Goal: Task Accomplishment & Management: Use online tool/utility

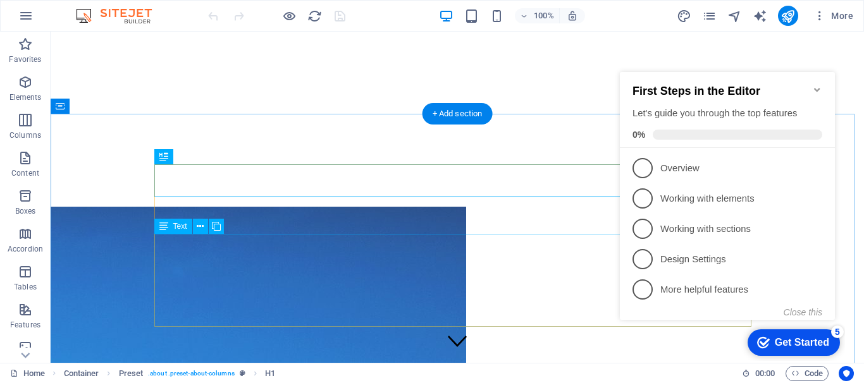
scroll to position [340, 0]
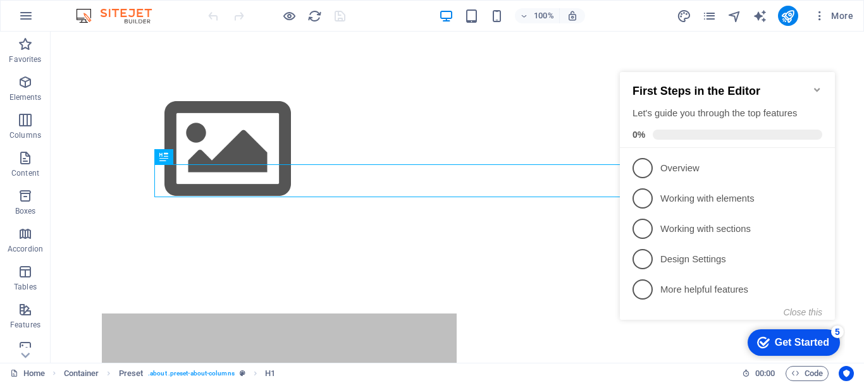
click at [819, 85] on icon "Minimize checklist" at bounding box center [817, 90] width 10 height 10
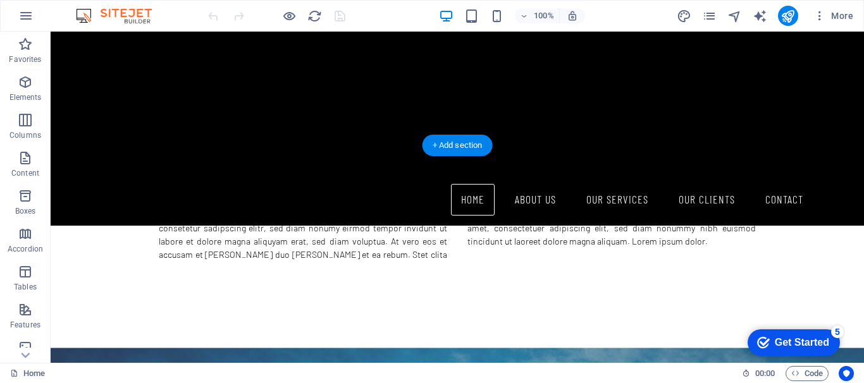
scroll to position [759, 0]
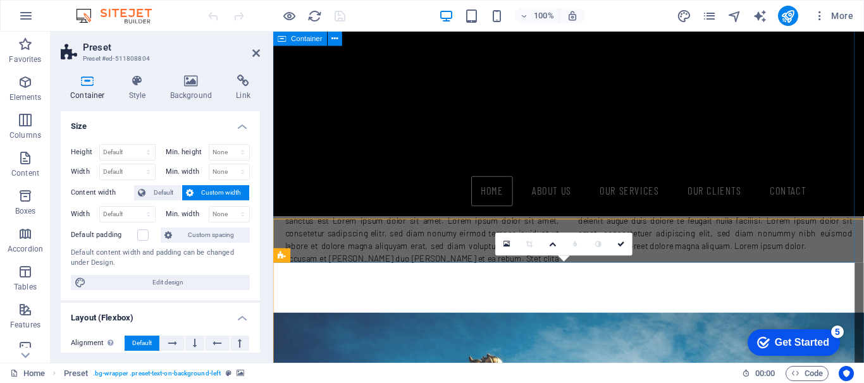
scroll to position [792, 0]
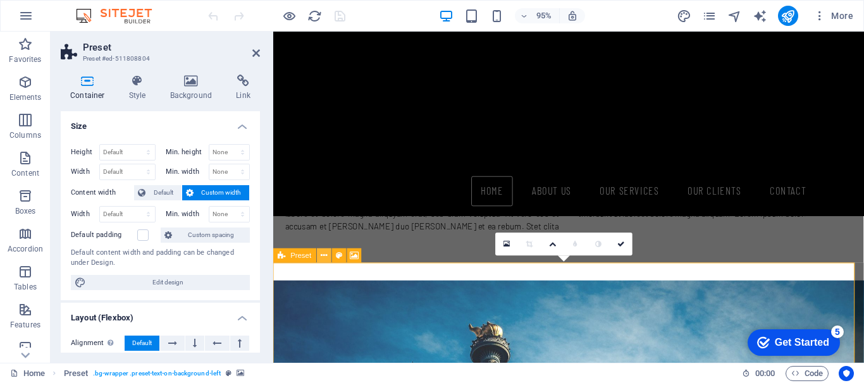
click at [326, 257] on icon at bounding box center [324, 256] width 6 height 13
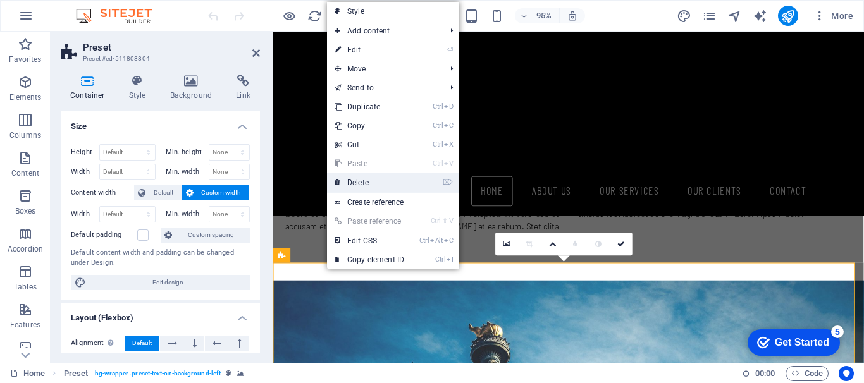
click at [371, 181] on link "⌦ Delete" at bounding box center [369, 182] width 85 height 19
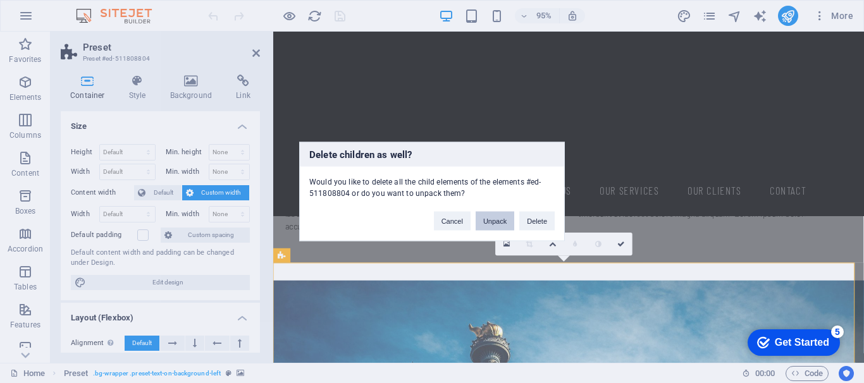
click at [491, 219] on button "Unpack" at bounding box center [494, 221] width 39 height 19
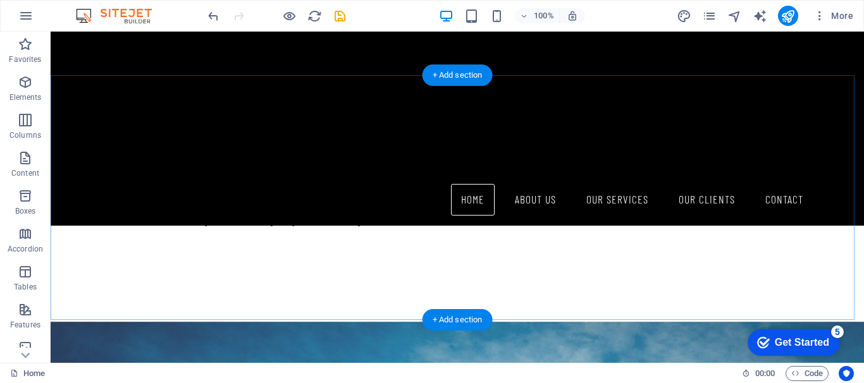
scroll to position [833, 0]
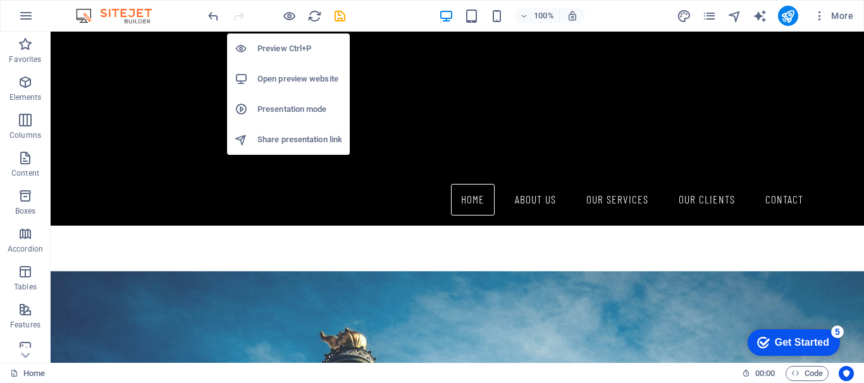
click at [288, 82] on h6 "Open preview website" at bounding box center [299, 78] width 85 height 15
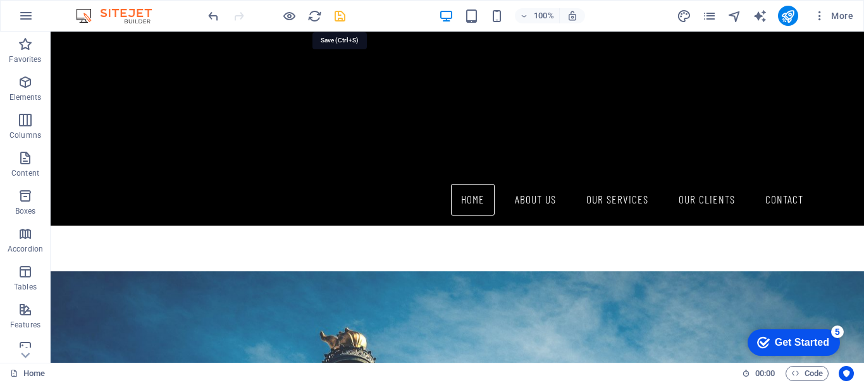
click at [336, 16] on icon "save" at bounding box center [340, 16] width 15 height 15
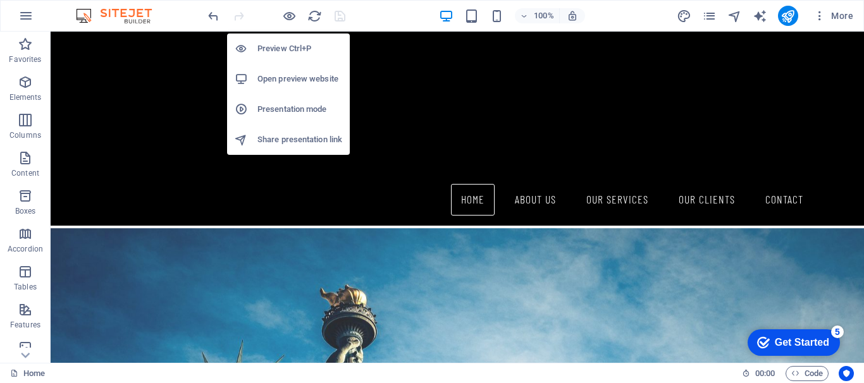
click at [290, 78] on h6 "Open preview website" at bounding box center [299, 78] width 85 height 15
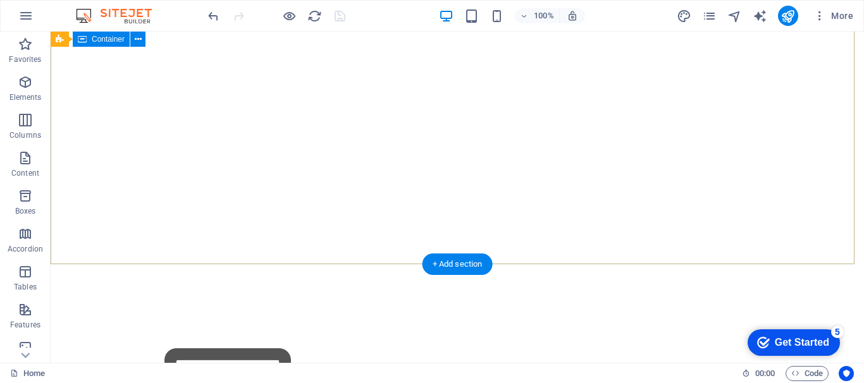
scroll to position [0, 0]
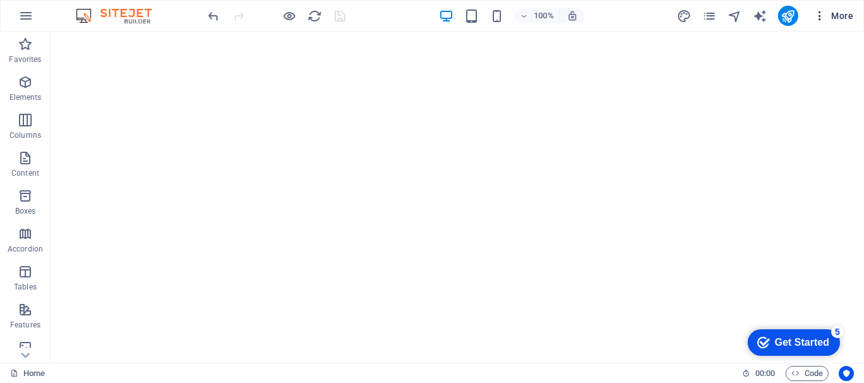
click at [822, 17] on icon "button" at bounding box center [819, 15] width 13 height 13
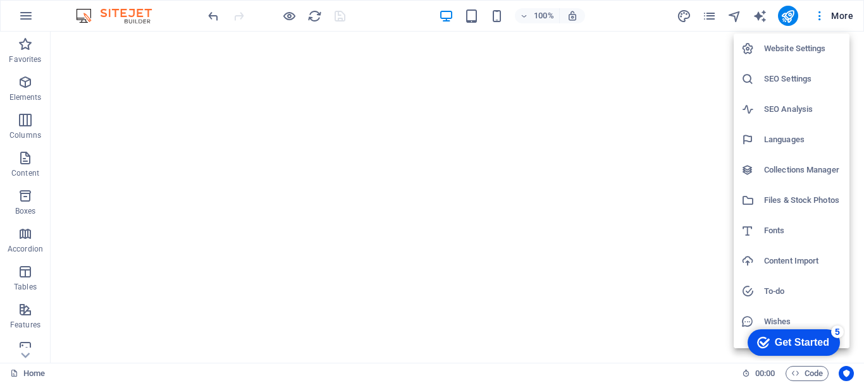
click at [814, 51] on h6 "Website Settings" at bounding box center [803, 48] width 78 height 15
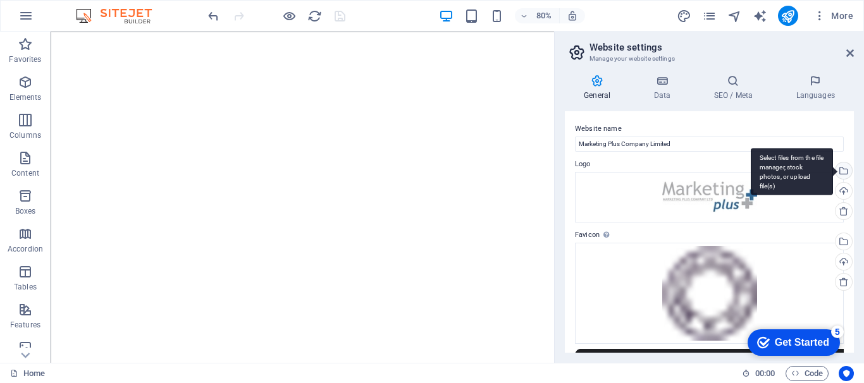
click at [833, 171] on div "Select files from the file manager, stock photos, or upload file(s)" at bounding box center [791, 171] width 82 height 47
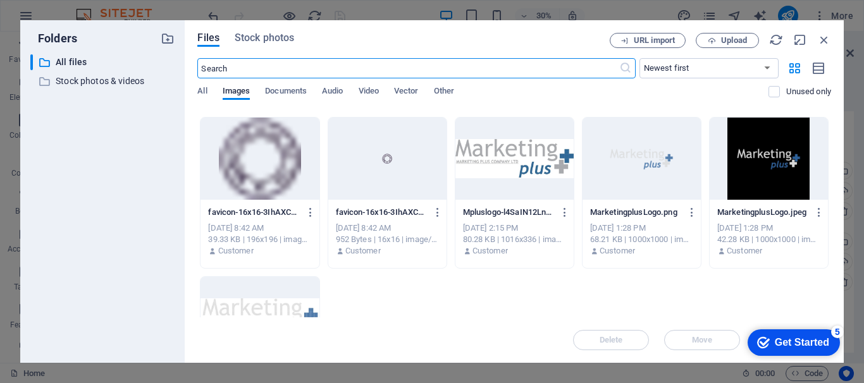
scroll to position [296, 0]
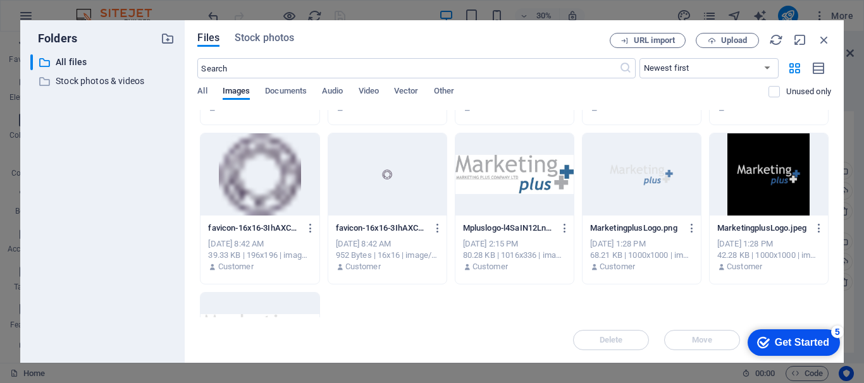
click at [634, 174] on div at bounding box center [641, 174] width 118 height 82
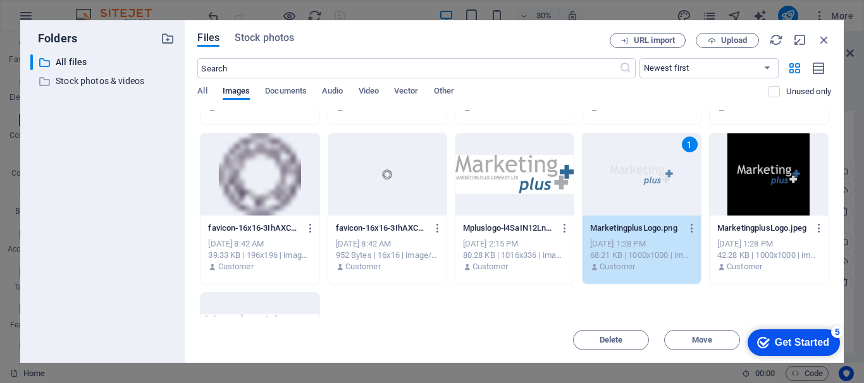
click at [665, 271] on div "Customer" at bounding box center [641, 266] width 103 height 11
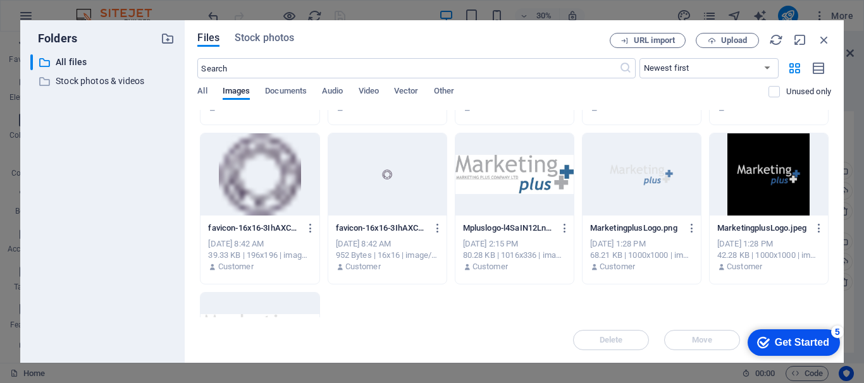
click at [665, 271] on div "Customer" at bounding box center [641, 266] width 103 height 11
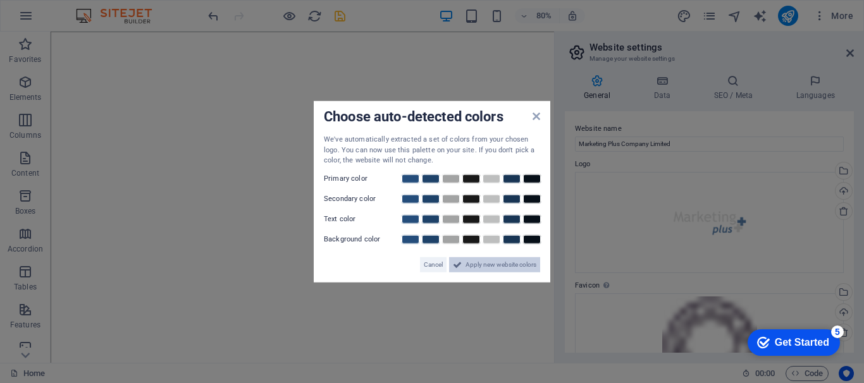
click at [522, 262] on span "Apply new website colors" at bounding box center [500, 264] width 71 height 15
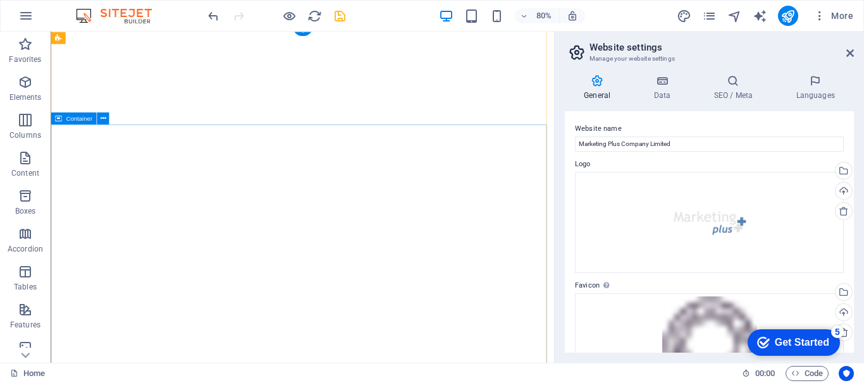
scroll to position [0, 0]
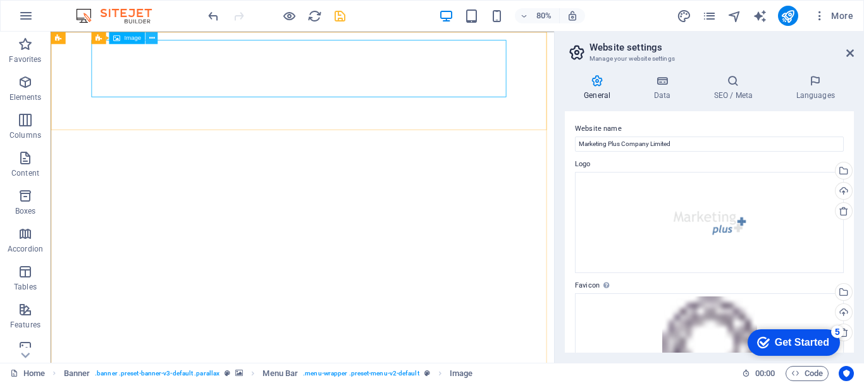
click at [152, 38] on icon at bounding box center [152, 37] width 6 height 11
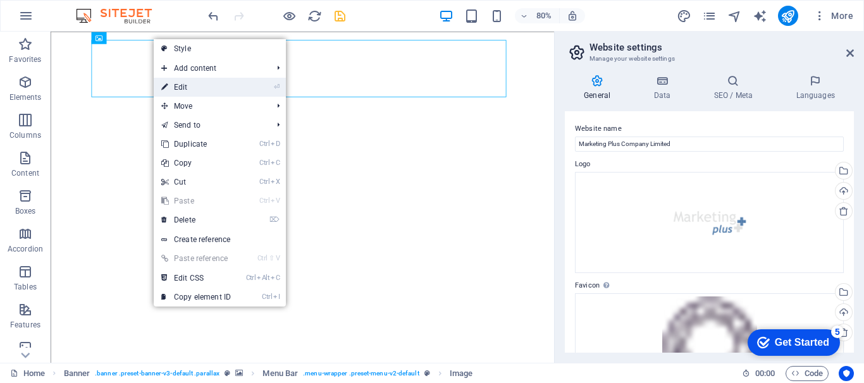
click at [181, 85] on link "⏎ Edit" at bounding box center [196, 87] width 85 height 19
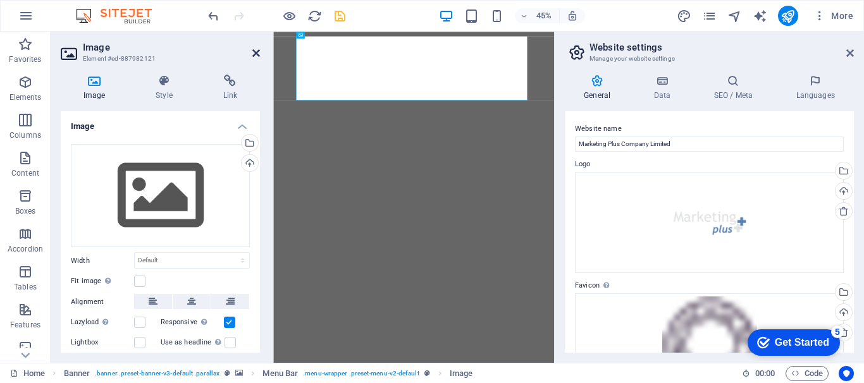
drag, startPoint x: 255, startPoint y: 52, endPoint x: 308, endPoint y: 74, distance: 57.9
click at [255, 52] on icon at bounding box center [256, 53] width 8 height 10
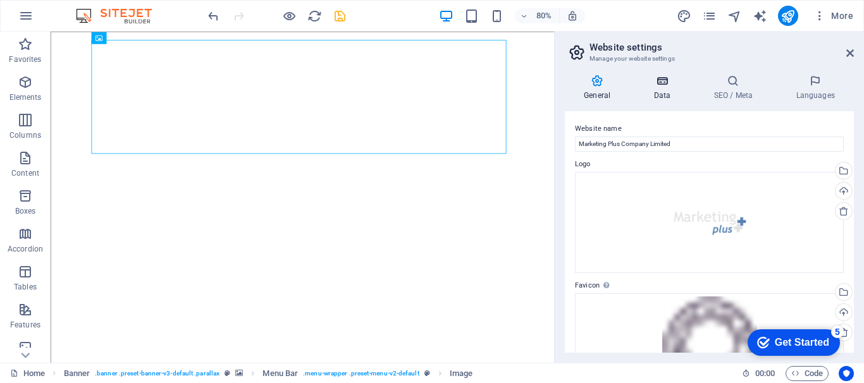
click at [657, 83] on icon at bounding box center [661, 81] width 55 height 13
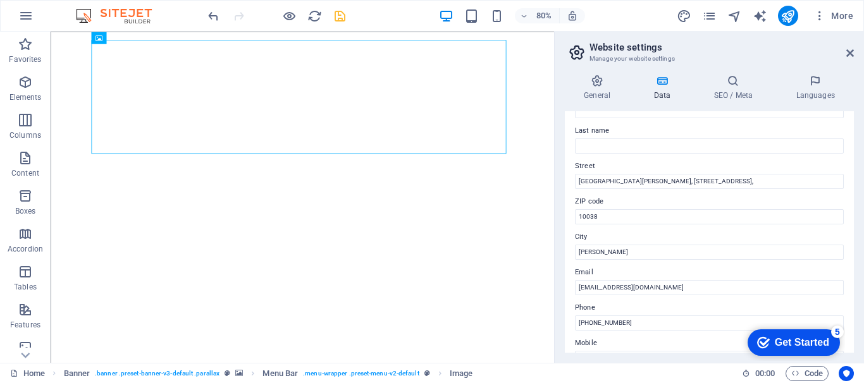
scroll to position [126, 0]
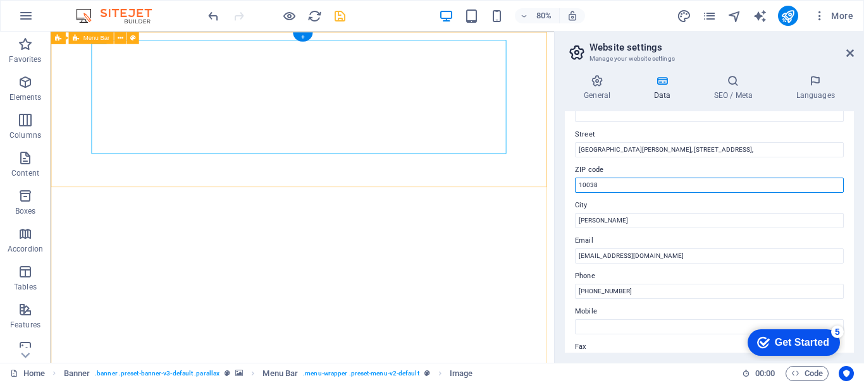
drag, startPoint x: 661, startPoint y: 214, endPoint x: 652, endPoint y: 219, distance: 9.6
click at [606, 183] on input "10038" at bounding box center [709, 185] width 269 height 15
type input "1"
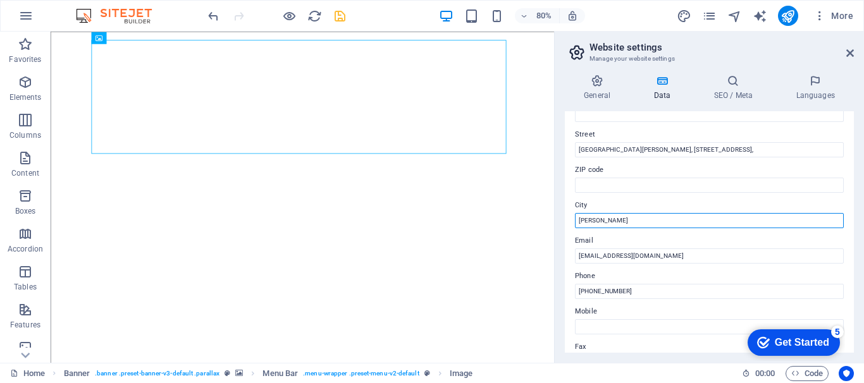
click at [640, 223] on input "[PERSON_NAME]" at bounding box center [709, 220] width 269 height 15
click at [642, 222] on input "[PERSON_NAME]" at bounding box center [709, 220] width 269 height 15
type input "[PERSON_NAME], [GEOGRAPHIC_DATA]"
click at [850, 52] on icon at bounding box center [850, 53] width 8 height 10
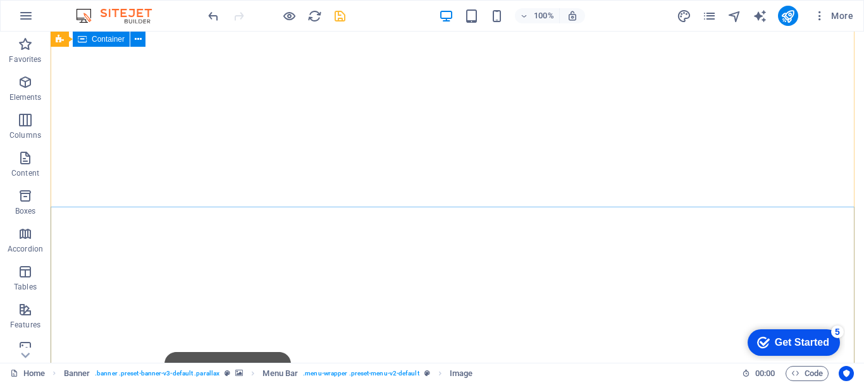
scroll to position [19, 0]
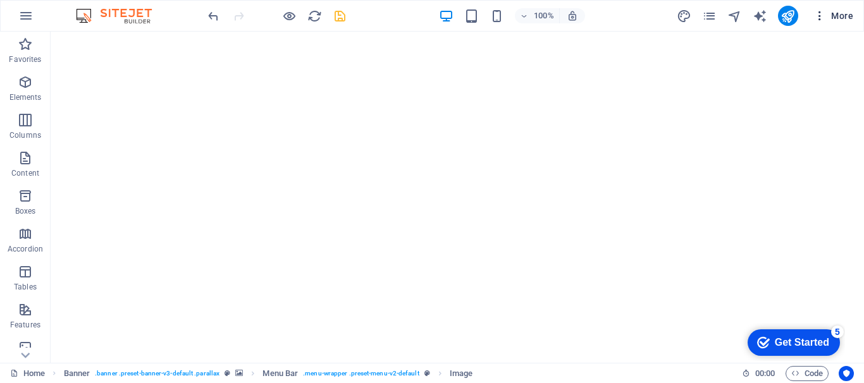
click at [821, 15] on icon "button" at bounding box center [819, 15] width 13 height 13
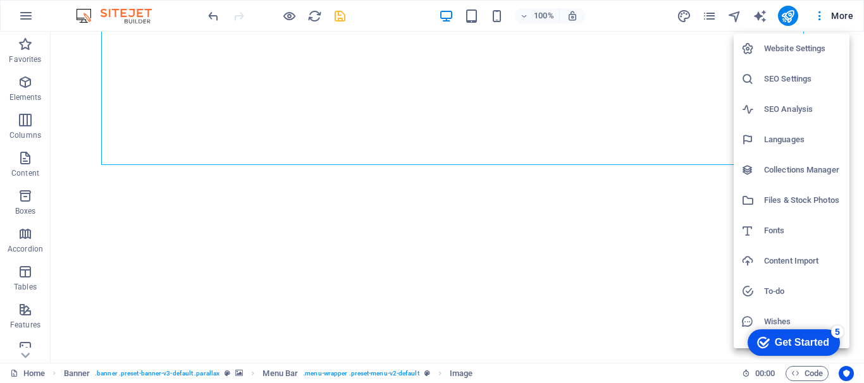
click at [769, 140] on h6 "Languages" at bounding box center [803, 139] width 78 height 15
select select "41"
select select "30"
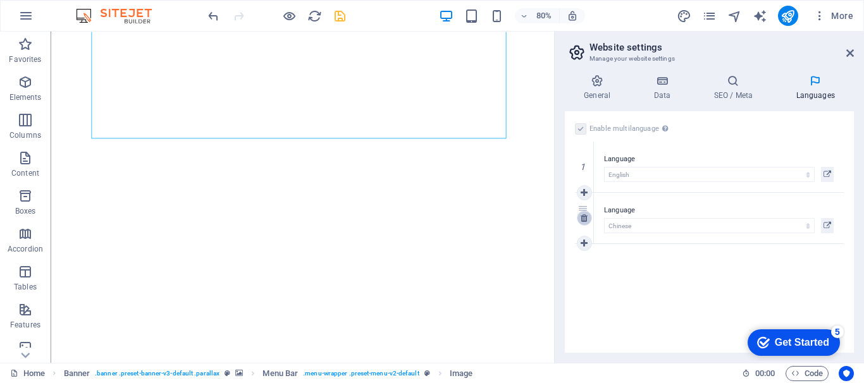
click at [583, 219] on icon at bounding box center [583, 218] width 7 height 9
click at [661, 85] on icon at bounding box center [661, 81] width 55 height 13
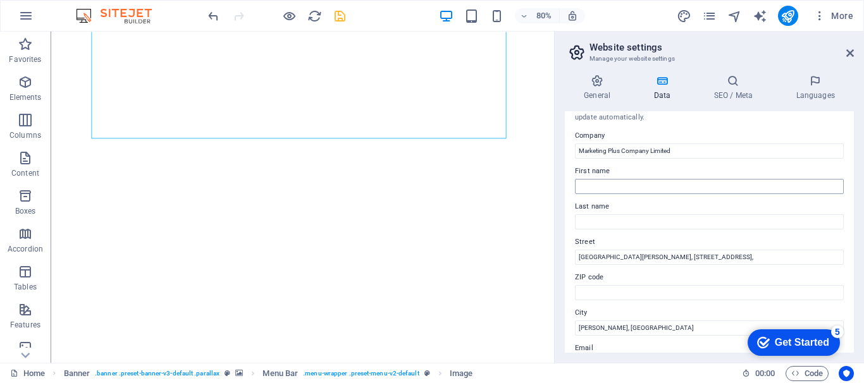
scroll to position [0, 0]
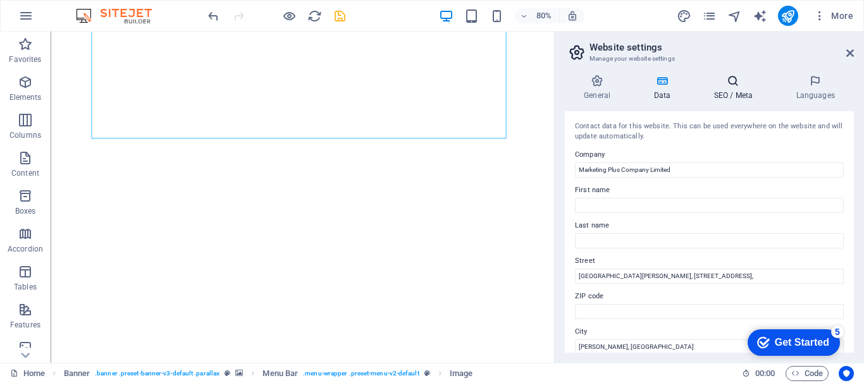
click at [725, 86] on icon at bounding box center [732, 81] width 77 height 13
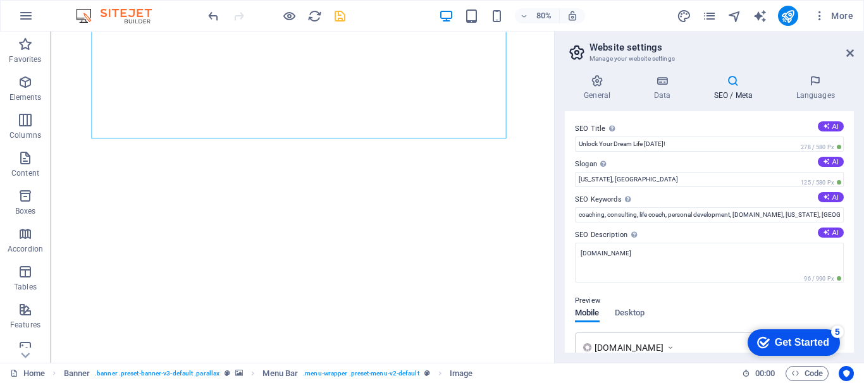
scroll to position [241, 0]
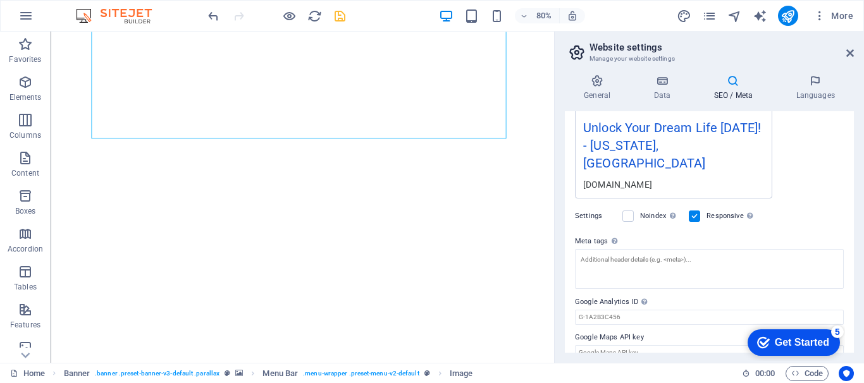
click at [590, 209] on label "Settings" at bounding box center [595, 216] width 41 height 15
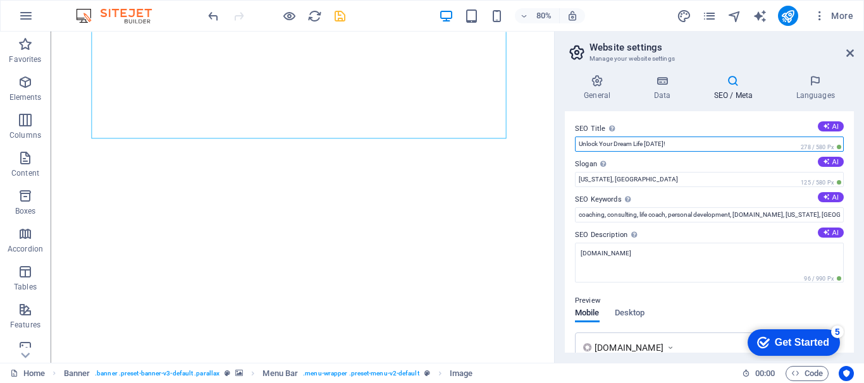
drag, startPoint x: 651, startPoint y: 144, endPoint x: 570, endPoint y: 138, distance: 81.1
click at [570, 138] on div "SEO Title The title of your website - make it something that stands out in sear…" at bounding box center [709, 231] width 289 height 241
type input "Your One stop shop for Textile Procurement"
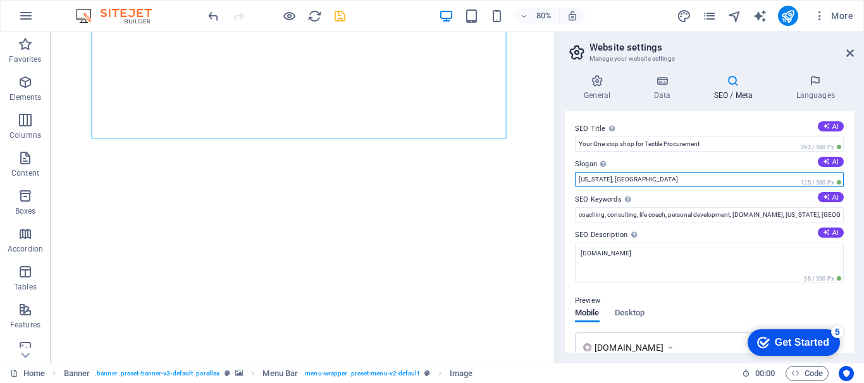
drag, startPoint x: 626, startPoint y: 180, endPoint x: 590, endPoint y: 176, distance: 36.2
click at [592, 177] on input "[US_STATE], [GEOGRAPHIC_DATA]" at bounding box center [709, 179] width 269 height 15
click at [590, 176] on input "[US_STATE], [GEOGRAPHIC_DATA]" at bounding box center [709, 179] width 269 height 15
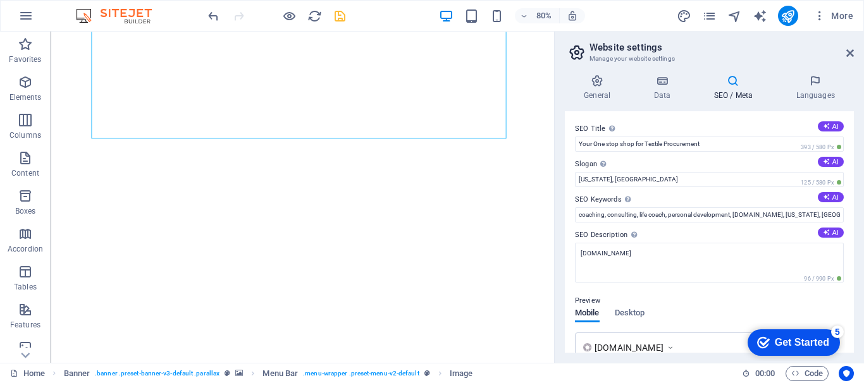
click at [573, 177] on div "SEO Title The title of your website - make it something that stands out in sear…" at bounding box center [709, 231] width 289 height 241
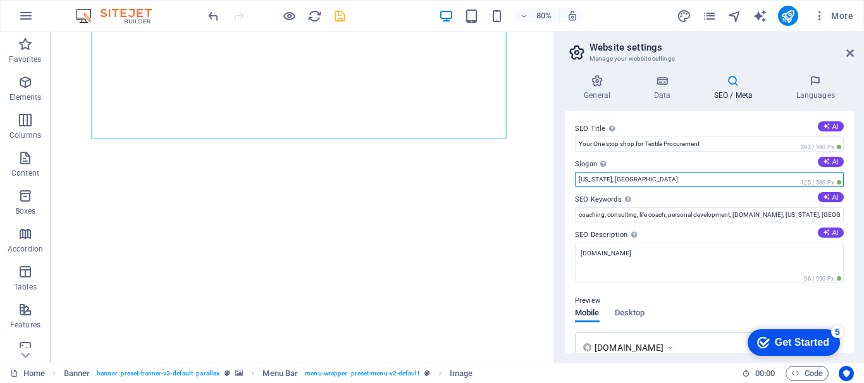
click at [620, 178] on input "[US_STATE], [GEOGRAPHIC_DATA]" at bounding box center [709, 179] width 269 height 15
type input "N"
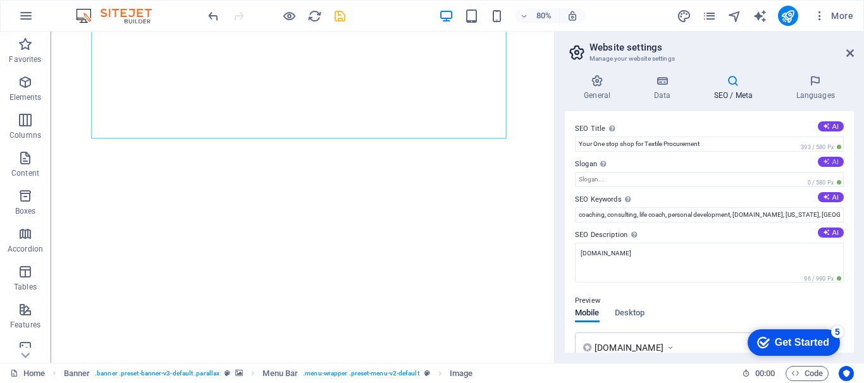
click at [834, 162] on button "AI" at bounding box center [830, 162] width 26 height 10
type input "Unlock Your Potential, Shape Your [DATE]"
click at [828, 125] on button "AI" at bounding box center [830, 126] width 26 height 10
type input "Transform Your Life [DATE]!"
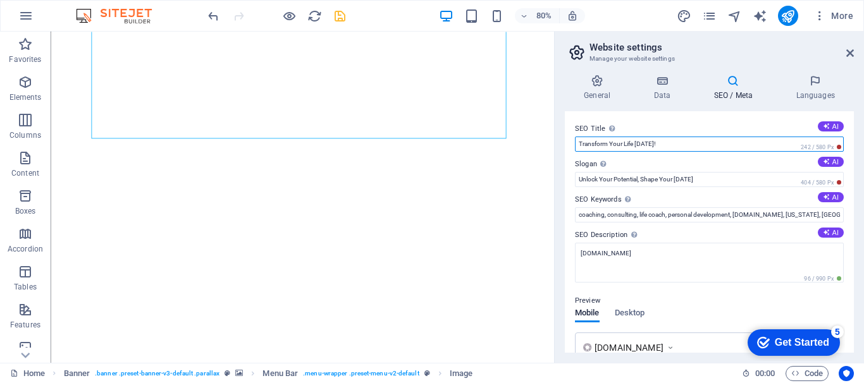
drag, startPoint x: 672, startPoint y: 144, endPoint x: 570, endPoint y: 147, distance: 101.8
click at [570, 147] on div "SEO Title The title of your website - make it something that stands out in sear…" at bounding box center [709, 231] width 289 height 241
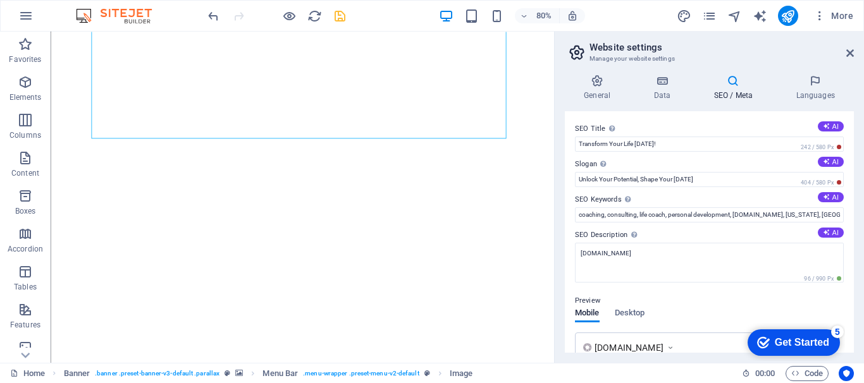
click at [570, 147] on div "SEO Title The title of your website - make it something that stands out in sear…" at bounding box center [709, 231] width 289 height 241
drag, startPoint x: 852, startPoint y: 52, endPoint x: 805, endPoint y: 47, distance: 47.8
click at [852, 52] on icon at bounding box center [850, 53] width 8 height 10
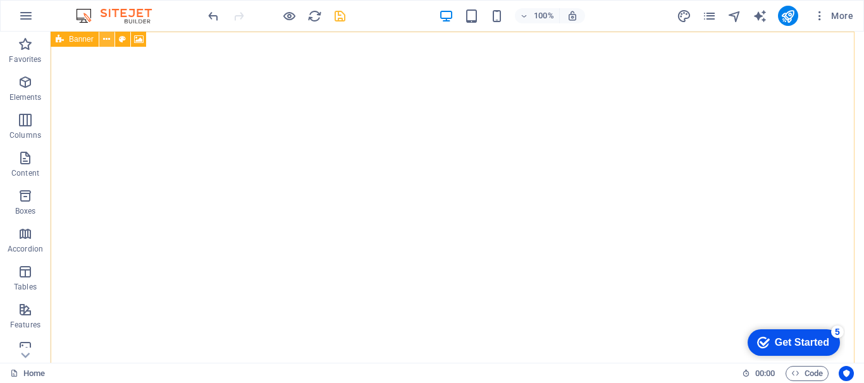
click at [109, 39] on icon at bounding box center [106, 39] width 7 height 13
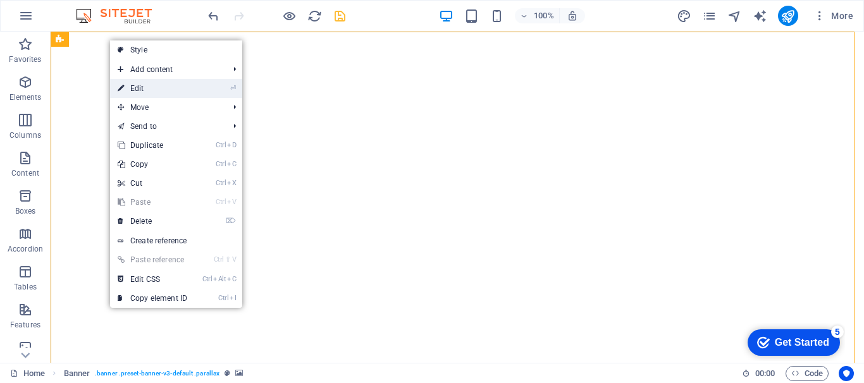
click at [152, 88] on link "⏎ Edit" at bounding box center [152, 88] width 85 height 19
select select "vh"
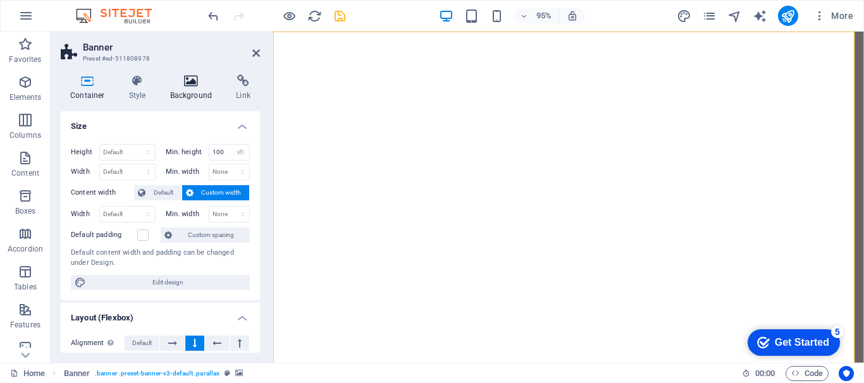
click at [190, 82] on icon at bounding box center [191, 81] width 61 height 13
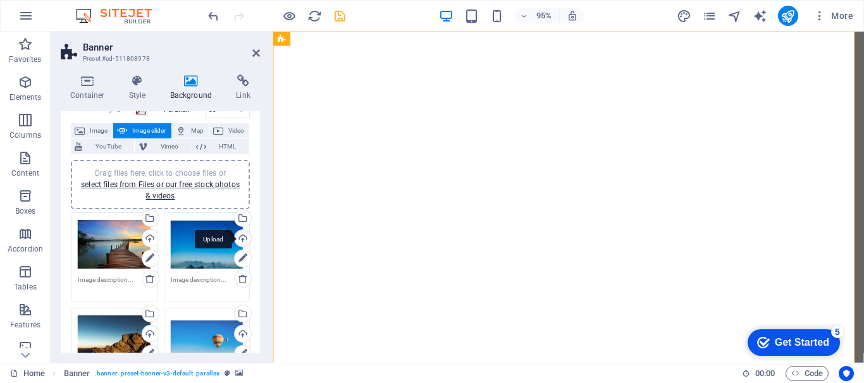
click at [238, 236] on div "Upload" at bounding box center [241, 239] width 19 height 19
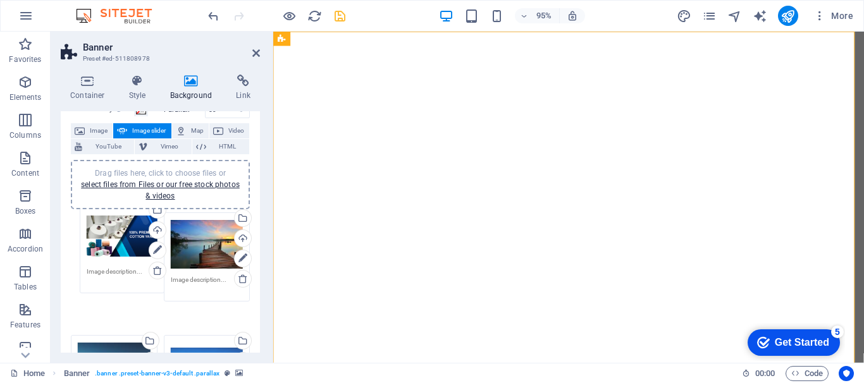
drag, startPoint x: 206, startPoint y: 247, endPoint x: 123, endPoint y: 238, distance: 83.2
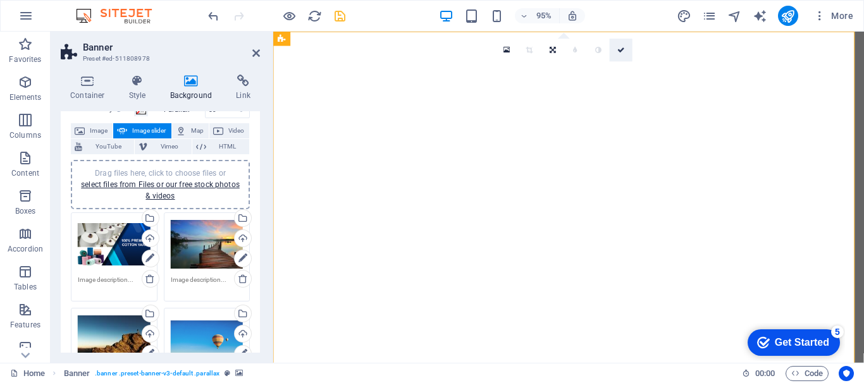
drag, startPoint x: 570, startPoint y: 17, endPoint x: 621, endPoint y: 49, distance: 59.6
click at [621, 49] on icon at bounding box center [621, 50] width 8 height 7
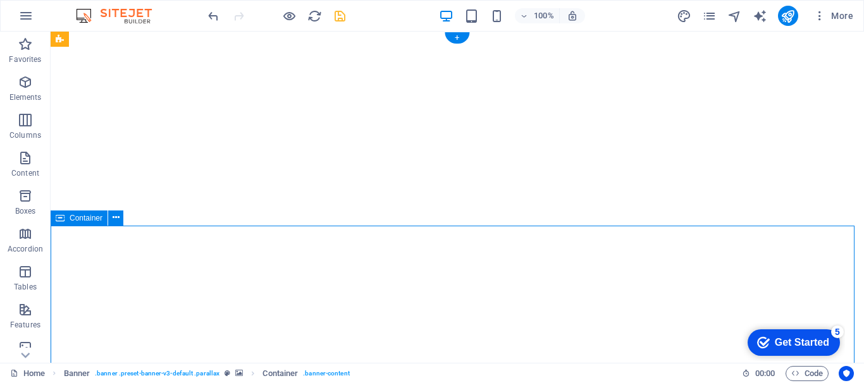
drag, startPoint x: 657, startPoint y: 270, endPoint x: 377, endPoint y: 266, distance: 279.5
click at [119, 215] on button at bounding box center [115, 218] width 15 height 15
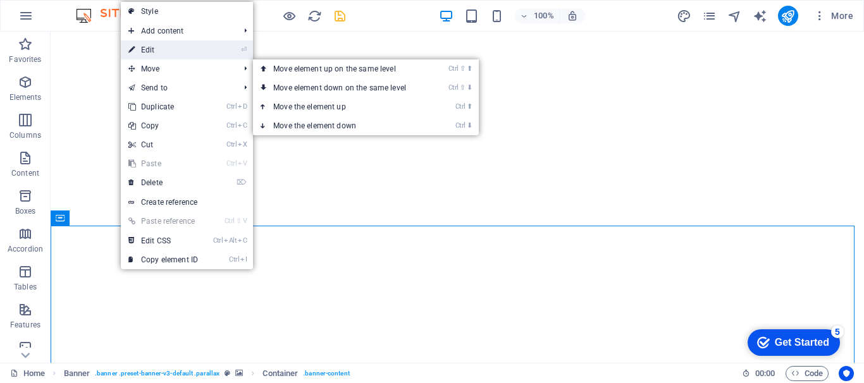
click at [164, 49] on link "⏎ Edit" at bounding box center [163, 49] width 85 height 19
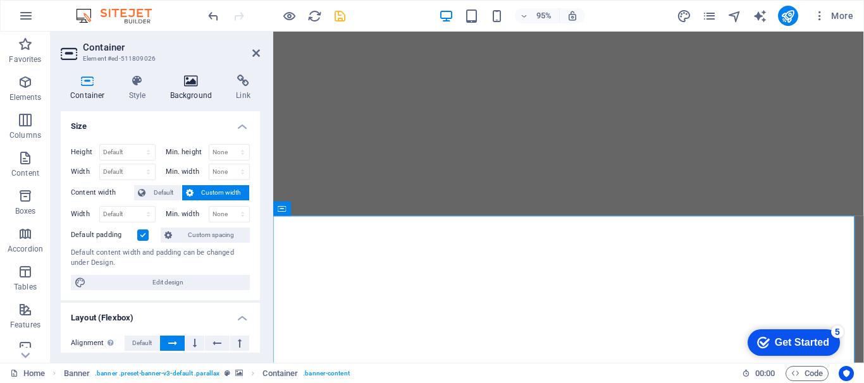
click at [193, 82] on icon at bounding box center [191, 81] width 61 height 13
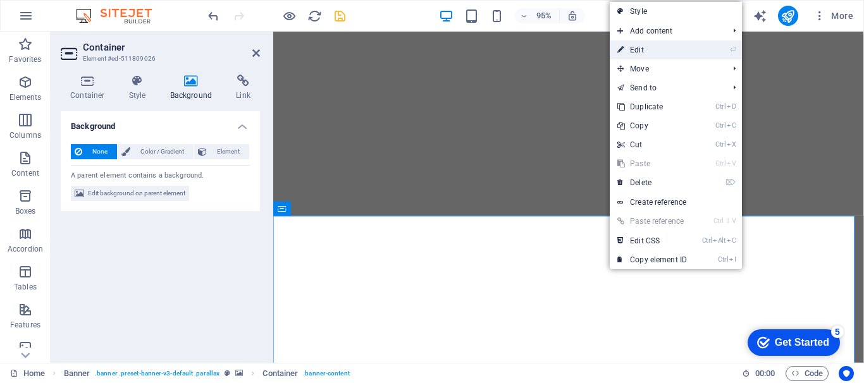
click at [657, 48] on link "⏎ Edit" at bounding box center [651, 49] width 85 height 19
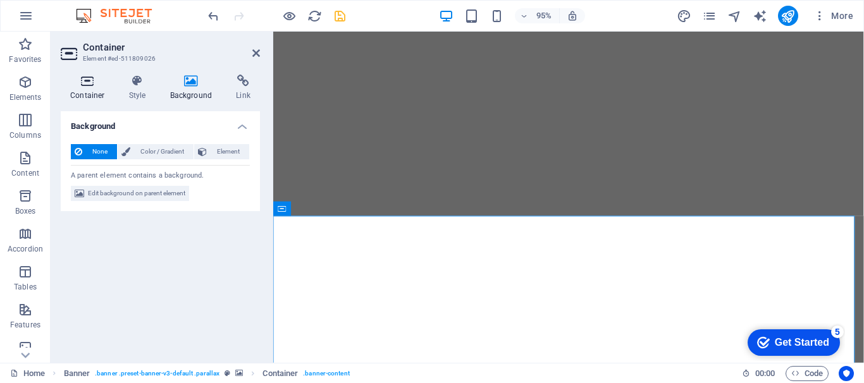
click at [87, 84] on icon at bounding box center [88, 81] width 54 height 13
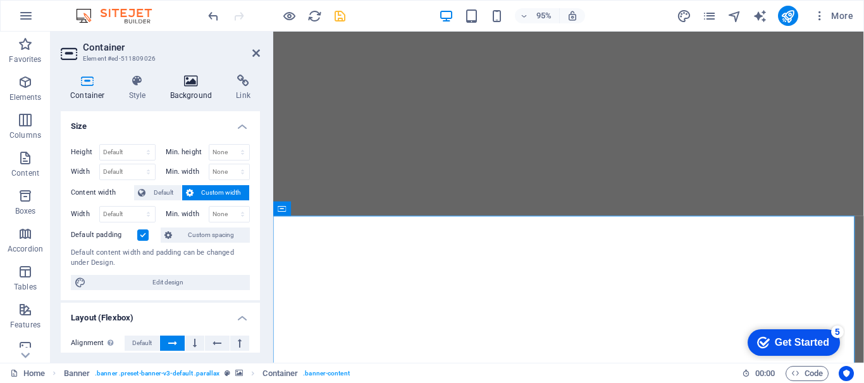
click at [192, 84] on icon at bounding box center [191, 81] width 61 height 13
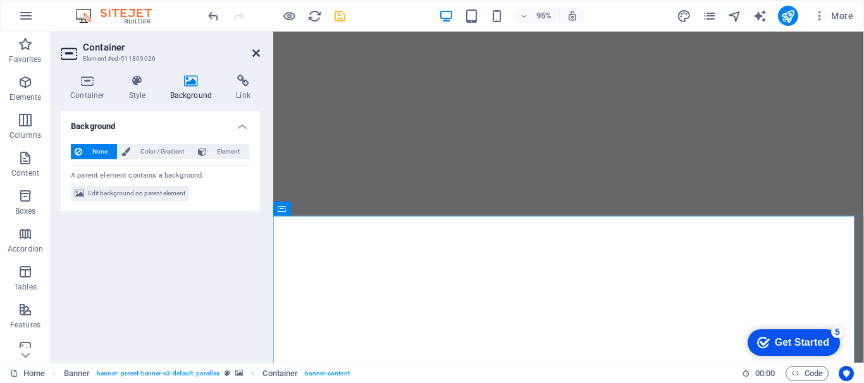
drag, startPoint x: 206, startPoint y: 20, endPoint x: 257, endPoint y: 52, distance: 59.6
click at [257, 52] on icon at bounding box center [256, 53] width 8 height 10
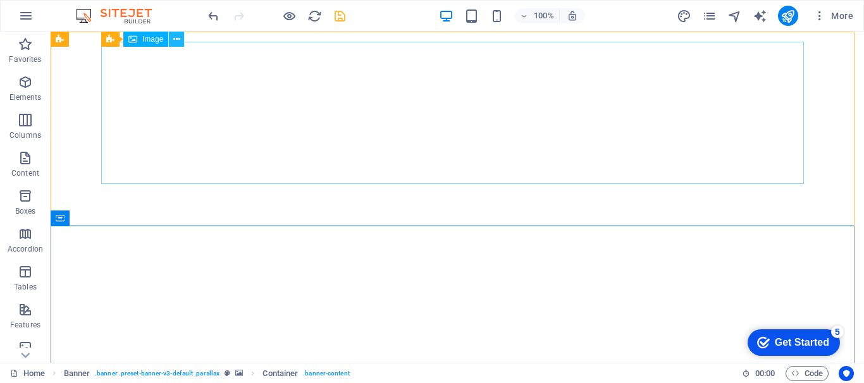
click at [178, 34] on icon at bounding box center [176, 39] width 7 height 13
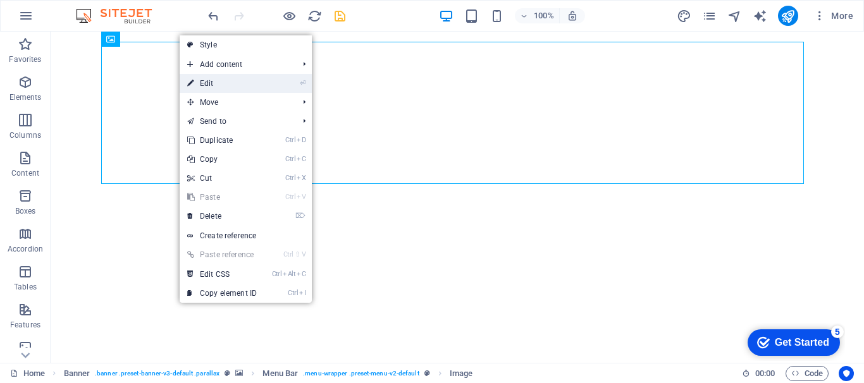
click at [239, 83] on link "⏎ Edit" at bounding box center [222, 83] width 85 height 19
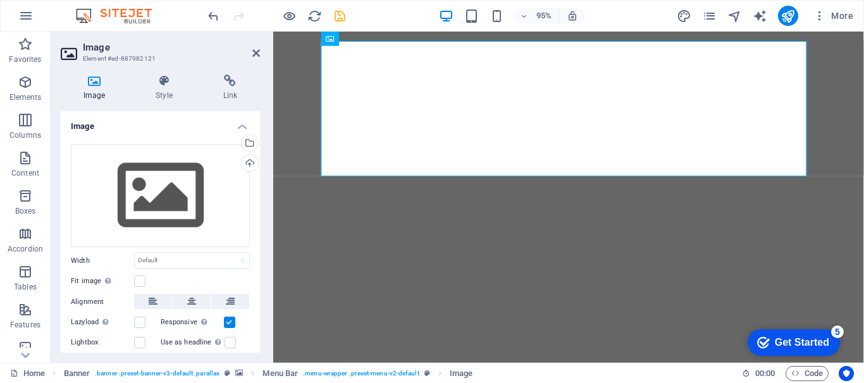
click at [90, 83] on icon at bounding box center [94, 81] width 67 height 13
click at [253, 54] on icon at bounding box center [256, 53] width 8 height 10
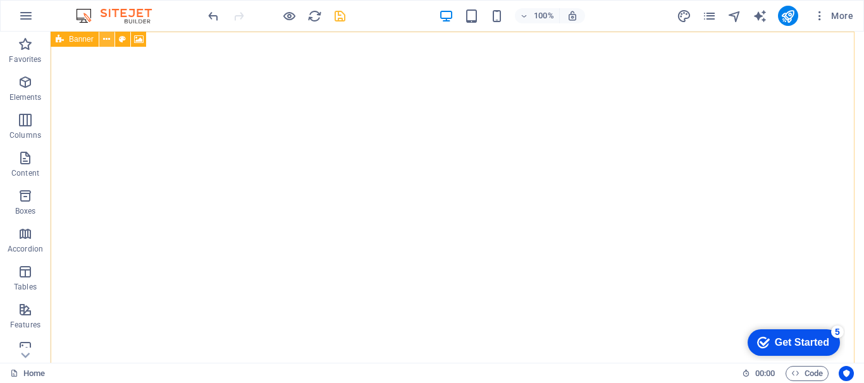
click at [103, 35] on icon at bounding box center [106, 39] width 7 height 13
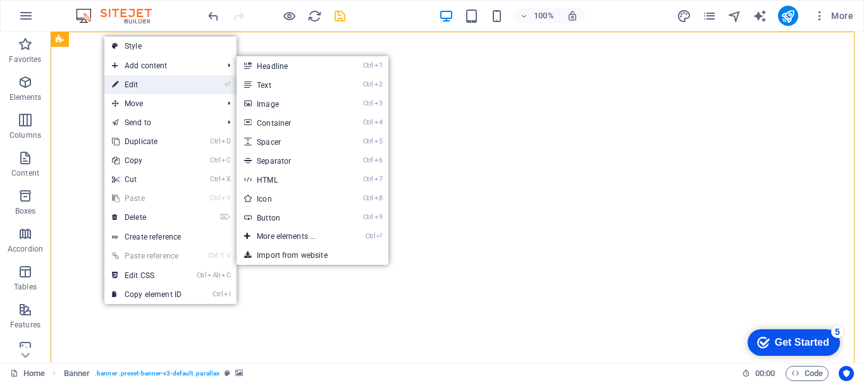
click at [155, 85] on link "⏎ Edit" at bounding box center [146, 84] width 85 height 19
select select "ms"
select select "s"
select select "progressive"
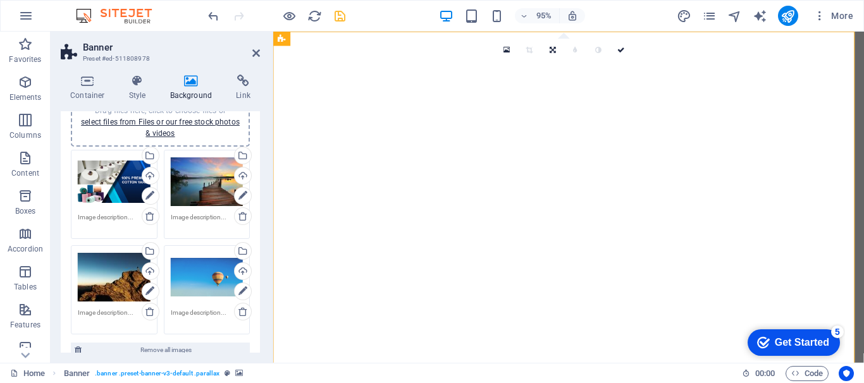
scroll to position [126, 0]
click at [240, 174] on div "Upload" at bounding box center [241, 176] width 19 height 19
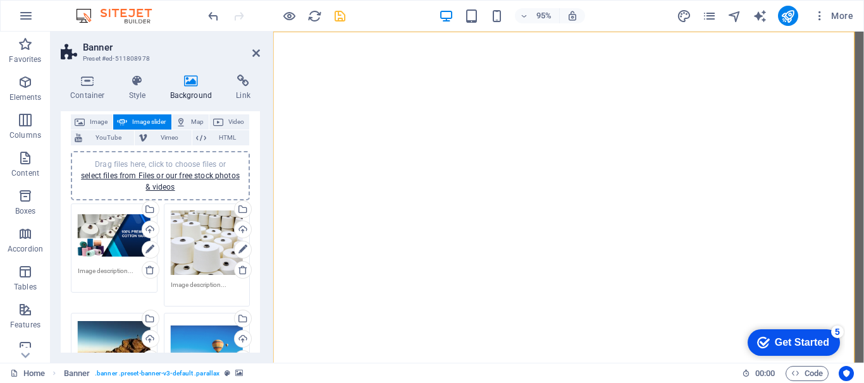
scroll to position [63, 0]
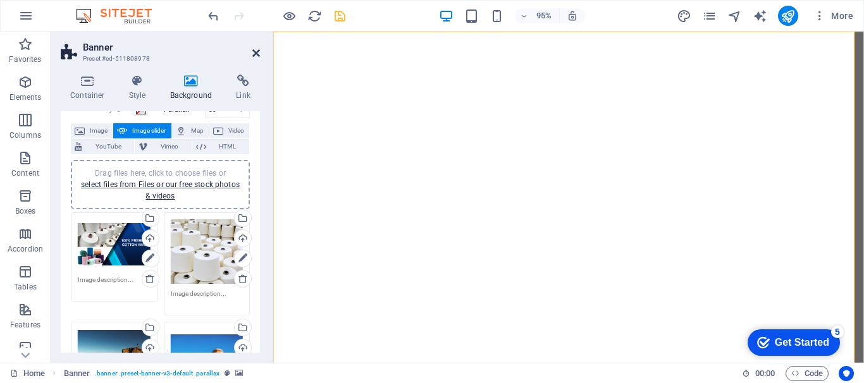
click at [255, 54] on icon at bounding box center [256, 53] width 8 height 10
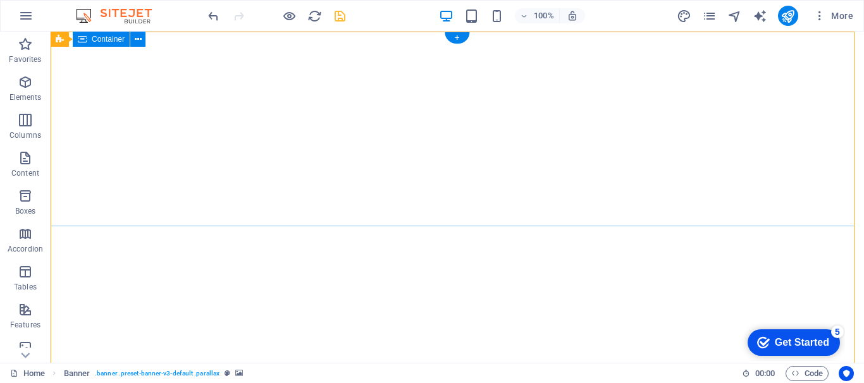
scroll to position [0, 0]
click at [107, 38] on icon at bounding box center [106, 39] width 7 height 13
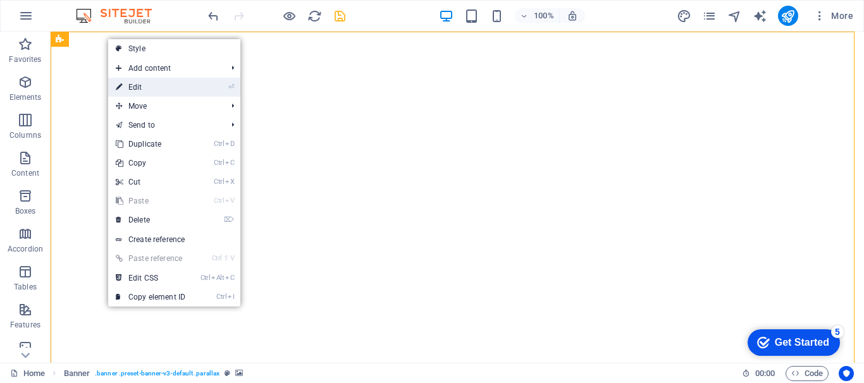
click at [176, 82] on link "⏎ Edit" at bounding box center [150, 87] width 85 height 19
select select "ms"
select select "s"
select select "progressive"
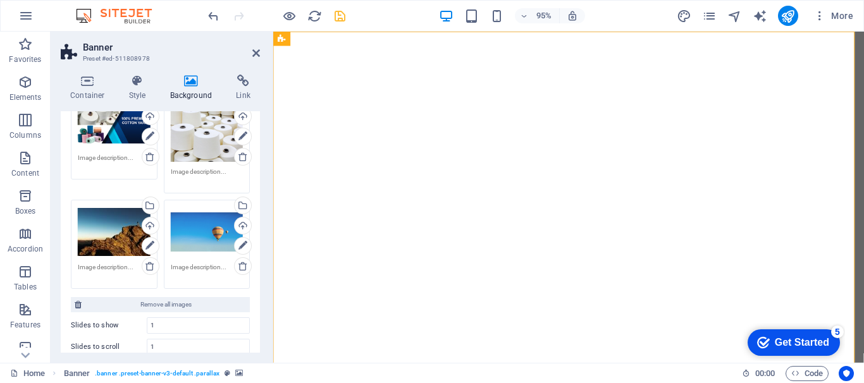
scroll to position [190, 0]
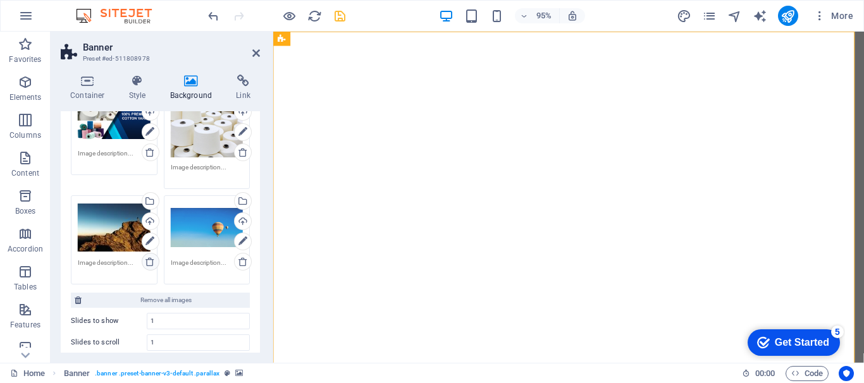
click at [149, 259] on icon at bounding box center [150, 262] width 10 height 10
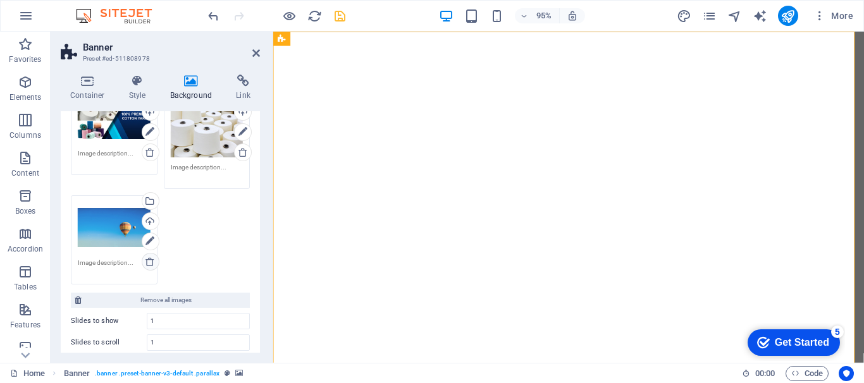
click at [149, 254] on link at bounding box center [151, 262] width 18 height 18
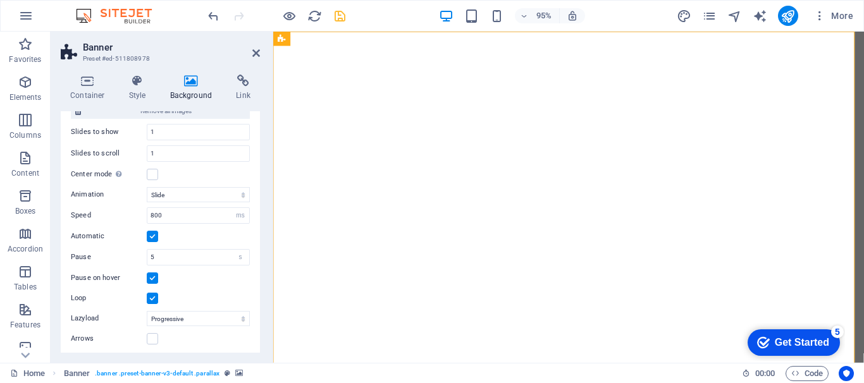
scroll to position [306, 0]
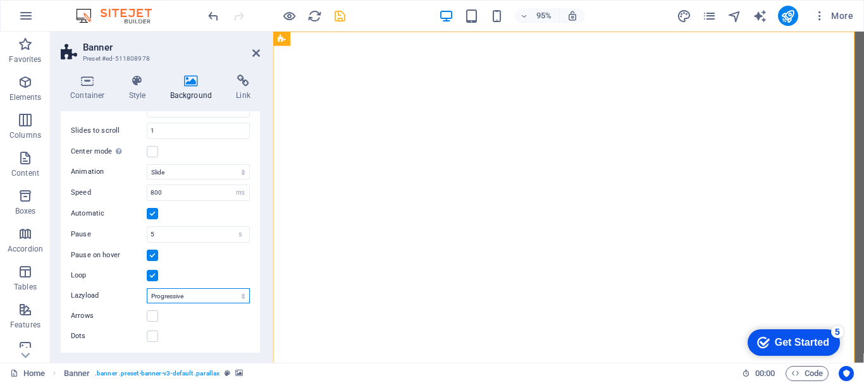
click at [216, 293] on select "Off On demand Progressive" at bounding box center [198, 295] width 103 height 15
click at [214, 291] on select "Off On demand Progressive" at bounding box center [198, 295] width 103 height 15
click at [149, 320] on label at bounding box center [152, 315] width 11 height 11
click at [0, 0] on input "Arrows" at bounding box center [0, 0] width 0 height 0
click at [149, 320] on label at bounding box center [152, 315] width 11 height 11
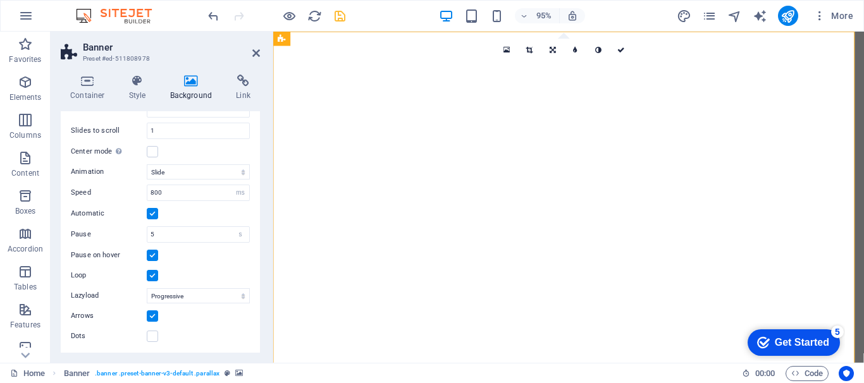
click at [0, 0] on input "Arrows" at bounding box center [0, 0] width 0 height 0
click at [155, 334] on label at bounding box center [152, 336] width 11 height 11
click at [0, 0] on input "Dots" at bounding box center [0, 0] width 0 height 0
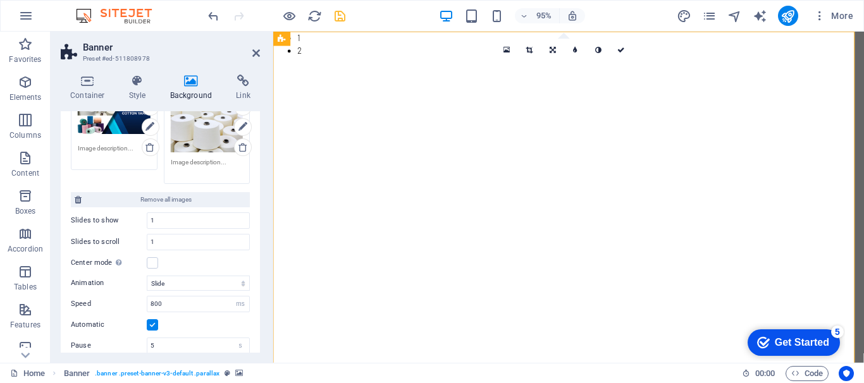
scroll to position [180, 0]
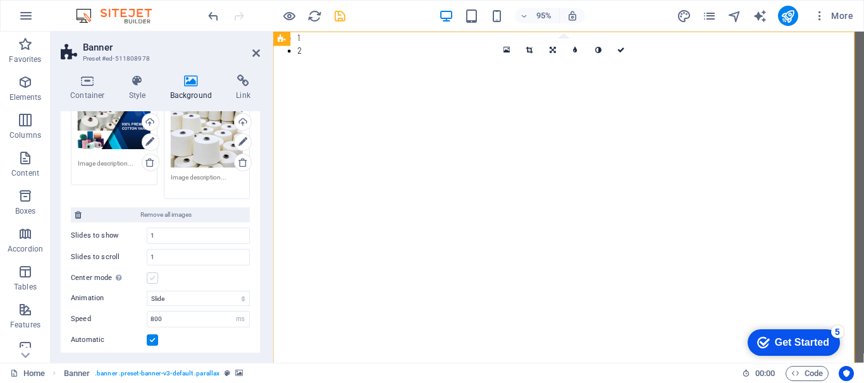
click at [155, 280] on label at bounding box center [152, 277] width 11 height 11
click at [0, 0] on input "Center mode Enables centered view with partial previous/next slide. Use with od…" at bounding box center [0, 0] width 0 height 0
click at [253, 50] on icon at bounding box center [256, 53] width 8 height 10
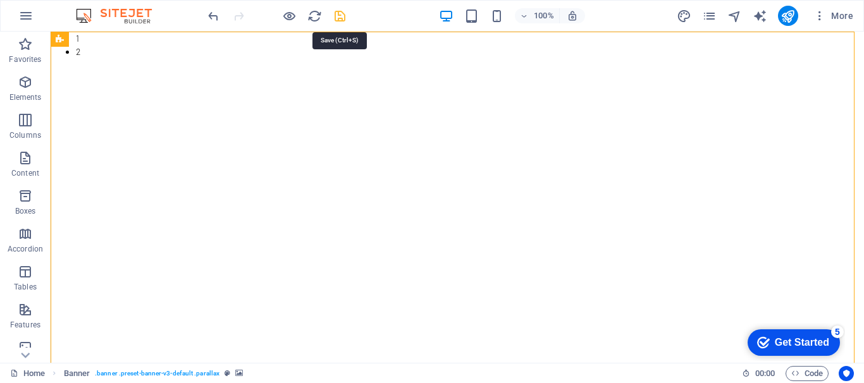
click at [333, 15] on icon "save" at bounding box center [340, 16] width 15 height 15
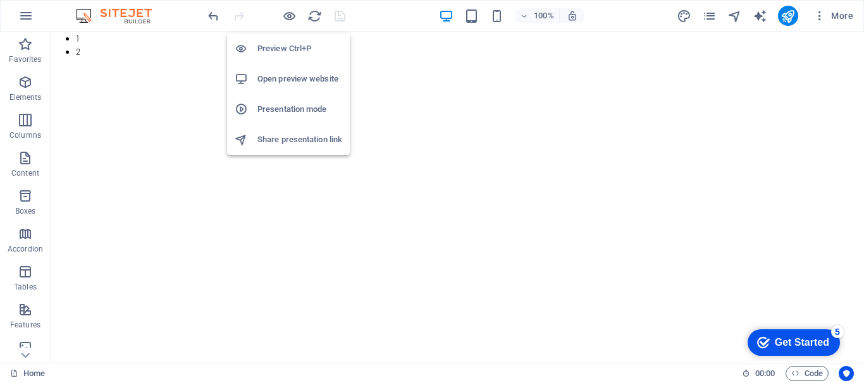
click at [285, 78] on h6 "Open preview website" at bounding box center [299, 78] width 85 height 15
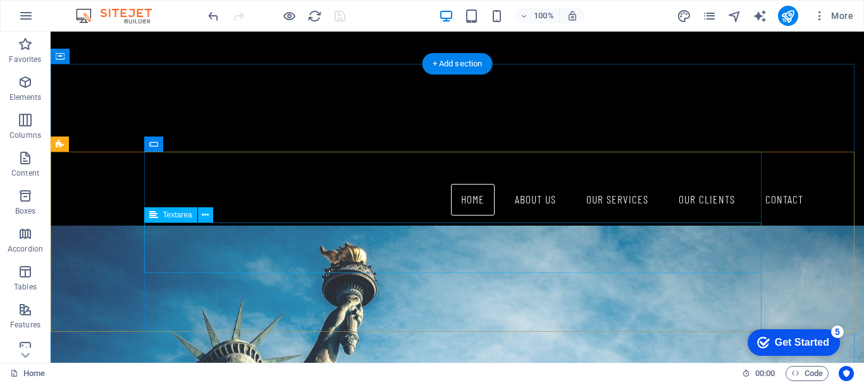
scroll to position [980, 0]
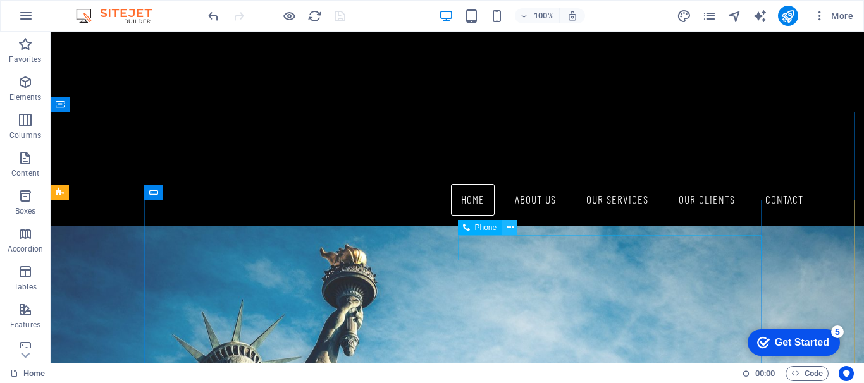
click at [515, 231] on button at bounding box center [509, 227] width 15 height 15
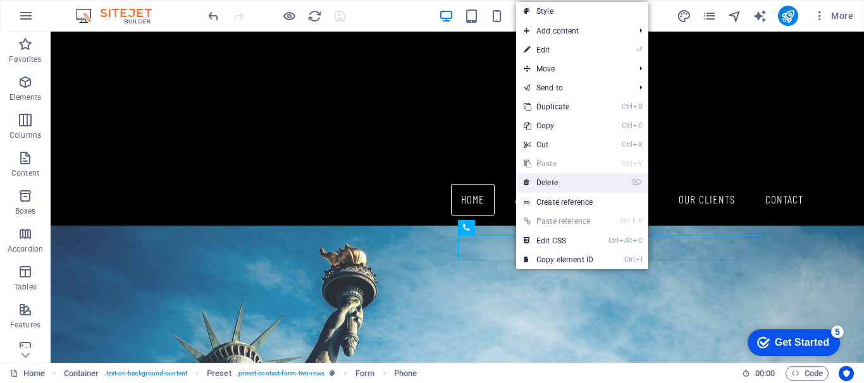
click at [563, 185] on link "⌦ Delete" at bounding box center [558, 182] width 85 height 19
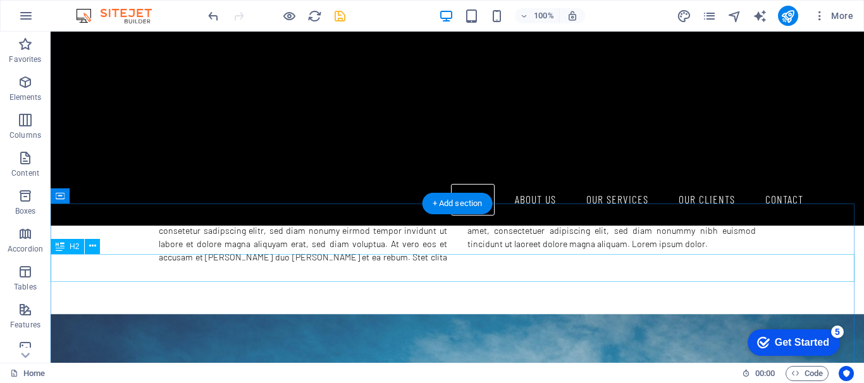
scroll to position [917, 0]
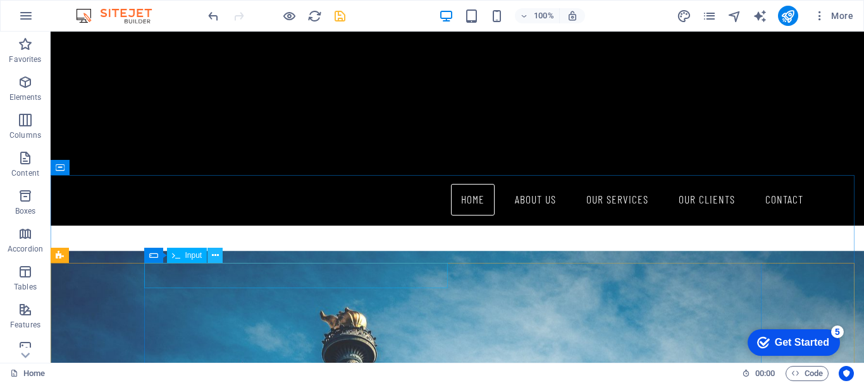
click at [215, 256] on icon at bounding box center [215, 255] width 7 height 13
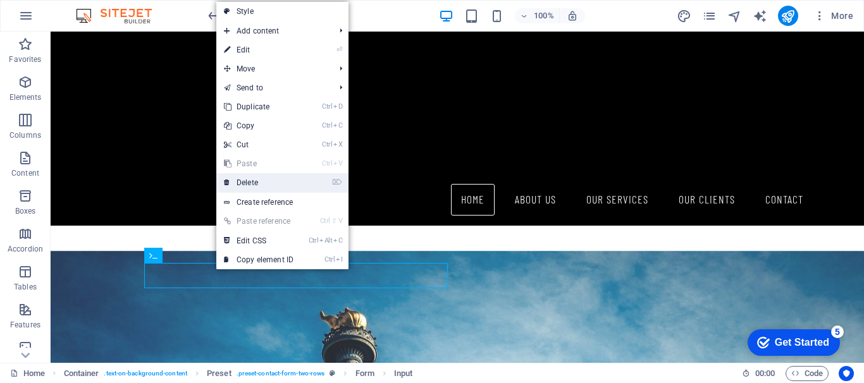
click at [290, 183] on link "⌦ Delete" at bounding box center [258, 182] width 85 height 19
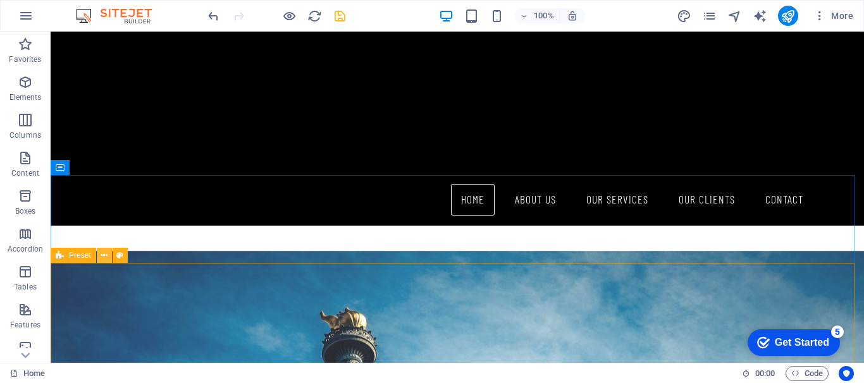
click at [107, 256] on icon at bounding box center [104, 255] width 7 height 13
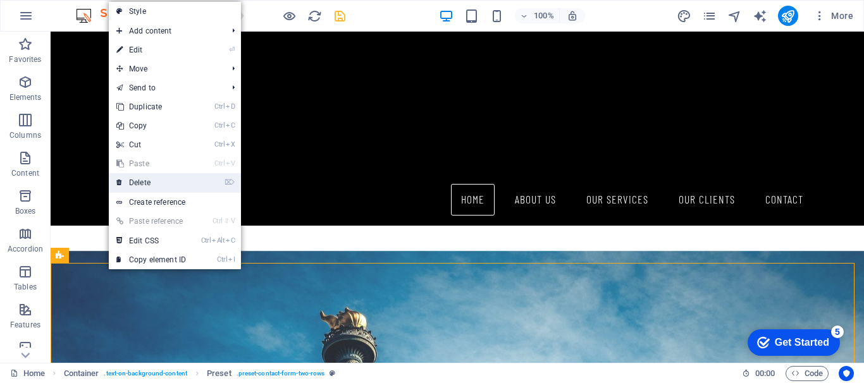
click at [159, 183] on link "⌦ Delete" at bounding box center [151, 182] width 85 height 19
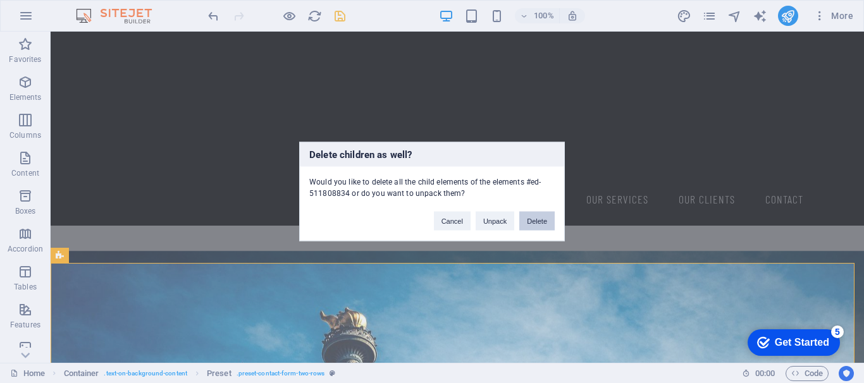
click at [539, 214] on button "Delete" at bounding box center [536, 221] width 35 height 19
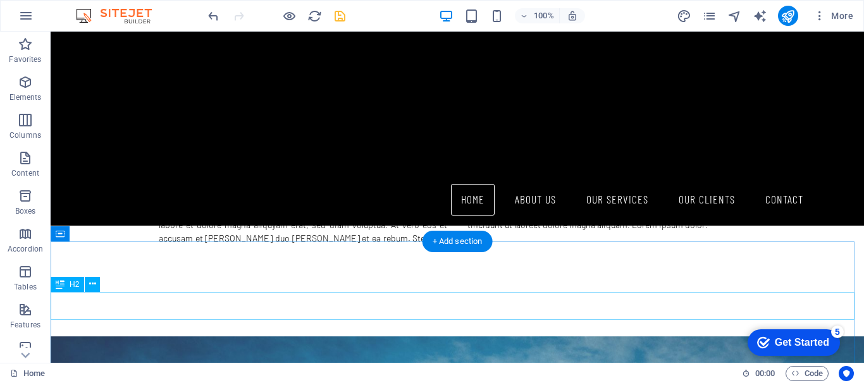
scroll to position [850, 0]
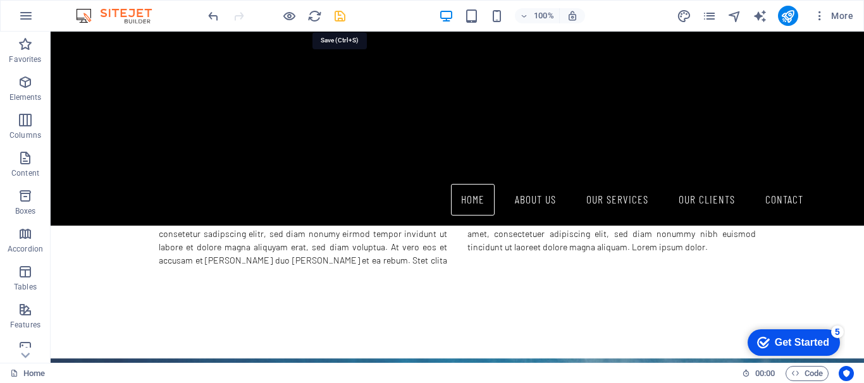
click at [335, 16] on icon "save" at bounding box center [340, 16] width 15 height 15
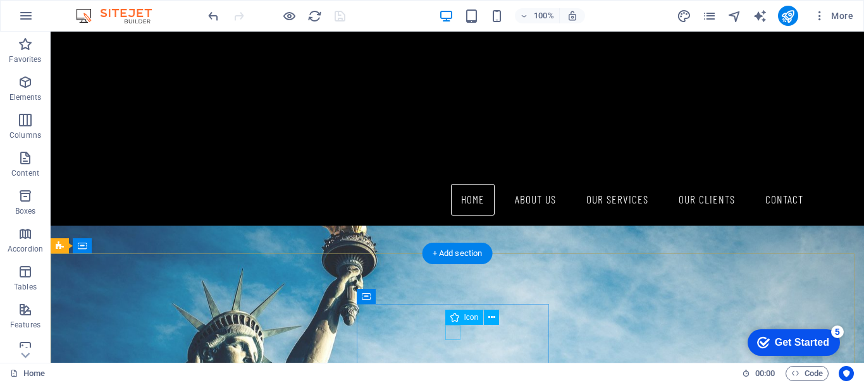
scroll to position [1040, 0]
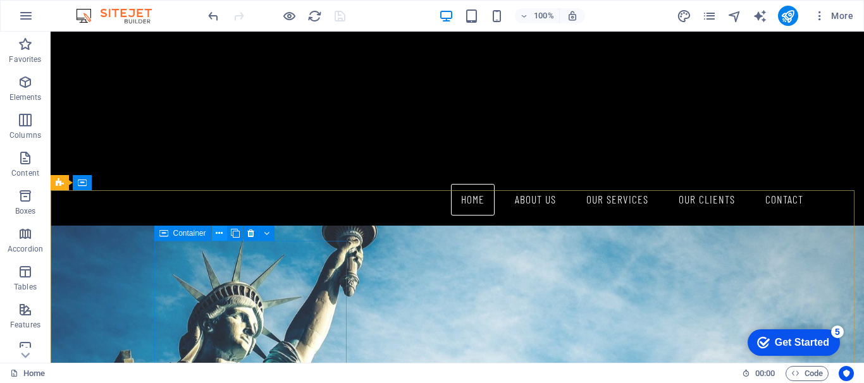
click at [219, 233] on icon at bounding box center [219, 233] width 7 height 13
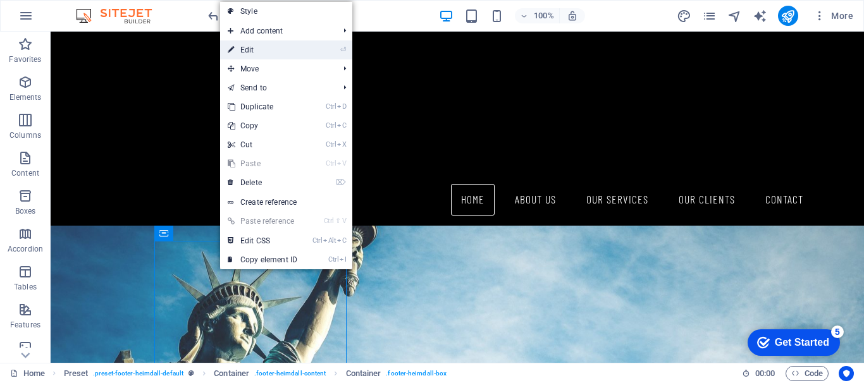
click at [255, 48] on link "⏎ Edit" at bounding box center [262, 49] width 85 height 19
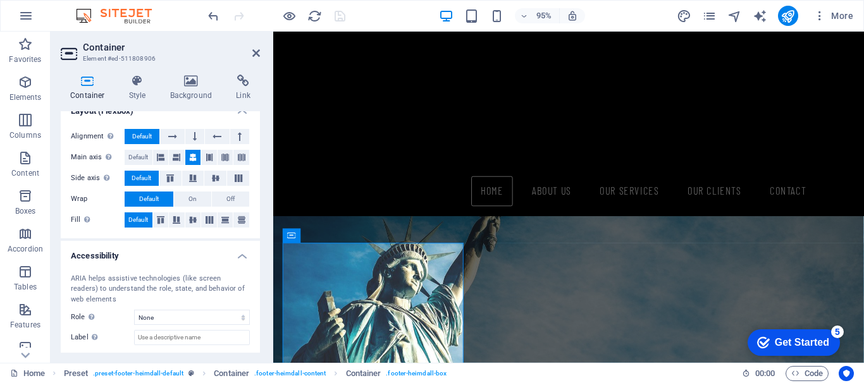
scroll to position [270, 0]
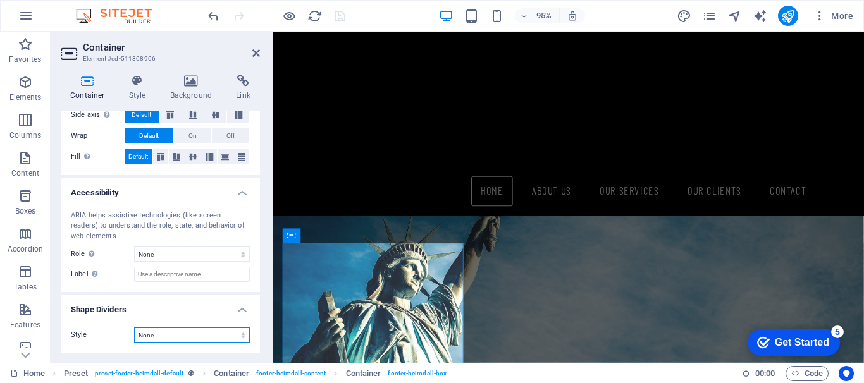
click at [236, 333] on select "None Triangle Square Diagonal Polygon 1 Polygon 2 Zigzag Multiple Zigzags Waves…" at bounding box center [192, 334] width 116 height 15
select select "triangle"
click at [134, 327] on select "None Triangle Square Diagonal Polygon 1 Polygon 2 Zigzag Multiple Zigzags Waves…" at bounding box center [192, 334] width 116 height 15
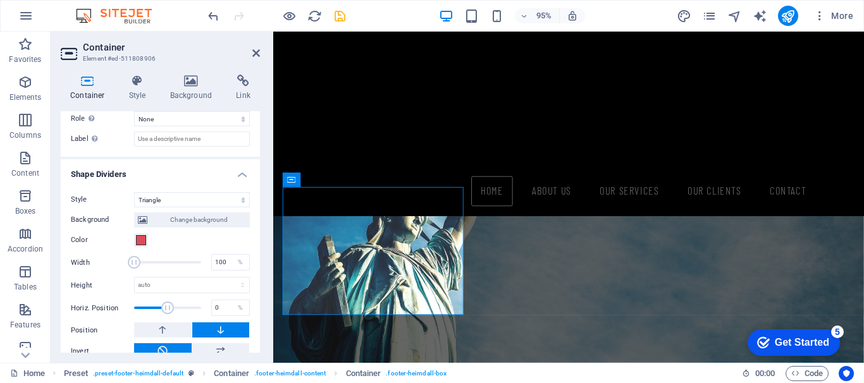
scroll to position [422, 0]
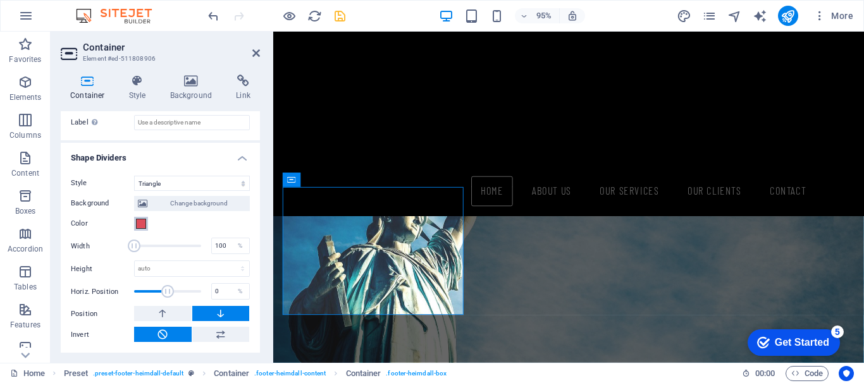
click at [140, 221] on span at bounding box center [141, 224] width 10 height 10
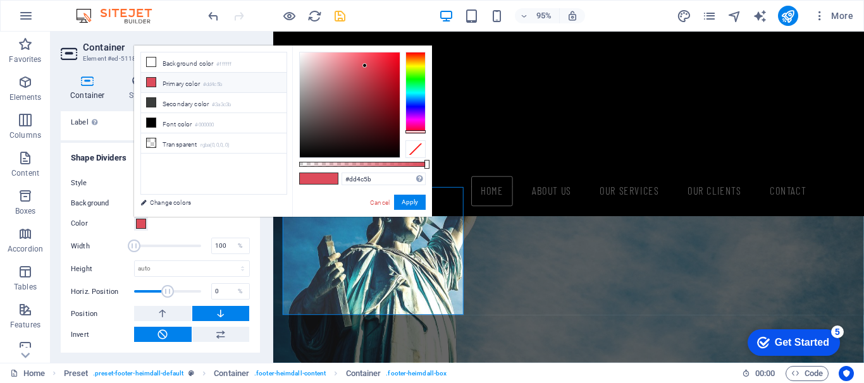
type input "#4c5ddd"
click at [419, 104] on div at bounding box center [415, 93] width 20 height 82
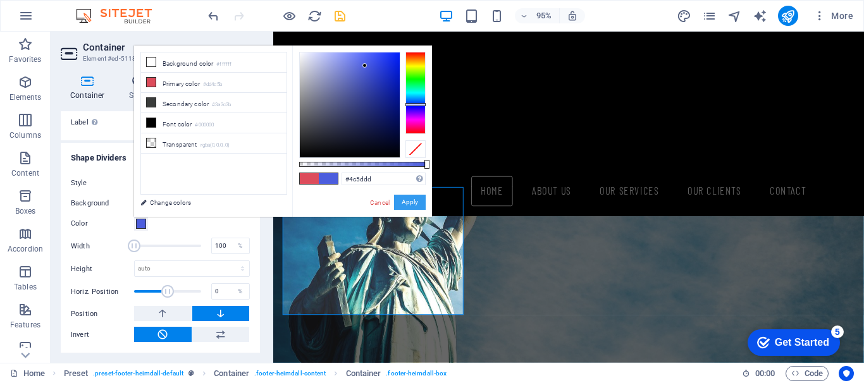
click at [401, 200] on button "Apply" at bounding box center [410, 202] width 32 height 15
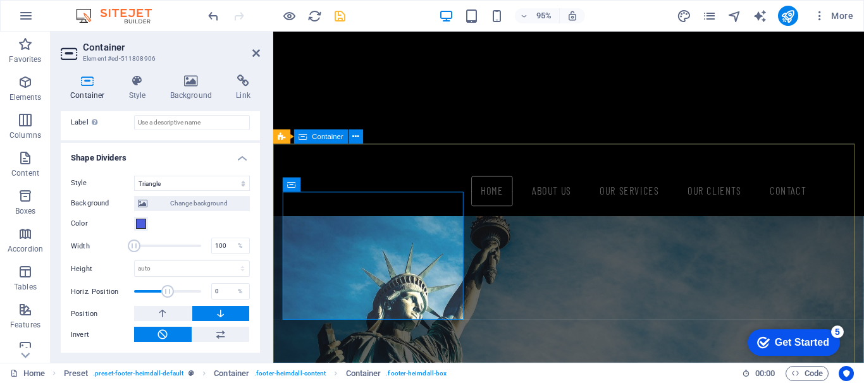
scroll to position [1164, 0]
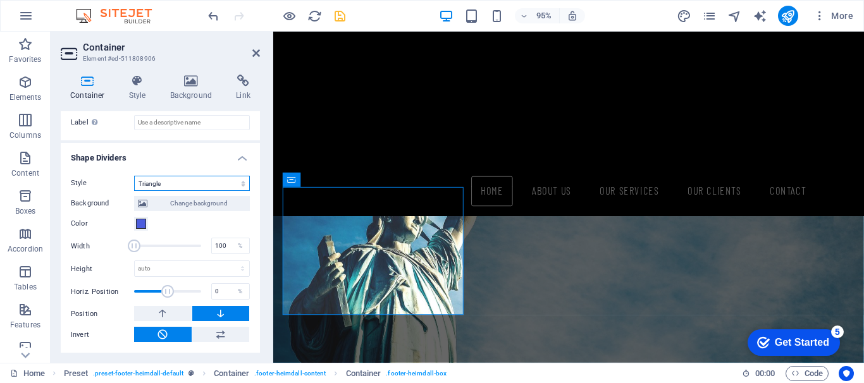
click at [242, 181] on select "None Triangle Square Diagonal Polygon 1 Polygon 2 Zigzag Multiple Zigzags Waves…" at bounding box center [192, 183] width 116 height 15
click at [134, 176] on select "None Triangle Square Diagonal Polygon 1 Polygon 2 Zigzag Multiple Zigzags Waves…" at bounding box center [192, 183] width 116 height 15
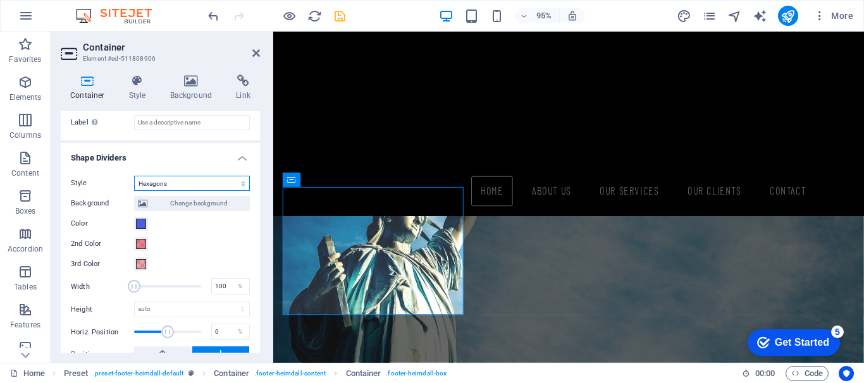
click at [241, 182] on select "None Triangle Square Diagonal Polygon 1 Polygon 2 Zigzag Multiple Zigzags Waves…" at bounding box center [192, 183] width 116 height 15
click at [134, 176] on select "None Triangle Square Diagonal Polygon 1 Polygon 2 Zigzag Multiple Zigzags Waves…" at bounding box center [192, 183] width 116 height 15
click at [240, 186] on select "None Triangle Square Diagonal Polygon 1 Polygon 2 Zigzag Multiple Zigzags Waves…" at bounding box center [192, 183] width 116 height 15
click at [134, 176] on select "None Triangle Square Diagonal Polygon 1 Polygon 2 Zigzag Multiple Zigzags Waves…" at bounding box center [192, 183] width 116 height 15
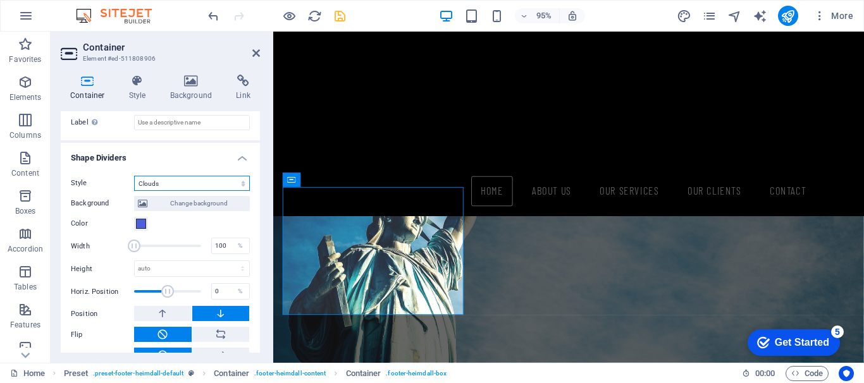
click at [236, 183] on select "None Triangle Square Diagonal Polygon 1 Polygon 2 Zigzag Multiple Zigzags Waves…" at bounding box center [192, 183] width 116 height 15
click at [134, 176] on select "None Triangle Square Diagonal Polygon 1 Polygon 2 Zigzag Multiple Zigzags Waves…" at bounding box center [192, 183] width 116 height 15
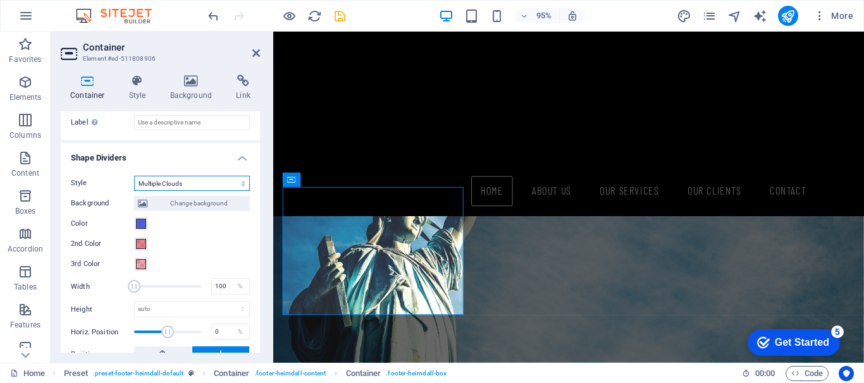
click at [236, 182] on select "None Triangle Square Diagonal Polygon 1 Polygon 2 Zigzag Multiple Zigzags Waves…" at bounding box center [192, 183] width 116 height 15
click at [134, 176] on select "None Triangle Square Diagonal Polygon 1 Polygon 2 Zigzag Multiple Zigzags Waves…" at bounding box center [192, 183] width 116 height 15
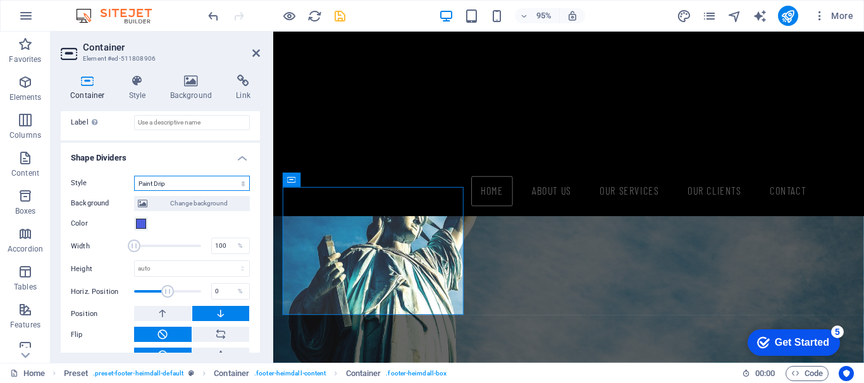
click at [242, 180] on select "None Triangle Square Diagonal Polygon 1 Polygon 2 Zigzag Multiple Zigzags Waves…" at bounding box center [192, 183] width 116 height 15
click at [134, 176] on select "None Triangle Square Diagonal Polygon 1 Polygon 2 Zigzag Multiple Zigzags Waves…" at bounding box center [192, 183] width 116 height 15
click at [238, 183] on select "None Triangle Square Diagonal Polygon 1 Polygon 2 Zigzag Multiple Zigzags Waves…" at bounding box center [192, 183] width 116 height 15
click at [134, 176] on select "None Triangle Square Diagonal Polygon 1 Polygon 2 Zigzag Multiple Zigzags Waves…" at bounding box center [192, 183] width 116 height 15
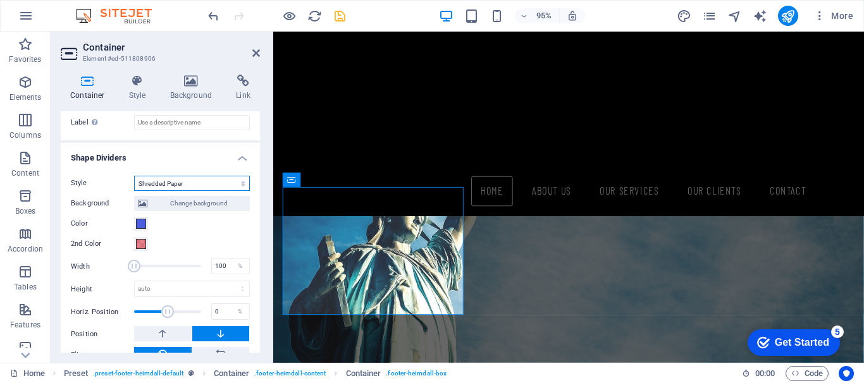
click at [241, 181] on select "None Triangle Square Diagonal Polygon 1 Polygon 2 Zigzag Multiple Zigzags Waves…" at bounding box center [192, 183] width 116 height 15
click at [134, 176] on select "None Triangle Square Diagonal Polygon 1 Polygon 2 Zigzag Multiple Zigzags Waves…" at bounding box center [192, 183] width 116 height 15
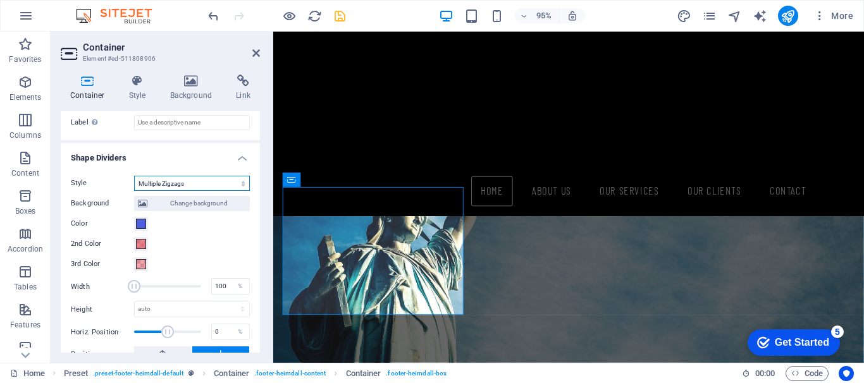
click at [243, 185] on select "None Triangle Square Diagonal Polygon 1 Polygon 2 Zigzag Multiple Zigzags Waves…" at bounding box center [192, 183] width 116 height 15
click at [134, 176] on select "None Triangle Square Diagonal Polygon 1 Polygon 2 Zigzag Multiple Zigzags Waves…" at bounding box center [192, 183] width 116 height 15
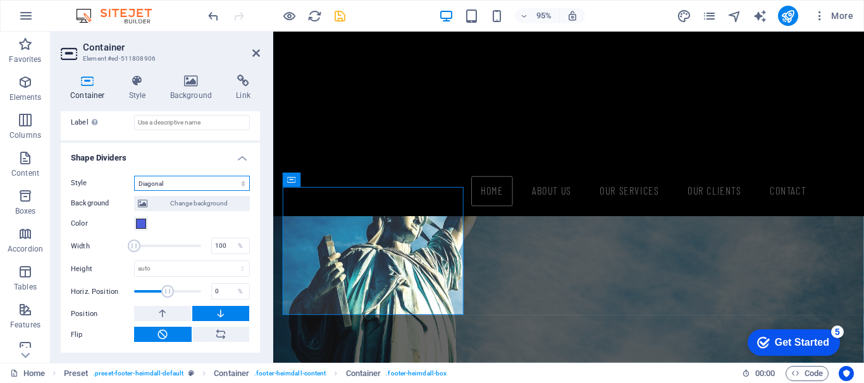
click at [239, 185] on select "None Triangle Square Diagonal Polygon 1 Polygon 2 Zigzag Multiple Zigzags Waves…" at bounding box center [192, 183] width 116 height 15
click at [134, 176] on select "None Triangle Square Diagonal Polygon 1 Polygon 2 Zigzag Multiple Zigzags Waves…" at bounding box center [192, 183] width 116 height 15
click at [235, 181] on select "None Triangle Square Diagonal Polygon 1 Polygon 2 Zigzag Multiple Zigzags Waves…" at bounding box center [192, 183] width 116 height 15
click at [134, 191] on select "None Triangle Square Diagonal Polygon 1 Polygon 2 Zigzag Multiple Zigzags Waves…" at bounding box center [192, 183] width 116 height 15
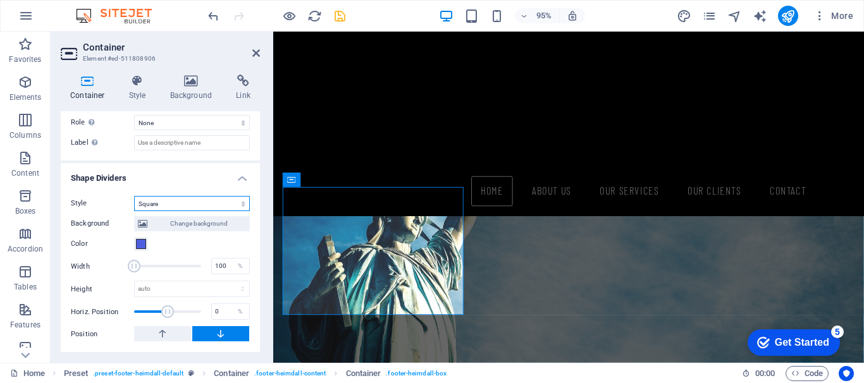
scroll to position [401, 0]
click at [237, 198] on select "None Triangle Square Diagonal Polygon 1 Polygon 2 Zigzag Multiple Zigzags Waves…" at bounding box center [192, 203] width 116 height 15
select select "triangle"
click at [134, 196] on select "None Triangle Square Diagonal Polygon 1 Polygon 2 Zigzag Multiple Zigzags Waves…" at bounding box center [192, 203] width 116 height 15
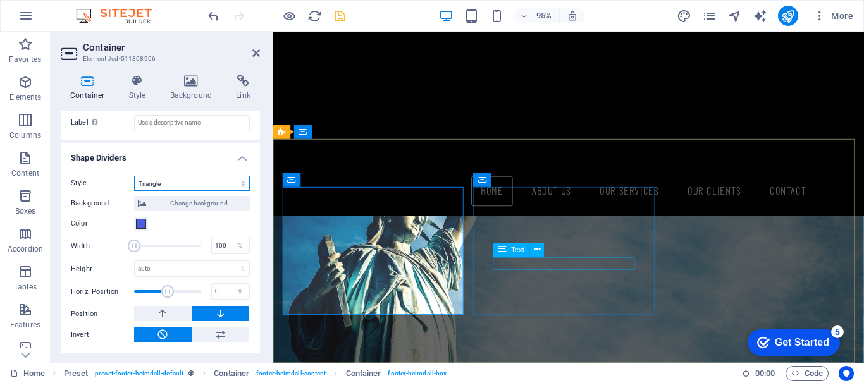
click at [516, 253] on span "Text" at bounding box center [517, 250] width 13 height 7
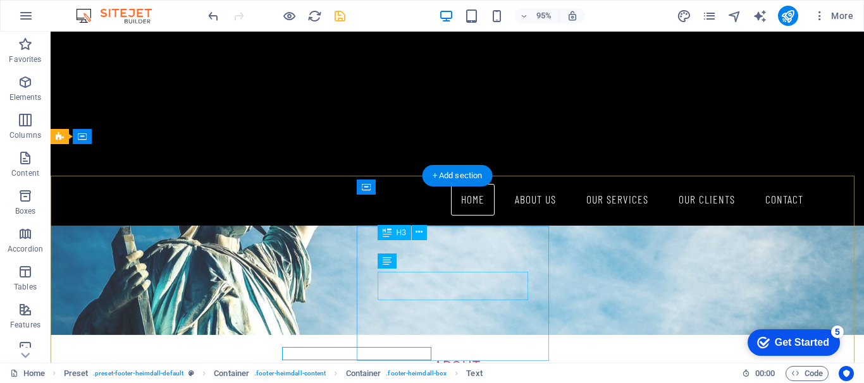
scroll to position [1086, 0]
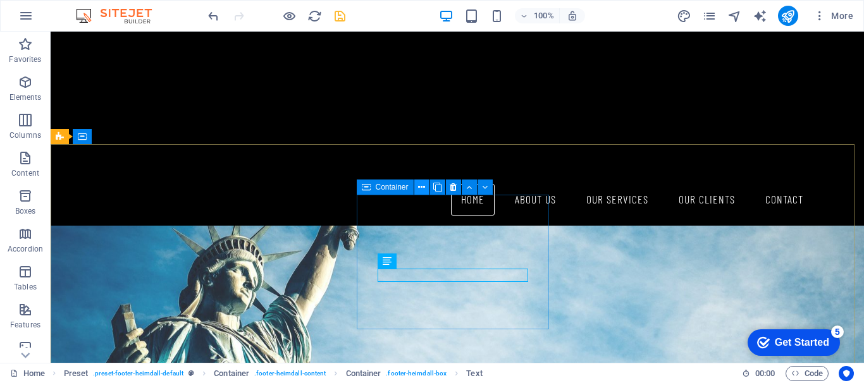
click at [420, 186] on icon at bounding box center [421, 187] width 7 height 13
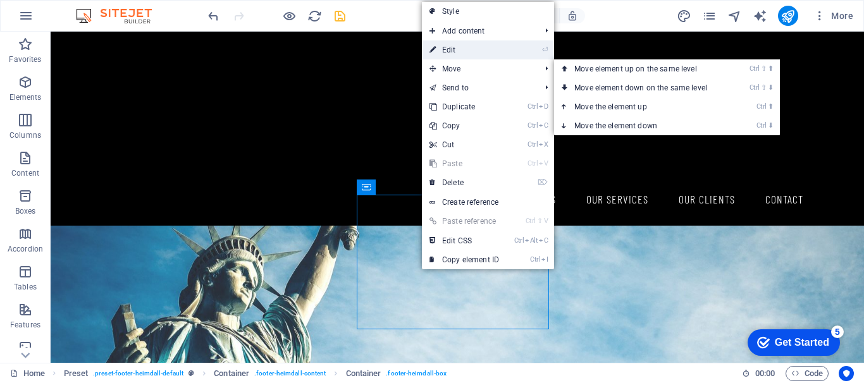
click at [470, 47] on link "⏎ Edit" at bounding box center [464, 49] width 85 height 19
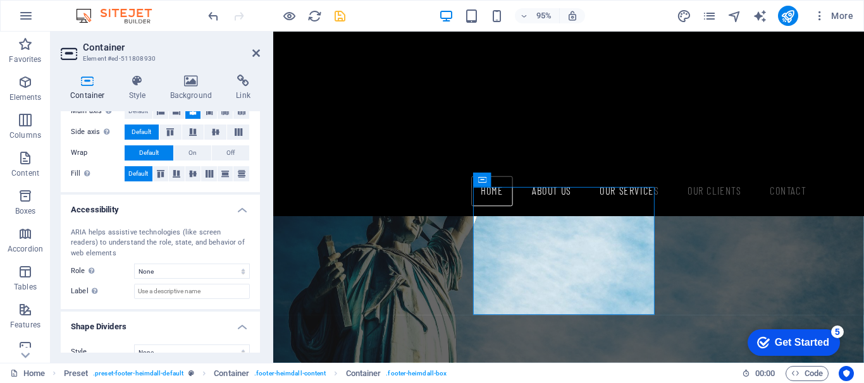
scroll to position [270, 0]
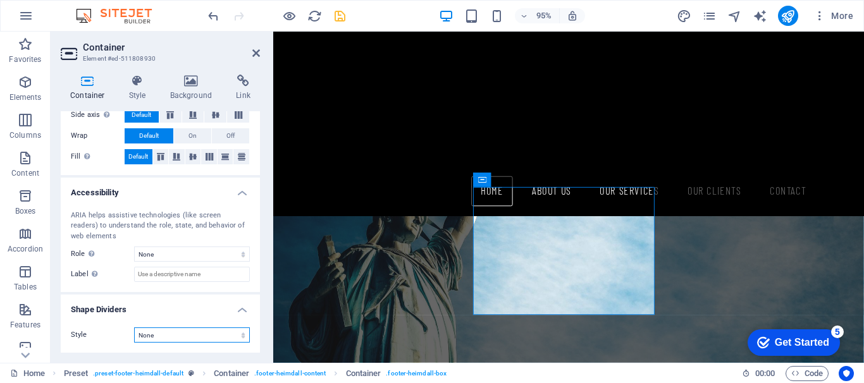
click at [186, 337] on select "None Triangle Square Diagonal Polygon 1 Polygon 2 Zigzag Multiple Zigzags Waves…" at bounding box center [192, 334] width 116 height 15
select select "triangle"
click at [134, 327] on select "None Triangle Square Diagonal Polygon 1 Polygon 2 Zigzag Multiple Zigzags Waves…" at bounding box center [192, 334] width 116 height 15
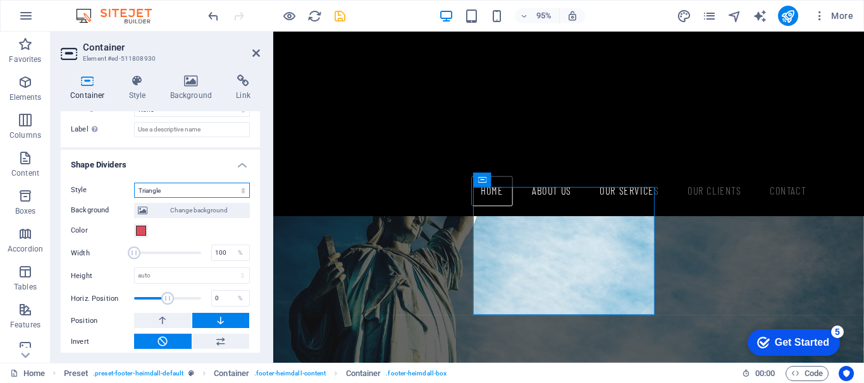
scroll to position [422, 0]
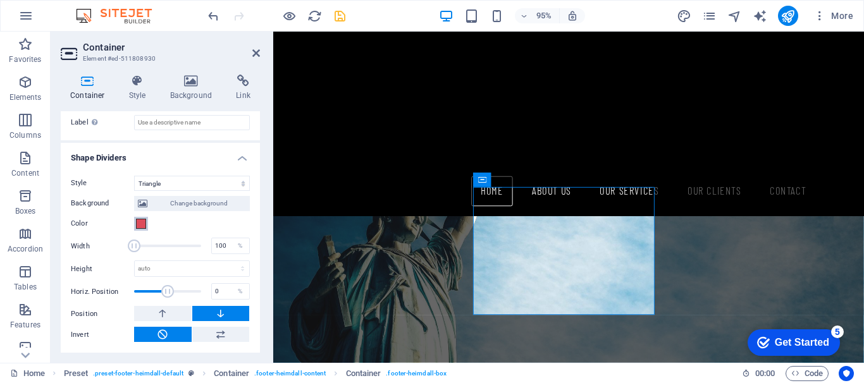
click at [141, 222] on span at bounding box center [141, 224] width 10 height 10
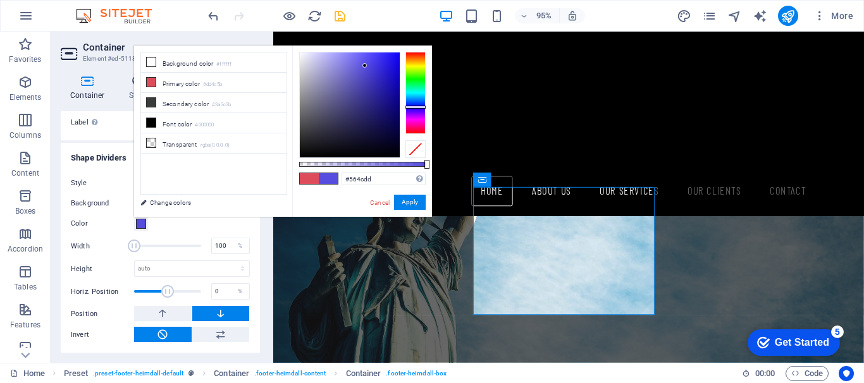
click at [412, 107] on div at bounding box center [415, 93] width 20 height 82
type input "#4c78dd"
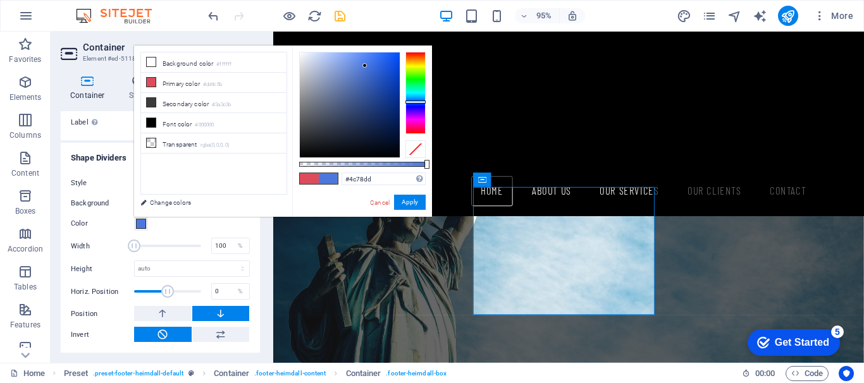
click at [413, 102] on div at bounding box center [415, 93] width 20 height 82
click at [384, 204] on link "Cancel" at bounding box center [380, 202] width 22 height 9
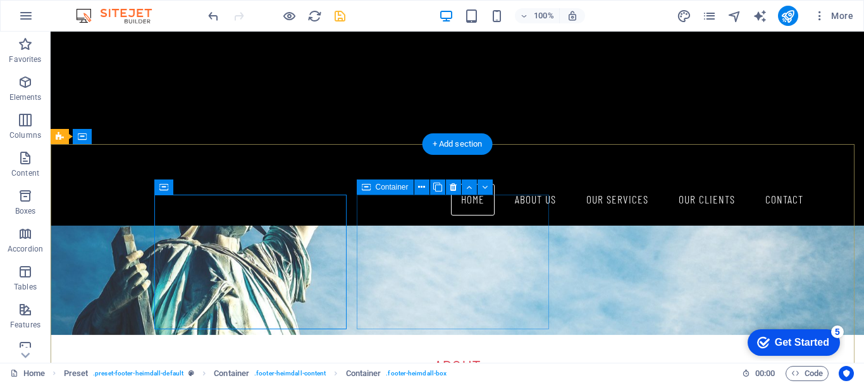
scroll to position [1086, 0]
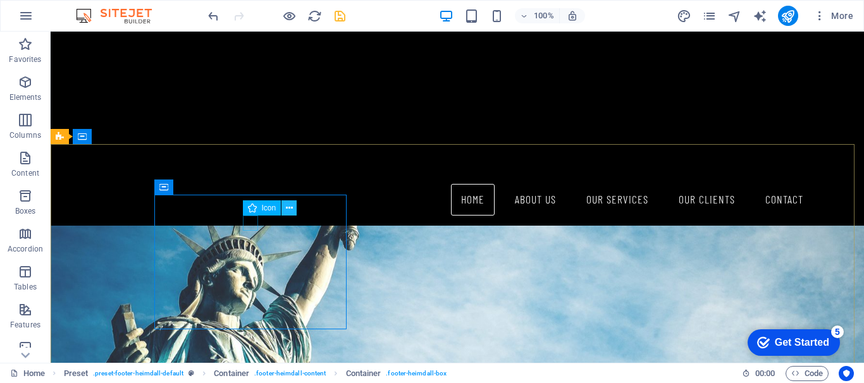
click at [287, 204] on icon at bounding box center [289, 208] width 7 height 13
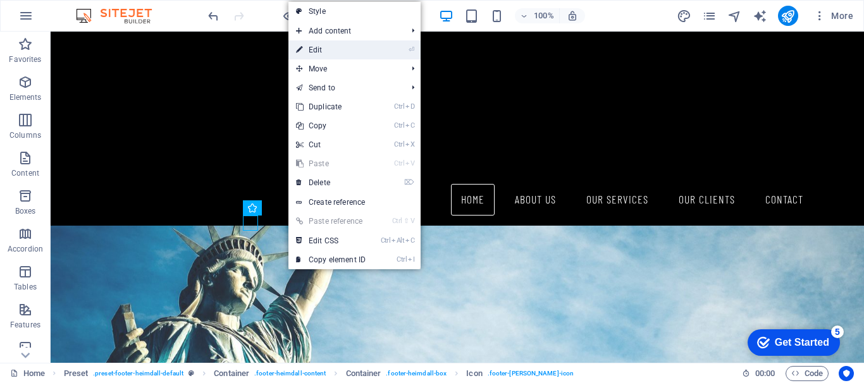
click at [333, 51] on link "⏎ Edit" at bounding box center [330, 49] width 85 height 19
select select "xMidYMid"
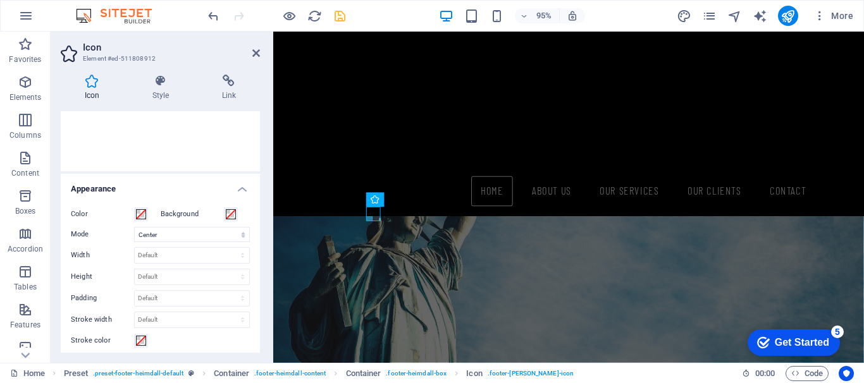
scroll to position [106, 0]
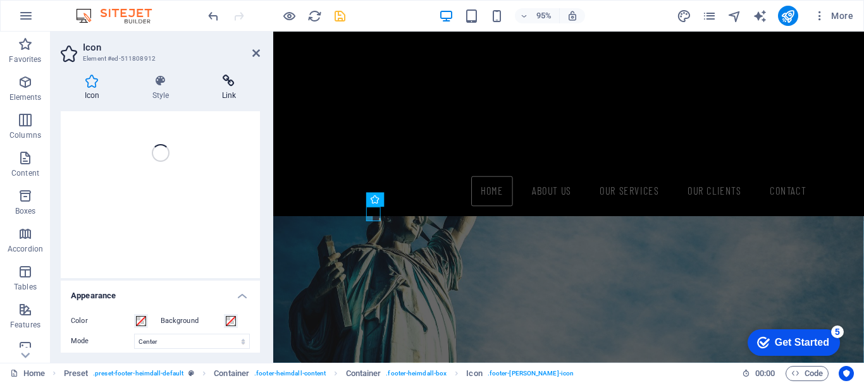
click at [231, 82] on icon at bounding box center [229, 81] width 62 height 13
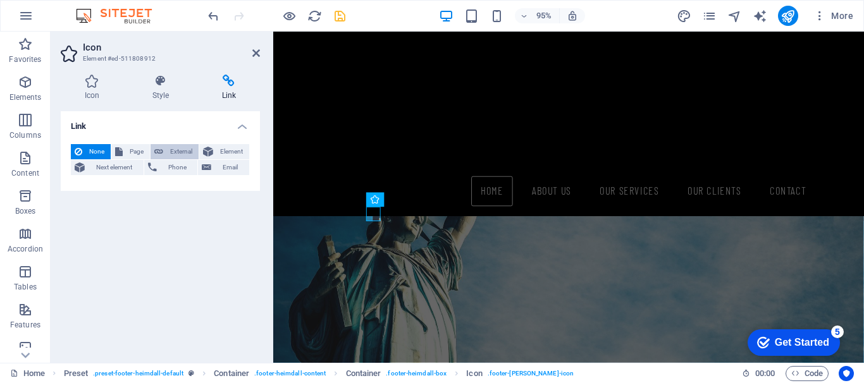
click at [180, 149] on span "External" at bounding box center [181, 151] width 28 height 15
select select "blank"
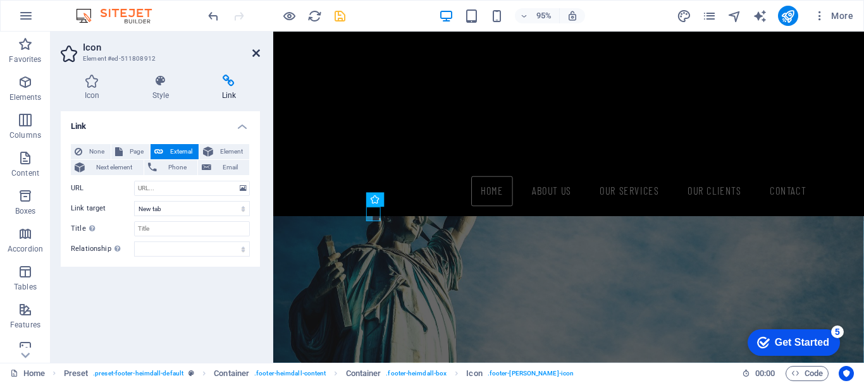
drag, startPoint x: 255, startPoint y: 54, endPoint x: 204, endPoint y: 22, distance: 60.0
click at [255, 54] on icon at bounding box center [256, 53] width 8 height 10
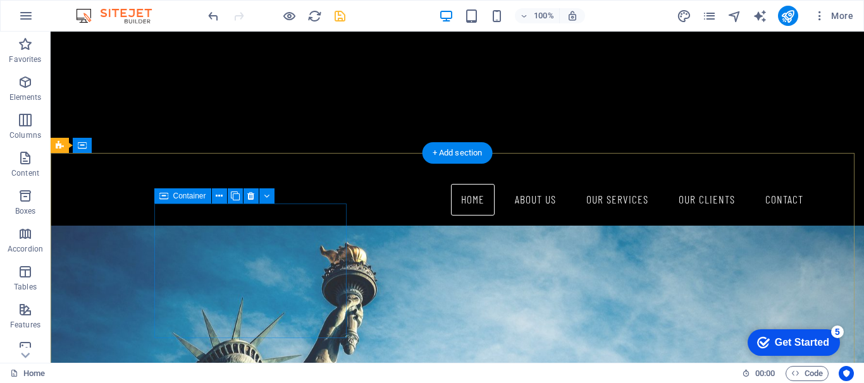
scroll to position [977, 0]
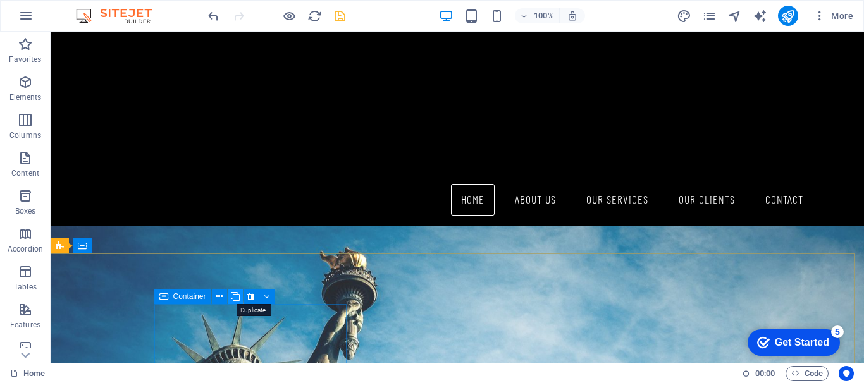
click at [238, 296] on icon at bounding box center [235, 296] width 9 height 13
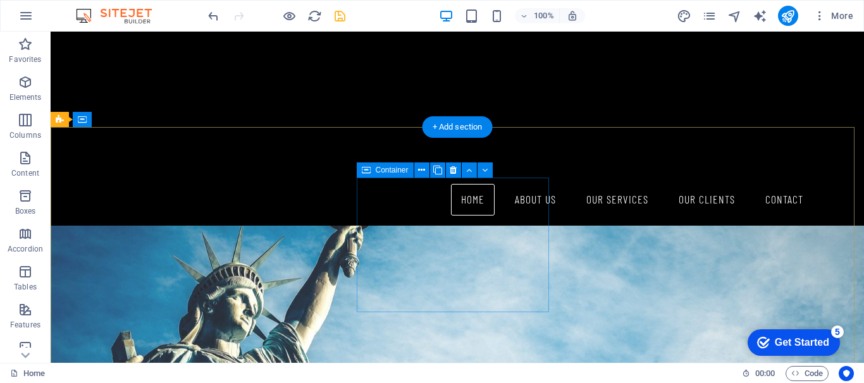
scroll to position [1040, 0]
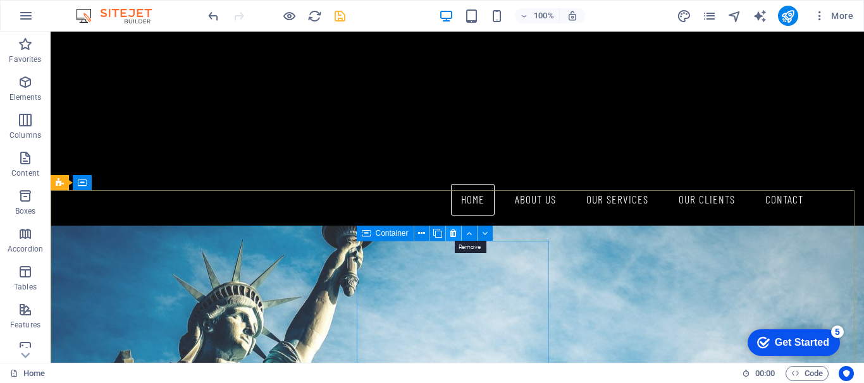
click at [453, 233] on icon at bounding box center [452, 233] width 7 height 13
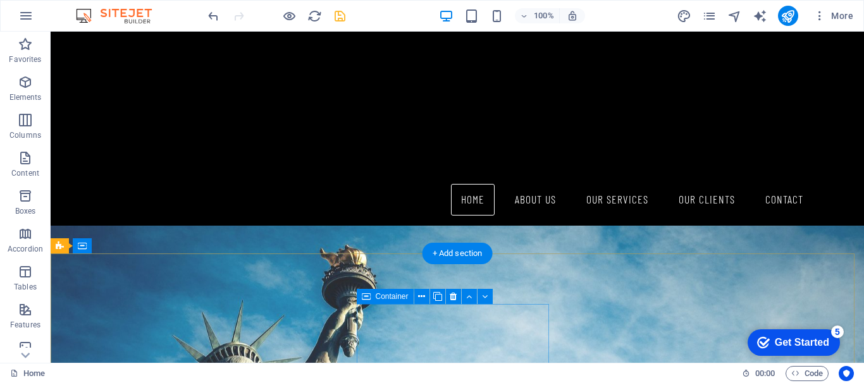
scroll to position [977, 0]
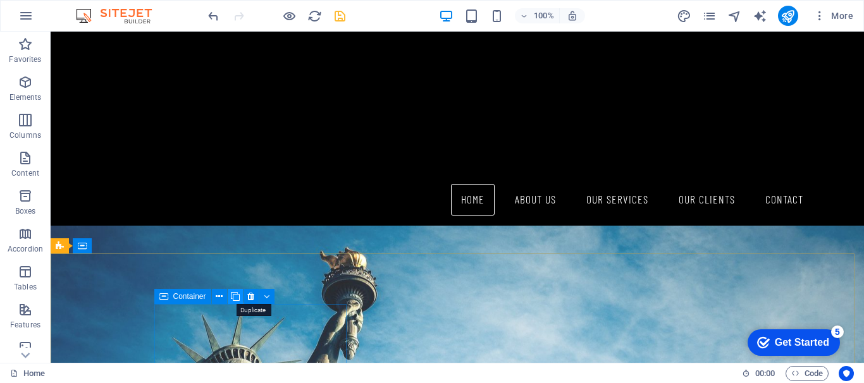
click at [235, 298] on icon at bounding box center [235, 296] width 9 height 13
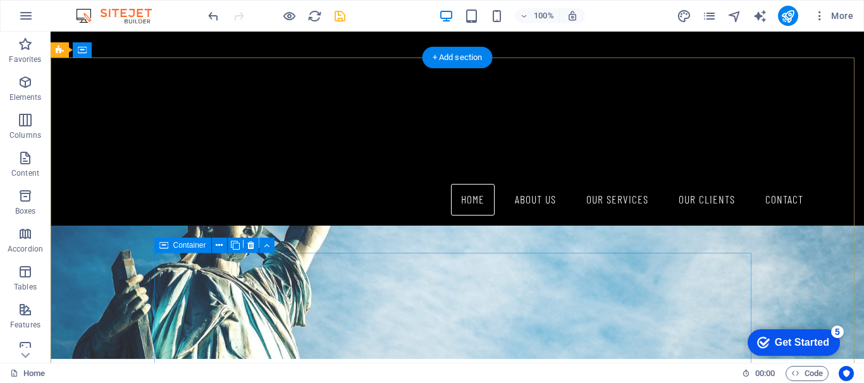
scroll to position [1103, 0]
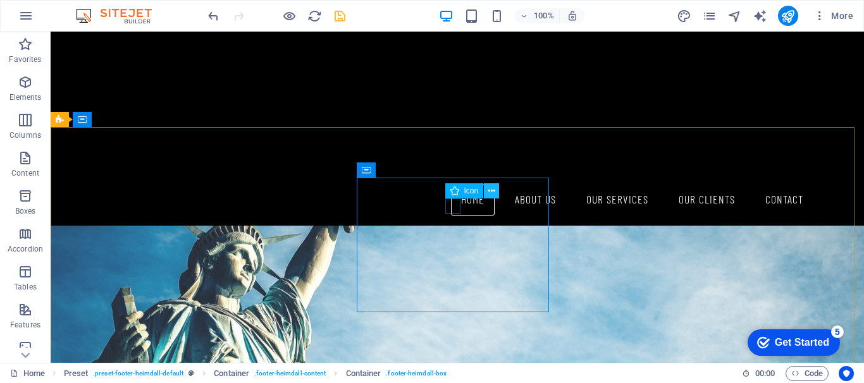
click at [494, 187] on icon at bounding box center [491, 191] width 7 height 13
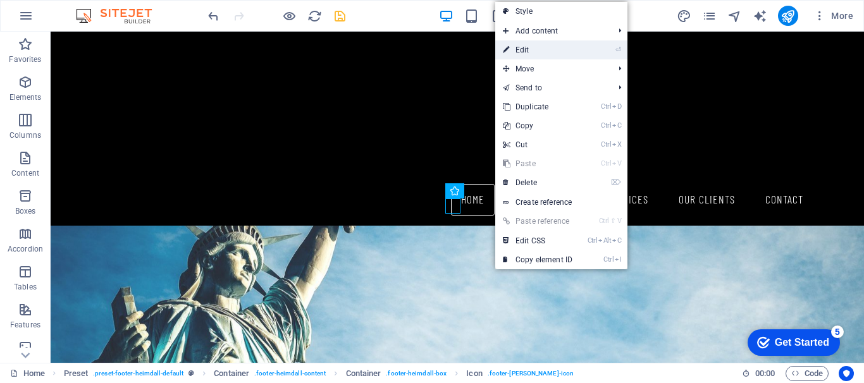
click at [546, 50] on link "⏎ Edit" at bounding box center [537, 49] width 85 height 19
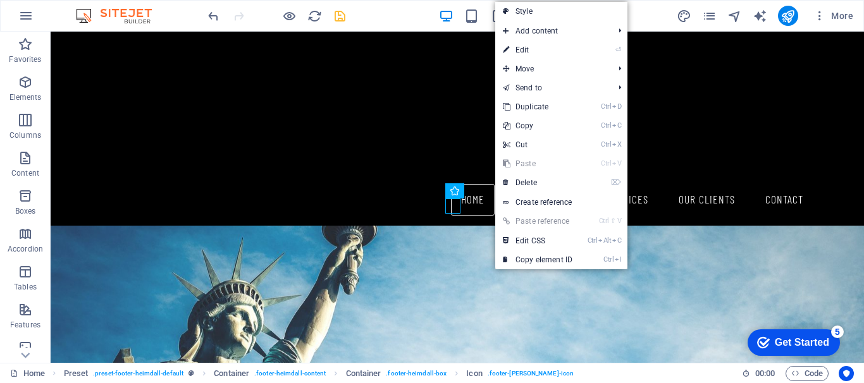
select select "xMidYMid"
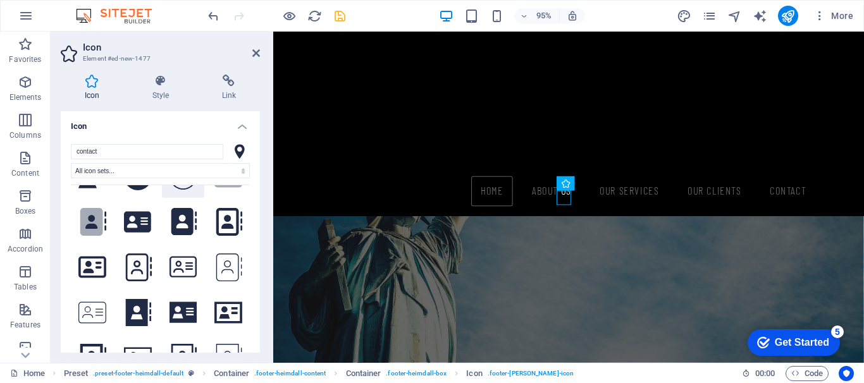
scroll to position [3, 0]
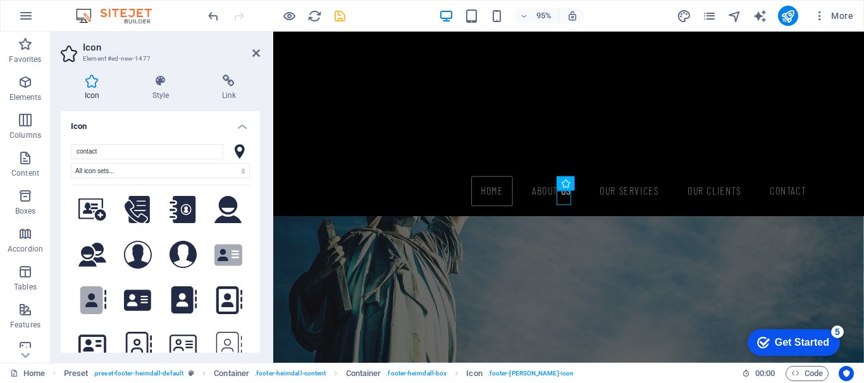
drag, startPoint x: 122, startPoint y: 154, endPoint x: 62, endPoint y: 156, distance: 60.1
click at [62, 156] on div "contact All icon sets... IcoFont Ionicons FontAwesome Brands FontAwesome Duoton…" at bounding box center [160, 259] width 199 height 250
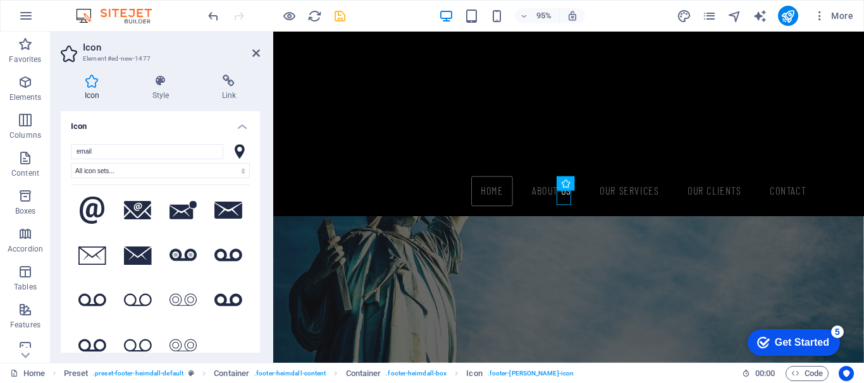
scroll to position [0, 0]
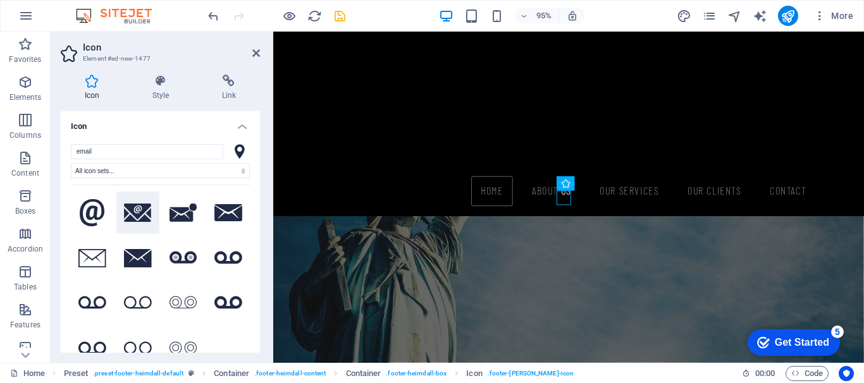
type input "email"
click at [138, 210] on icon at bounding box center [138, 213] width 28 height 19
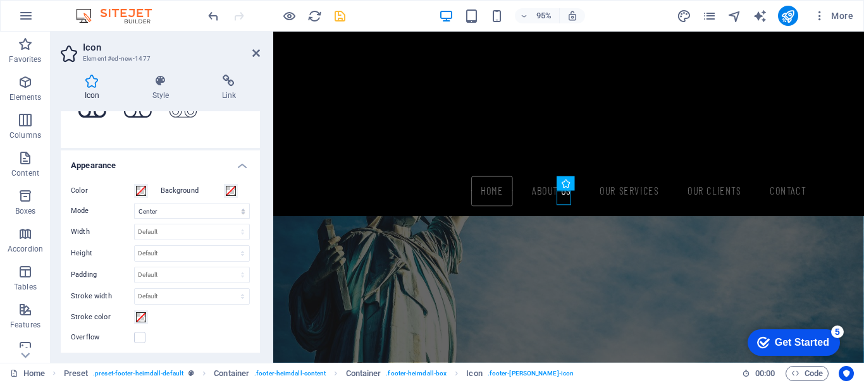
scroll to position [253, 0]
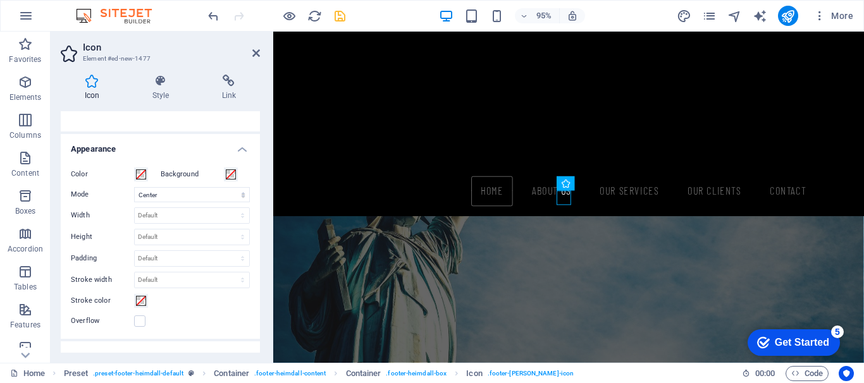
click at [253, 47] on h2 "Icon" at bounding box center [171, 47] width 177 height 11
click at [252, 52] on icon at bounding box center [256, 53] width 8 height 10
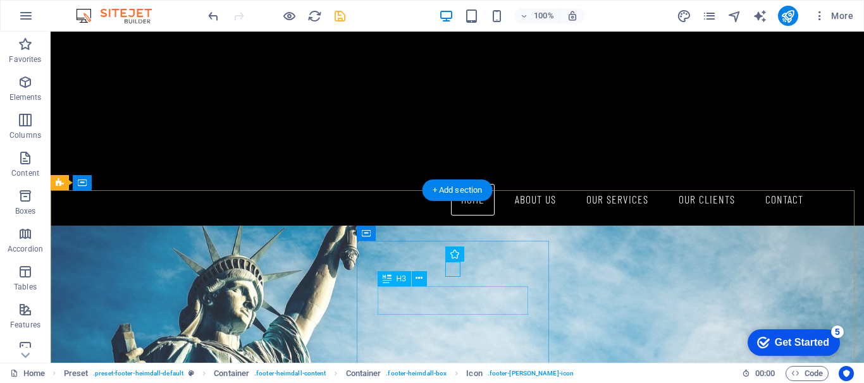
scroll to position [1040, 0]
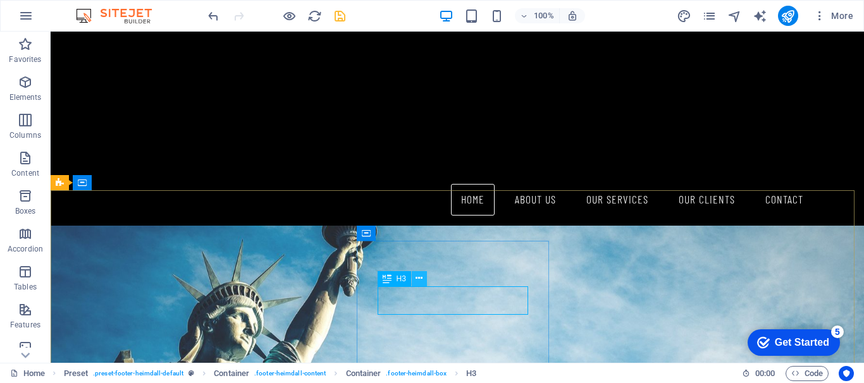
click at [415, 280] on icon at bounding box center [418, 278] width 7 height 13
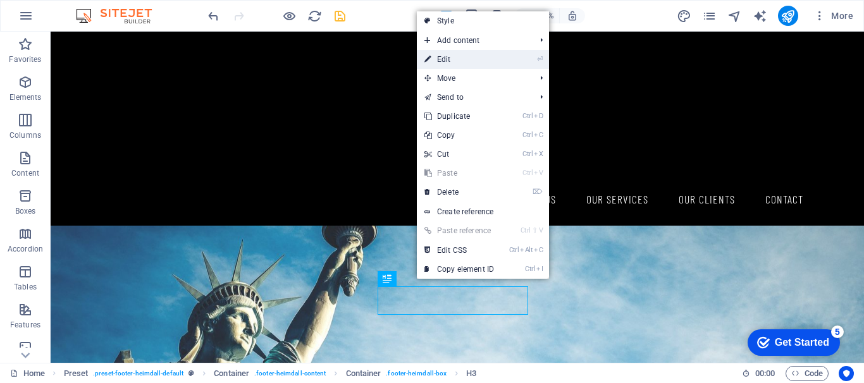
drag, startPoint x: 468, startPoint y: 63, endPoint x: 229, endPoint y: 180, distance: 266.6
click at [468, 63] on link "⏎ Edit" at bounding box center [459, 59] width 85 height 19
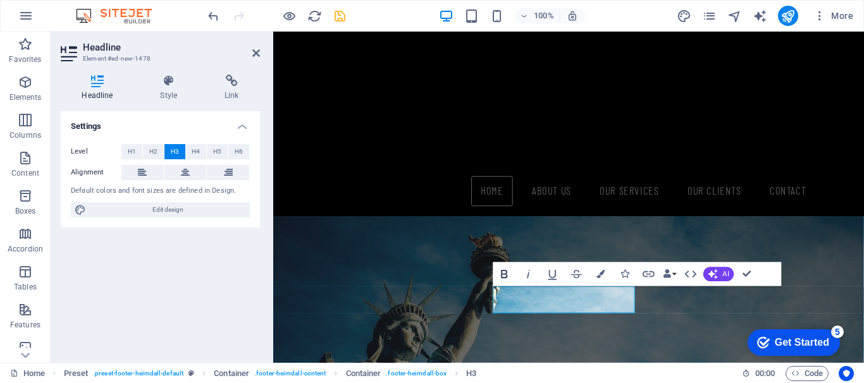
scroll to position [1105, 0]
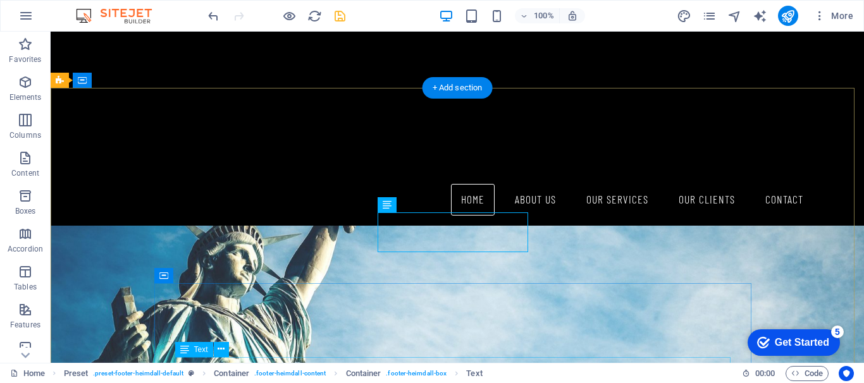
scroll to position [1230, 0]
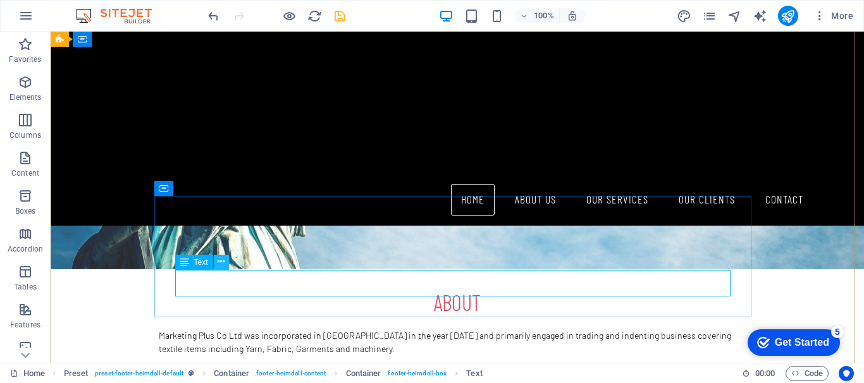
click at [217, 269] on button at bounding box center [221, 262] width 15 height 15
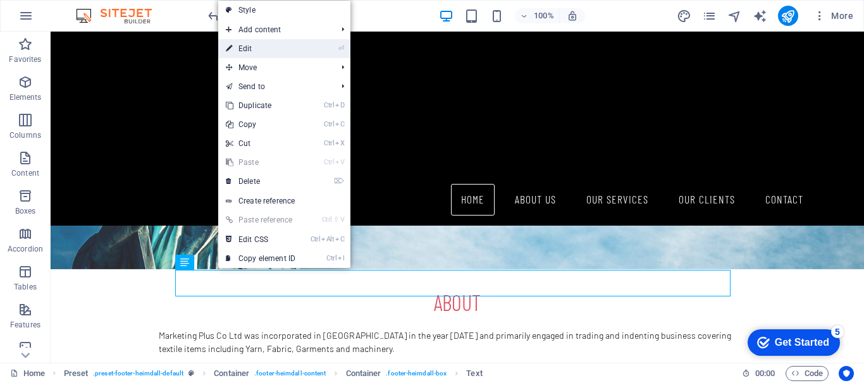
drag, startPoint x: 272, startPoint y: 48, endPoint x: 83, endPoint y: 104, distance: 196.6
click at [272, 48] on link "⏎ Edit" at bounding box center [260, 48] width 85 height 19
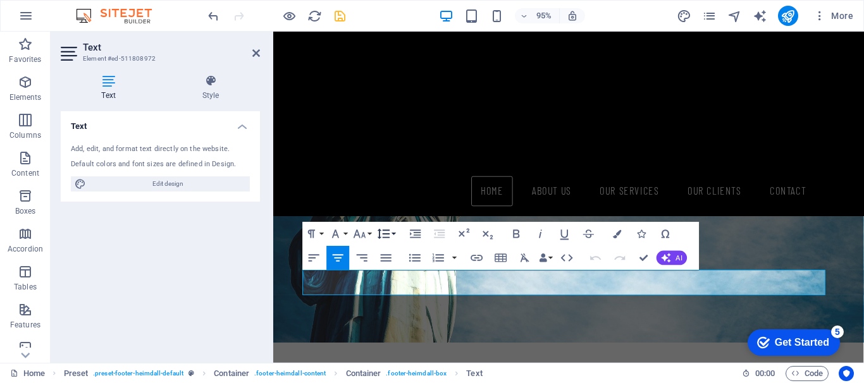
scroll to position [1295, 0]
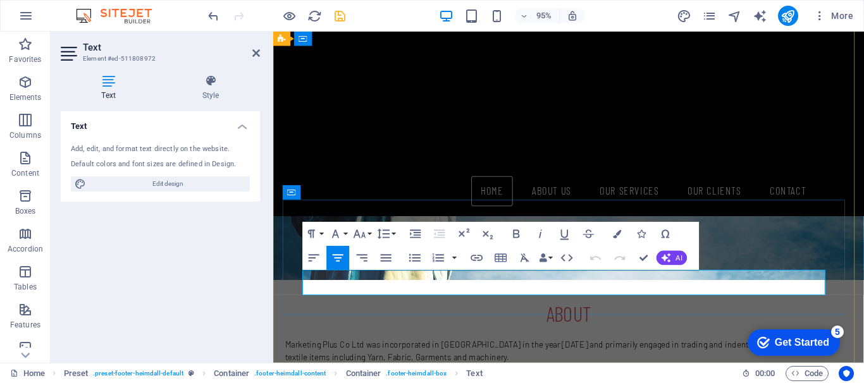
click at [545, 257] on icon "button" at bounding box center [550, 260] width 15 height 15
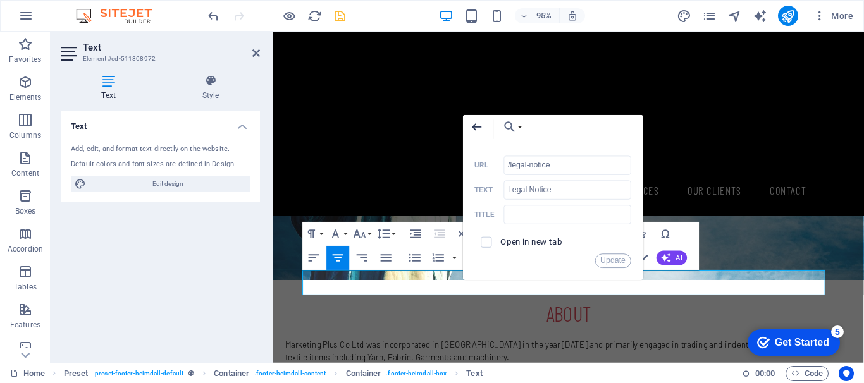
click at [474, 125] on icon "button" at bounding box center [476, 126] width 9 height 7
click at [476, 126] on icon "button" at bounding box center [476, 126] width 9 height 7
click at [490, 243] on span at bounding box center [485, 241] width 11 height 11
click at [483, 241] on input "checkbox" at bounding box center [484, 240] width 11 height 11
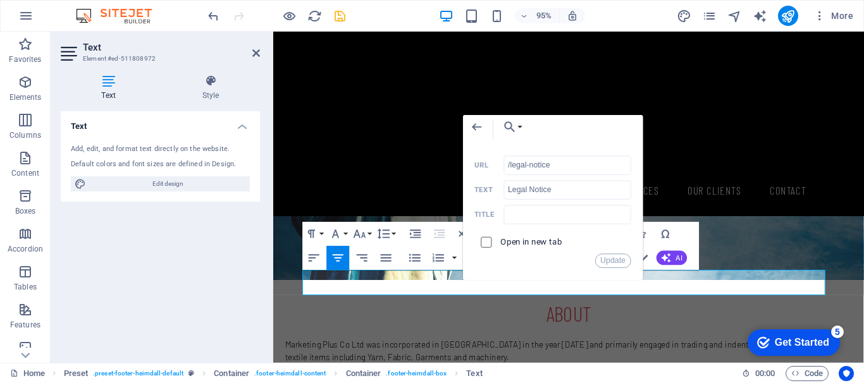
checkbox input "true"
click at [477, 125] on icon "button" at bounding box center [476, 126] width 15 height 15
click at [517, 128] on button "Choose Link" at bounding box center [510, 127] width 28 height 24
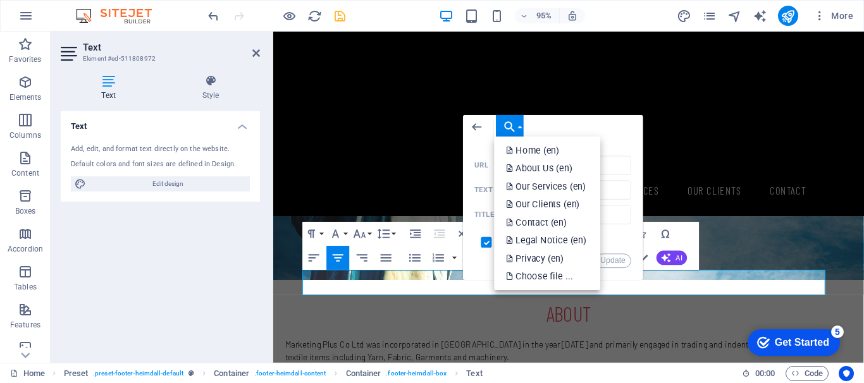
click at [517, 128] on button "Choose Link" at bounding box center [510, 127] width 28 height 24
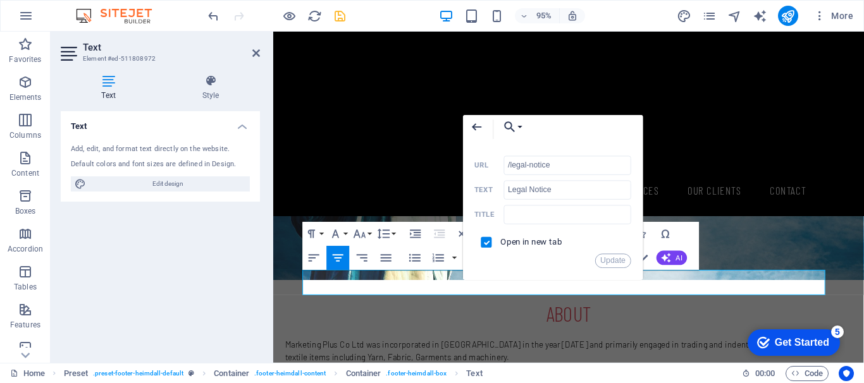
click at [477, 125] on icon "button" at bounding box center [476, 126] width 15 height 15
drag, startPoint x: 256, startPoint y: 52, endPoint x: 230, endPoint y: 44, distance: 27.2
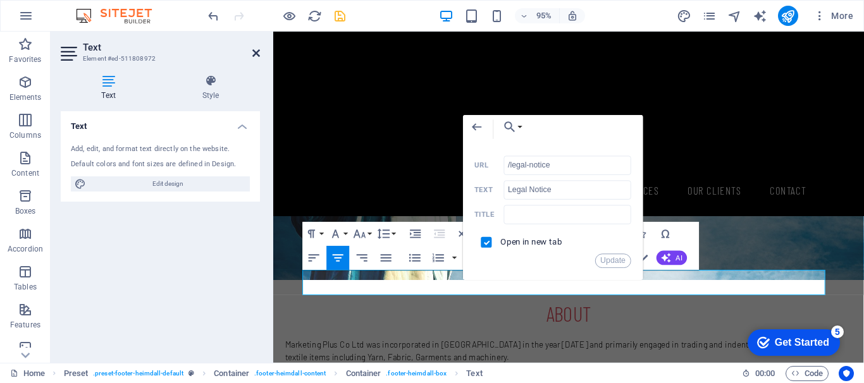
click at [256, 52] on icon at bounding box center [256, 53] width 8 height 10
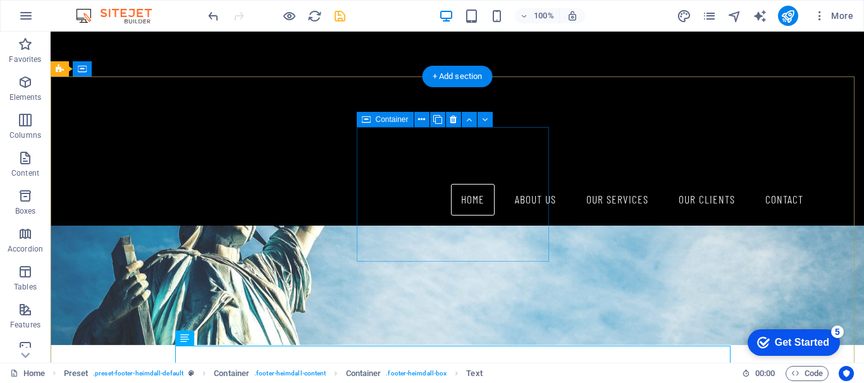
scroll to position [1090, 0]
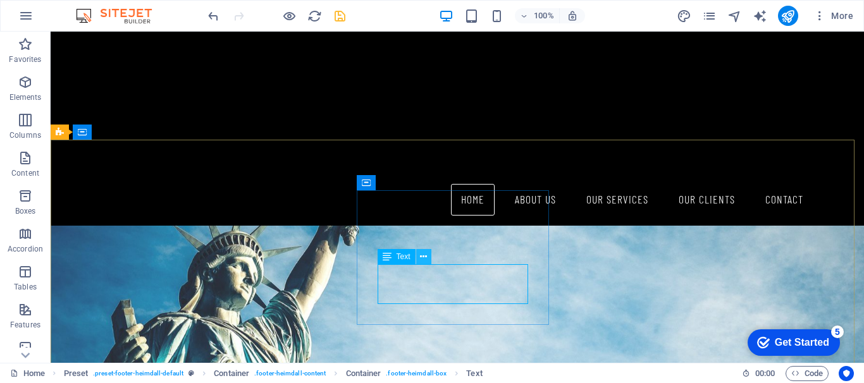
click at [418, 258] on button at bounding box center [423, 256] width 15 height 15
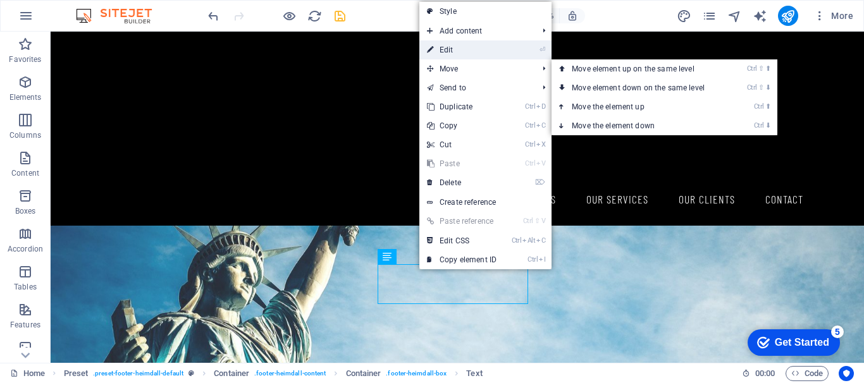
click at [469, 43] on link "⏎ Edit" at bounding box center [461, 49] width 85 height 19
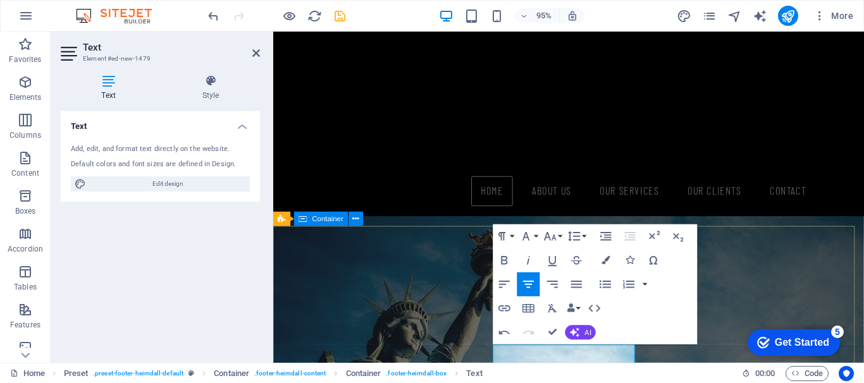
scroll to position [1106, 0]
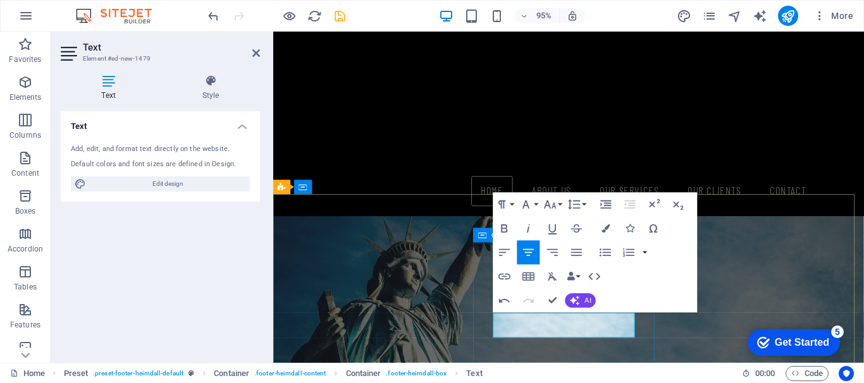
drag, startPoint x: 536, startPoint y: 346, endPoint x: 585, endPoint y: 353, distance: 49.7
click at [501, 276] on icon "button" at bounding box center [505, 276] width 15 height 15
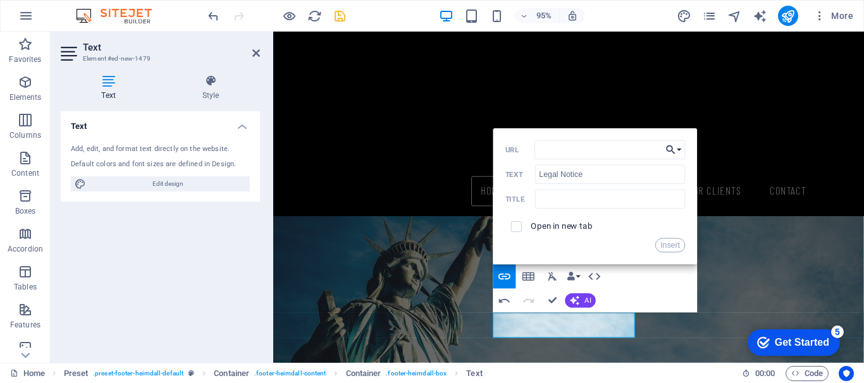
click at [675, 149] on icon "button" at bounding box center [671, 150] width 12 height 15
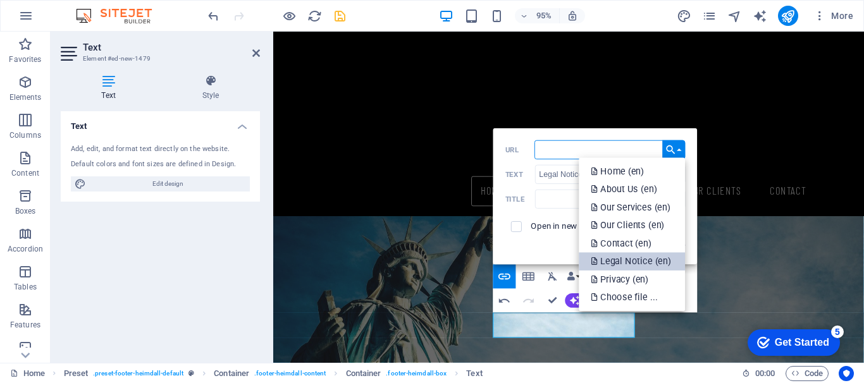
click at [620, 258] on p "Legal Notice (en)" at bounding box center [631, 261] width 83 height 18
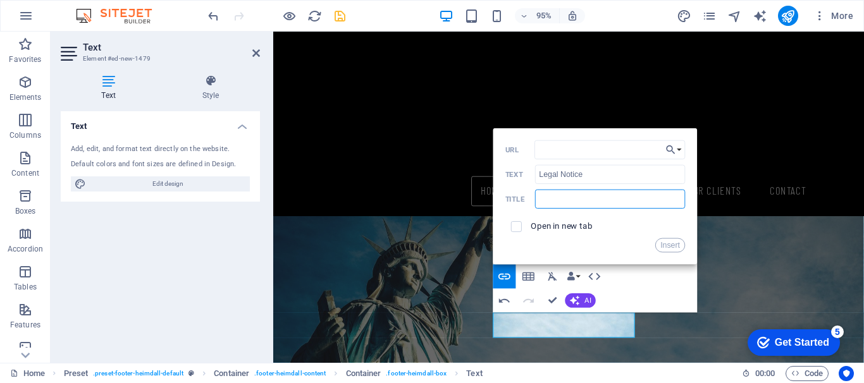
click at [606, 194] on input "text" at bounding box center [610, 199] width 150 height 19
type input "Legal Notice"
click at [517, 226] on input "checkbox" at bounding box center [515, 224] width 11 height 11
checkbox input "true"
click at [668, 248] on button "Insert" at bounding box center [670, 245] width 30 height 15
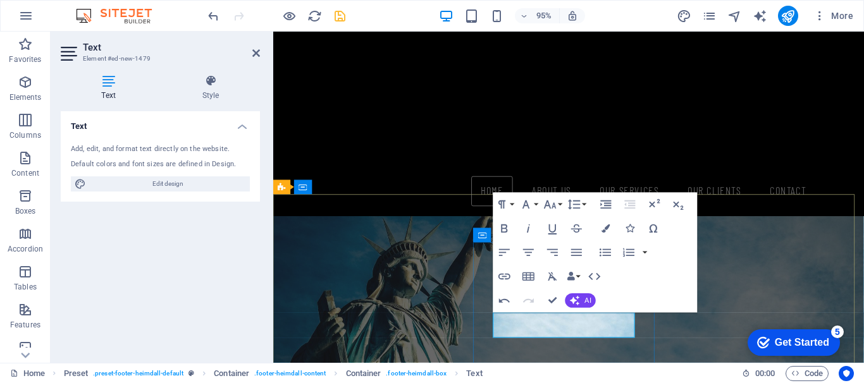
drag, startPoint x: 591, startPoint y: 344, endPoint x: 621, endPoint y: 347, distance: 29.9
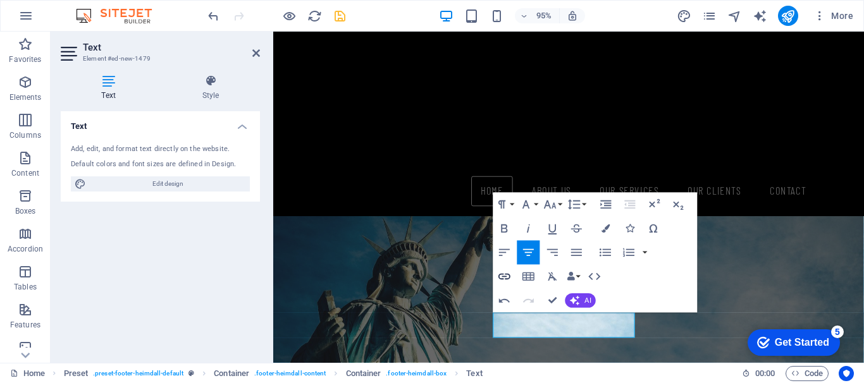
type input "Privacy"
checkbox input "false"
click at [504, 279] on icon "button" at bounding box center [505, 276] width 15 height 15
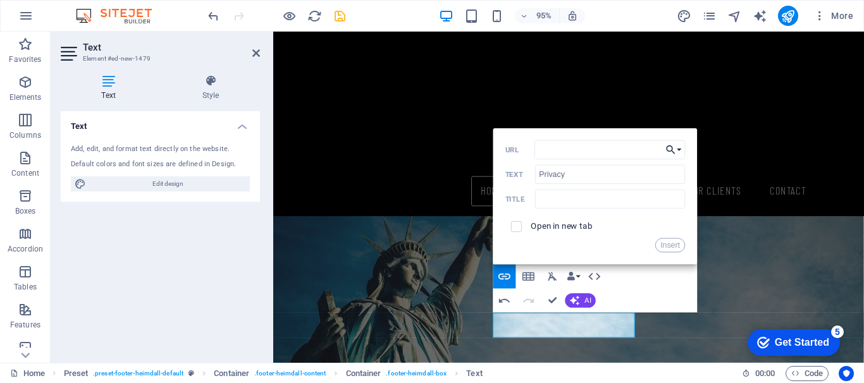
click at [673, 149] on icon "button" at bounding box center [671, 150] width 12 height 15
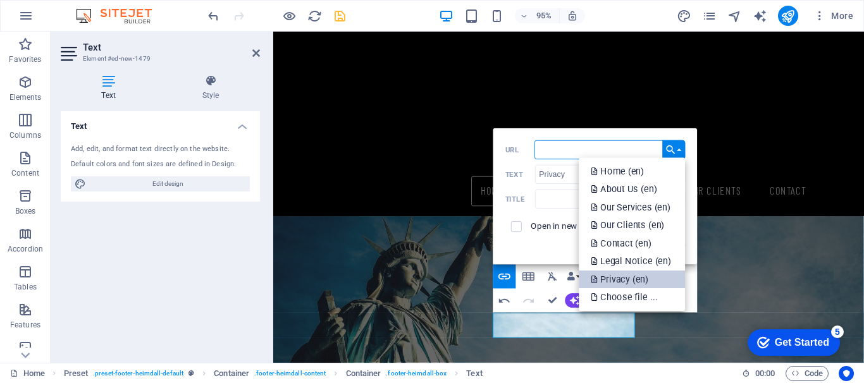
click at [630, 276] on p "Privacy (en)" at bounding box center [620, 280] width 60 height 18
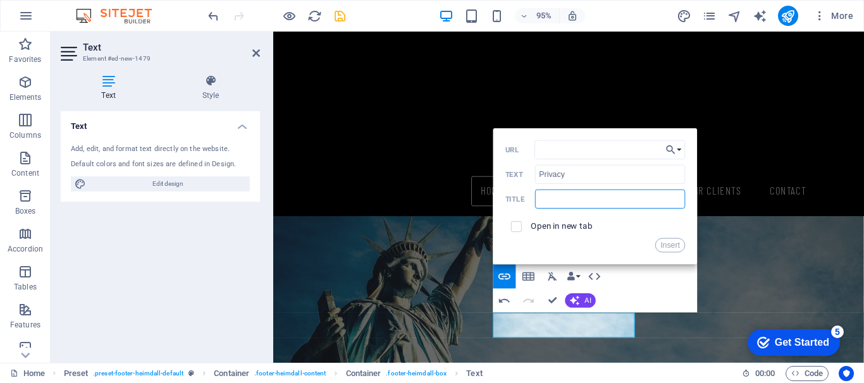
click at [582, 197] on input "text" at bounding box center [610, 199] width 150 height 19
type input "Privacy"
click at [517, 229] on input "checkbox" at bounding box center [515, 224] width 11 height 11
checkbox input "true"
click at [677, 245] on button "Insert" at bounding box center [670, 245] width 30 height 15
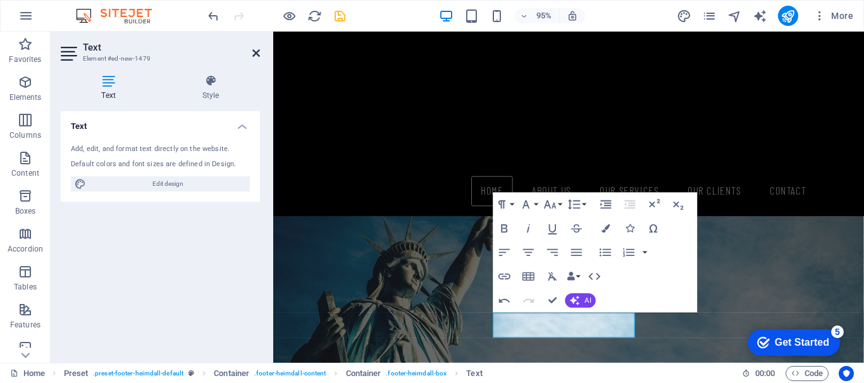
click at [252, 52] on icon at bounding box center [256, 53] width 8 height 10
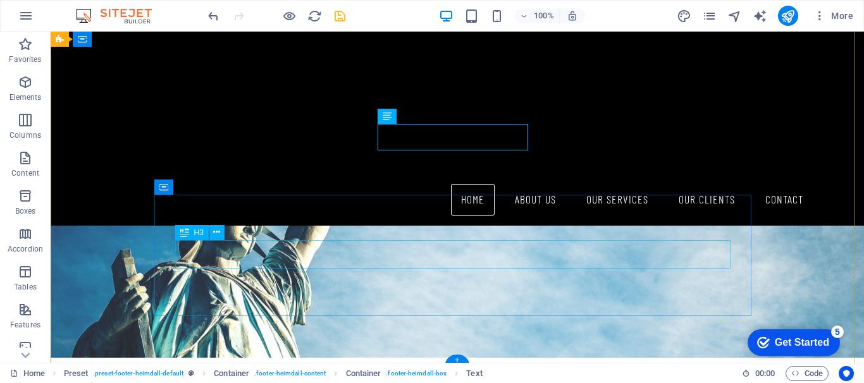
scroll to position [919, 0]
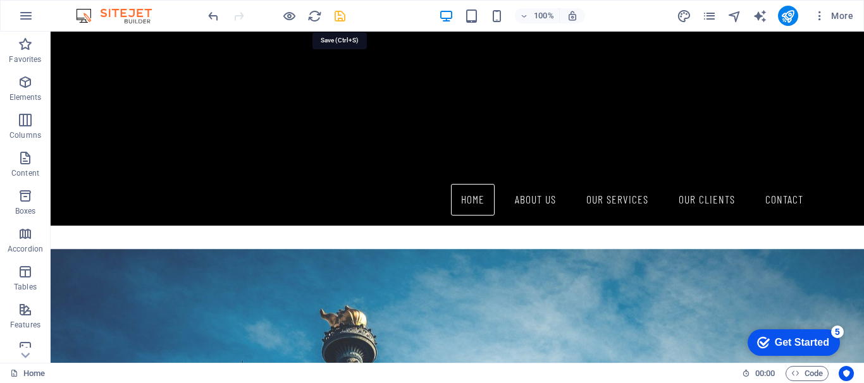
drag, startPoint x: 339, startPoint y: 16, endPoint x: 300, endPoint y: 11, distance: 38.9
click at [339, 16] on icon "save" at bounding box center [340, 16] width 15 height 15
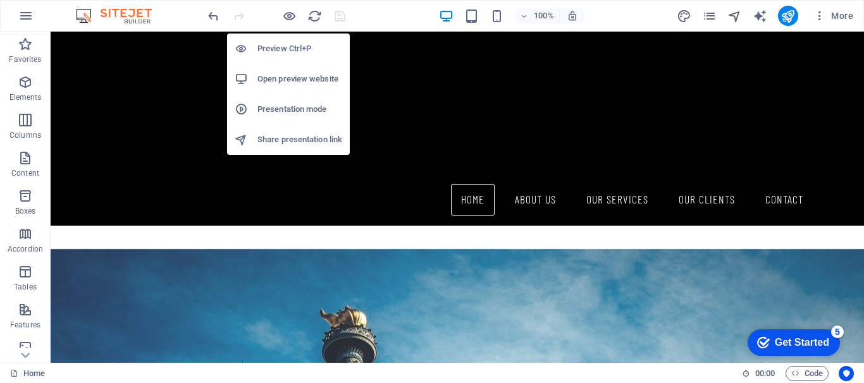
click at [288, 76] on h6 "Open preview website" at bounding box center [299, 78] width 85 height 15
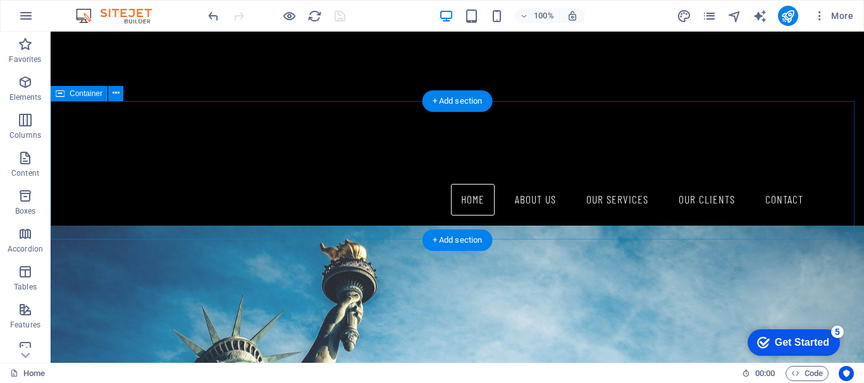
scroll to position [982, 0]
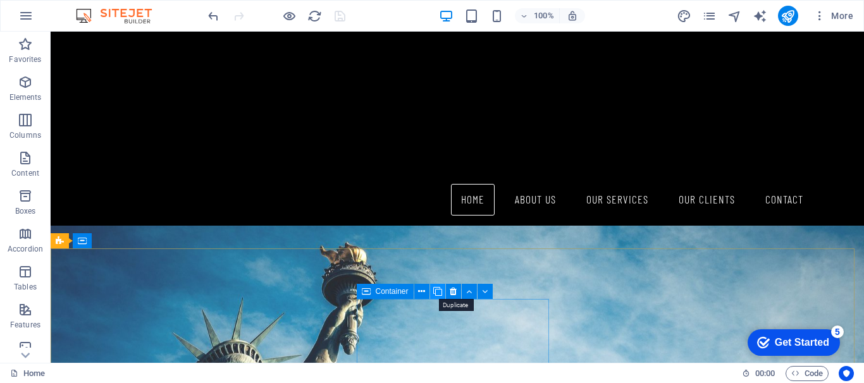
click at [433, 290] on icon at bounding box center [437, 291] width 9 height 13
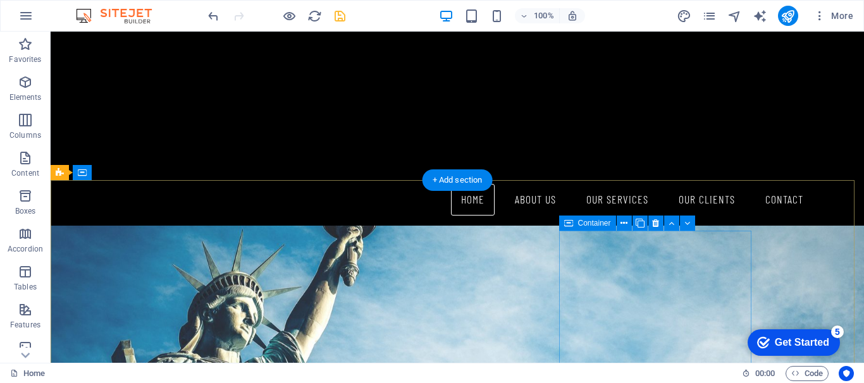
scroll to position [1045, 0]
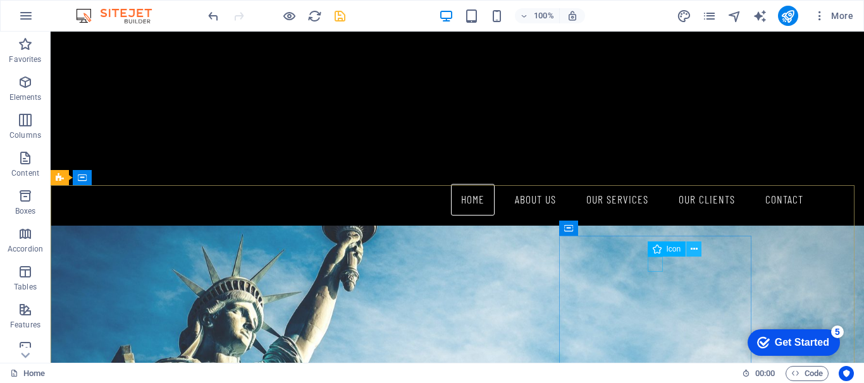
click at [693, 246] on icon at bounding box center [693, 249] width 7 height 13
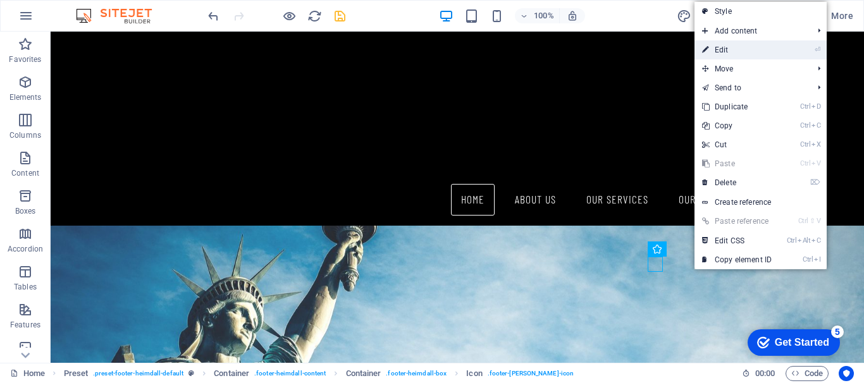
click at [740, 47] on link "⏎ Edit" at bounding box center [736, 49] width 85 height 19
select select "xMidYMid"
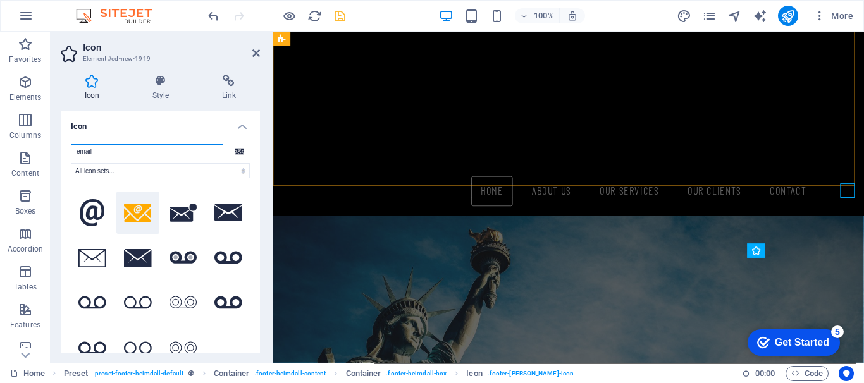
scroll to position [1110, 0]
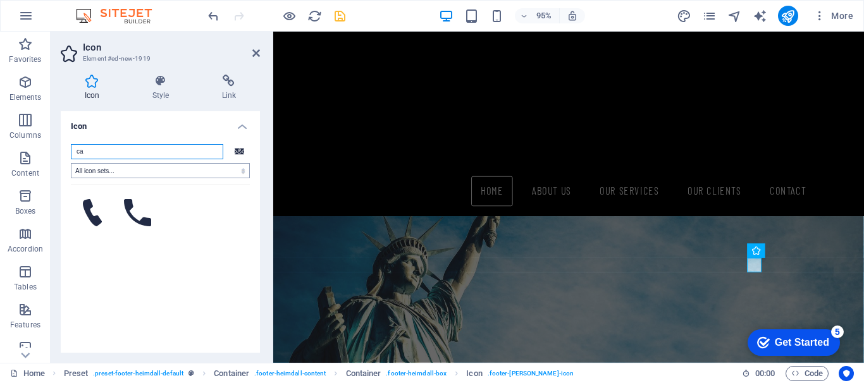
type input "c"
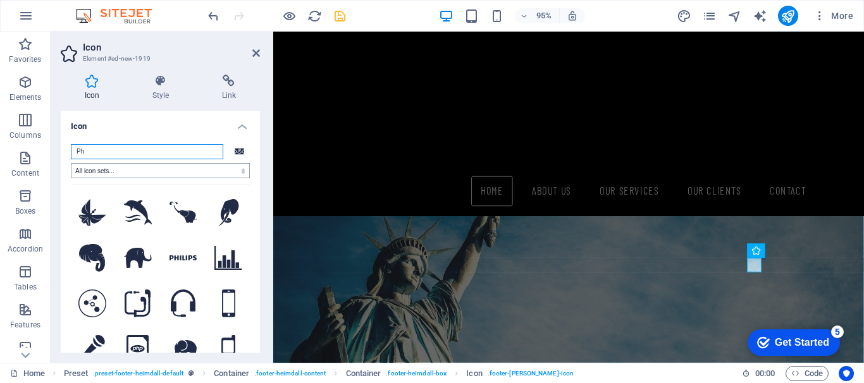
type input "P"
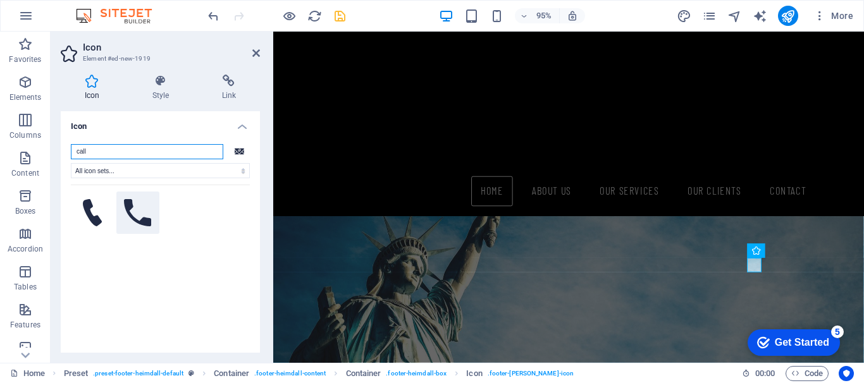
type input "call"
click at [142, 211] on icon at bounding box center [138, 213] width 28 height 28
click at [252, 52] on icon at bounding box center [256, 53] width 8 height 10
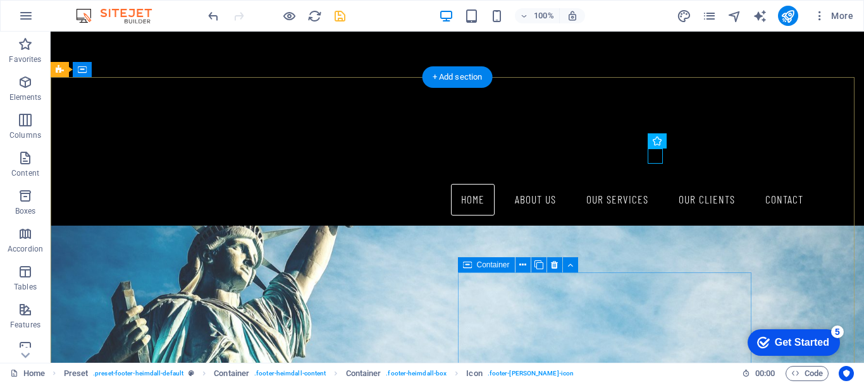
scroll to position [1108, 0]
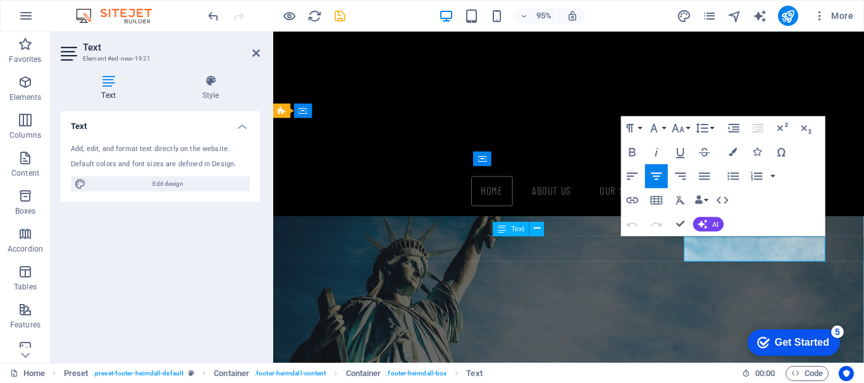
scroll to position [1186, 0]
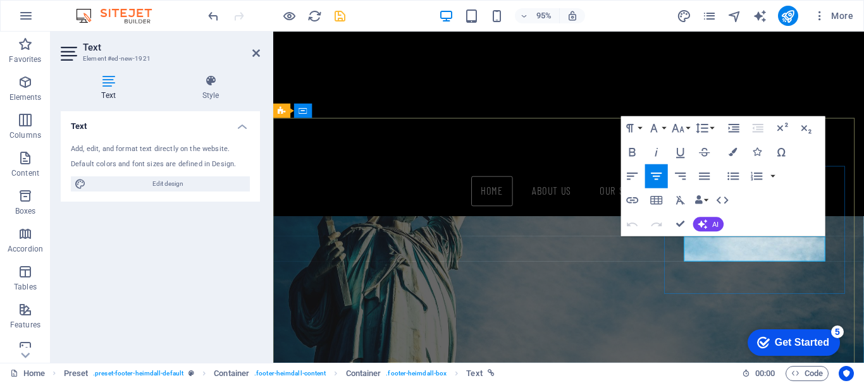
drag, startPoint x: 734, startPoint y: 253, endPoint x: 826, endPoint y: 270, distance: 93.9
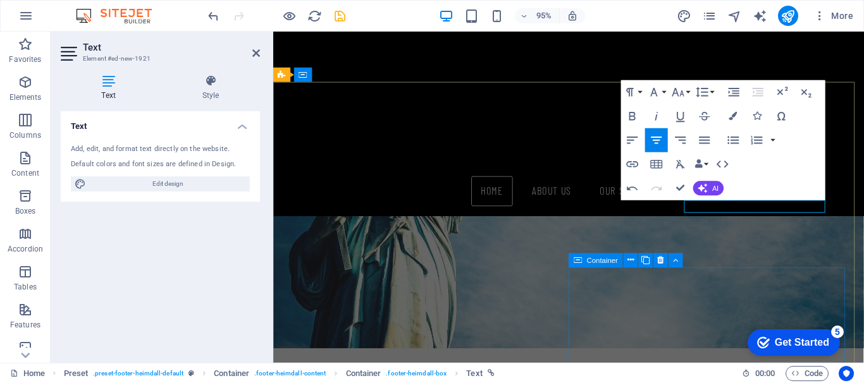
scroll to position [1169, 0]
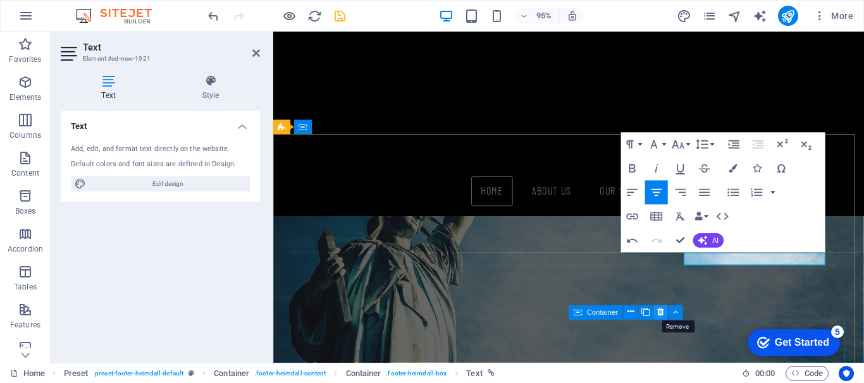
click at [661, 314] on icon at bounding box center [660, 313] width 6 height 13
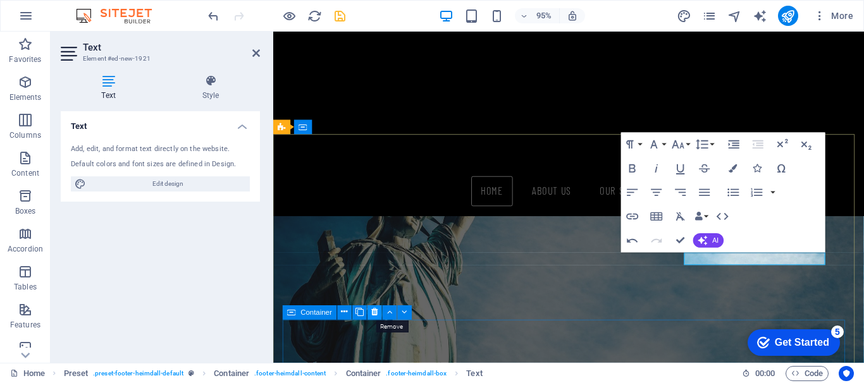
click at [372, 310] on icon at bounding box center [374, 313] width 6 height 13
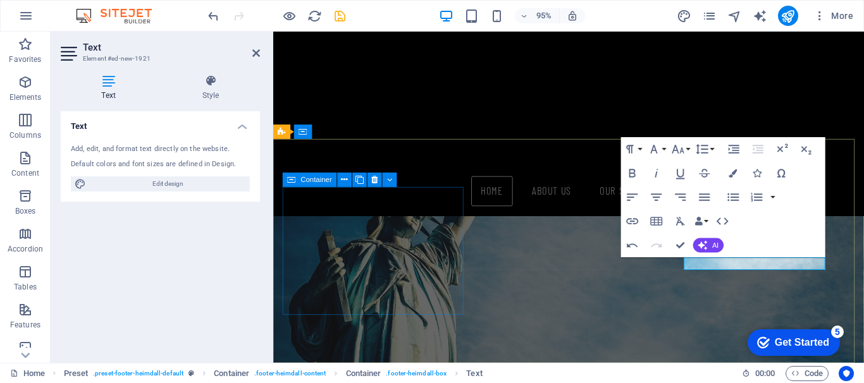
scroll to position [1164, 0]
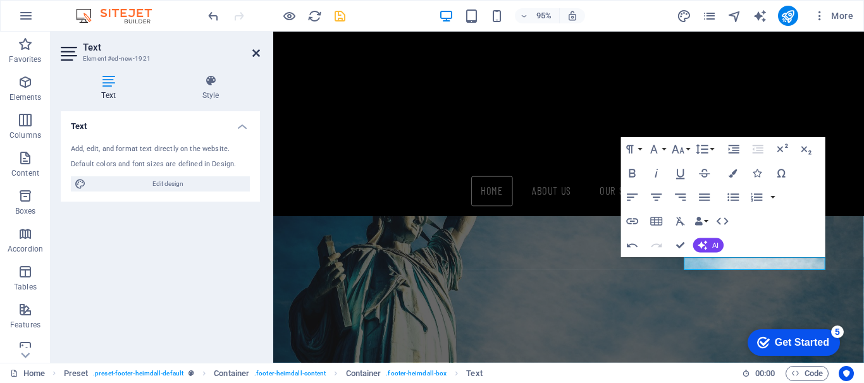
click at [255, 54] on icon at bounding box center [256, 53] width 8 height 10
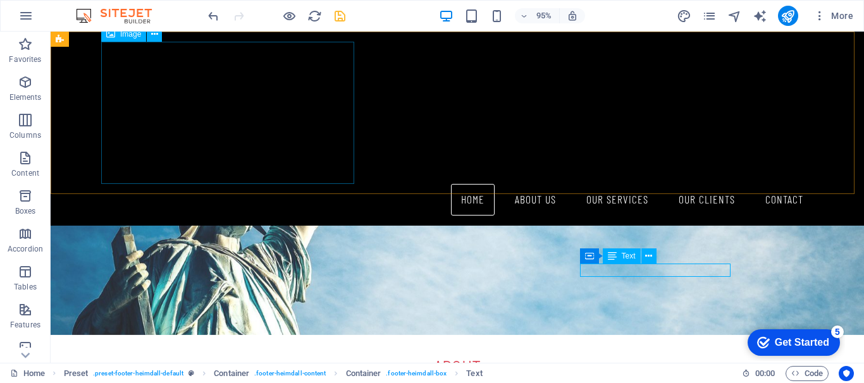
scroll to position [1091, 0]
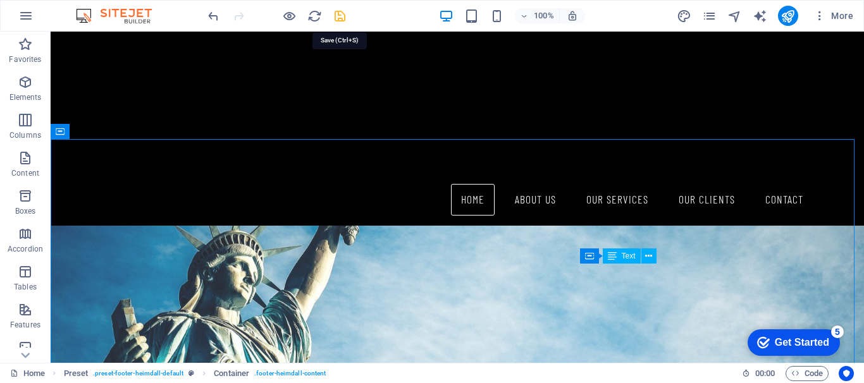
click at [334, 15] on icon "save" at bounding box center [340, 16] width 15 height 15
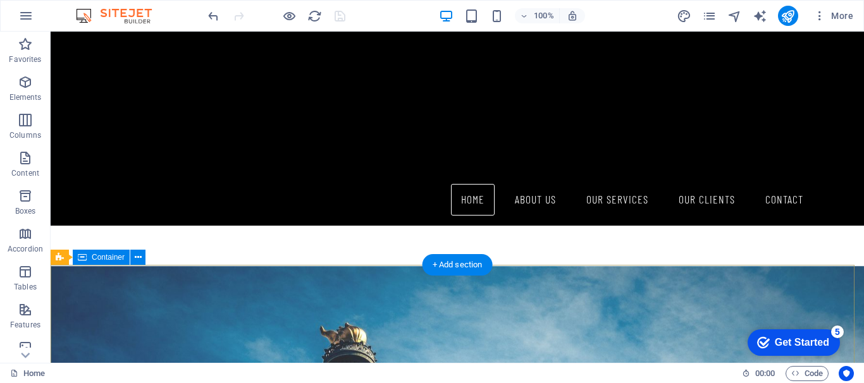
scroll to position [1103, 0]
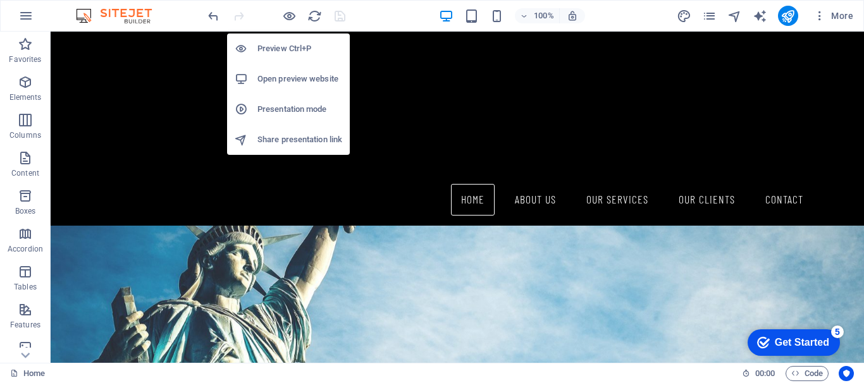
click at [274, 78] on h6 "Open preview website" at bounding box center [299, 78] width 85 height 15
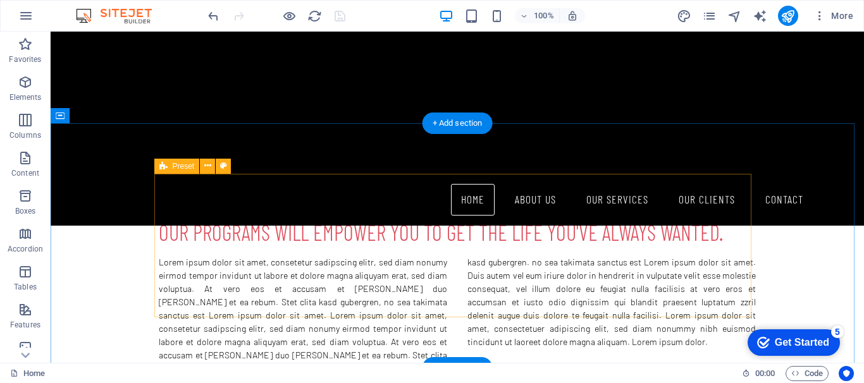
scroll to position [724, 0]
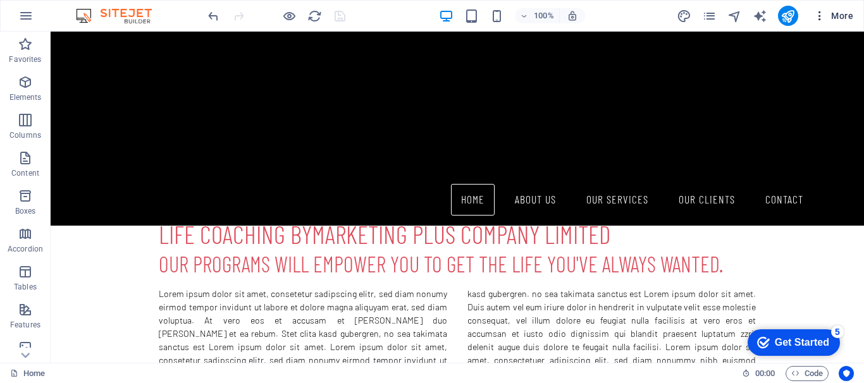
click at [813, 11] on icon "button" at bounding box center [819, 15] width 13 height 13
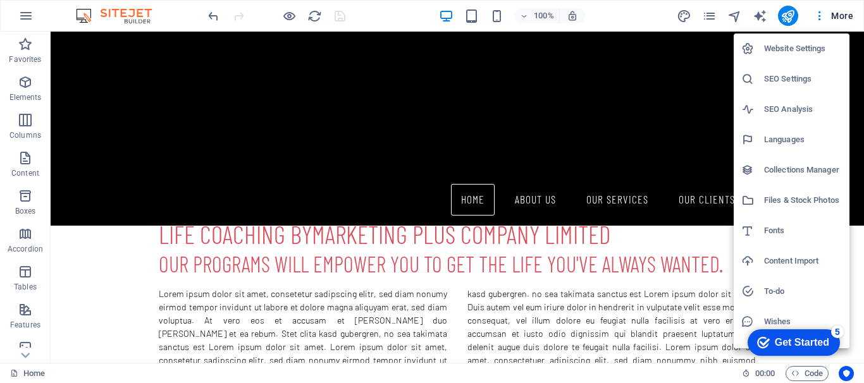
click at [796, 77] on h6 "SEO Settings" at bounding box center [803, 78] width 78 height 15
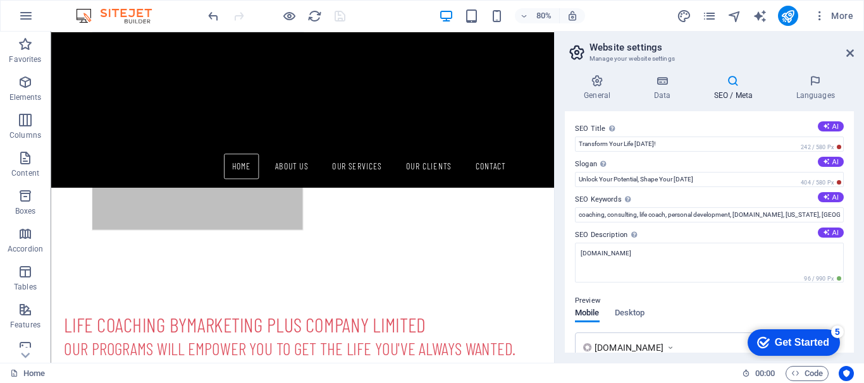
scroll to position [805, 0]
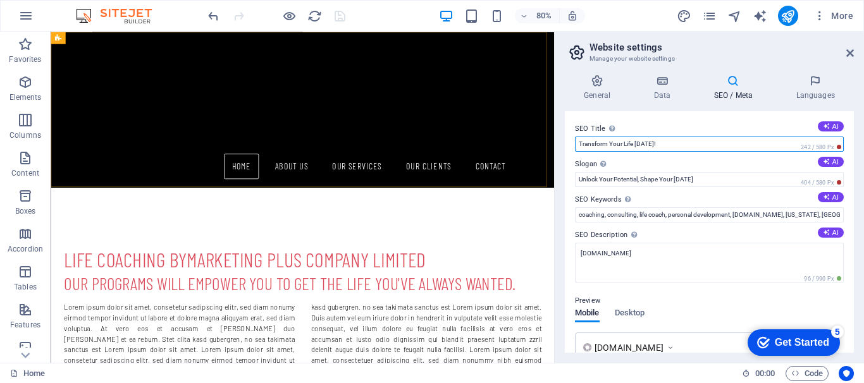
drag, startPoint x: 717, startPoint y: 176, endPoint x: 640, endPoint y: 144, distance: 83.8
type input "Y"
type input "T"
type input "Marketing Plus Co Ltd"
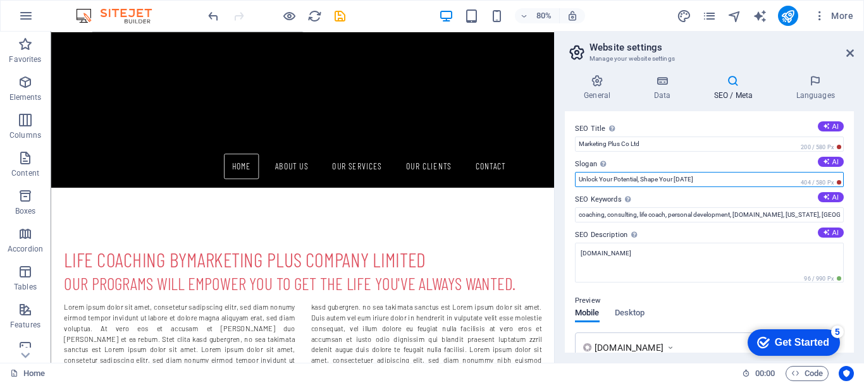
click at [691, 179] on input "Unlock Your Potential, Shape Your [DATE]" at bounding box center [709, 179] width 269 height 15
drag, startPoint x: 711, startPoint y: 175, endPoint x: 575, endPoint y: 184, distance: 136.8
click at [575, 184] on input "Unlock Your Potential, Shape Your [DATE]" at bounding box center [709, 179] width 269 height 15
type input "Textile Sourcing"
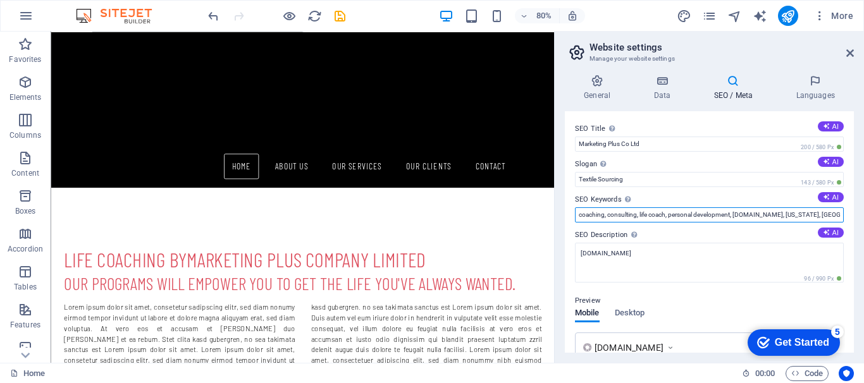
click at [626, 219] on input "coaching, consulting, life coach, personal development, [DOMAIN_NAME], [US_STAT…" at bounding box center [709, 214] width 269 height 15
drag, startPoint x: 823, startPoint y: 214, endPoint x: 570, endPoint y: 215, distance: 253.5
click at [570, 215] on div "SEO Title The title of your website - make it something that stands out in sear…" at bounding box center [709, 231] width 289 height 241
type input "Yarn, Fabric, Machinery, Sourcing, Hong Kong"
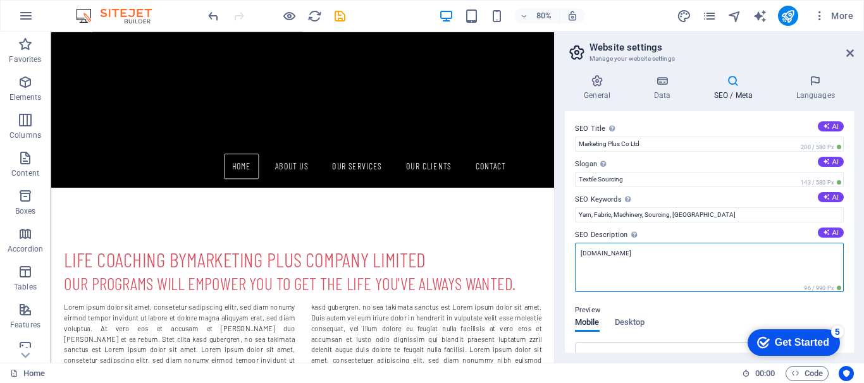
drag, startPoint x: 629, startPoint y: 250, endPoint x: 575, endPoint y: 252, distance: 54.4
click at [575, 252] on textarea "[DOMAIN_NAME]" at bounding box center [709, 267] width 269 height 49
type textarea "Textile material sourcing"
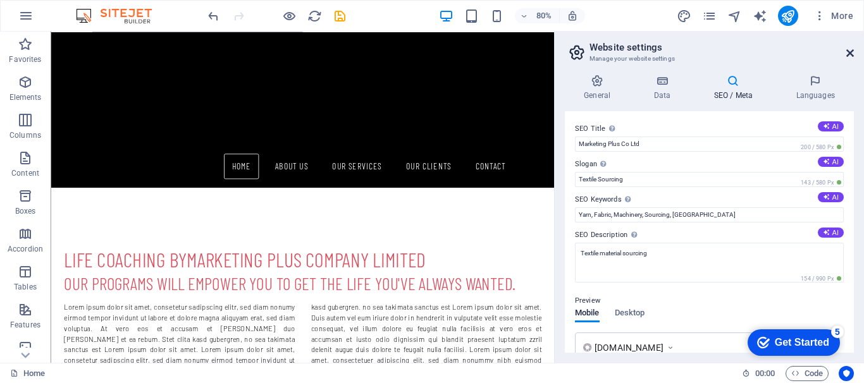
click at [849, 52] on icon at bounding box center [850, 53] width 8 height 10
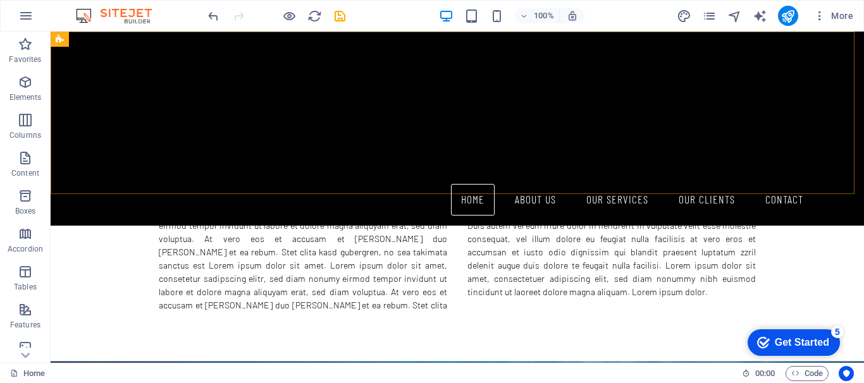
scroll to position [724, 0]
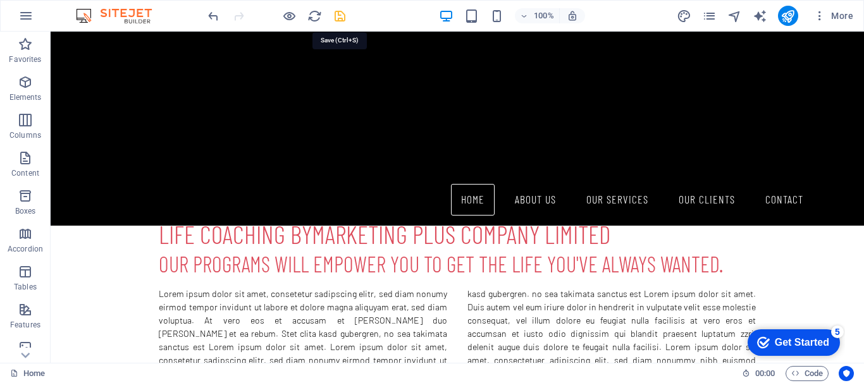
click at [336, 10] on icon "save" at bounding box center [340, 16] width 15 height 15
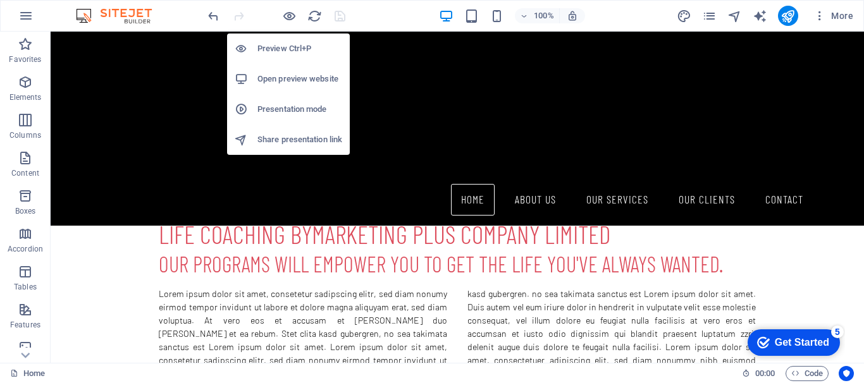
click at [291, 74] on h6 "Open preview website" at bounding box center [299, 78] width 85 height 15
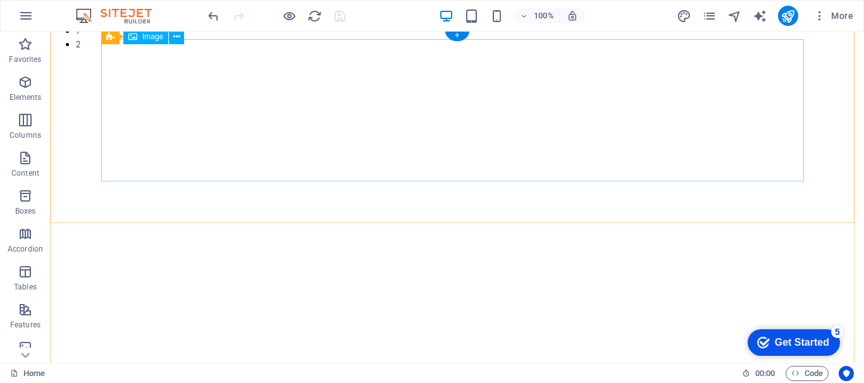
scroll to position [0, 0]
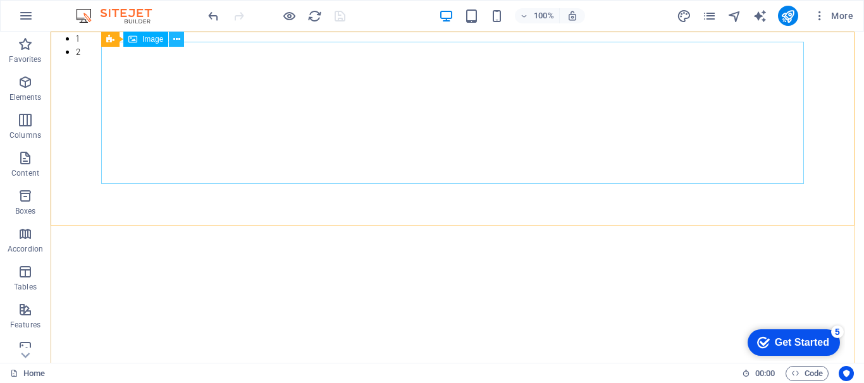
click at [174, 37] on icon at bounding box center [176, 39] width 7 height 13
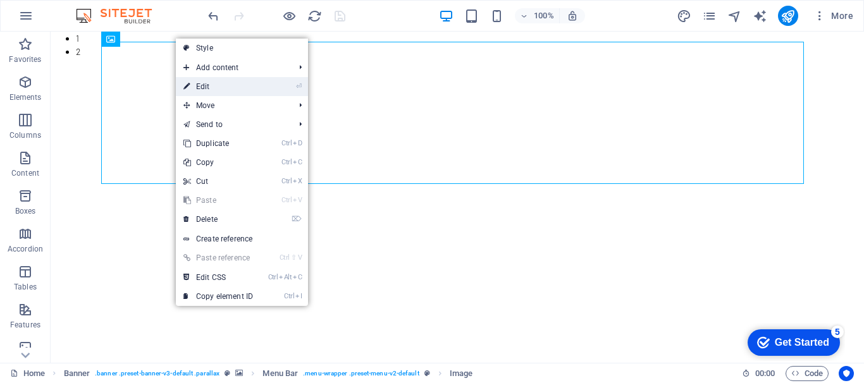
click at [212, 87] on link "⏎ Edit" at bounding box center [218, 86] width 85 height 19
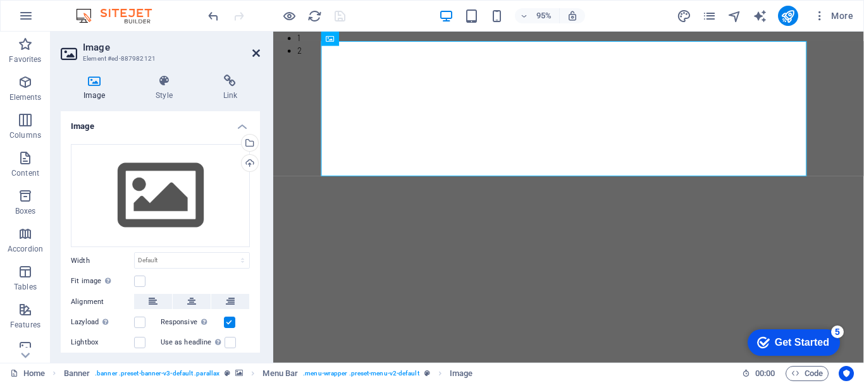
click at [255, 50] on icon at bounding box center [256, 53] width 8 height 10
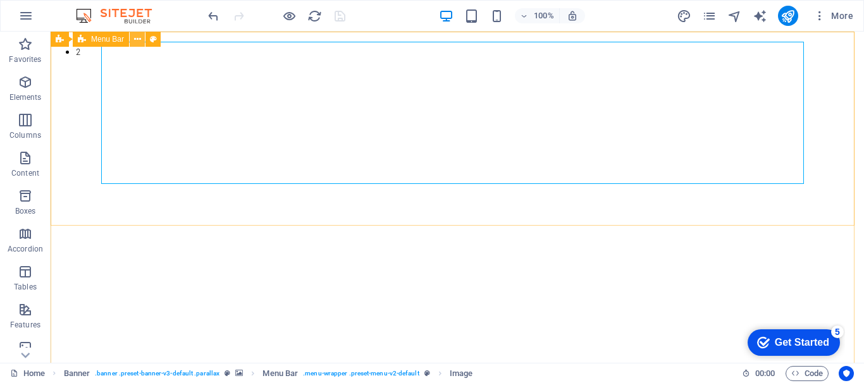
click at [140, 39] on icon at bounding box center [137, 39] width 7 height 13
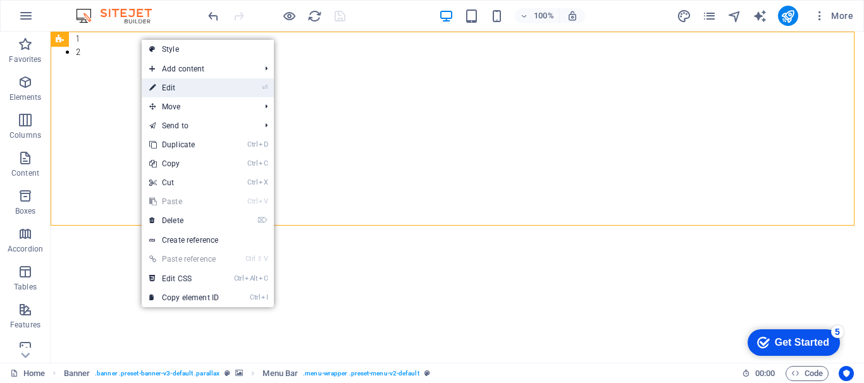
click at [184, 85] on link "⏎ Edit" at bounding box center [184, 87] width 85 height 19
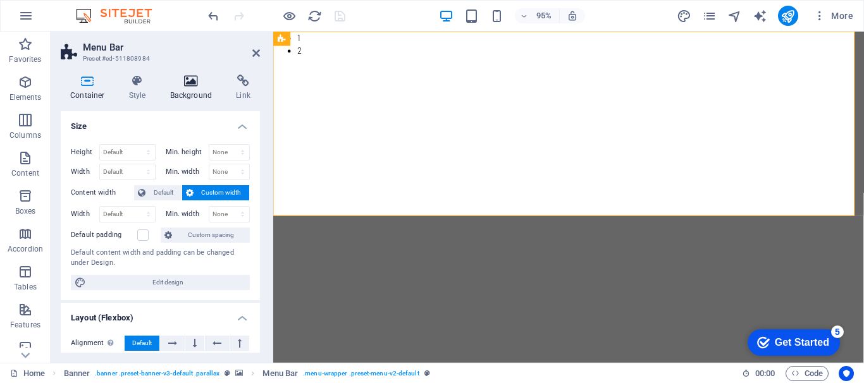
click at [192, 79] on icon at bounding box center [191, 81] width 61 height 13
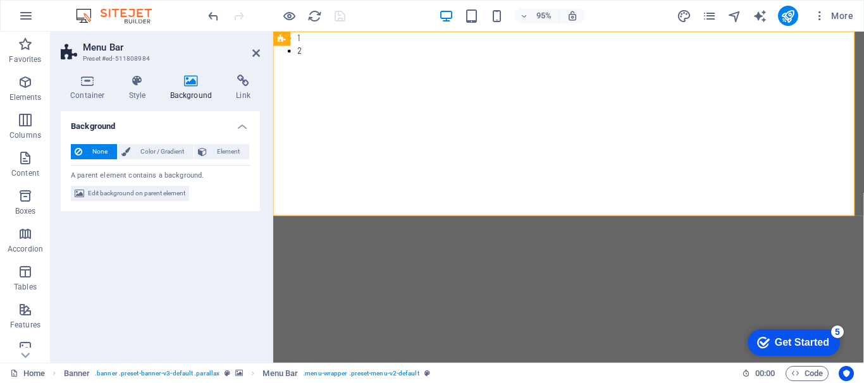
click at [251, 52] on h2 "Menu Bar" at bounding box center [171, 47] width 177 height 11
click at [250, 54] on header "Menu Bar Preset #ed-511808984" at bounding box center [160, 48] width 199 height 33
click at [252, 54] on icon at bounding box center [256, 53] width 8 height 10
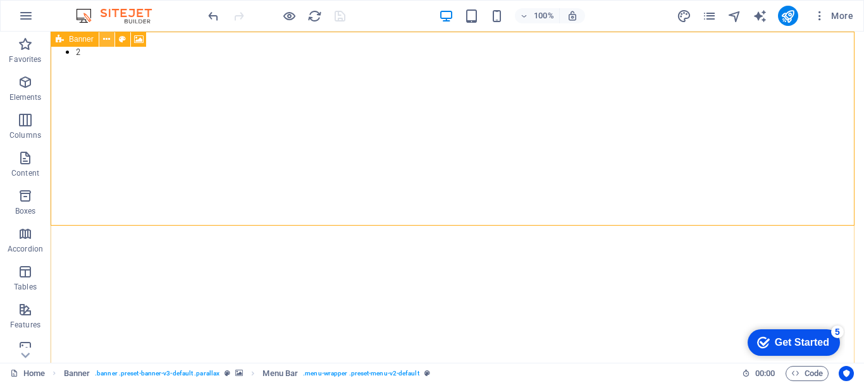
click at [107, 40] on icon at bounding box center [106, 39] width 7 height 13
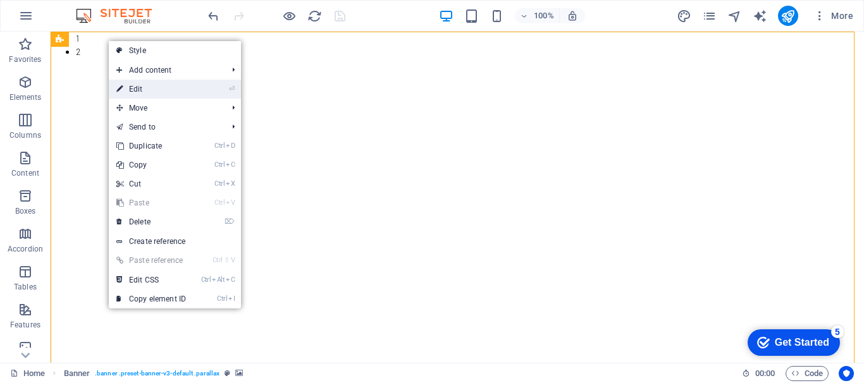
click at [144, 85] on link "⏎ Edit" at bounding box center [151, 89] width 85 height 19
select select "px"
select select "ms"
select select "s"
select select "progressive"
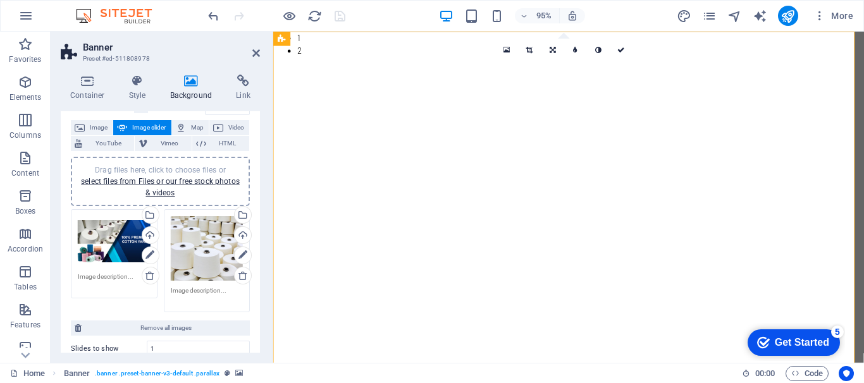
scroll to position [126, 0]
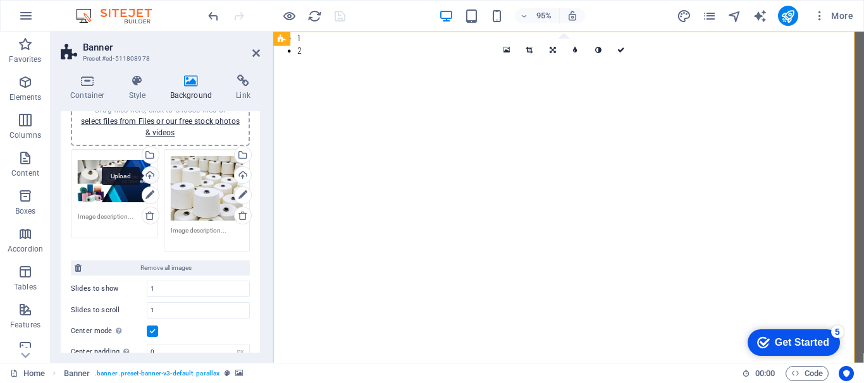
click at [147, 175] on div "Upload" at bounding box center [149, 176] width 19 height 19
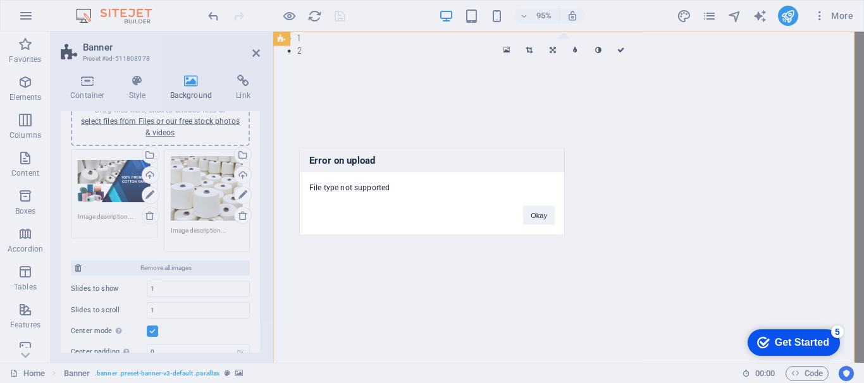
click at [147, 175] on div "Error on upload File type not supported Okay" at bounding box center [432, 191] width 864 height 383
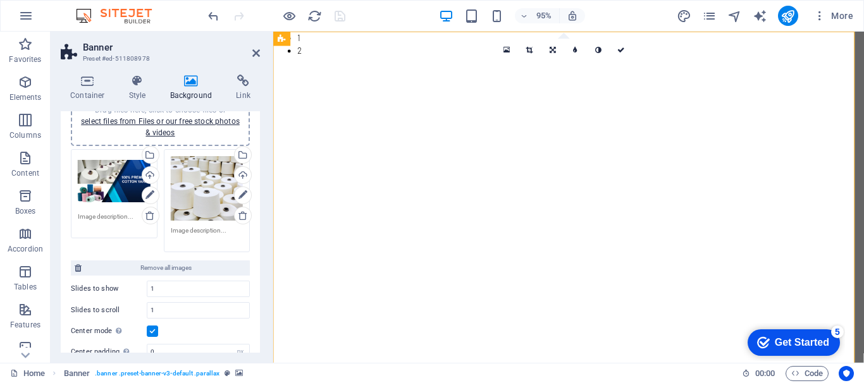
click at [147, 175] on div "Upload" at bounding box center [149, 176] width 19 height 19
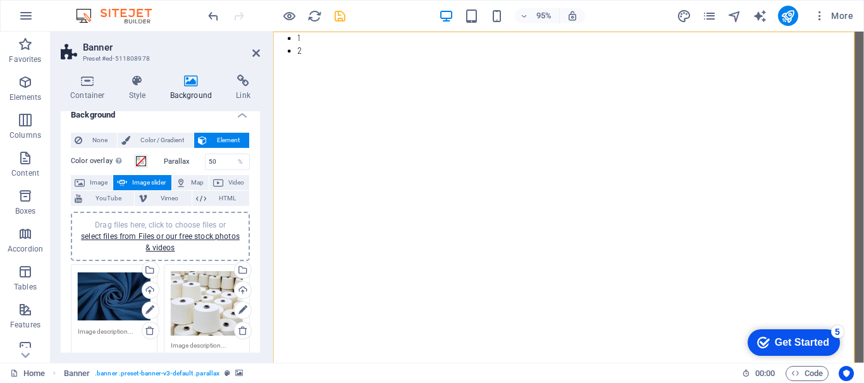
scroll to position [75, 0]
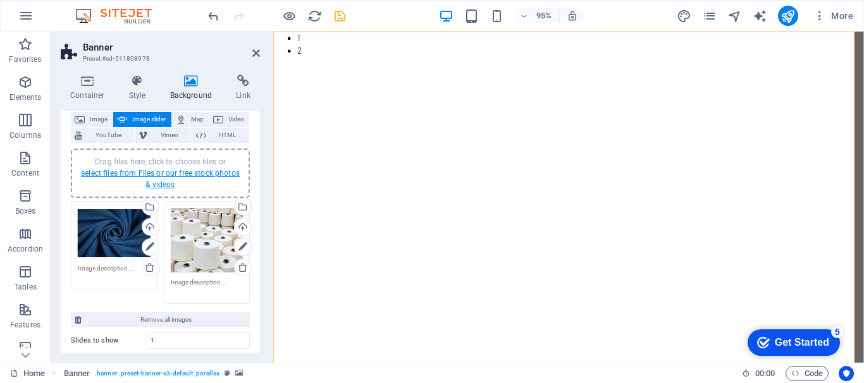
click at [200, 175] on link "select files from Files or our free stock photos & videos" at bounding box center [160, 179] width 159 height 20
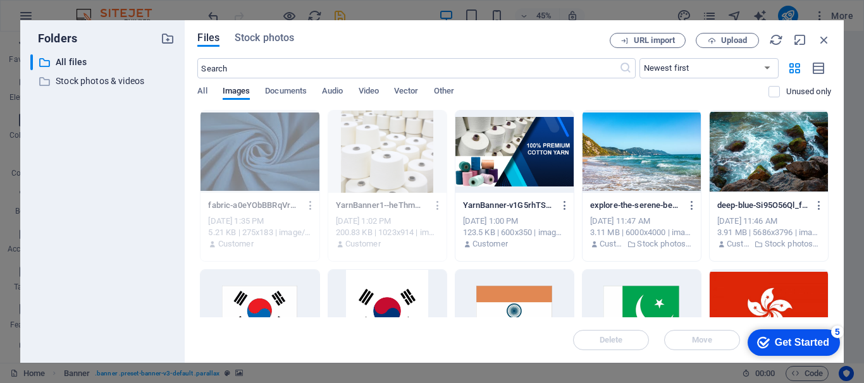
click at [522, 153] on div at bounding box center [514, 152] width 118 height 82
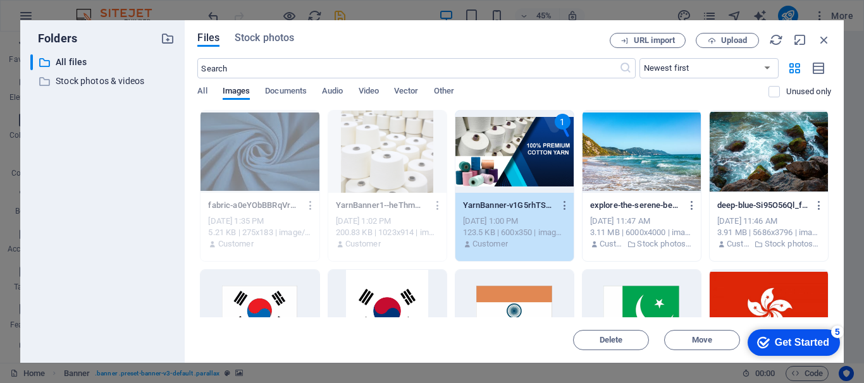
click at [522, 153] on div "1" at bounding box center [514, 152] width 118 height 82
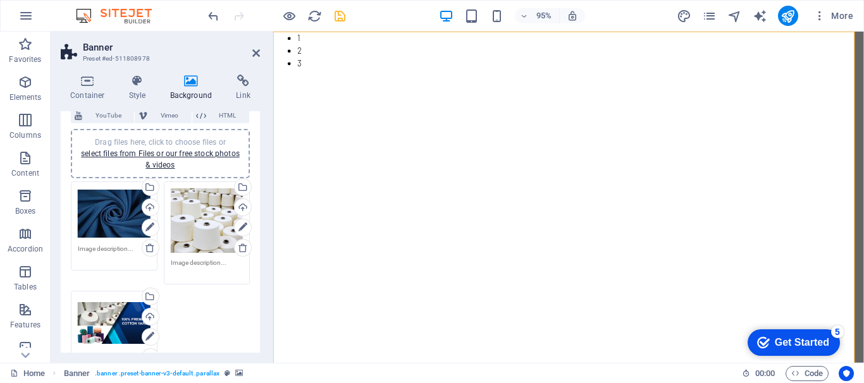
scroll to position [138, 0]
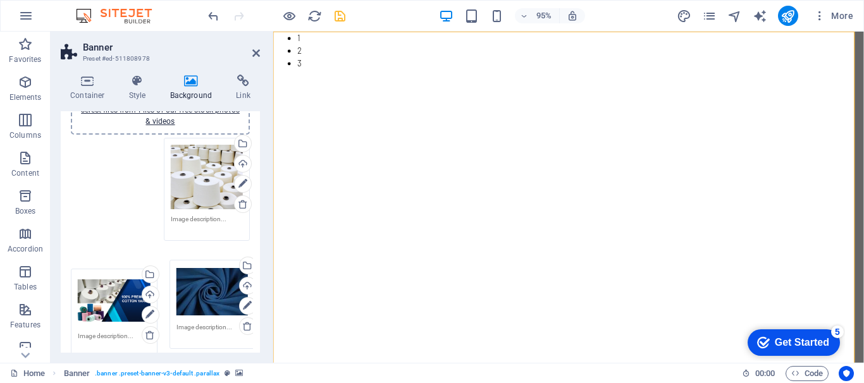
drag, startPoint x: 106, startPoint y: 169, endPoint x: 204, endPoint y: 291, distance: 156.9
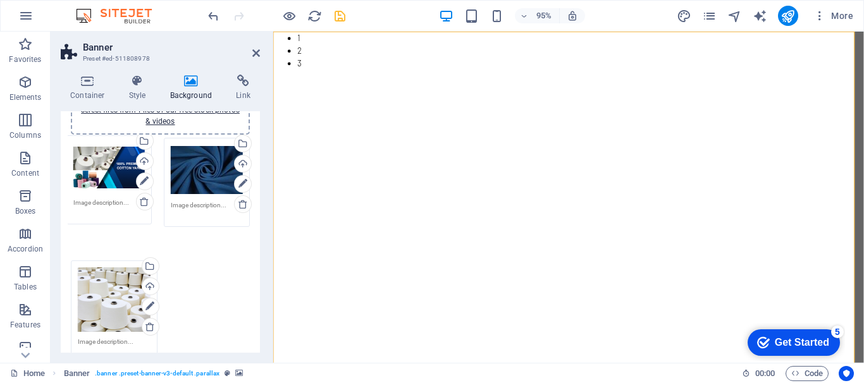
drag, startPoint x: 125, startPoint y: 278, endPoint x: 121, endPoint y: 167, distance: 111.3
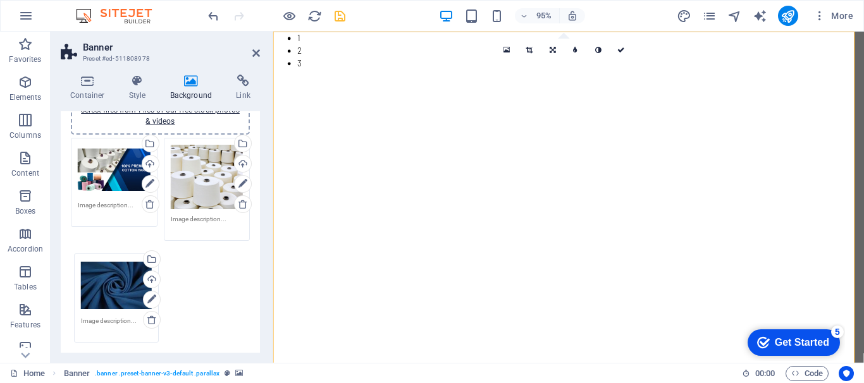
drag, startPoint x: 205, startPoint y: 174, endPoint x: 117, endPoint y: 290, distance: 145.7
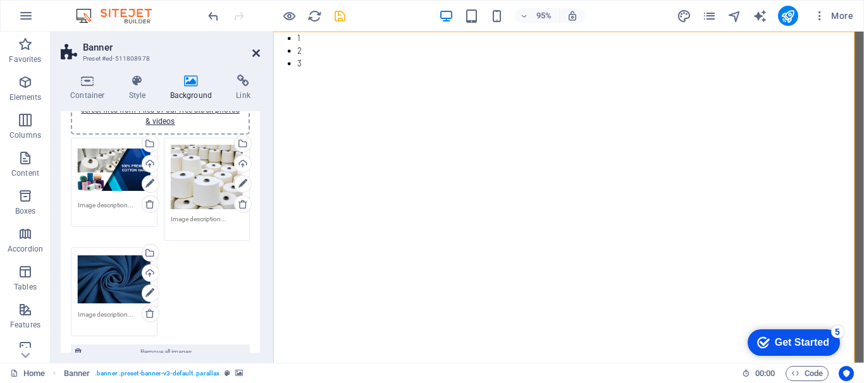
click at [252, 55] on icon at bounding box center [256, 53] width 8 height 10
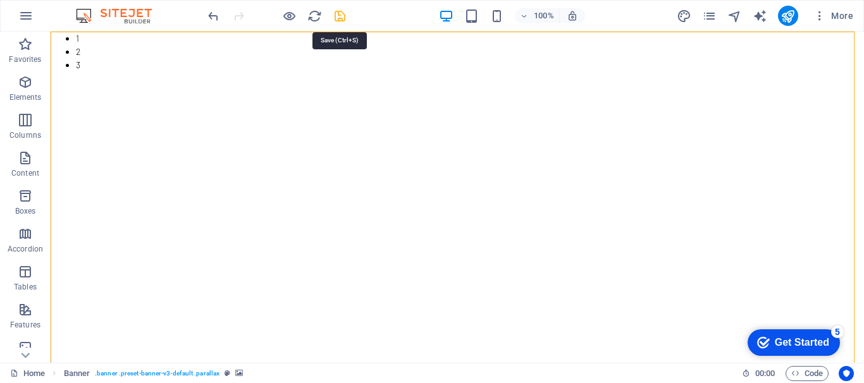
click at [339, 21] on icon "save" at bounding box center [340, 16] width 15 height 15
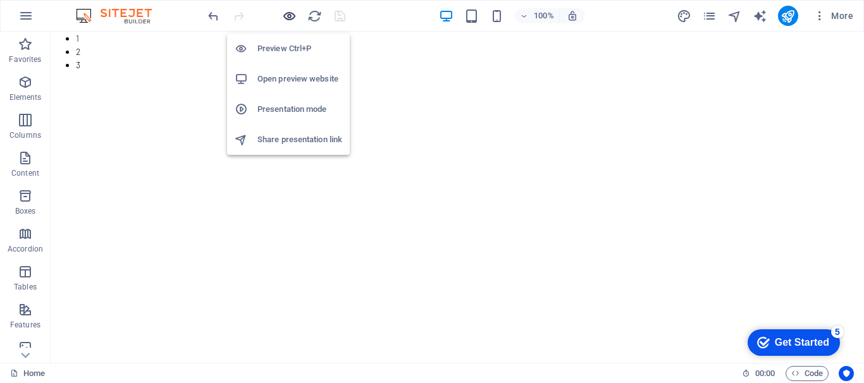
click at [291, 15] on icon "button" at bounding box center [289, 16] width 15 height 15
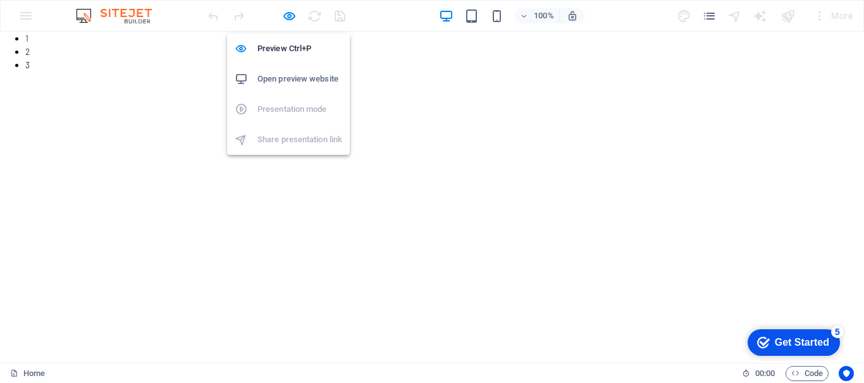
click at [283, 76] on h6 "Open preview website" at bounding box center [299, 78] width 85 height 15
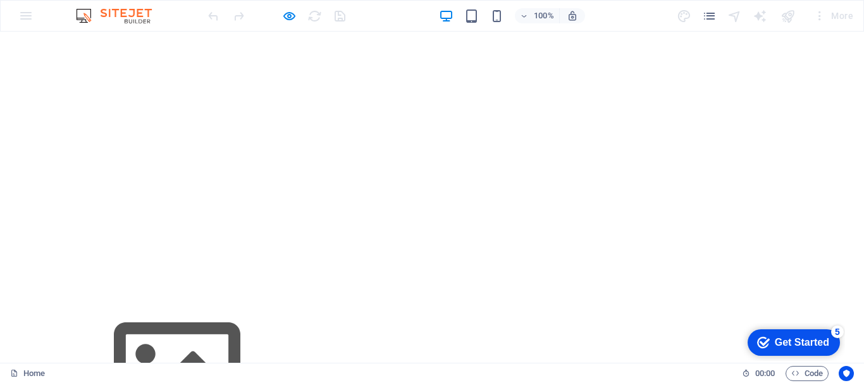
scroll to position [0, 0]
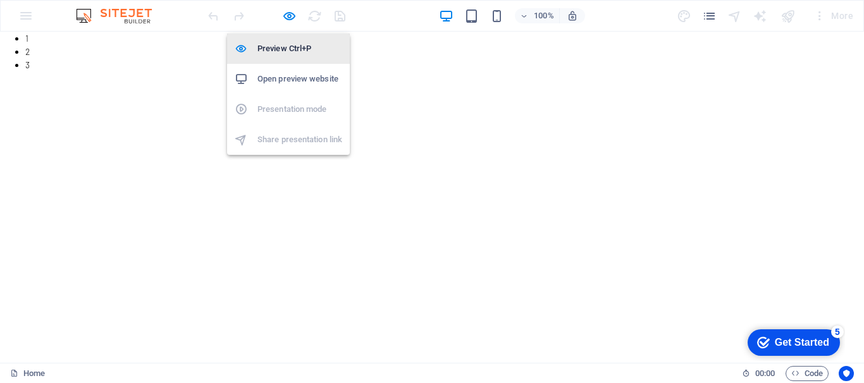
click at [286, 44] on h6 "Preview Ctrl+P" at bounding box center [299, 48] width 85 height 15
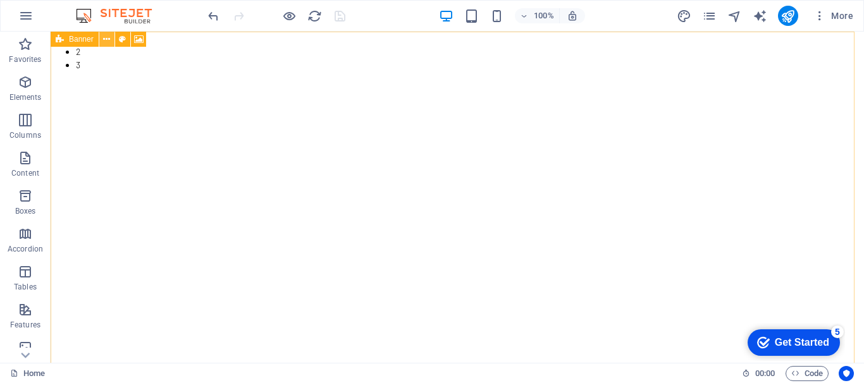
click at [108, 42] on icon at bounding box center [106, 39] width 7 height 13
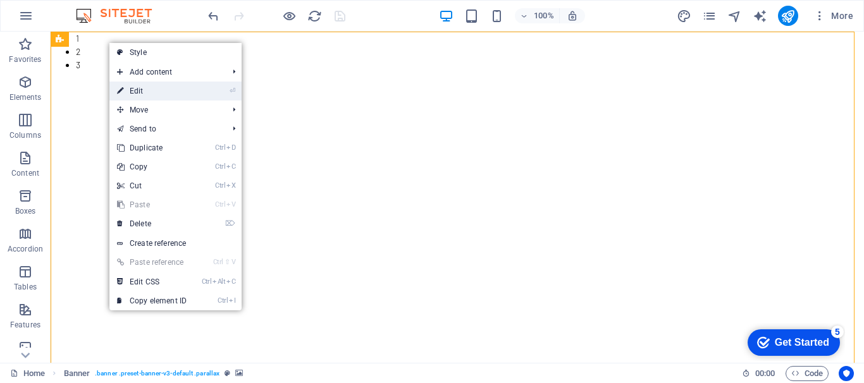
click at [150, 92] on link "⏎ Edit" at bounding box center [151, 91] width 85 height 19
select select "px"
select select "ms"
select select "s"
select select "progressive"
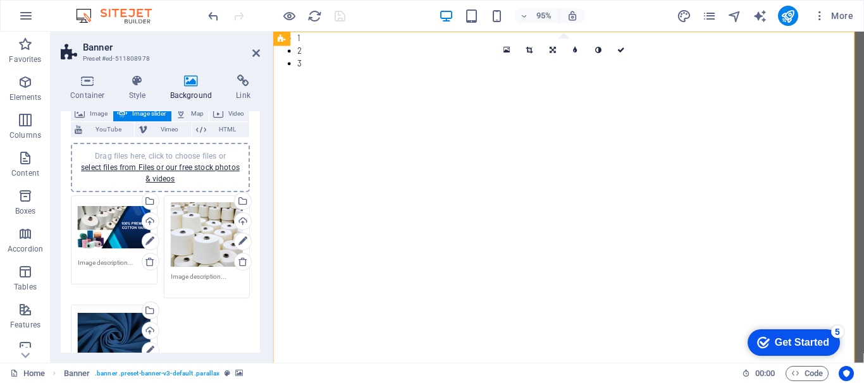
scroll to position [63, 0]
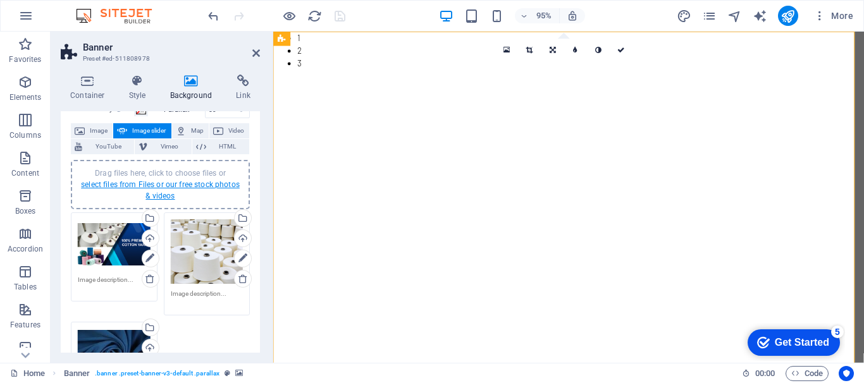
click at [163, 186] on link "select files from Files or our free stock photos & videos" at bounding box center [160, 190] width 159 height 20
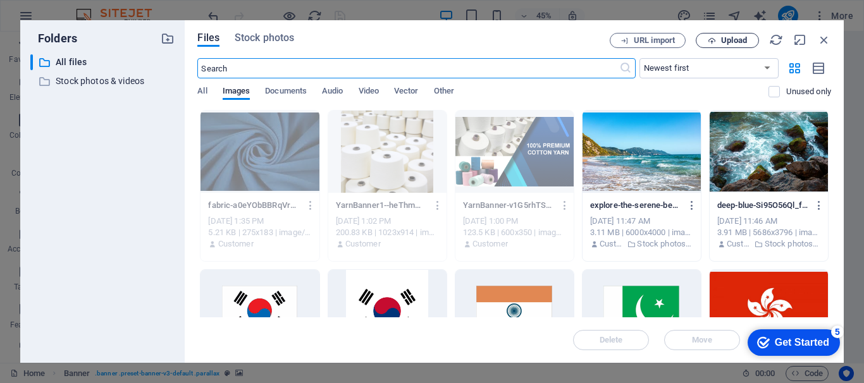
click at [728, 35] on button "Upload" at bounding box center [726, 40] width 63 height 15
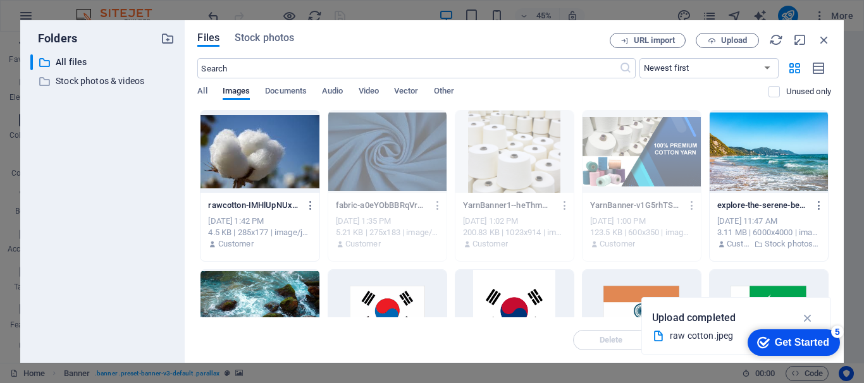
click at [263, 148] on div at bounding box center [259, 152] width 118 height 82
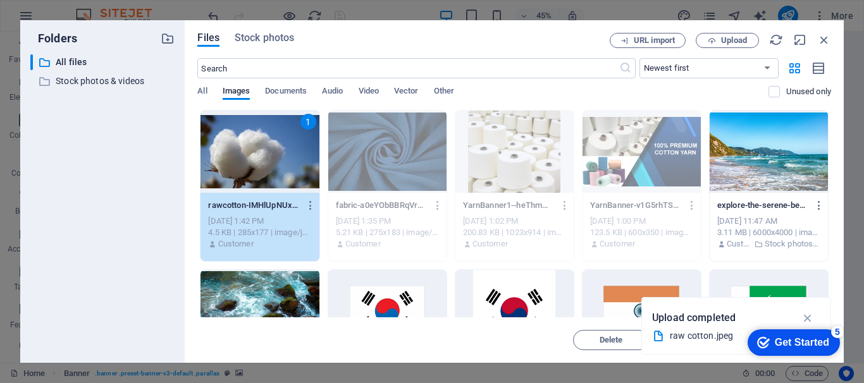
click at [263, 148] on div "1" at bounding box center [259, 152] width 118 height 82
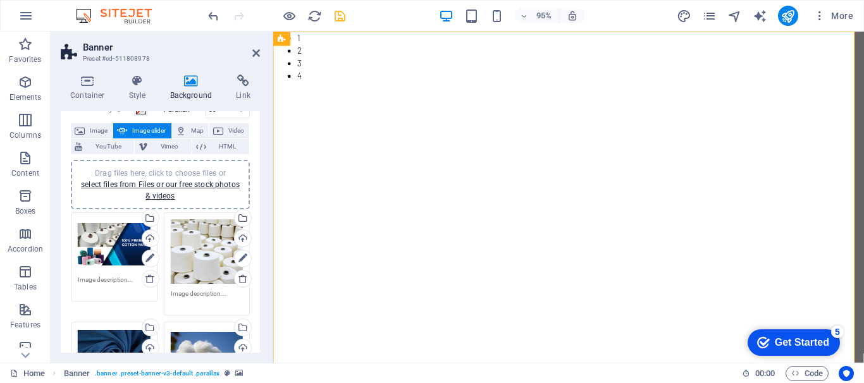
click at [95, 240] on div "Drag files here, click to choose files or select files from Files or our free s…" at bounding box center [114, 244] width 73 height 51
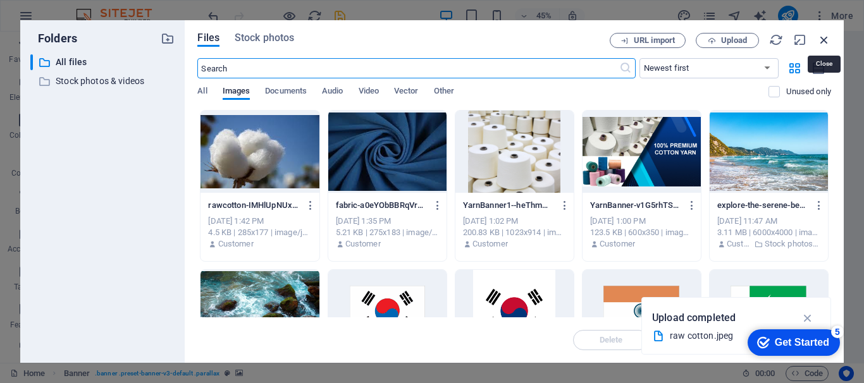
click at [819, 38] on icon "button" at bounding box center [824, 40] width 14 height 14
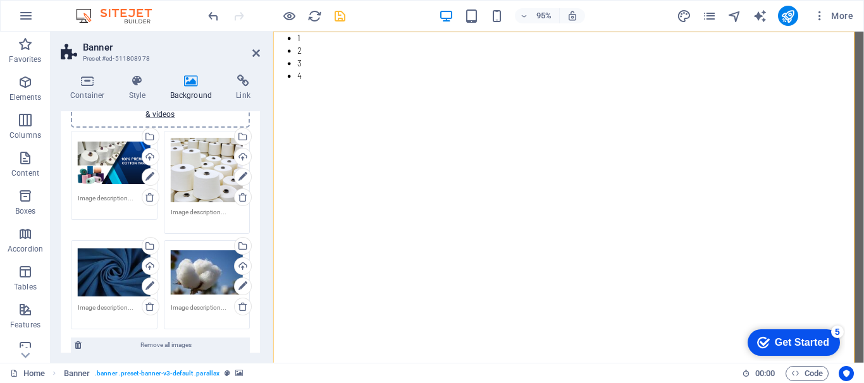
scroll to position [126, 0]
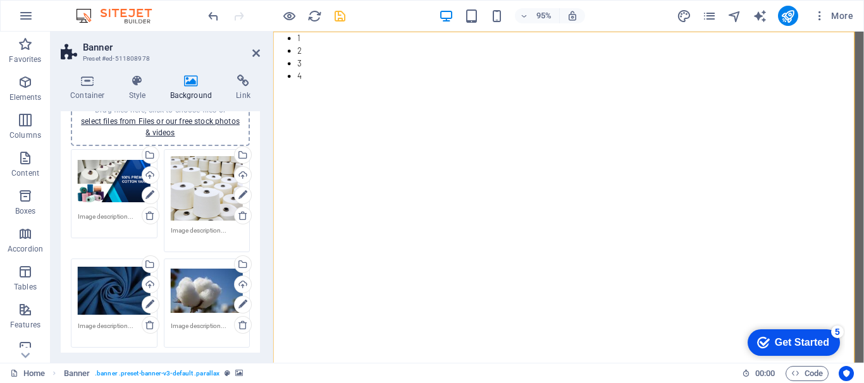
click at [102, 183] on div "Drag files here, click to choose files or select files from Files or our free s…" at bounding box center [114, 181] width 73 height 51
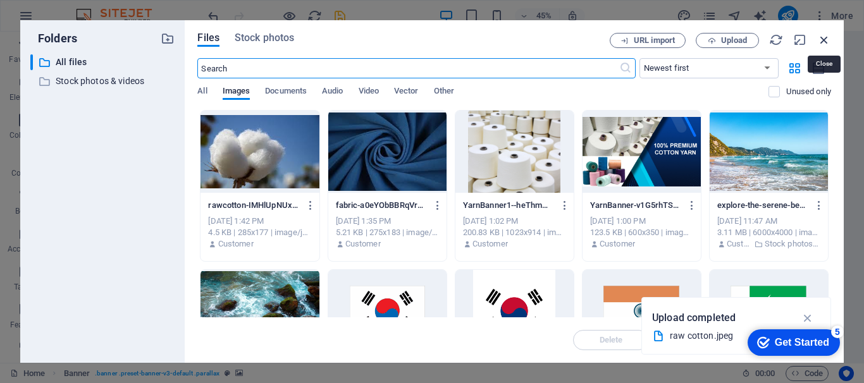
click at [824, 38] on icon "button" at bounding box center [824, 40] width 14 height 14
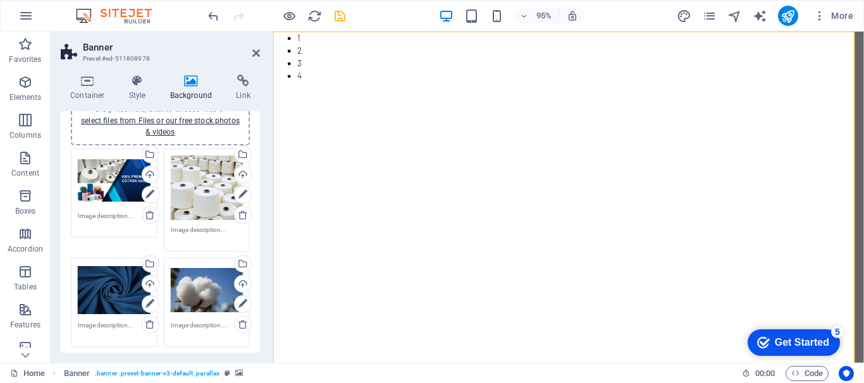
scroll to position [107, 0]
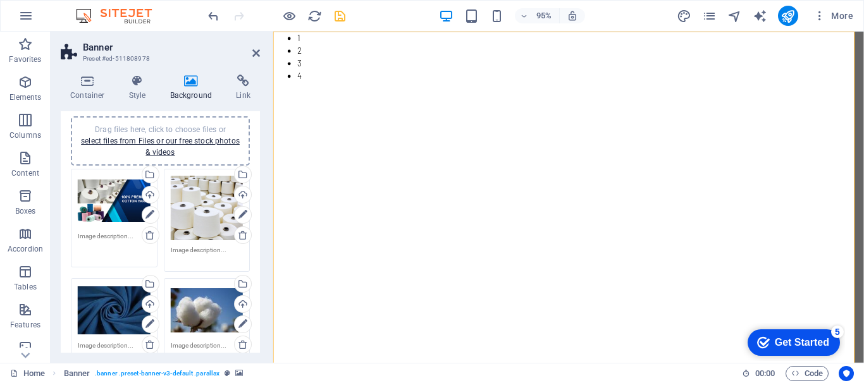
click at [112, 237] on textarea at bounding box center [114, 245] width 73 height 28
type textarea "Polyester Yarn"
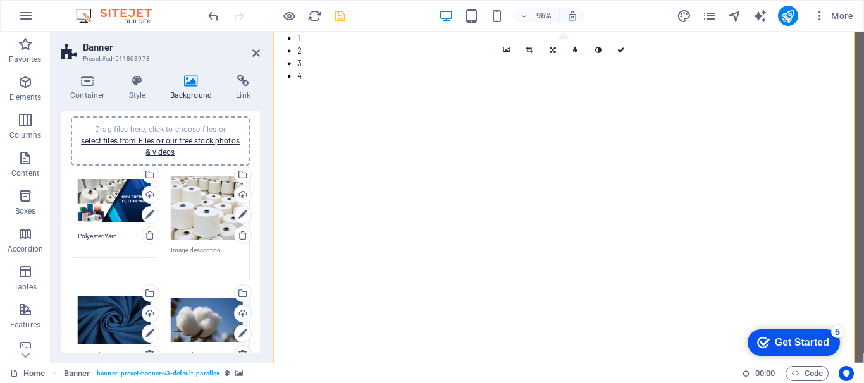
click at [192, 249] on textarea at bounding box center [207, 259] width 73 height 28
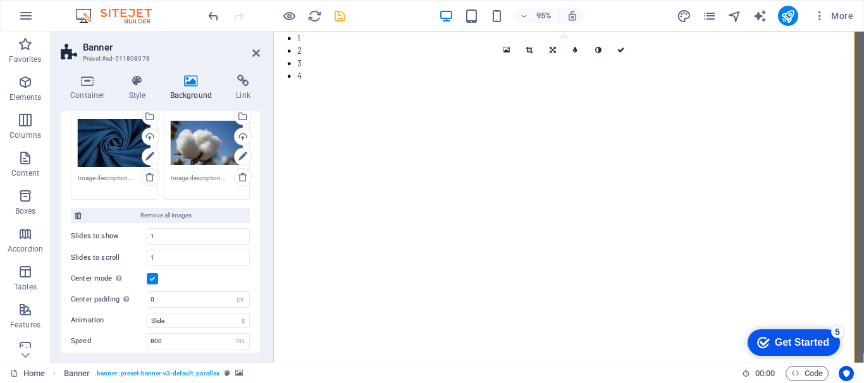
scroll to position [296, 0]
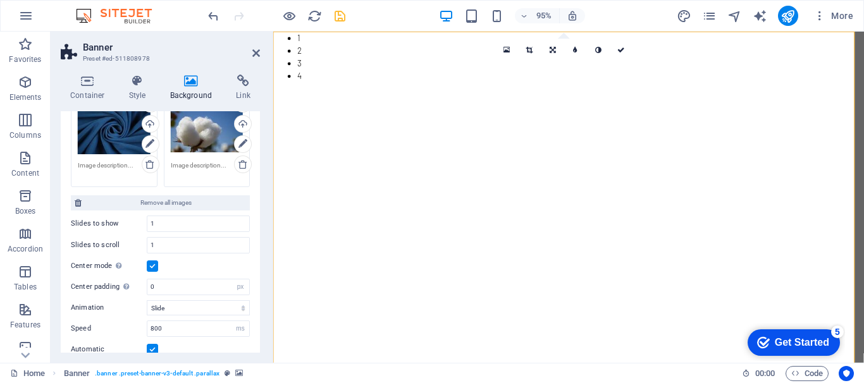
type textarea "Cotton Yarn"
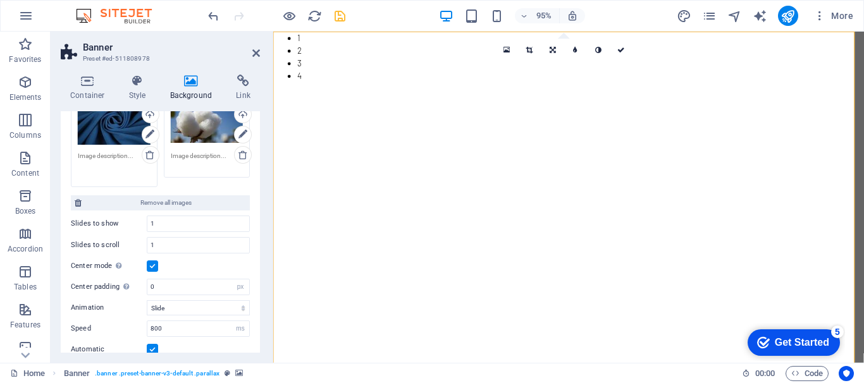
scroll to position [287, 0]
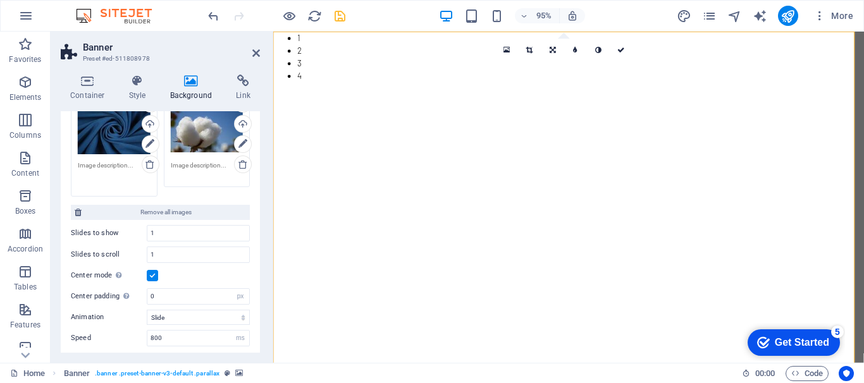
click at [108, 162] on textarea at bounding box center [114, 175] width 73 height 28
type textarea "Cotton n Polyester Fabric"
click at [196, 164] on textarea at bounding box center [207, 175] width 73 height 28
type textarea "r"
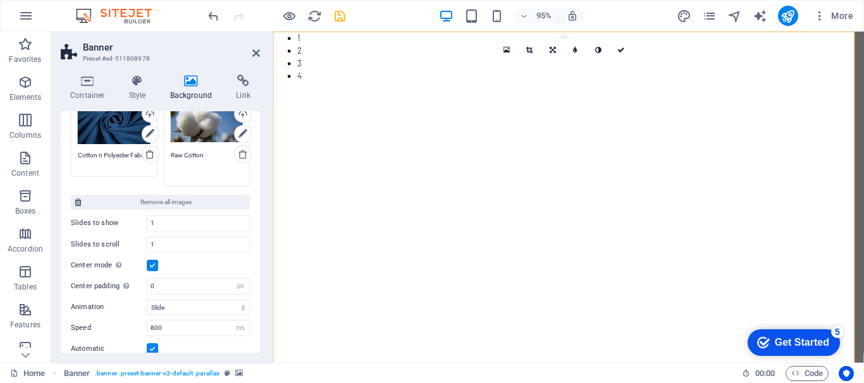
scroll to position [224, 0]
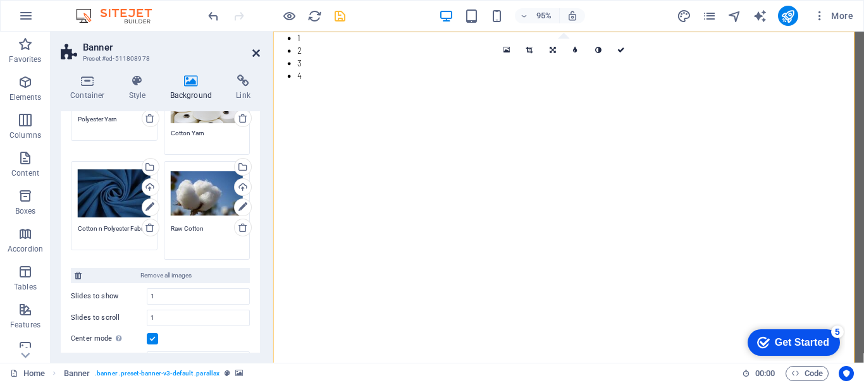
type textarea "Raw Cotton"
click at [257, 53] on icon at bounding box center [256, 53] width 8 height 10
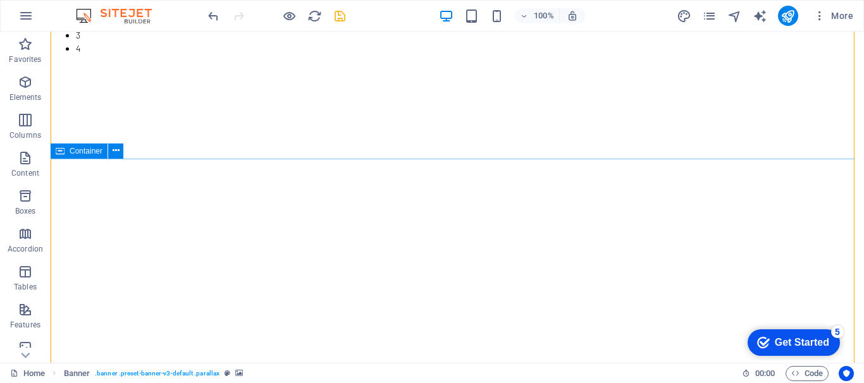
scroll to position [126, 0]
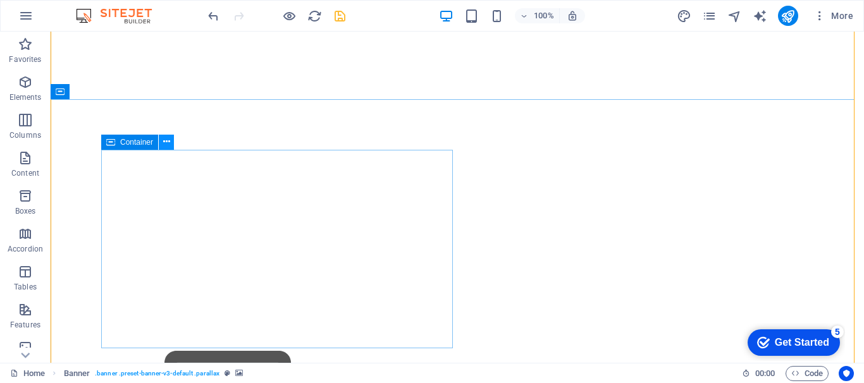
click at [170, 141] on button at bounding box center [166, 142] width 15 height 15
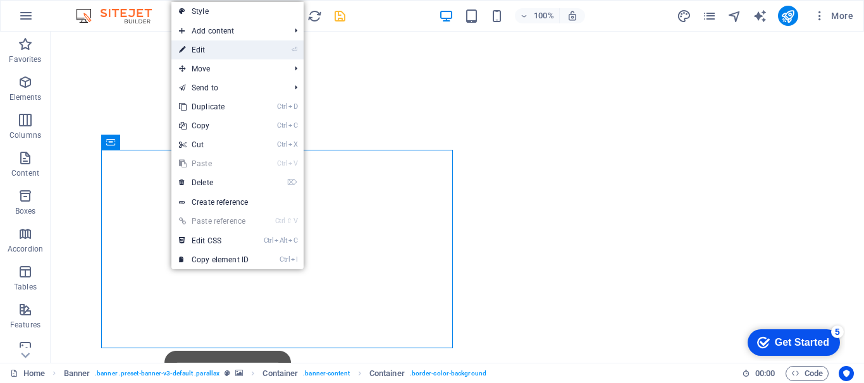
click at [220, 46] on link "⏎ Edit" at bounding box center [213, 49] width 85 height 19
select select "vh"
select select "%"
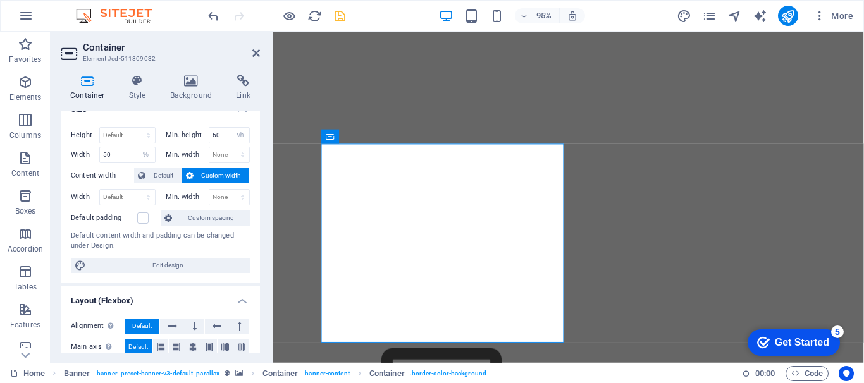
scroll to position [0, 0]
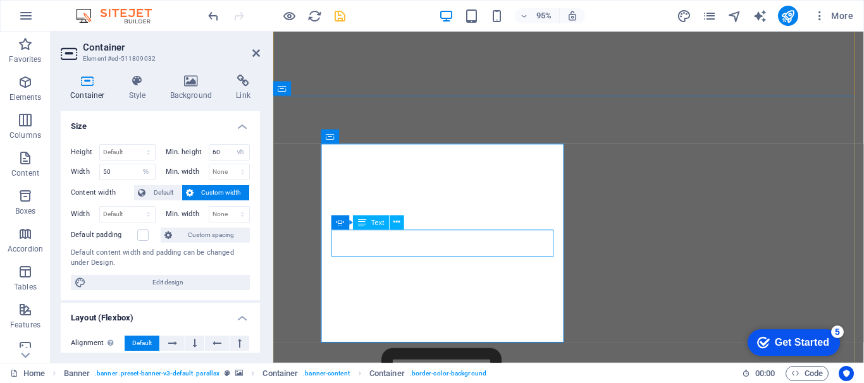
click at [395, 223] on icon at bounding box center [396, 222] width 6 height 13
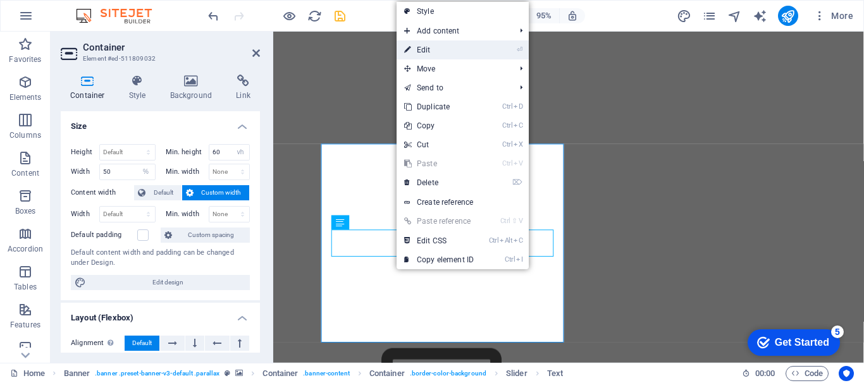
click at [451, 50] on link "⏎ Edit" at bounding box center [438, 49] width 85 height 19
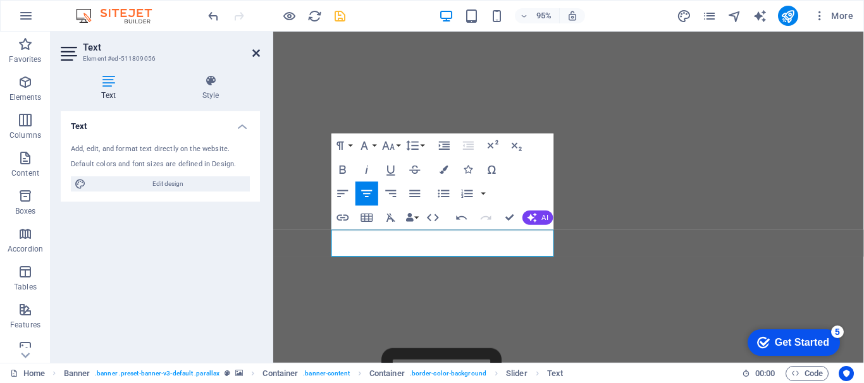
click at [255, 53] on icon at bounding box center [256, 53] width 8 height 10
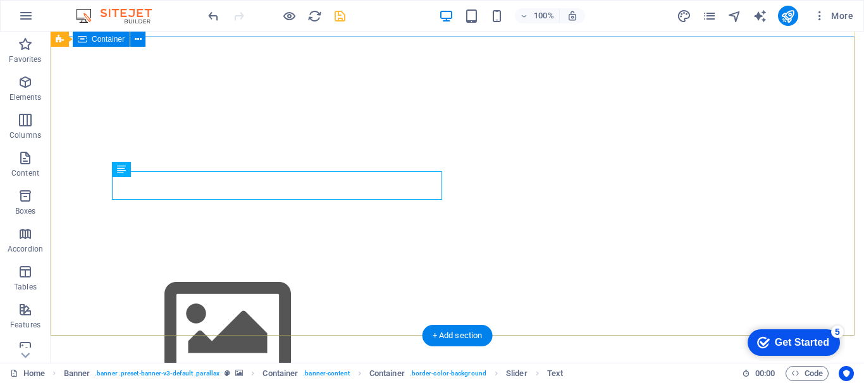
scroll to position [190, 0]
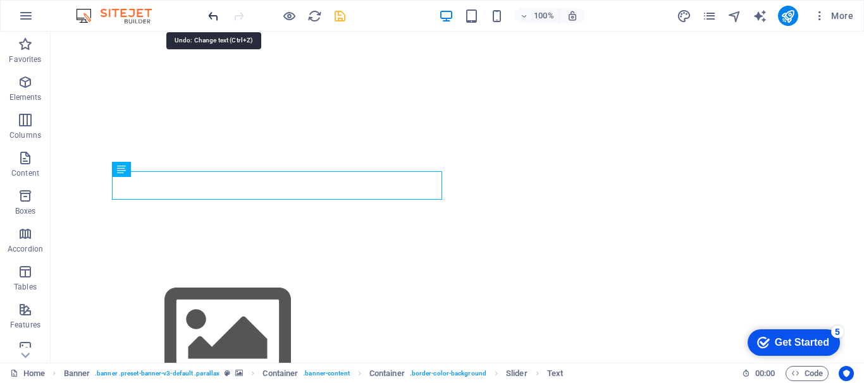
click at [217, 17] on icon "undo" at bounding box center [213, 16] width 15 height 15
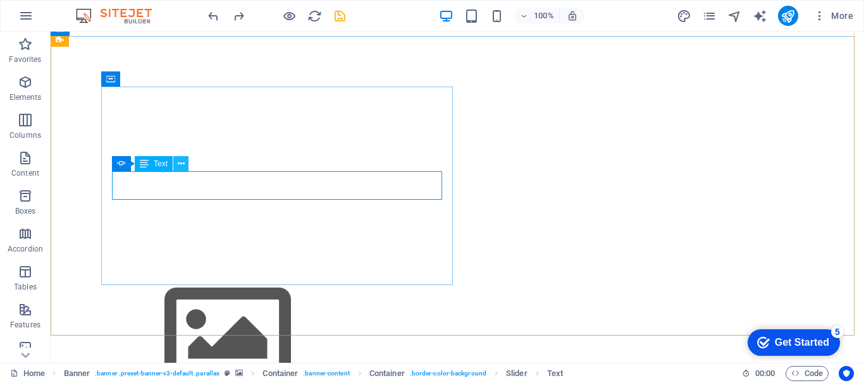
click at [181, 163] on icon at bounding box center [181, 163] width 7 height 13
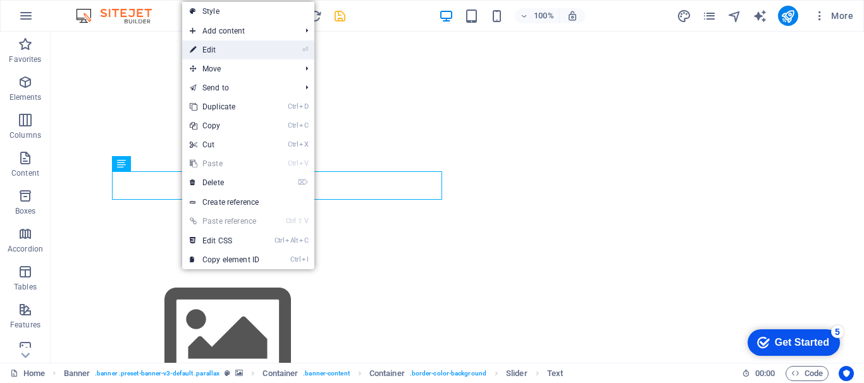
click at [243, 47] on link "⏎ Edit" at bounding box center [224, 49] width 85 height 19
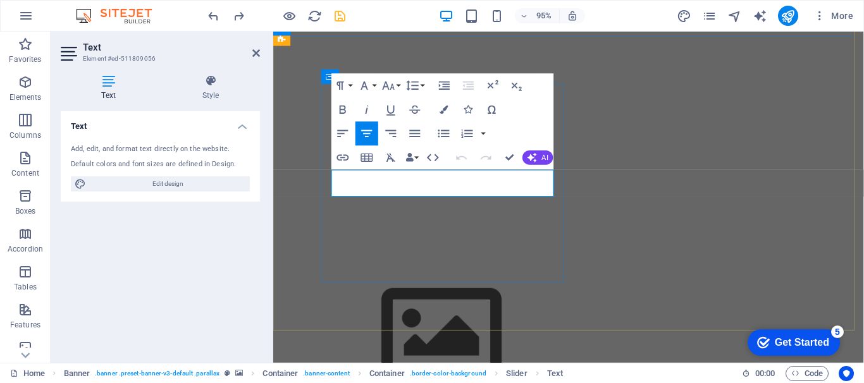
drag, startPoint x: 386, startPoint y: 192, endPoint x: 523, endPoint y: 201, distance: 138.1
click at [255, 52] on icon at bounding box center [256, 53] width 8 height 10
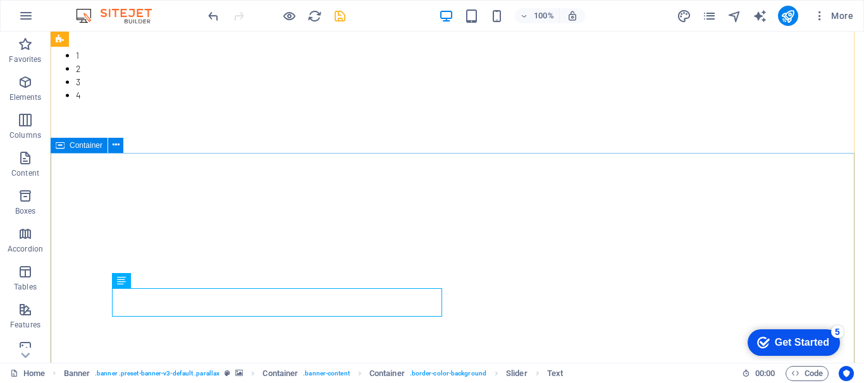
scroll to position [0, 0]
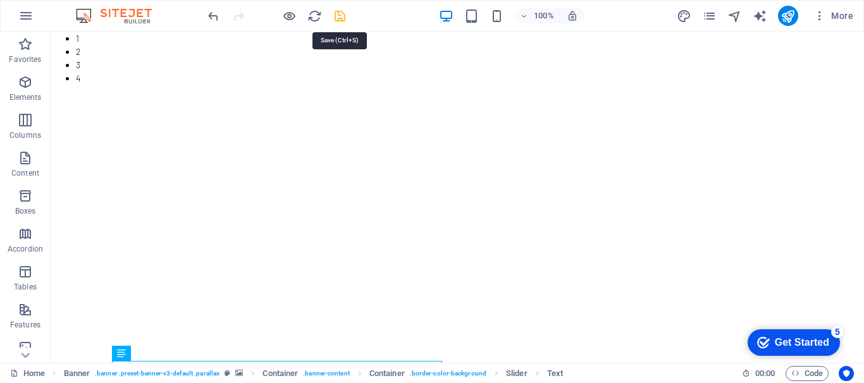
click at [333, 16] on icon "save" at bounding box center [340, 16] width 15 height 15
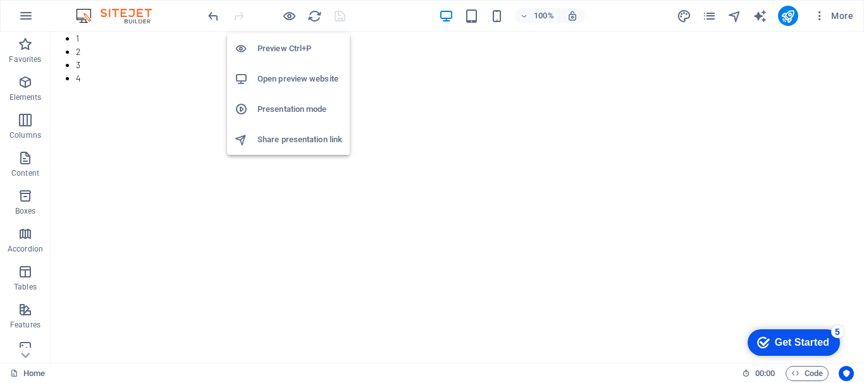
click at [286, 74] on h6 "Open preview website" at bounding box center [299, 78] width 85 height 15
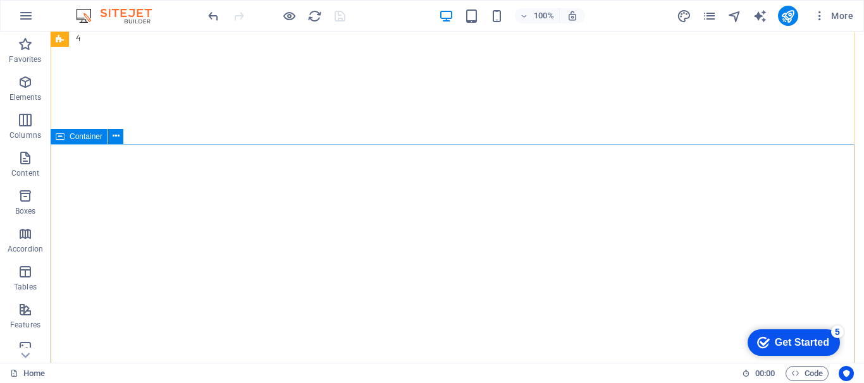
scroll to position [126, 0]
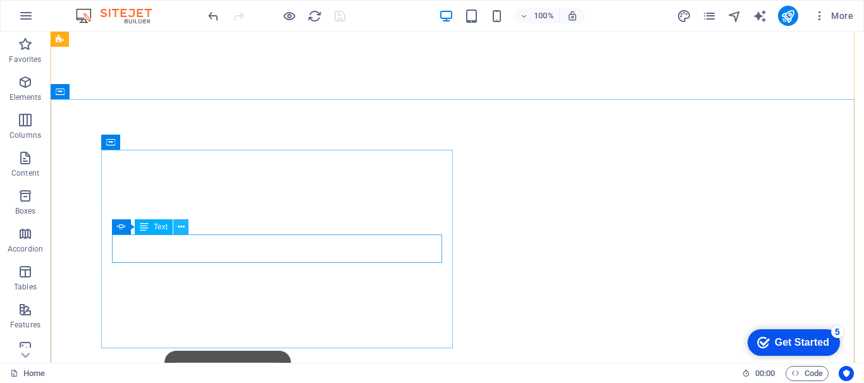
click at [178, 226] on icon at bounding box center [181, 227] width 7 height 13
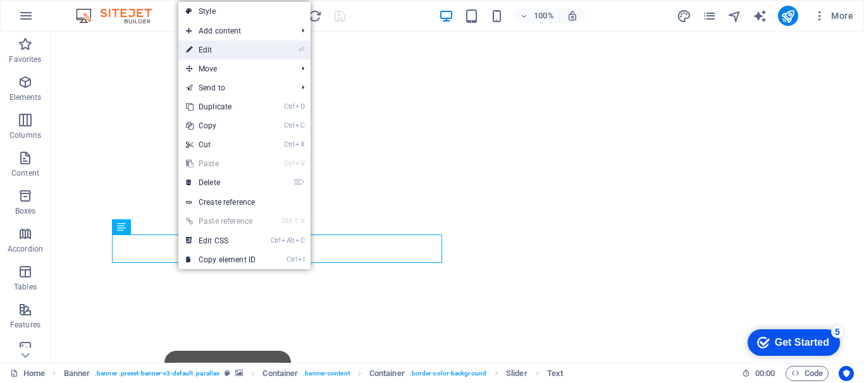
click at [232, 51] on link "⏎ Edit" at bounding box center [220, 49] width 85 height 19
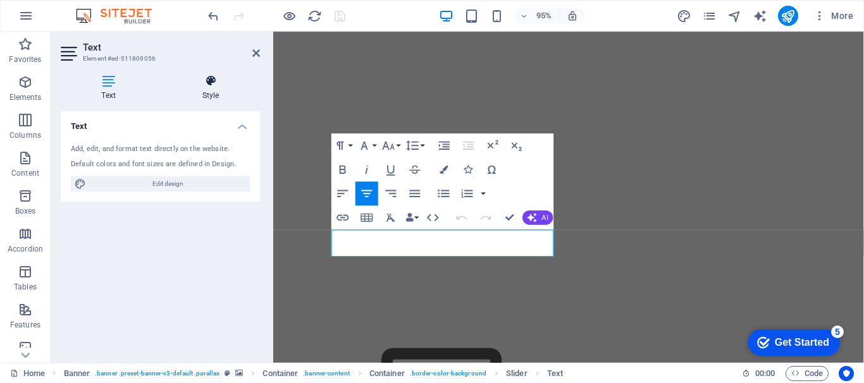
click at [214, 80] on icon at bounding box center [210, 81] width 99 height 13
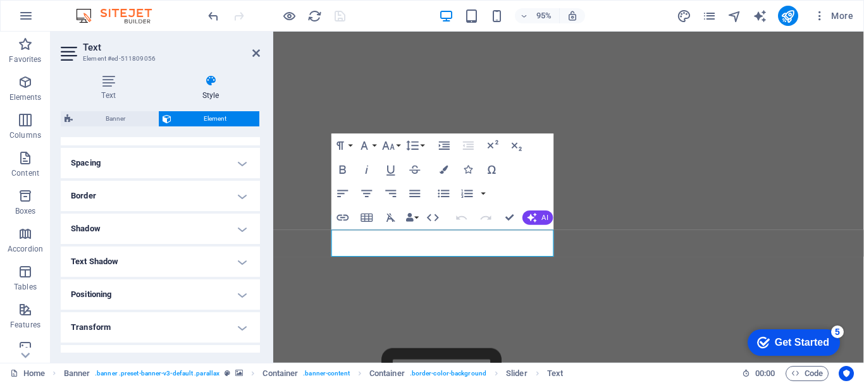
scroll to position [0, 0]
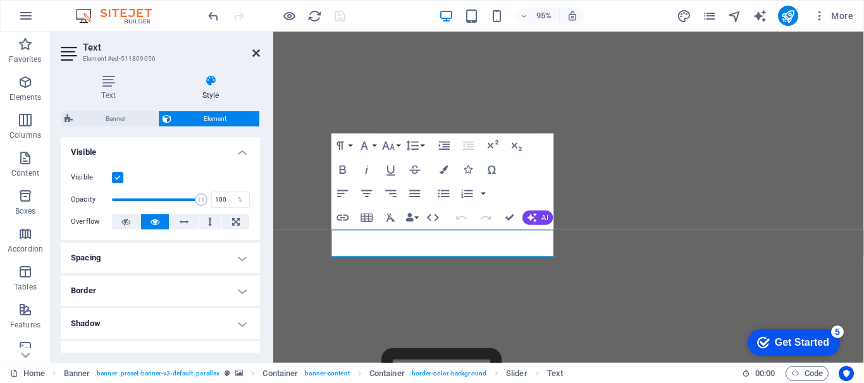
click at [259, 53] on icon at bounding box center [256, 53] width 8 height 10
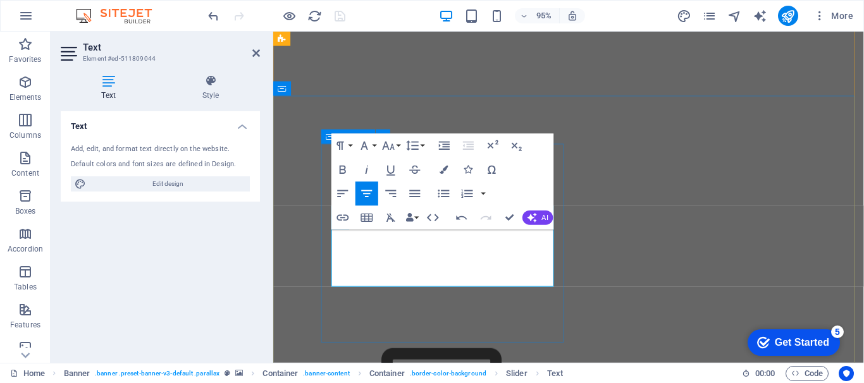
scroll to position [25, 0]
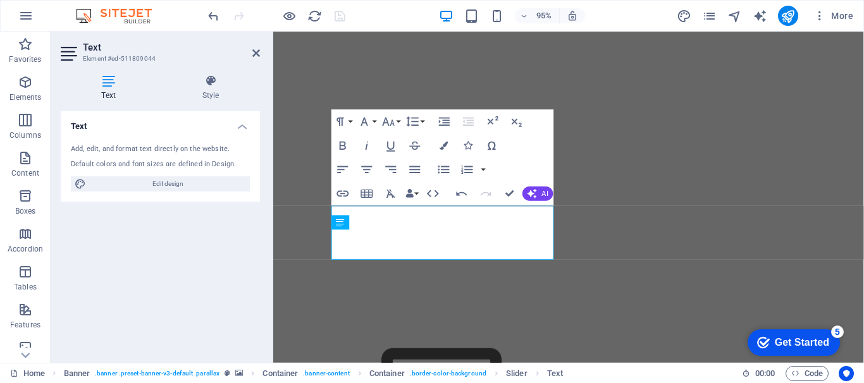
click at [251, 47] on h2 "Text" at bounding box center [171, 47] width 177 height 11
click at [253, 52] on icon at bounding box center [256, 53] width 8 height 10
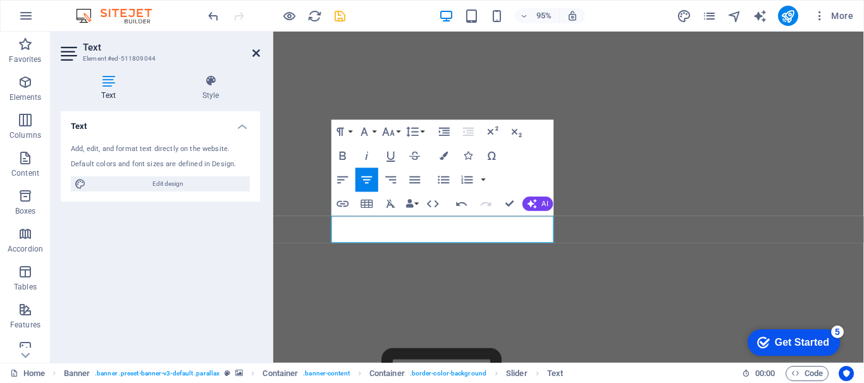
click at [257, 56] on icon at bounding box center [256, 53] width 8 height 10
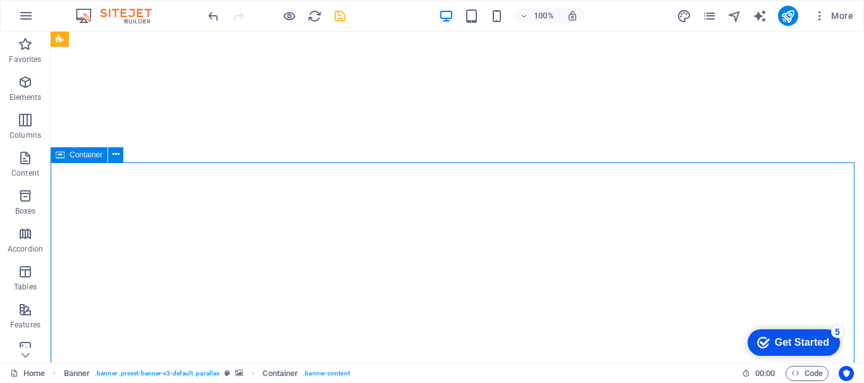
scroll to position [63, 0]
click at [343, 14] on icon "save" at bounding box center [340, 16] width 15 height 15
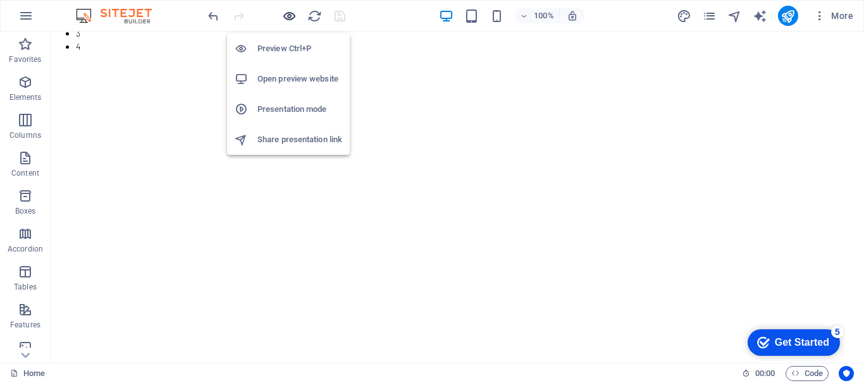
click at [290, 16] on icon "button" at bounding box center [289, 16] width 15 height 15
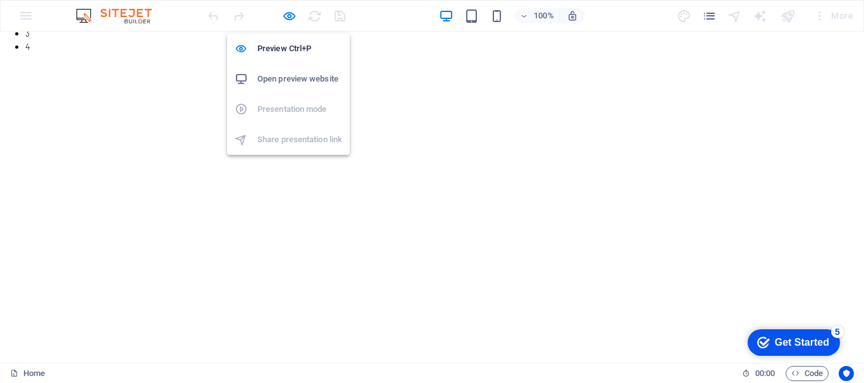
click at [296, 79] on h6 "Open preview website" at bounding box center [299, 78] width 85 height 15
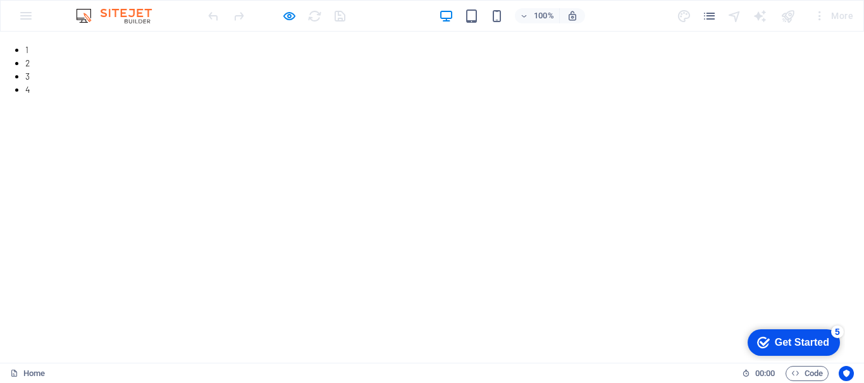
scroll to position [253, 0]
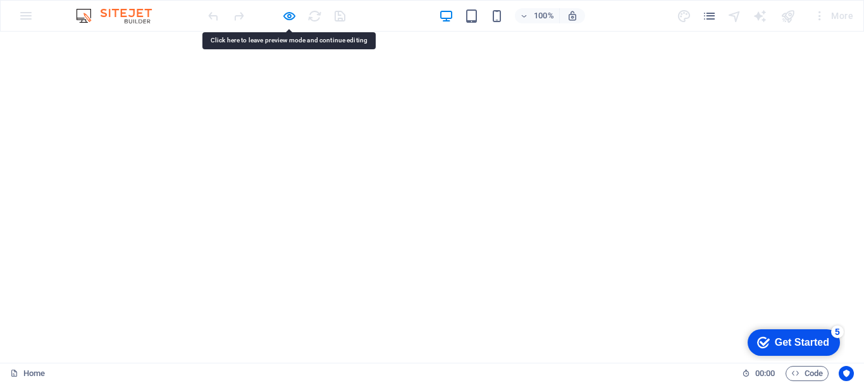
scroll to position [126, 0]
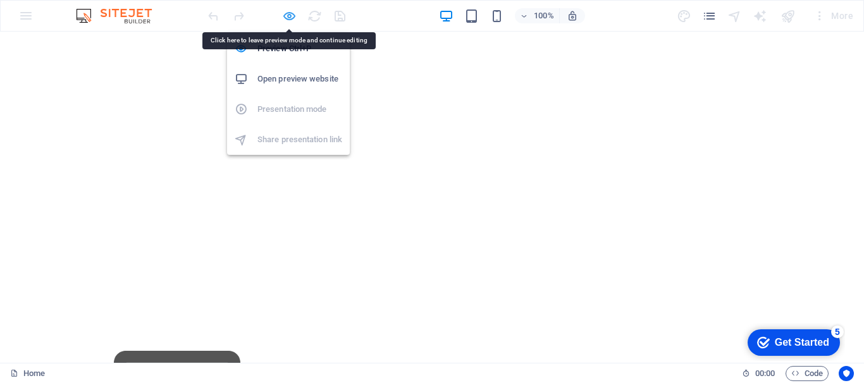
click at [288, 9] on icon "button" at bounding box center [289, 16] width 15 height 15
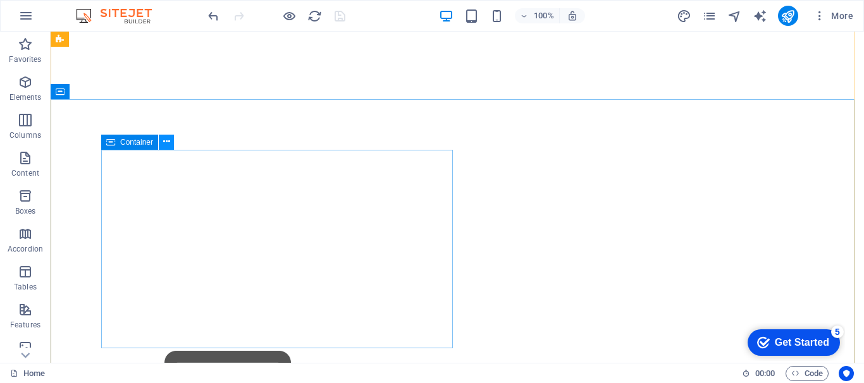
click at [169, 139] on icon at bounding box center [166, 141] width 7 height 13
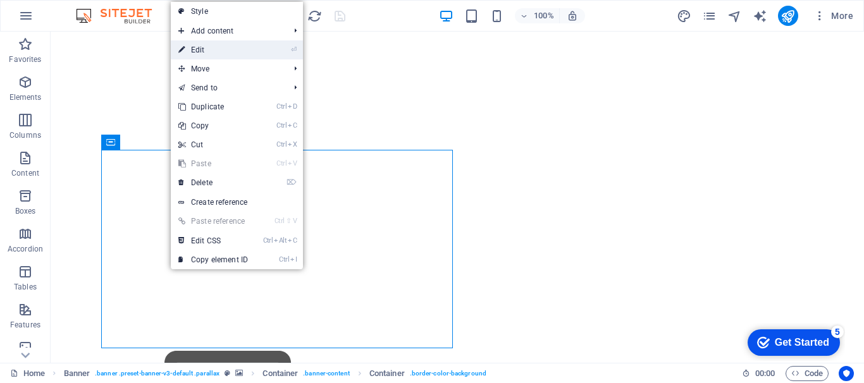
click at [221, 49] on link "⏎ Edit" at bounding box center [213, 49] width 85 height 19
select select "vh"
select select "%"
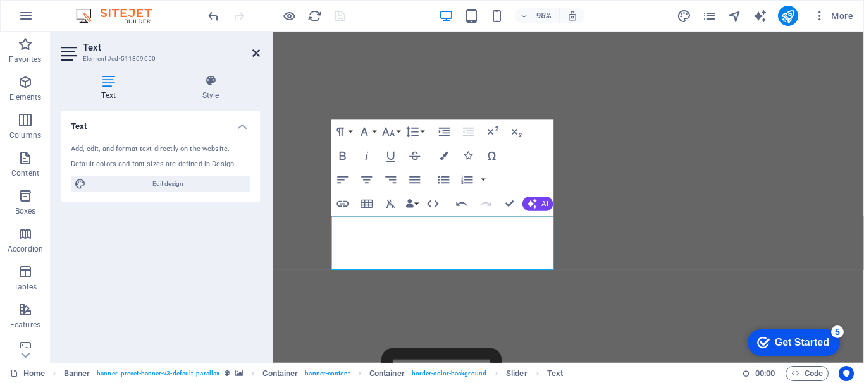
click at [258, 53] on icon at bounding box center [256, 53] width 8 height 10
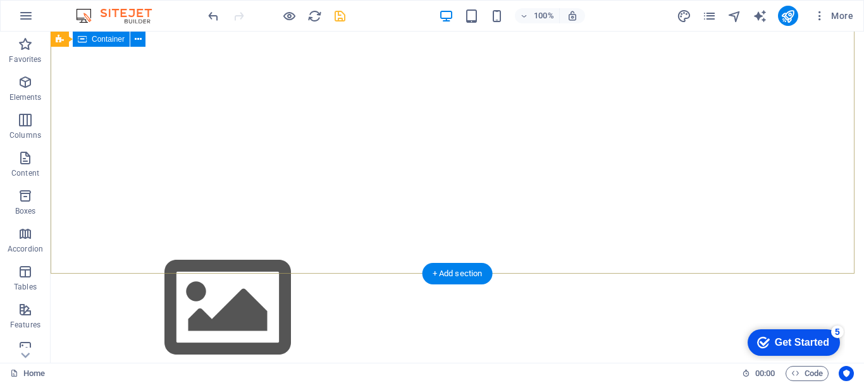
scroll to position [190, 0]
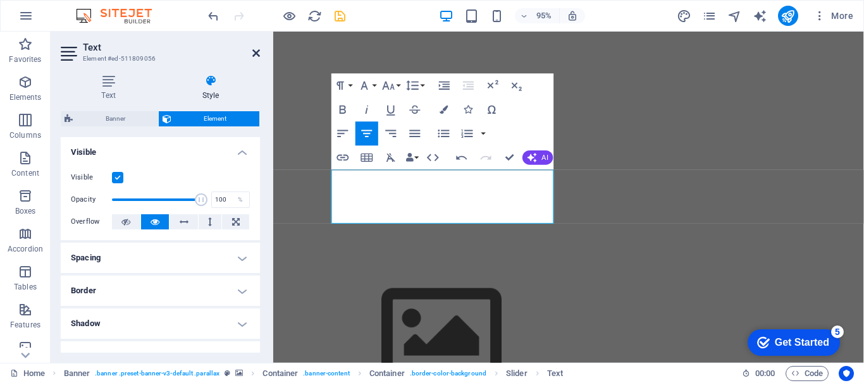
click at [259, 58] on link at bounding box center [256, 53] width 8 height 11
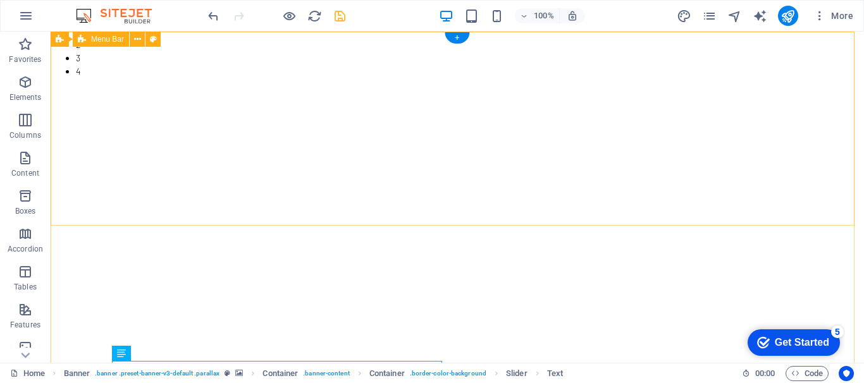
scroll to position [0, 0]
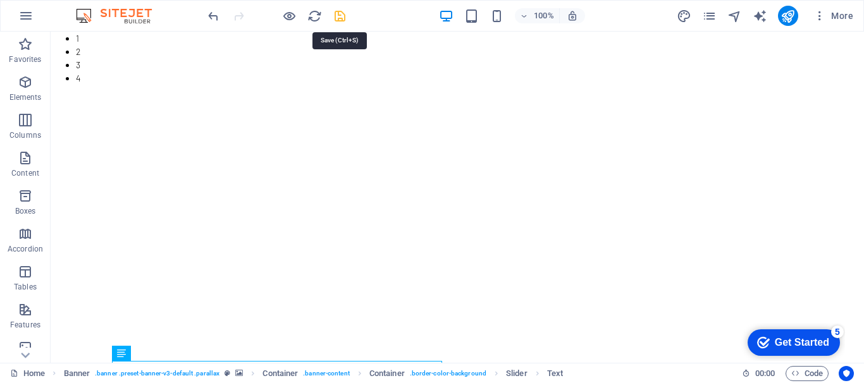
click at [336, 13] on icon "save" at bounding box center [340, 16] width 15 height 15
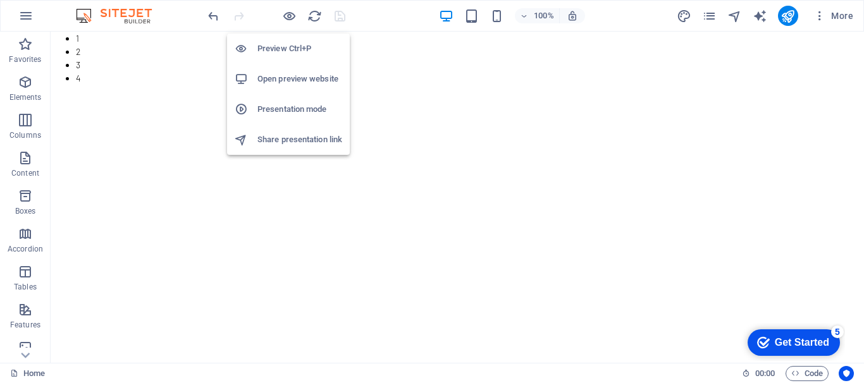
click at [283, 73] on h6 "Open preview website" at bounding box center [299, 78] width 85 height 15
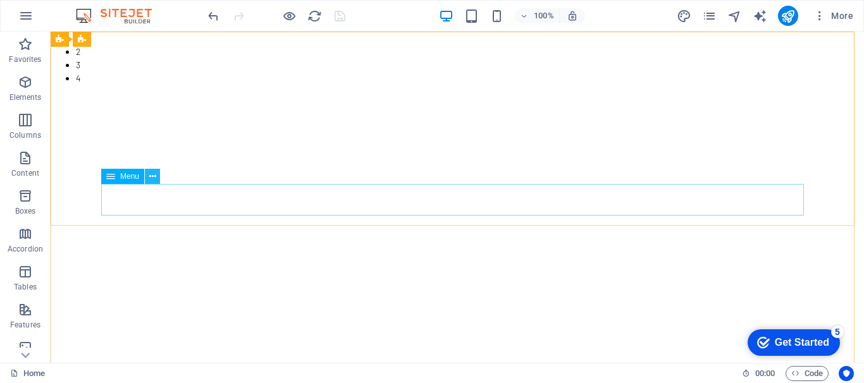
click at [155, 180] on icon at bounding box center [152, 176] width 7 height 13
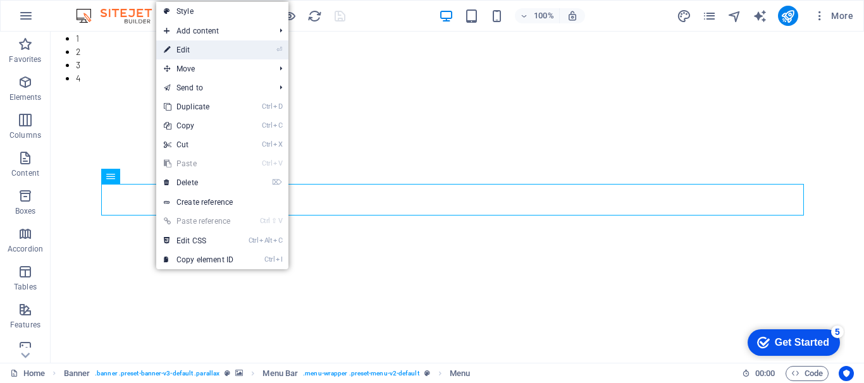
click at [204, 49] on link "⏎ Edit" at bounding box center [198, 49] width 85 height 19
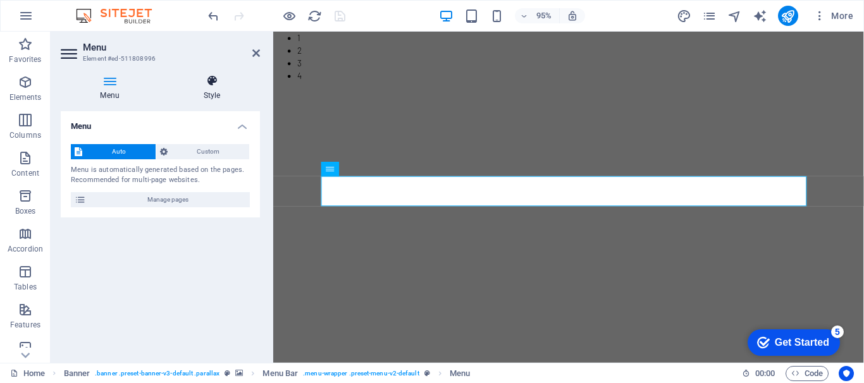
click at [209, 83] on icon at bounding box center [212, 81] width 96 height 13
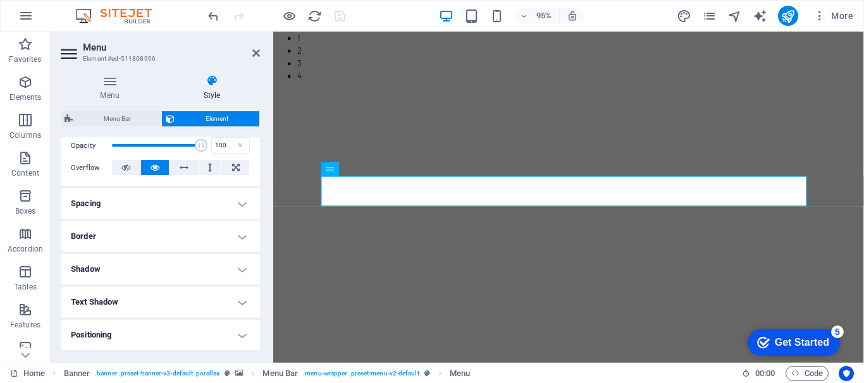
scroll to position [253, 0]
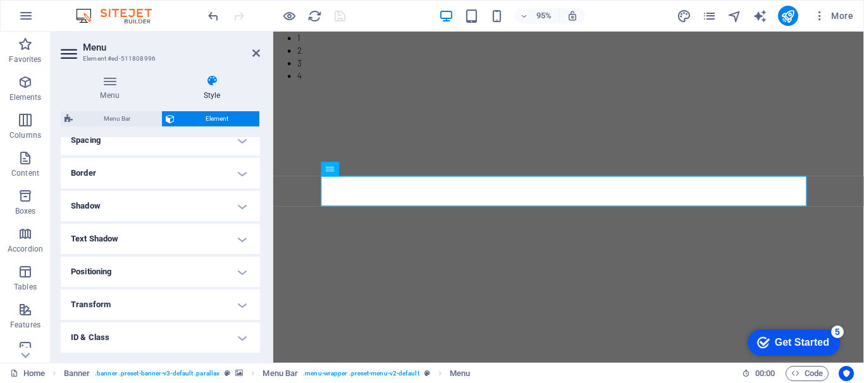
click at [240, 173] on h4 "Border" at bounding box center [160, 173] width 199 height 30
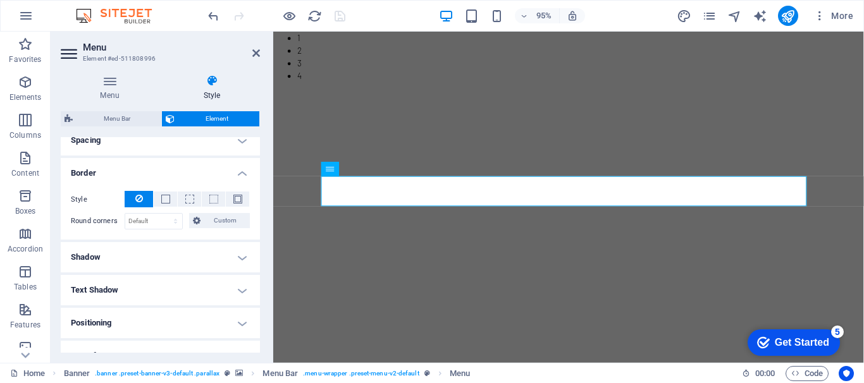
click at [241, 169] on h4 "Border" at bounding box center [160, 169] width 199 height 23
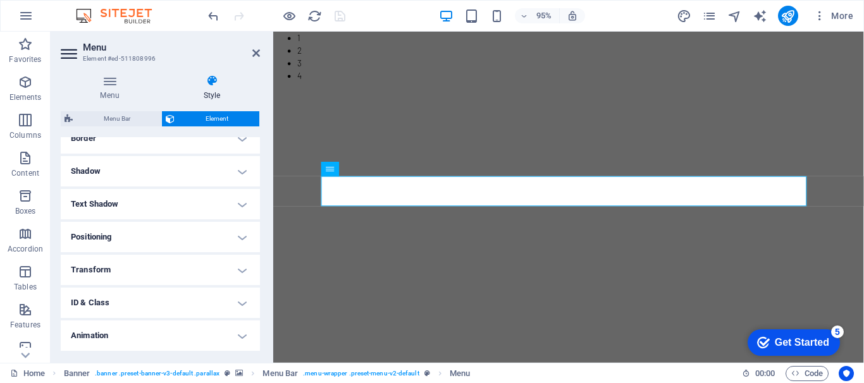
scroll to position [316, 0]
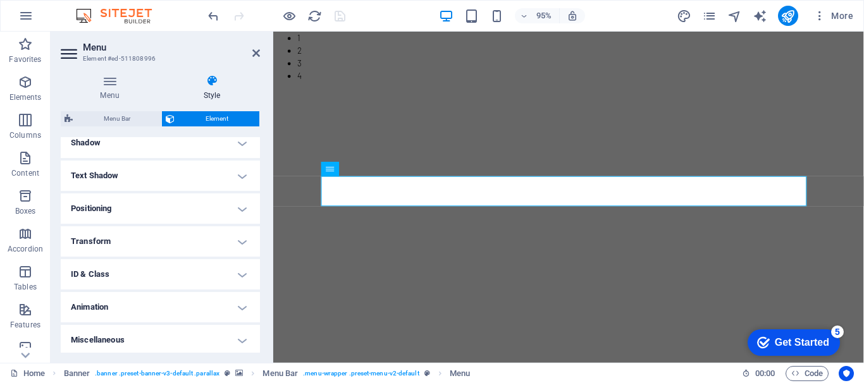
click at [243, 240] on h4 "Transform" at bounding box center [160, 241] width 199 height 30
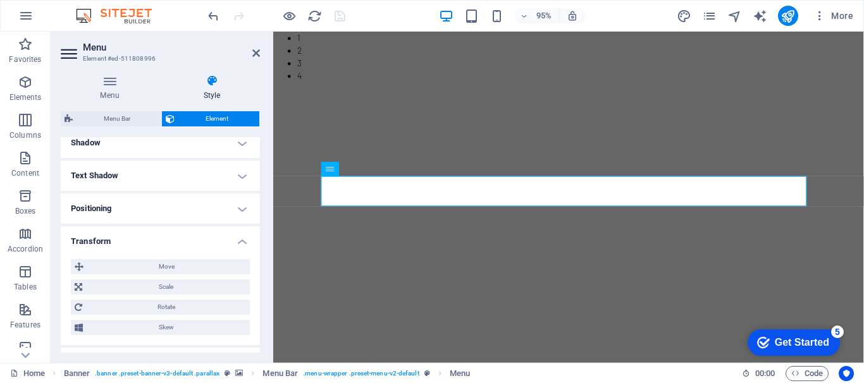
click at [243, 239] on h4 "Transform" at bounding box center [160, 237] width 199 height 23
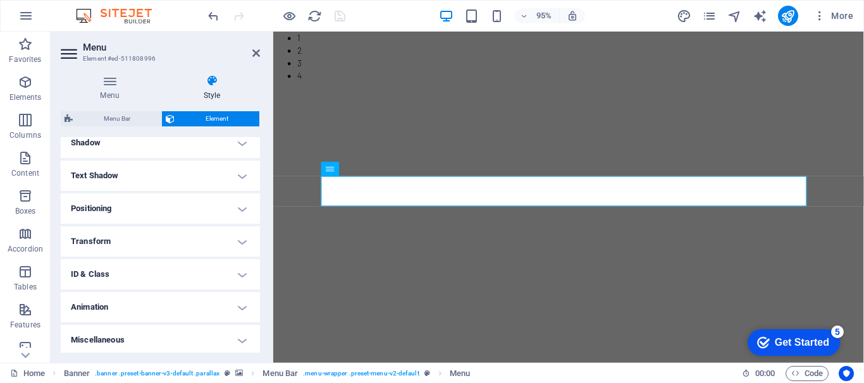
scroll to position [319, 0]
click at [238, 307] on h4 "Animation" at bounding box center [160, 305] width 199 height 30
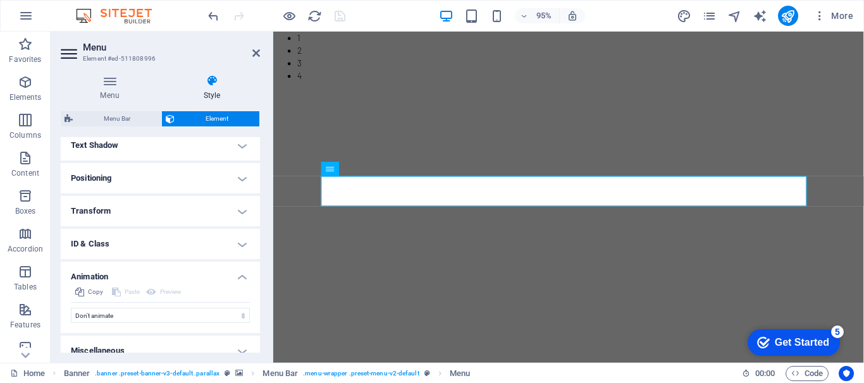
scroll to position [360, 0]
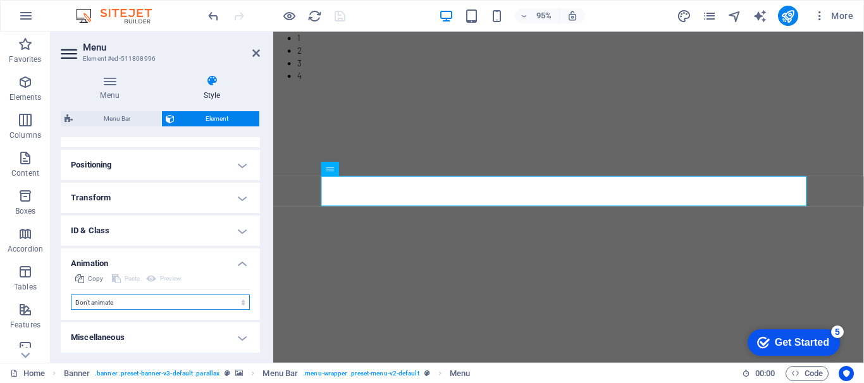
click at [238, 298] on select "Don't animate Show / Hide Slide up/down Zoom in/out Slide left to right Slide r…" at bounding box center [160, 302] width 179 height 15
select select "pulse"
click at [71, 295] on select "Don't animate Show / Hide Slide up/down Zoom in/out Slide left to right Slide r…" at bounding box center [160, 302] width 179 height 15
select select "scroll"
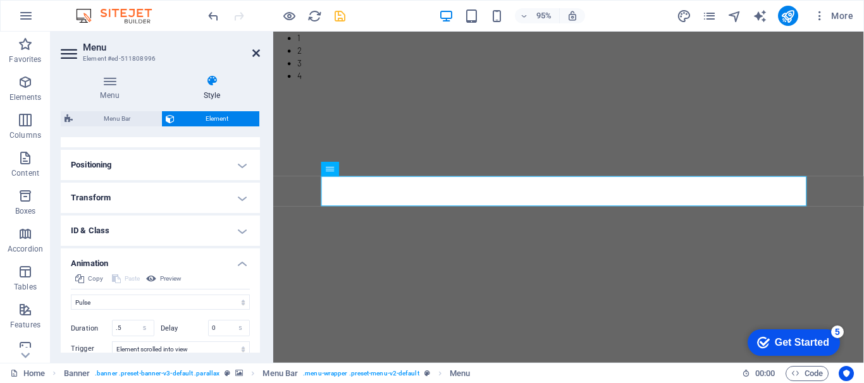
click at [255, 55] on icon at bounding box center [256, 53] width 8 height 10
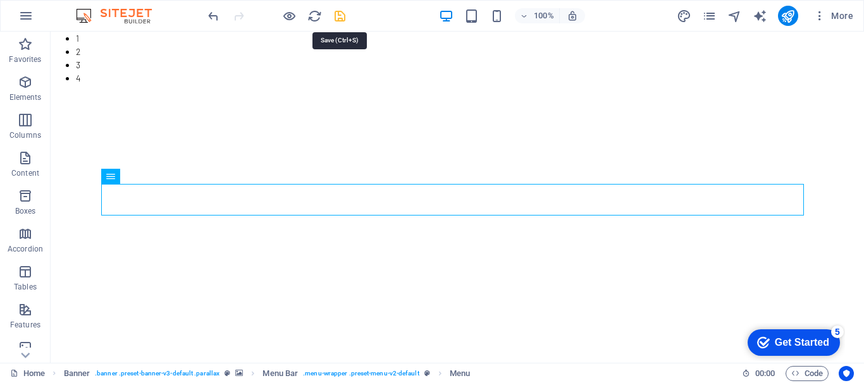
click at [336, 16] on icon "save" at bounding box center [340, 16] width 15 height 15
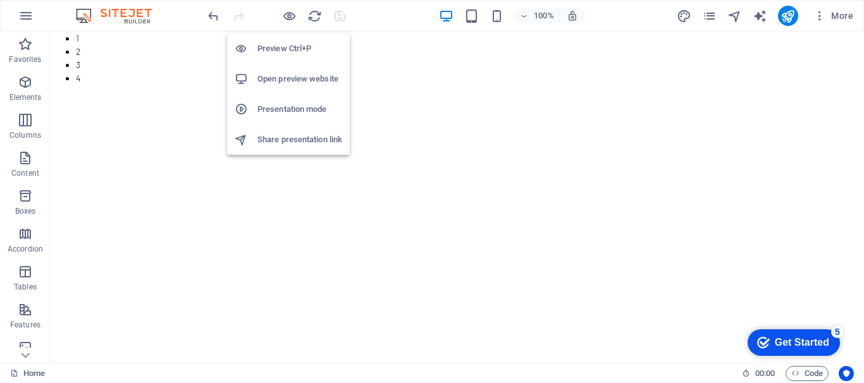
click at [284, 80] on h6 "Open preview website" at bounding box center [299, 78] width 85 height 15
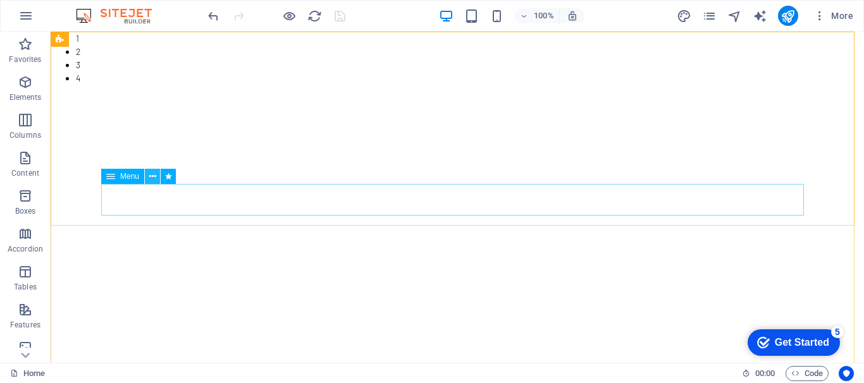
click at [154, 180] on icon at bounding box center [152, 176] width 7 height 13
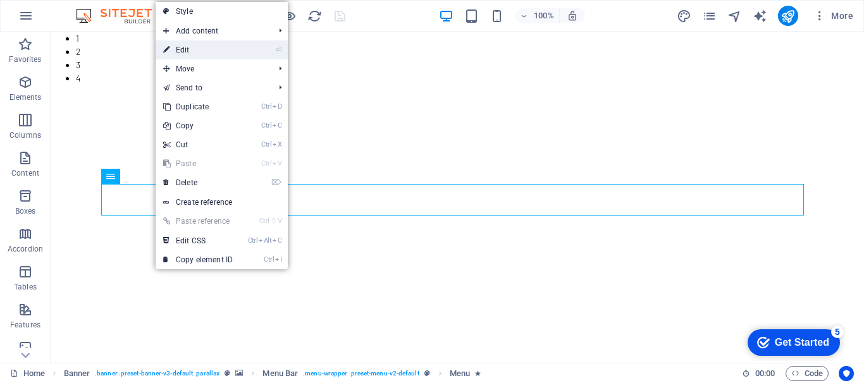
click at [208, 51] on link "⏎ Edit" at bounding box center [198, 49] width 85 height 19
select select "pulse"
select select "s"
select select "scroll"
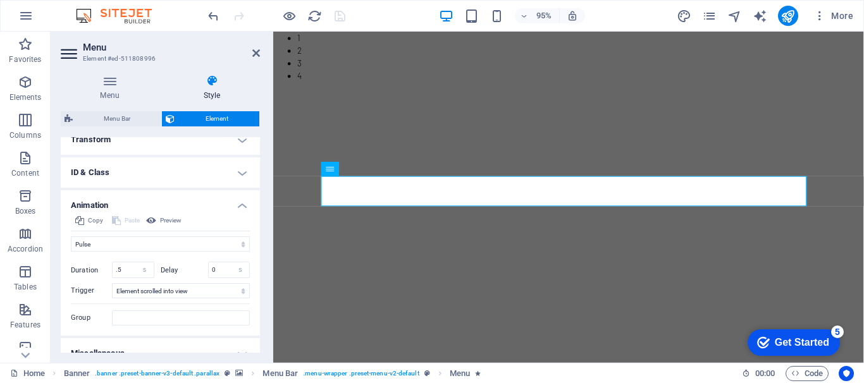
scroll to position [434, 0]
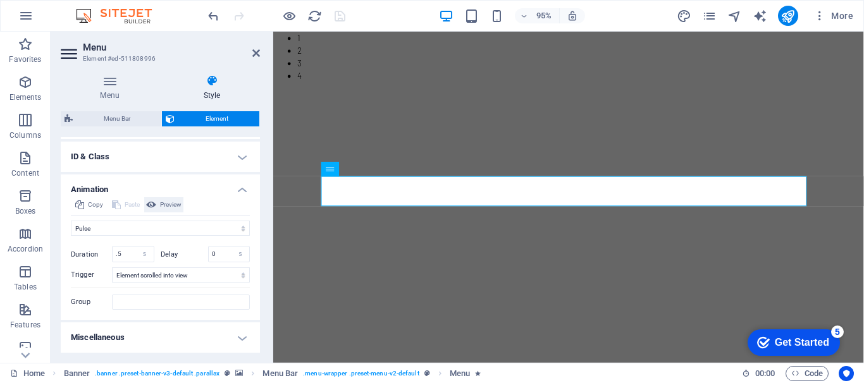
click at [166, 204] on span "Preview" at bounding box center [170, 204] width 21 height 15
click at [242, 226] on select "Don't animate Show / Hide Slide up/down Zoom in/out Slide left to right Slide r…" at bounding box center [160, 228] width 179 height 15
click at [71, 221] on select "Don't animate Show / Hide Slide up/down Zoom in/out Slide left to right Slide r…" at bounding box center [160, 228] width 179 height 15
click at [172, 201] on span "Preview" at bounding box center [170, 204] width 21 height 15
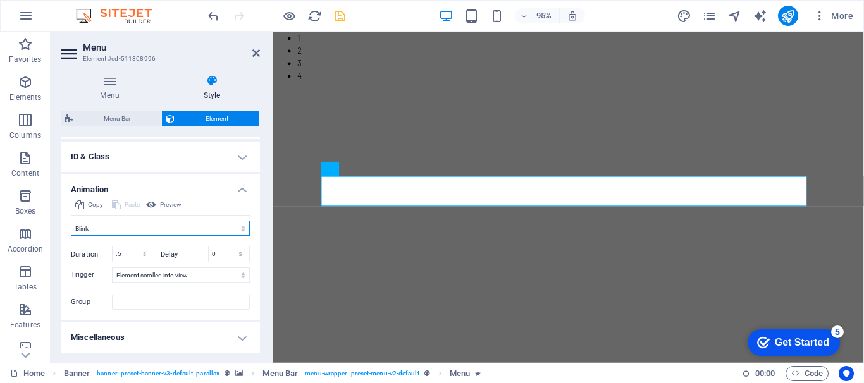
click at [240, 228] on select "Don't animate Show / Hide Slide up/down Zoom in/out Slide left to right Slide r…" at bounding box center [160, 228] width 179 height 15
click at [71, 221] on select "Don't animate Show / Hide Slide up/down Zoom in/out Slide left to right Slide r…" at bounding box center [160, 228] width 179 height 15
click at [241, 228] on select "Don't animate Show / Hide Slide up/down Zoom in/out Slide left to right Slide r…" at bounding box center [160, 228] width 179 height 15
click at [71, 221] on select "Don't animate Show / Hide Slide up/down Zoom in/out Slide left to right Slide r…" at bounding box center [160, 228] width 179 height 15
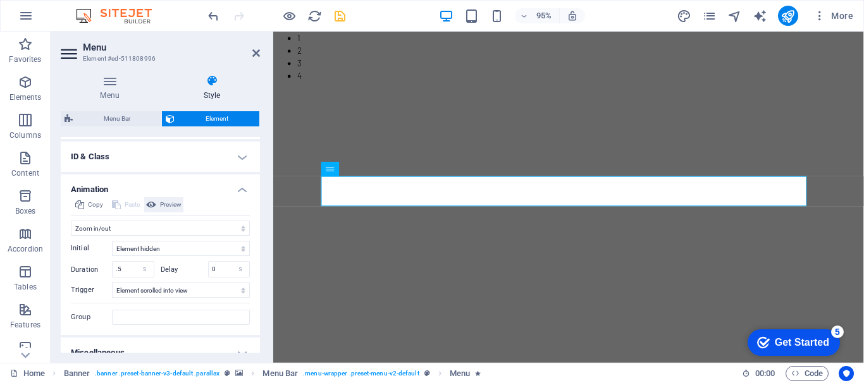
click at [176, 202] on span "Preview" at bounding box center [170, 204] width 21 height 15
click at [239, 229] on select "Don't animate Show / Hide Slide up/down Zoom in/out Slide left to right Slide r…" at bounding box center [160, 228] width 179 height 15
select select "none"
click at [71, 236] on select "Don't animate Show / Hide Slide up/down Zoom in/out Slide left to right Slide r…" at bounding box center [160, 228] width 179 height 15
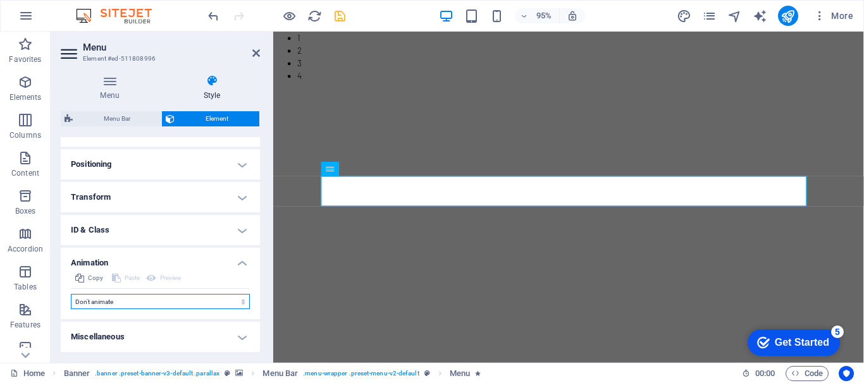
scroll to position [360, 0]
click at [242, 333] on h4 "Miscellaneous" at bounding box center [160, 337] width 199 height 30
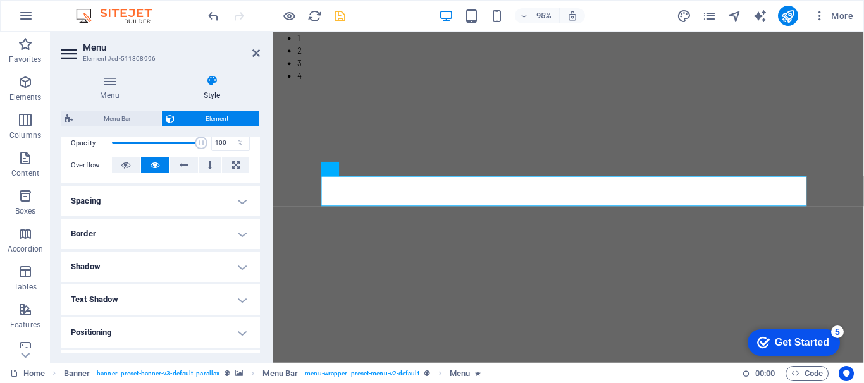
scroll to position [185, 0]
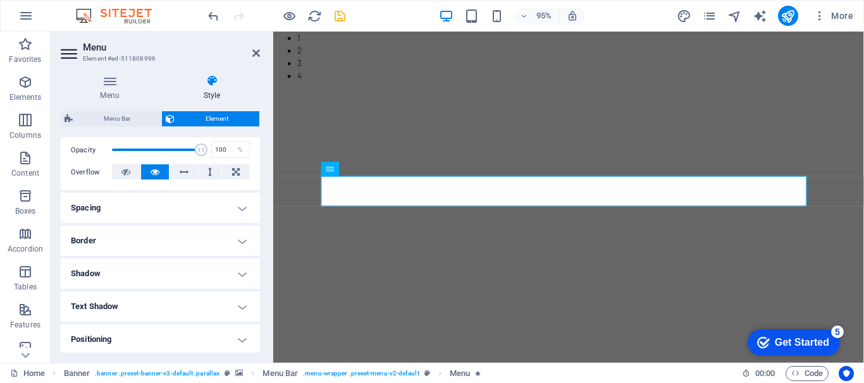
click at [243, 270] on h4 "Shadow" at bounding box center [160, 274] width 199 height 30
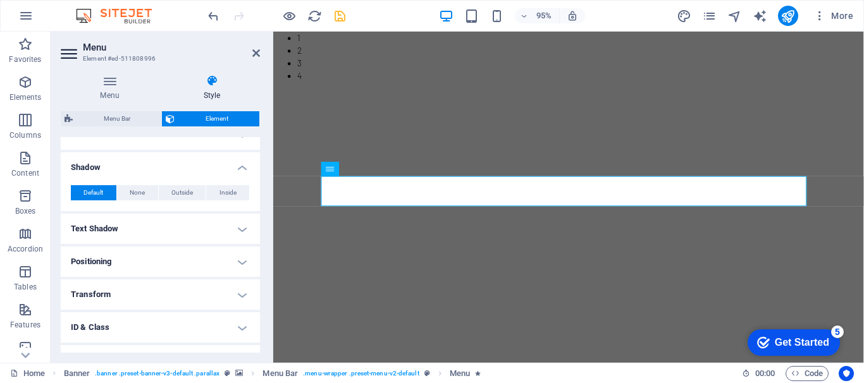
scroll to position [312, 0]
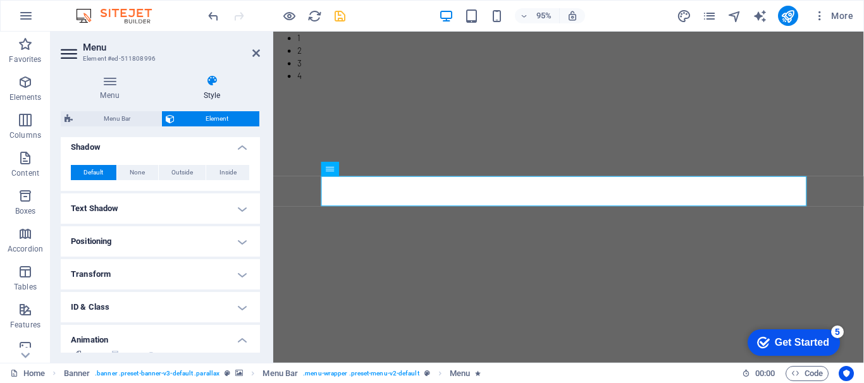
click at [239, 209] on h4 "Text Shadow" at bounding box center [160, 208] width 199 height 30
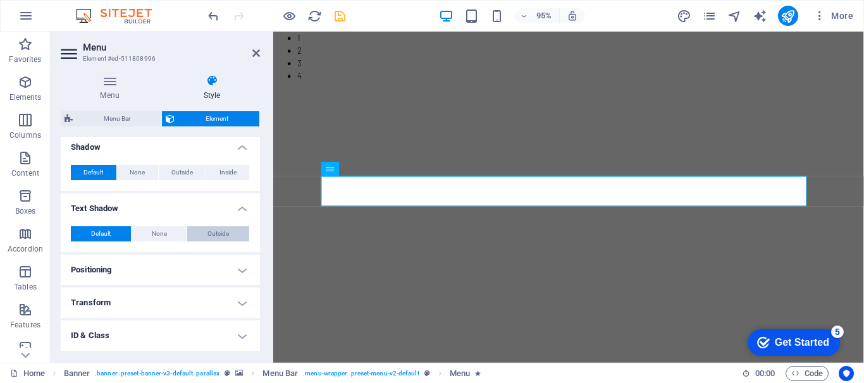
click at [207, 231] on span "Outside" at bounding box center [217, 233] width 21 height 15
type input "2"
type input "4"
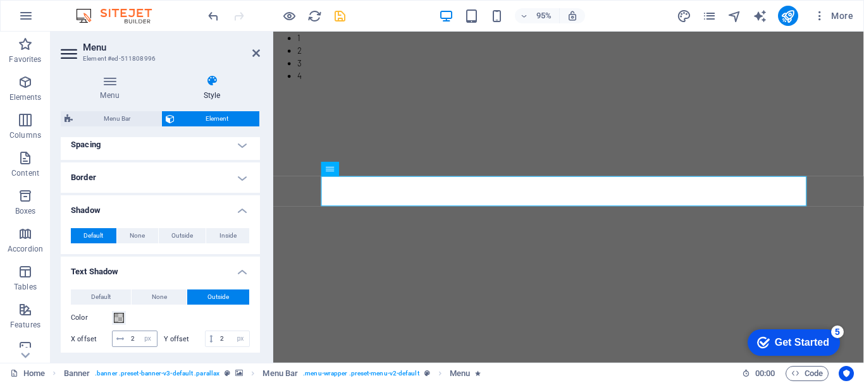
scroll to position [185, 0]
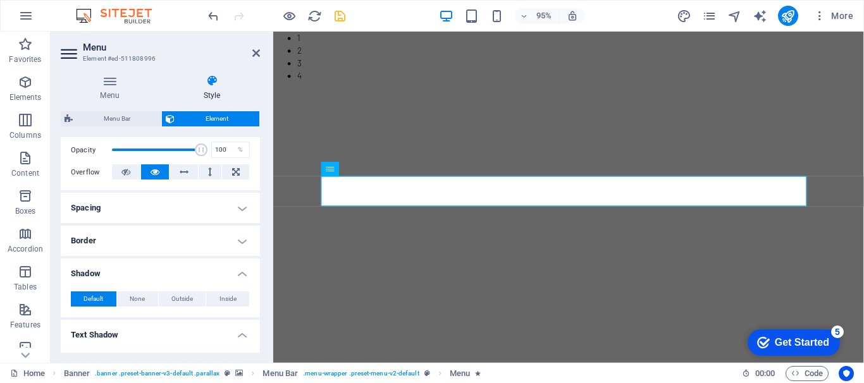
click at [238, 242] on h4 "Border" at bounding box center [160, 241] width 199 height 30
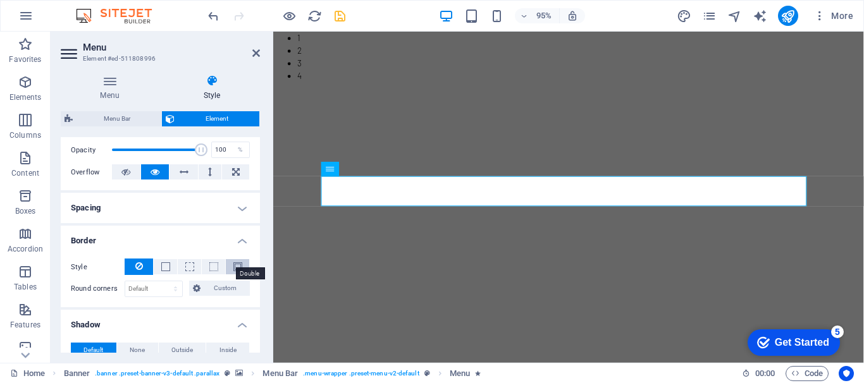
click at [236, 266] on span at bounding box center [237, 266] width 9 height 9
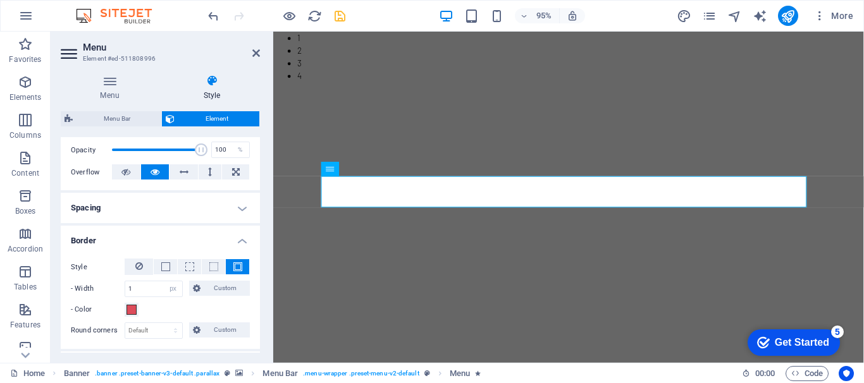
scroll to position [248, 0]
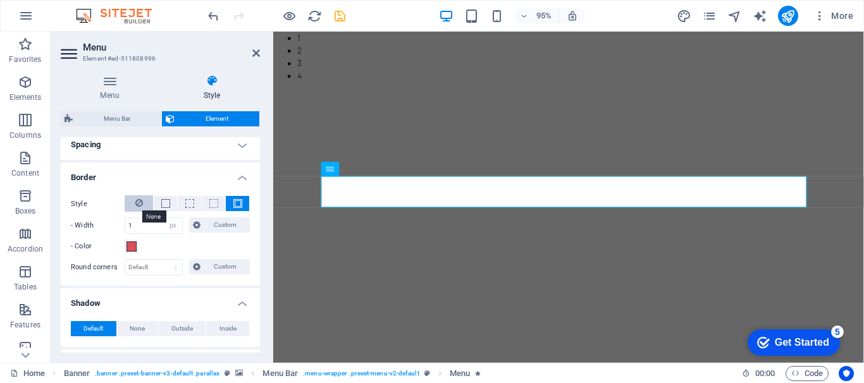
click at [135, 200] on icon at bounding box center [139, 202] width 8 height 15
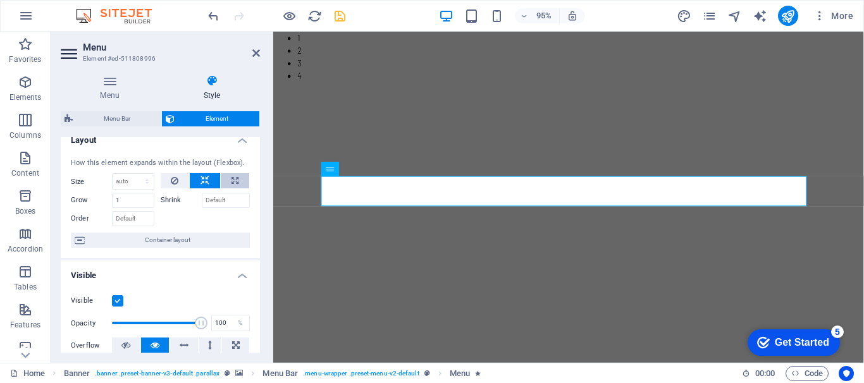
scroll to position [0, 0]
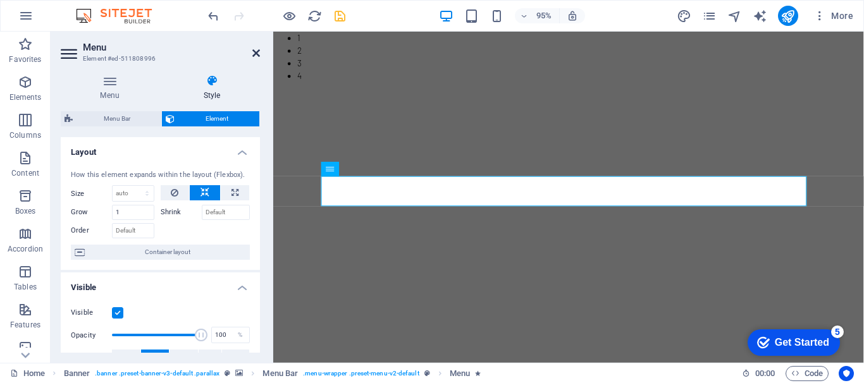
click at [253, 54] on icon at bounding box center [256, 53] width 8 height 10
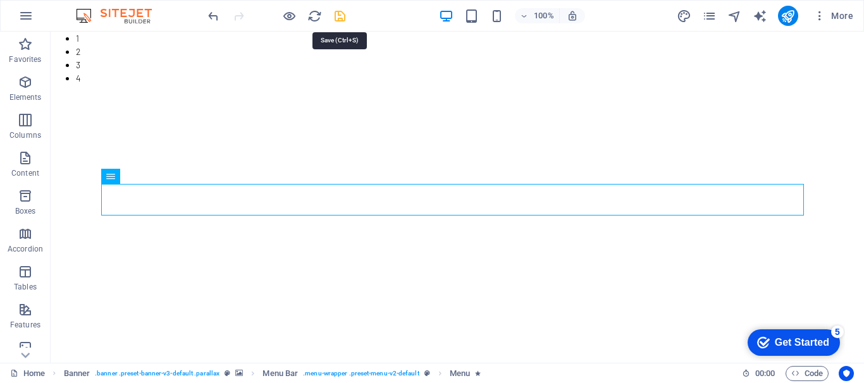
click at [339, 19] on icon "save" at bounding box center [340, 16] width 15 height 15
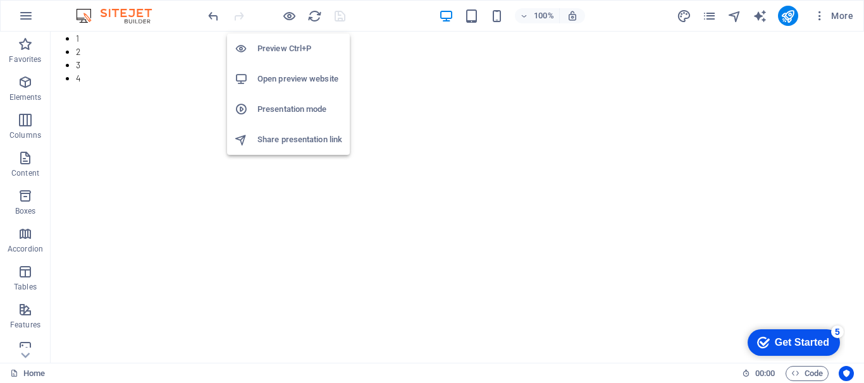
click at [284, 80] on h6 "Open preview website" at bounding box center [299, 78] width 85 height 15
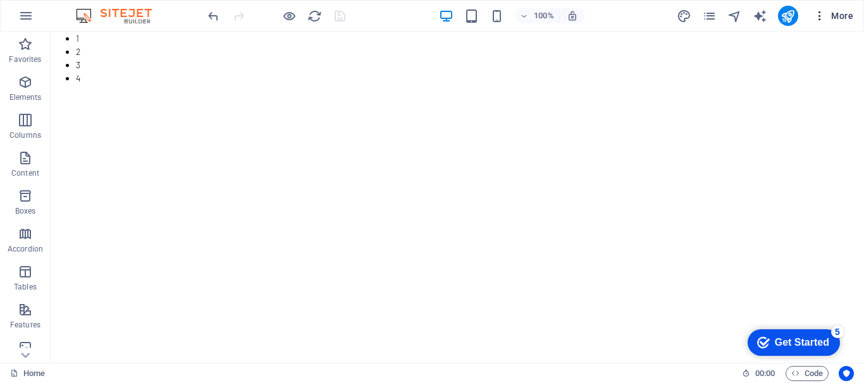
click at [821, 16] on icon "button" at bounding box center [819, 15] width 13 height 13
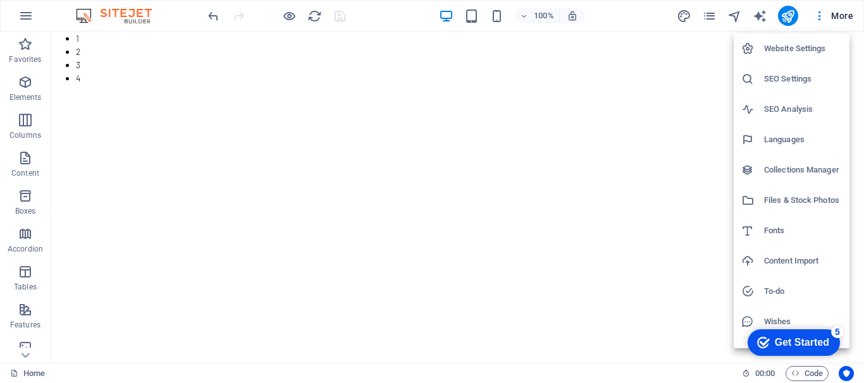
click at [785, 46] on h6 "Website Settings" at bounding box center [803, 48] width 78 height 15
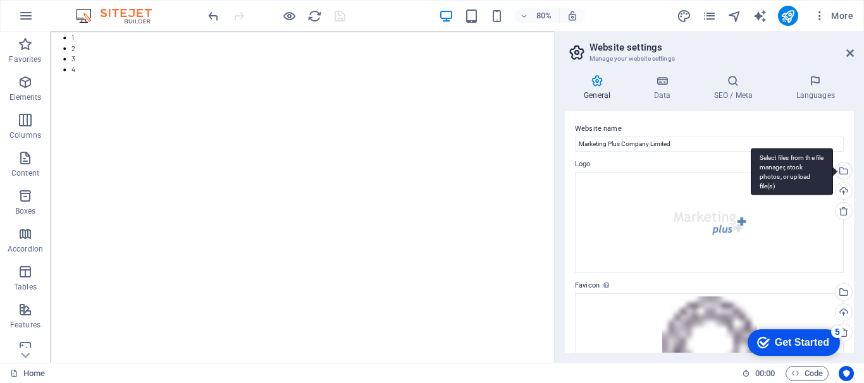
click at [842, 169] on div "Select files from the file manager, stock photos, or upload file(s)" at bounding box center [842, 171] width 19 height 19
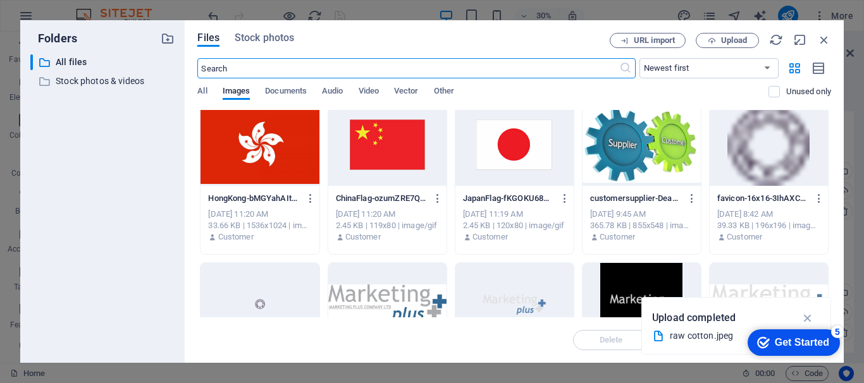
scroll to position [422, 0]
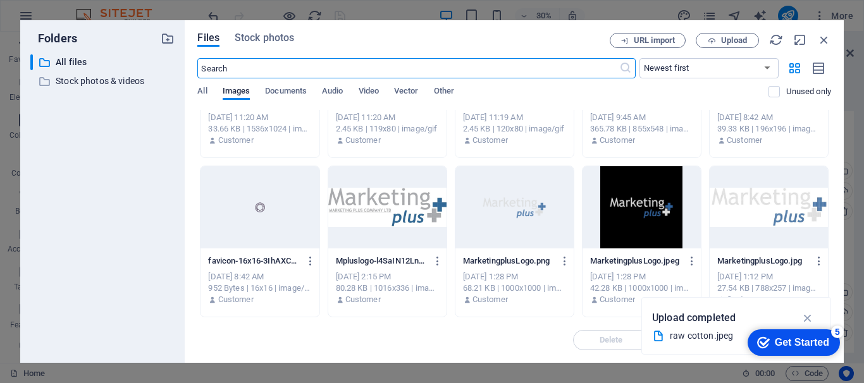
click at [646, 208] on div at bounding box center [641, 207] width 118 height 82
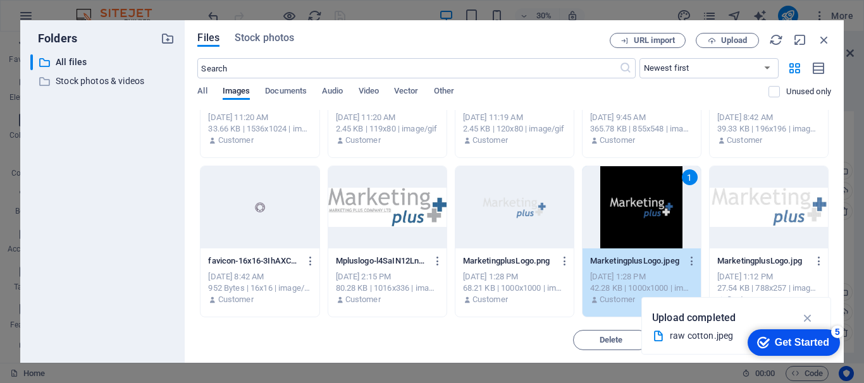
click at [647, 220] on div "1" at bounding box center [641, 207] width 118 height 82
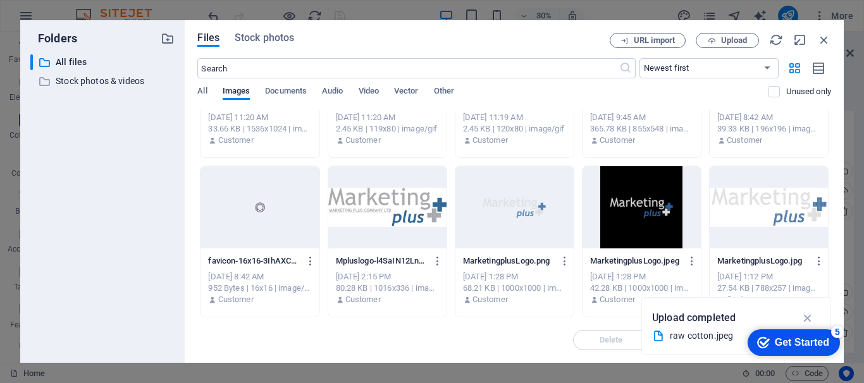
click at [647, 220] on div at bounding box center [641, 207] width 118 height 82
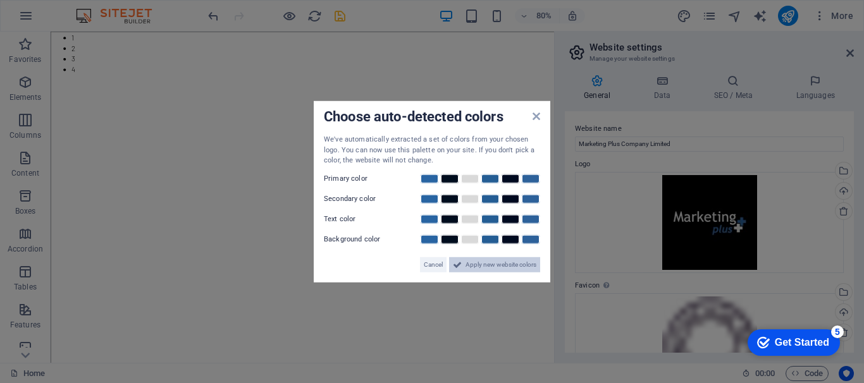
drag, startPoint x: 522, startPoint y: 259, endPoint x: 589, endPoint y: 286, distance: 72.1
click at [522, 260] on span "Apply new website colors" at bounding box center [500, 264] width 71 height 15
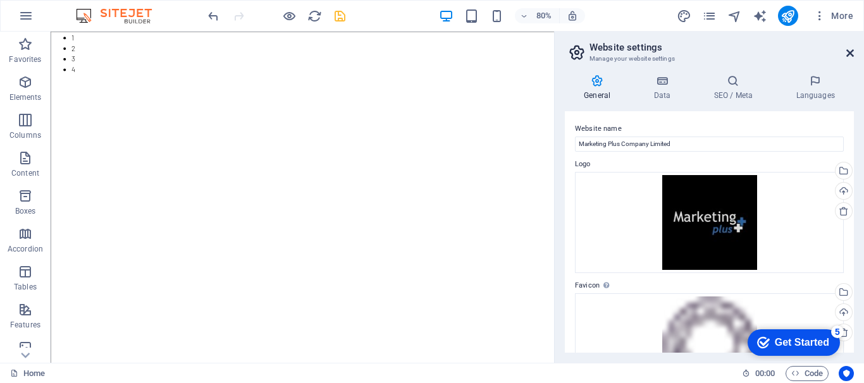
drag, startPoint x: 849, startPoint y: 52, endPoint x: 788, endPoint y: 40, distance: 61.9
click at [849, 52] on icon at bounding box center [850, 53] width 8 height 10
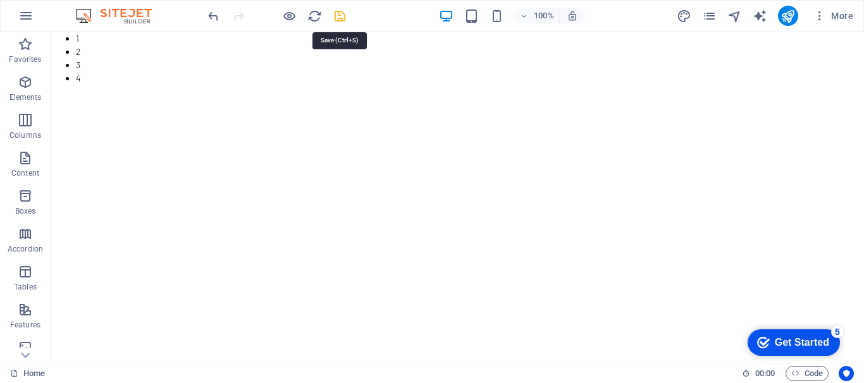
click at [339, 18] on icon "save" at bounding box center [340, 16] width 15 height 15
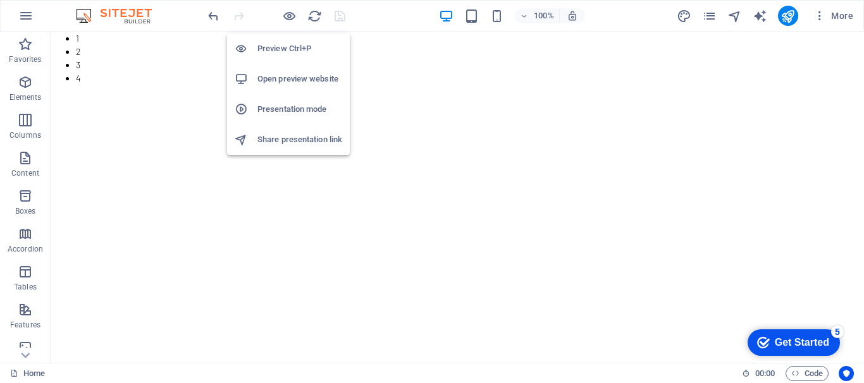
click at [311, 76] on h6 "Open preview website" at bounding box center [299, 78] width 85 height 15
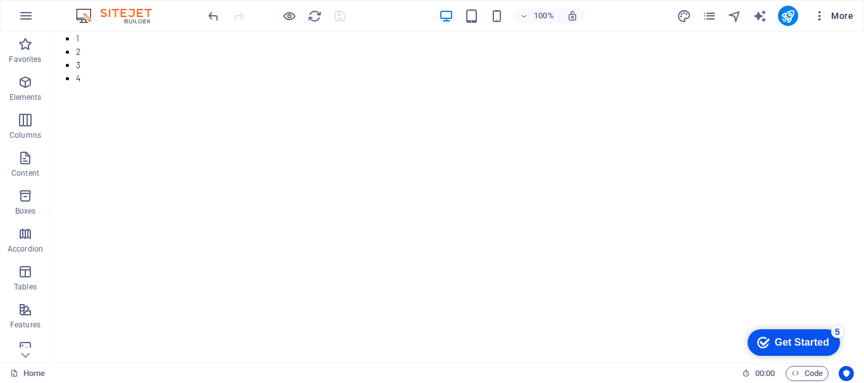
click at [818, 14] on icon "button" at bounding box center [819, 15] width 13 height 13
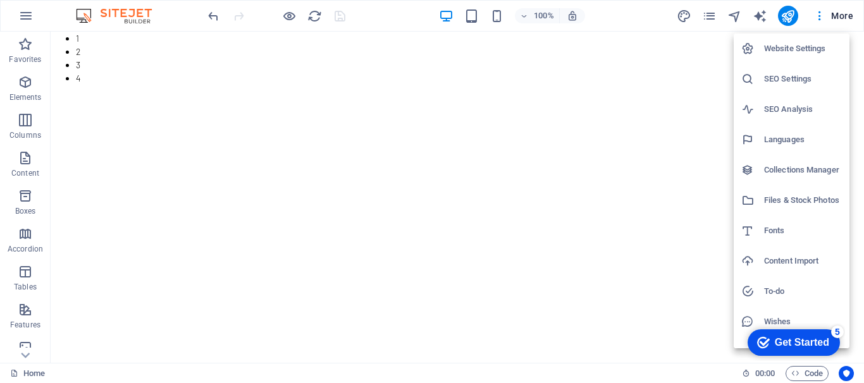
click at [795, 47] on h6 "Website Settings" at bounding box center [803, 48] width 78 height 15
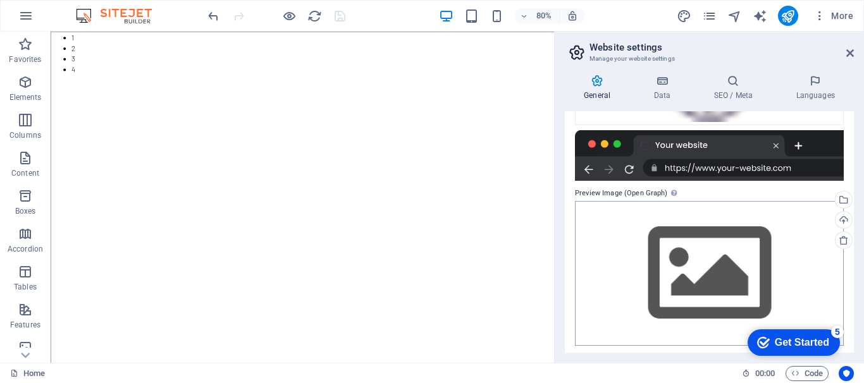
scroll to position [272, 0]
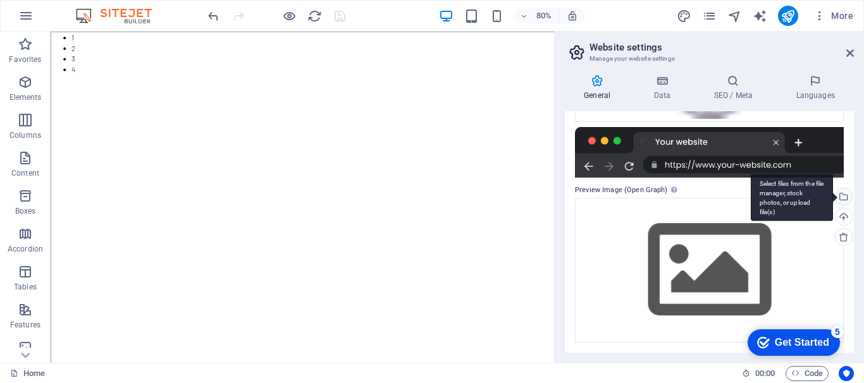
click at [842, 196] on div "Select files from the file manager, stock photos, or upload file(s)" at bounding box center [842, 197] width 19 height 19
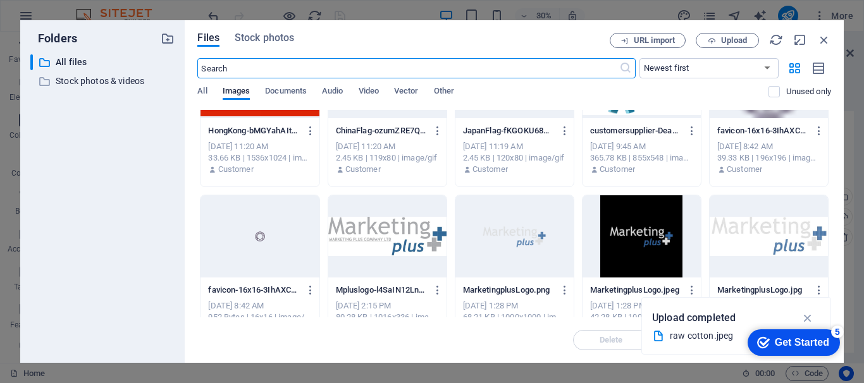
scroll to position [422, 0]
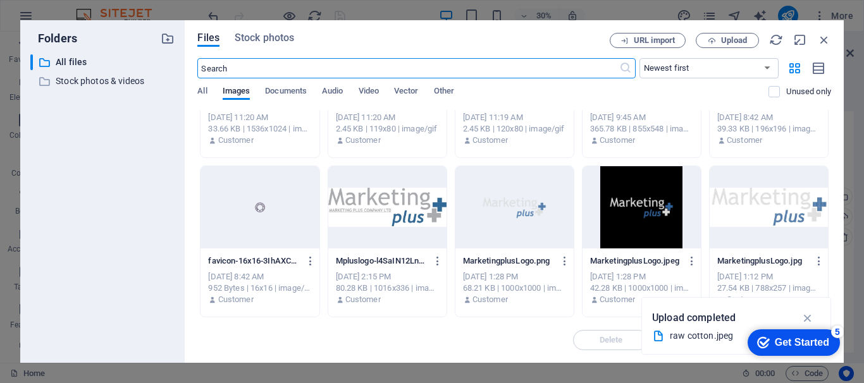
click at [402, 201] on div at bounding box center [387, 207] width 118 height 82
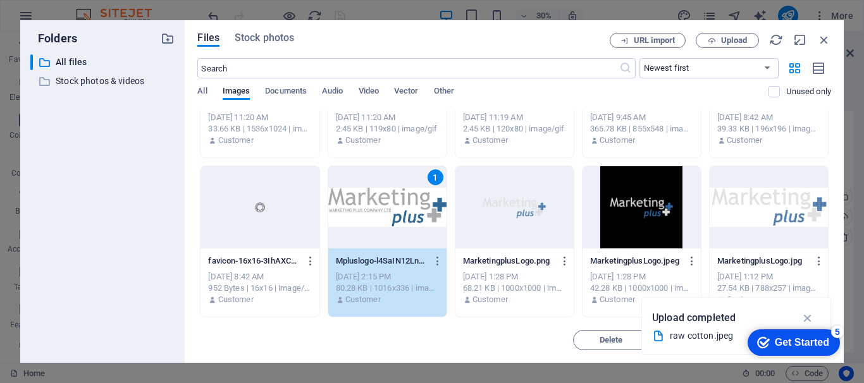
click at [384, 193] on div "1" at bounding box center [387, 207] width 118 height 82
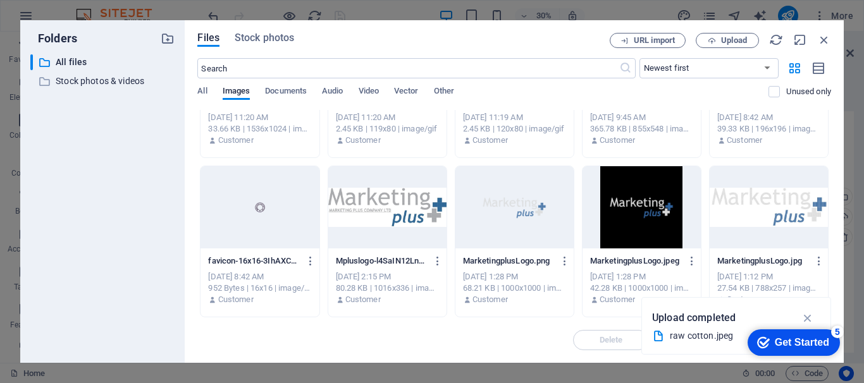
click at [393, 198] on div at bounding box center [387, 207] width 118 height 82
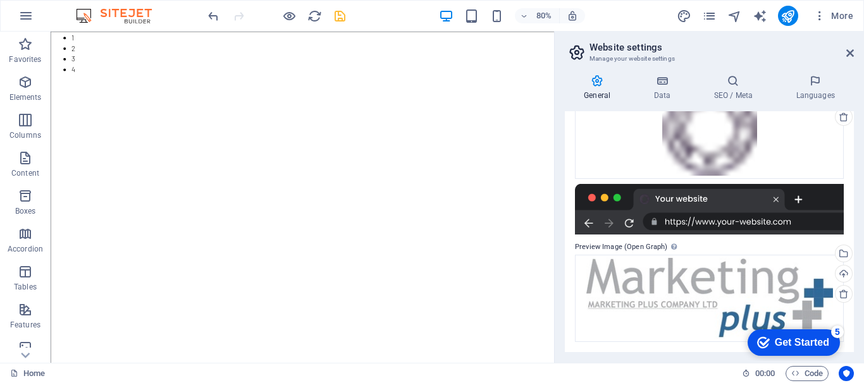
scroll to position [215, 0]
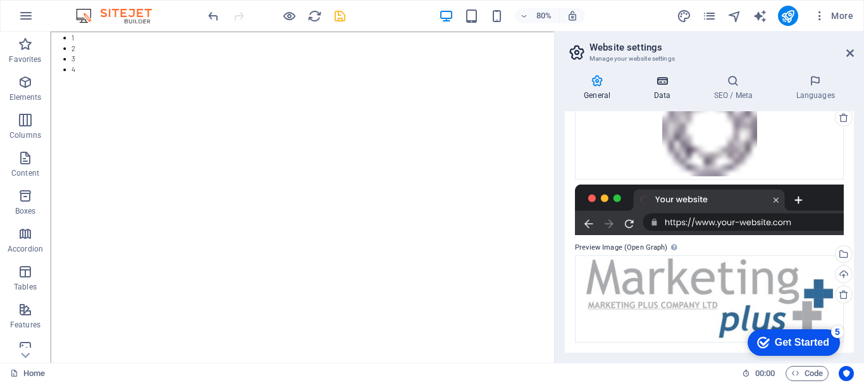
click at [663, 85] on icon at bounding box center [661, 81] width 55 height 13
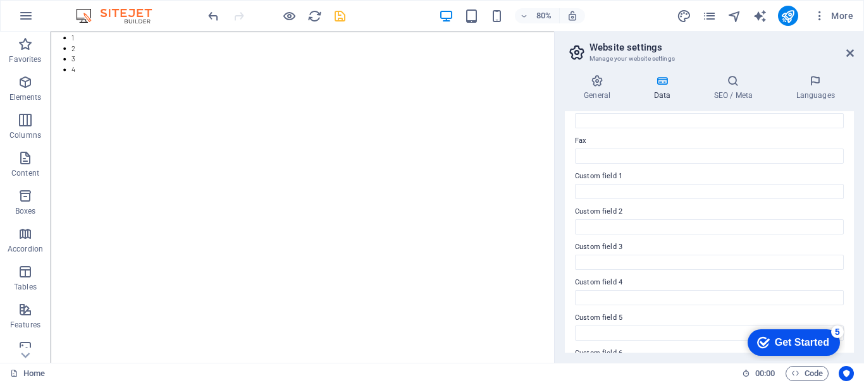
scroll to position [366, 0]
click at [846, 50] on icon at bounding box center [850, 53] width 8 height 10
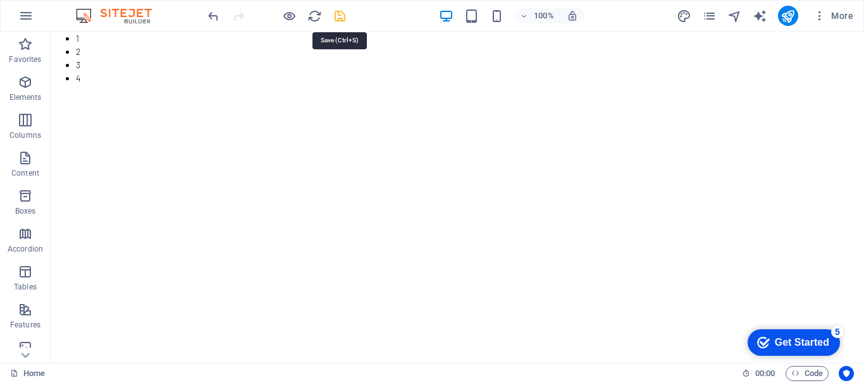
click at [341, 15] on icon "save" at bounding box center [340, 16] width 15 height 15
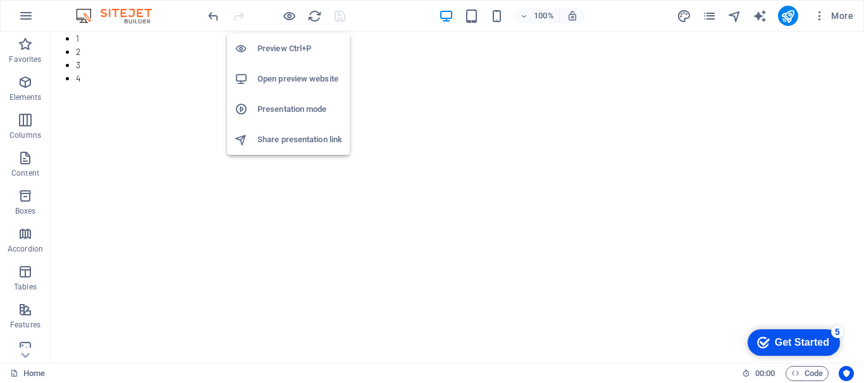
click at [278, 73] on h6 "Open preview website" at bounding box center [299, 78] width 85 height 15
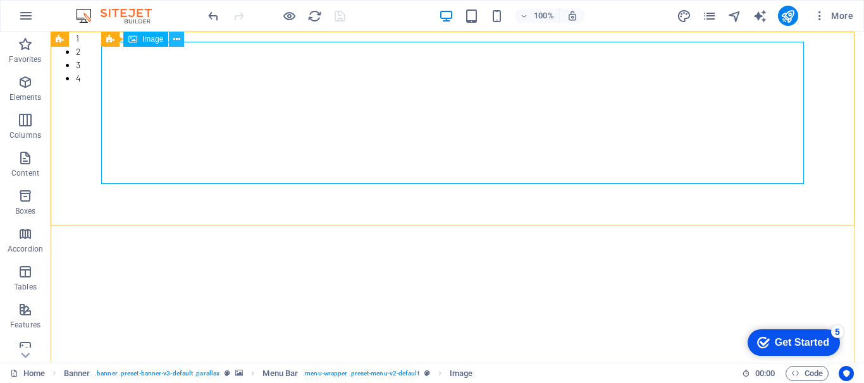
click at [176, 40] on icon at bounding box center [176, 39] width 7 height 13
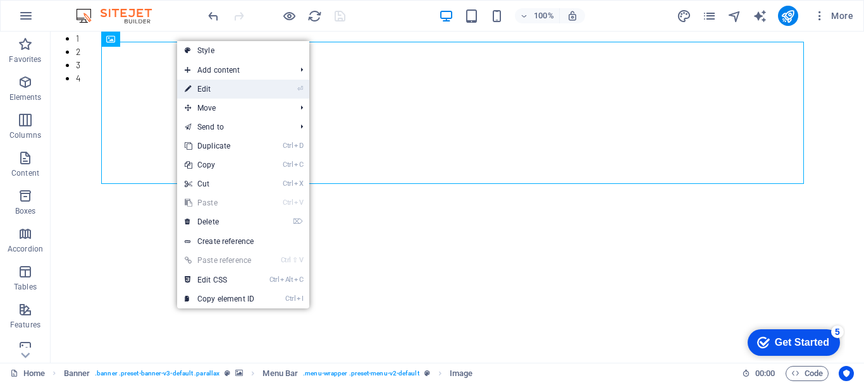
click at [219, 88] on link "⏎ Edit" at bounding box center [219, 89] width 85 height 19
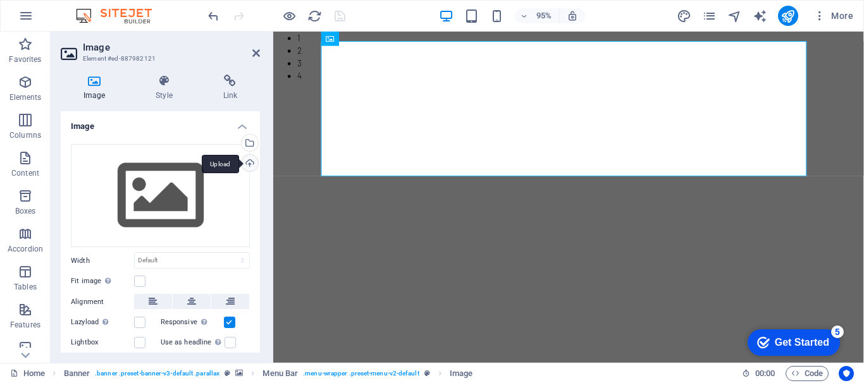
click at [245, 159] on div "Upload" at bounding box center [248, 164] width 19 height 19
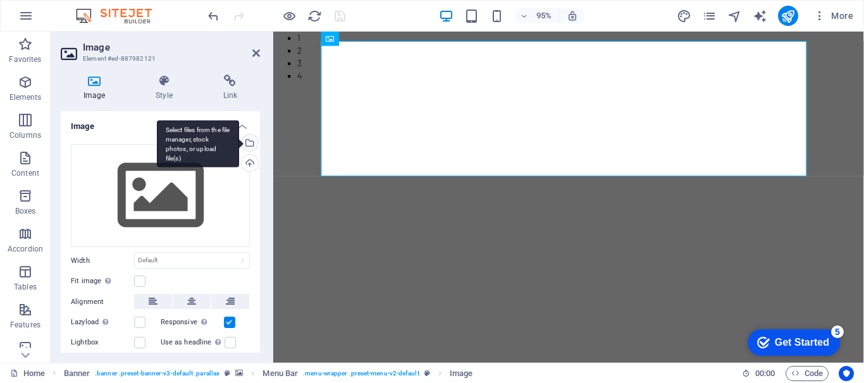
click at [239, 142] on div "Select files from the file manager, stock photos, or upload file(s)" at bounding box center [198, 143] width 82 height 47
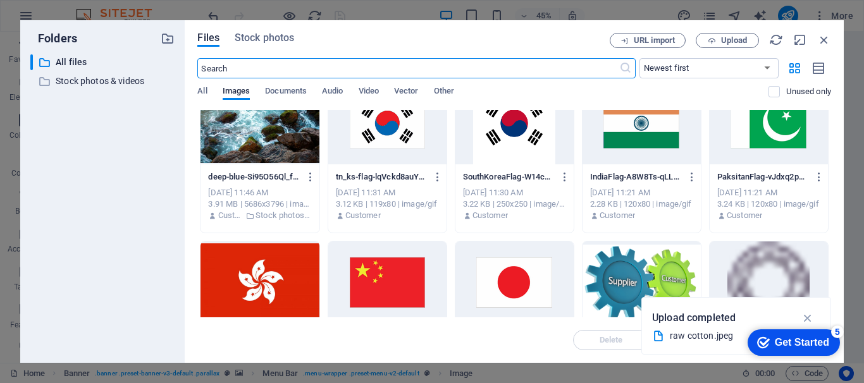
scroll to position [316, 0]
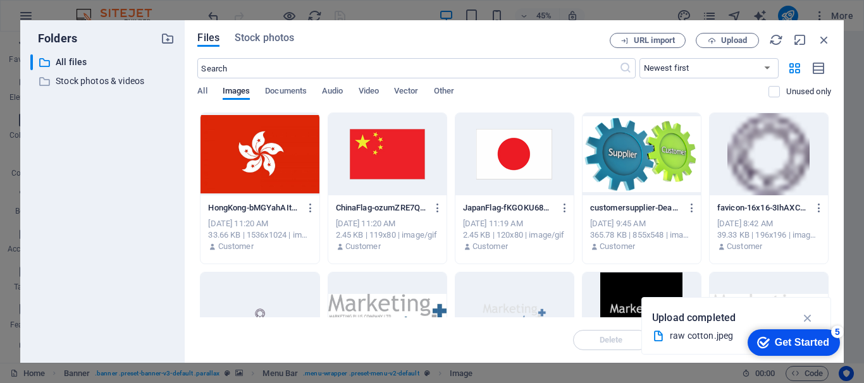
click at [410, 291] on div at bounding box center [387, 313] width 118 height 82
click at [396, 296] on div "1" at bounding box center [387, 313] width 118 height 82
click at [396, 296] on div at bounding box center [387, 313] width 118 height 82
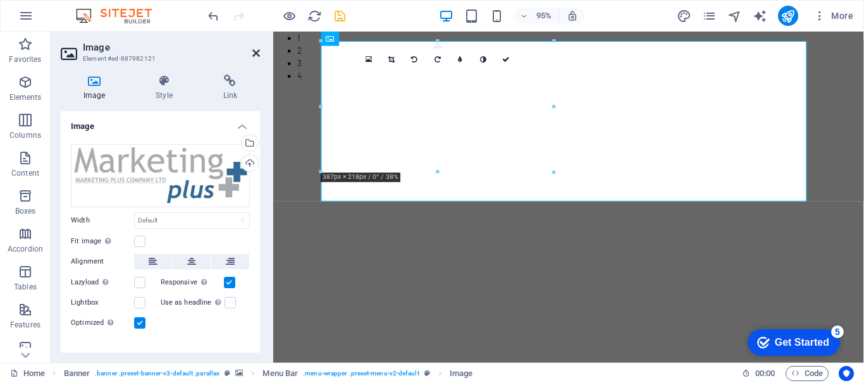
click at [253, 49] on icon at bounding box center [256, 53] width 8 height 10
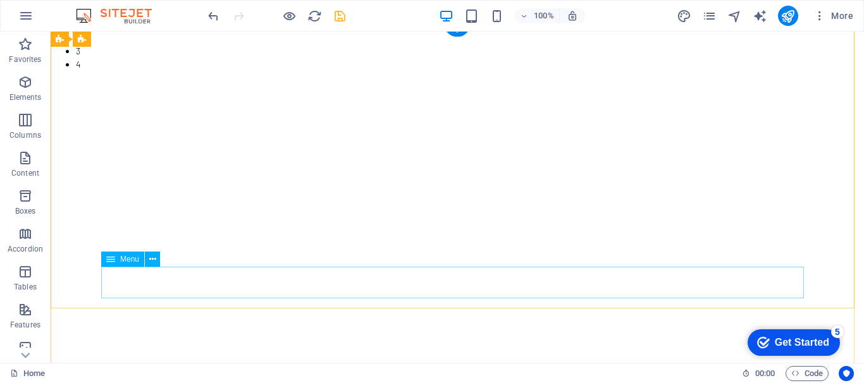
scroll to position [0, 0]
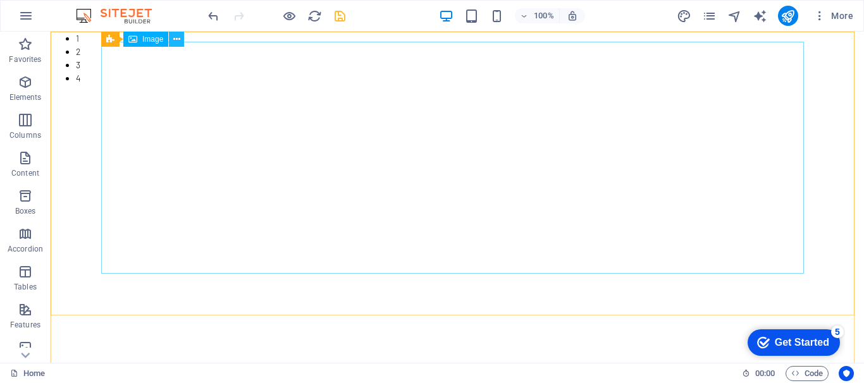
click at [175, 36] on icon at bounding box center [176, 39] width 7 height 13
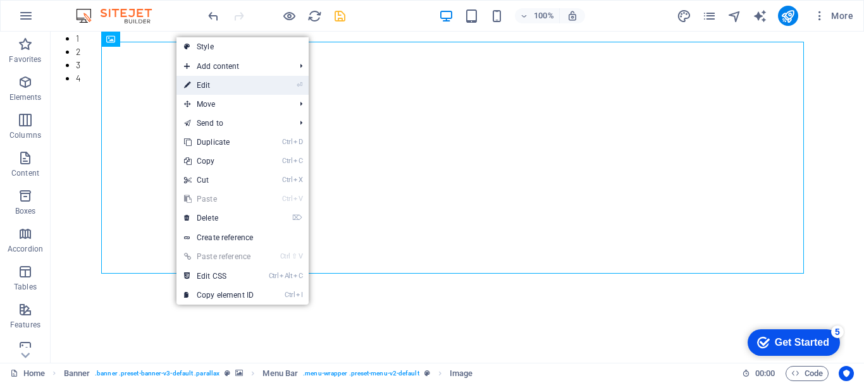
click at [197, 83] on link "⏎ Edit" at bounding box center [218, 85] width 85 height 19
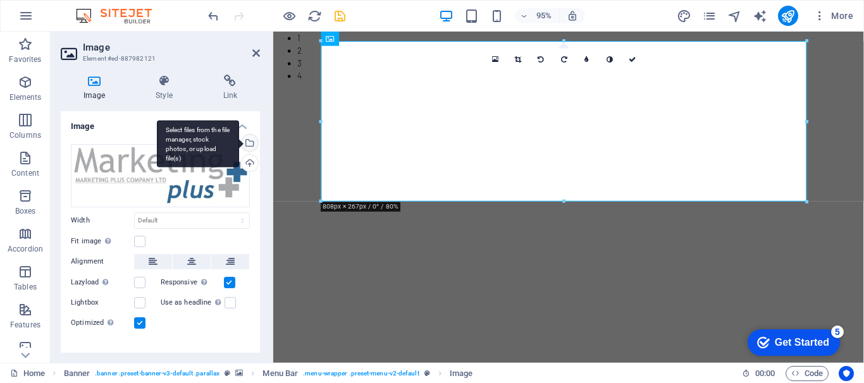
click at [239, 142] on div "Select files from the file manager, stock photos, or upload file(s)" at bounding box center [198, 143] width 82 height 47
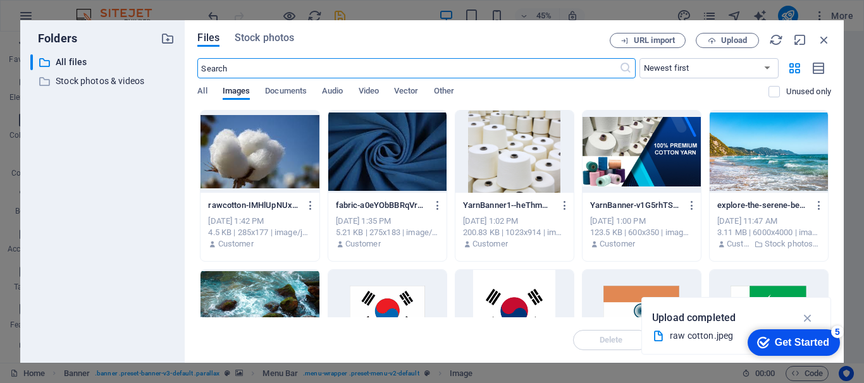
scroll to position [379, 0]
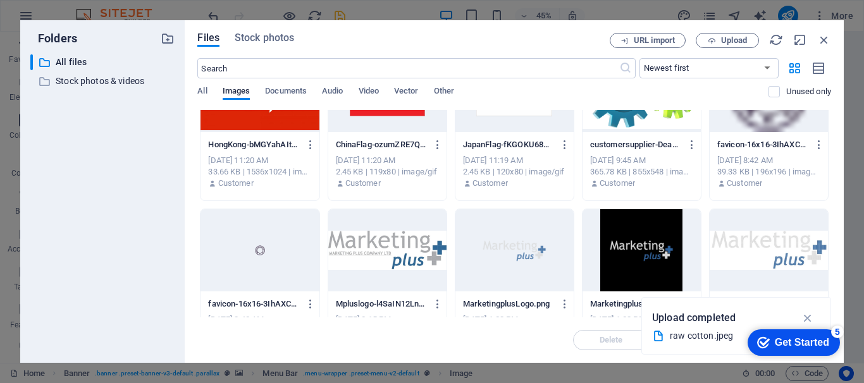
click at [508, 252] on div at bounding box center [514, 250] width 118 height 82
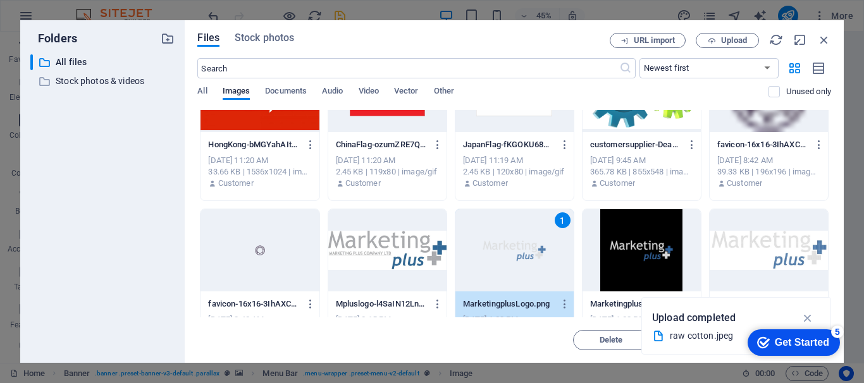
click at [744, 254] on div at bounding box center [768, 250] width 118 height 82
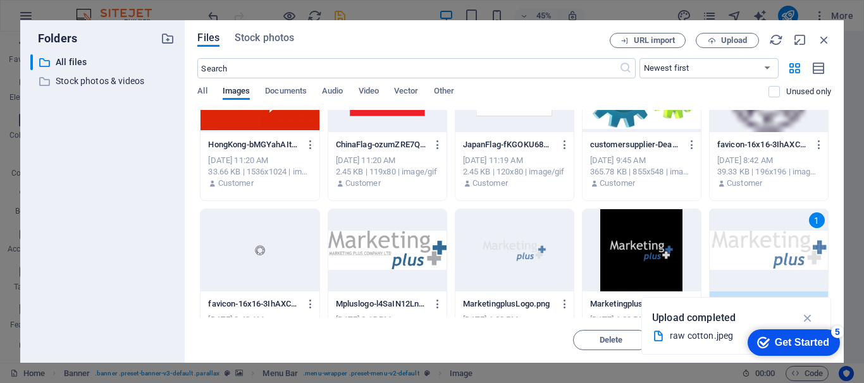
click at [744, 254] on div "1" at bounding box center [768, 250] width 118 height 82
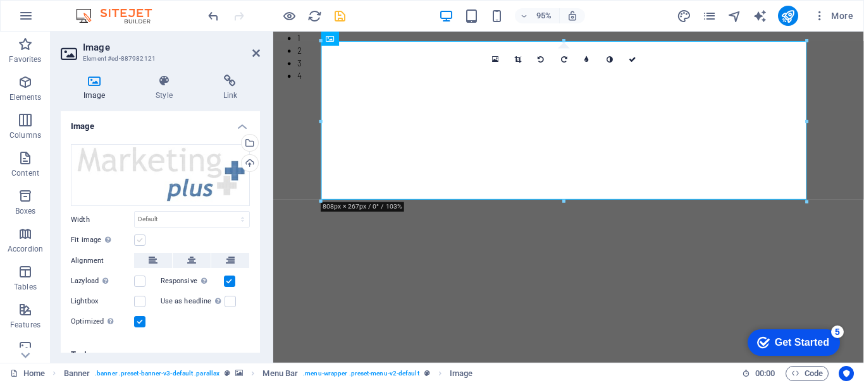
click at [137, 237] on label at bounding box center [139, 240] width 11 height 11
click at [0, 0] on input "Fit image Automatically fit image to a fixed width and height" at bounding box center [0, 0] width 0 height 0
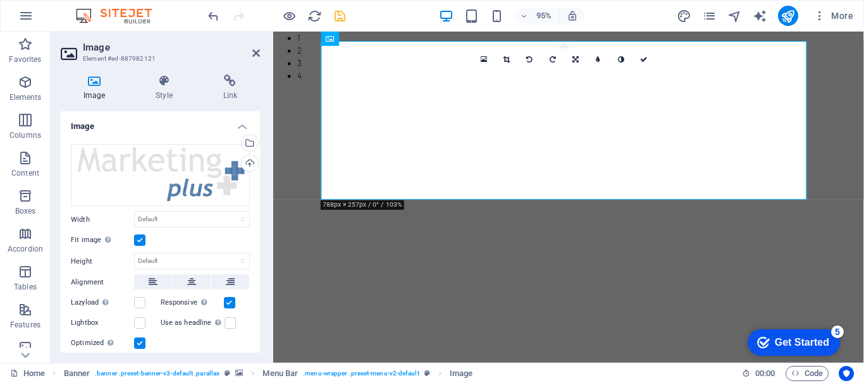
click at [137, 237] on label at bounding box center [139, 240] width 11 height 11
click at [0, 0] on input "Fit image Automatically fit image to a fixed width and height" at bounding box center [0, 0] width 0 height 0
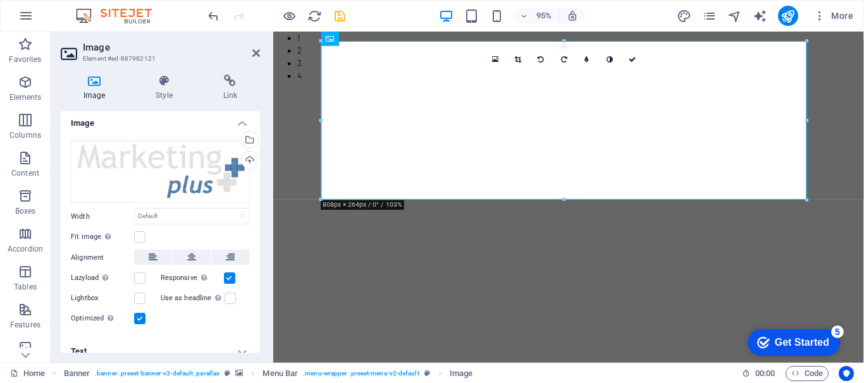
scroll to position [0, 0]
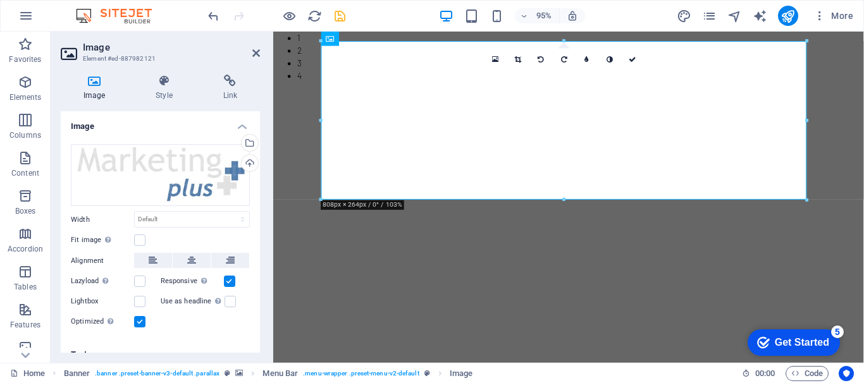
click at [396, 41] on div at bounding box center [564, 41] width 486 height 4
click at [391, 43] on icon at bounding box center [392, 38] width 6 height 13
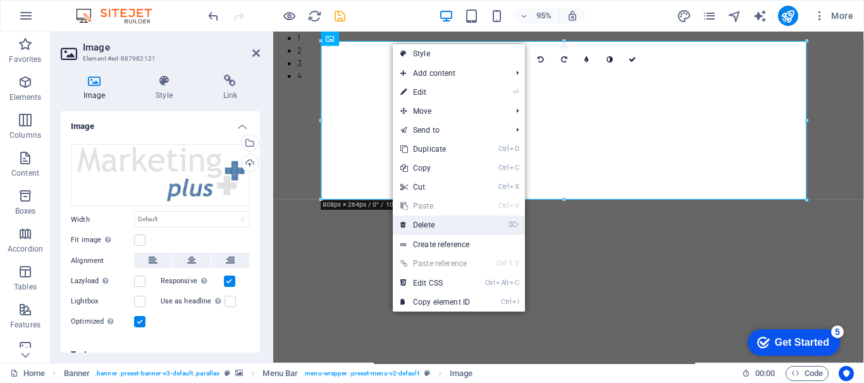
click at [424, 225] on link "⌦ Delete" at bounding box center [435, 225] width 85 height 19
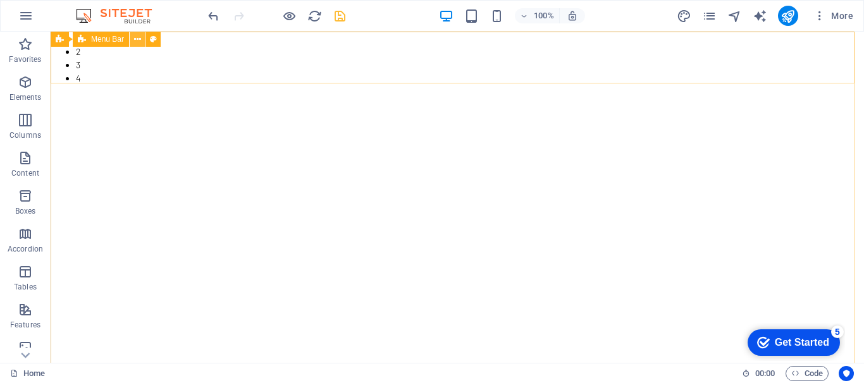
click at [138, 39] on icon at bounding box center [137, 39] width 7 height 13
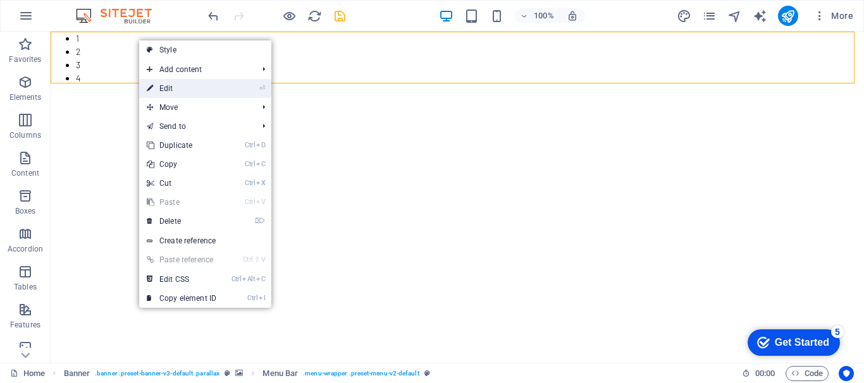
click at [166, 86] on link "⏎ Edit" at bounding box center [181, 88] width 85 height 19
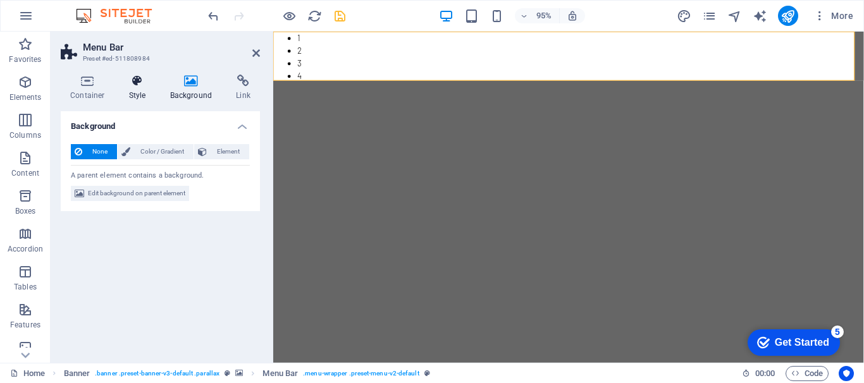
click at [139, 90] on h4 "Style" at bounding box center [139, 88] width 41 height 27
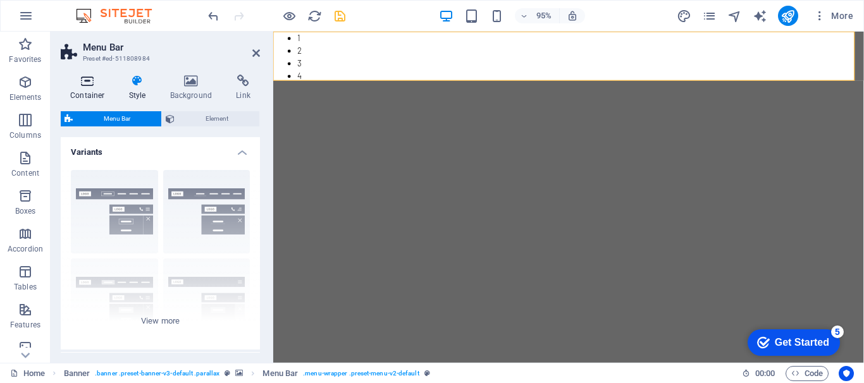
click at [88, 89] on h4 "Container" at bounding box center [90, 88] width 59 height 27
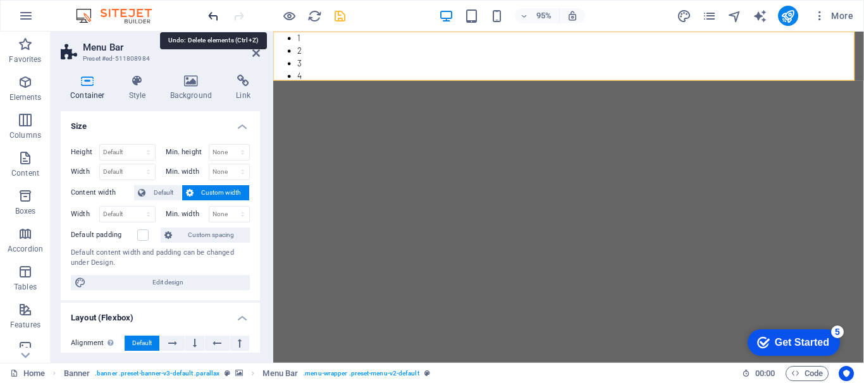
click at [216, 15] on icon "undo" at bounding box center [213, 16] width 15 height 15
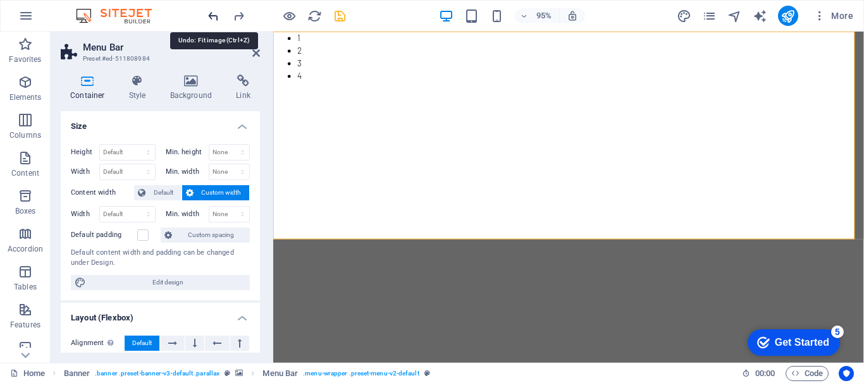
click at [216, 15] on icon "undo" at bounding box center [213, 16] width 15 height 15
click at [210, 15] on icon "undo" at bounding box center [213, 16] width 15 height 15
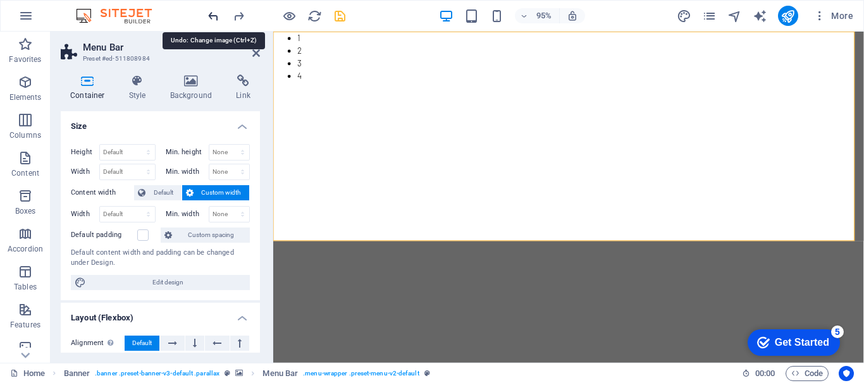
click at [210, 15] on icon "undo" at bounding box center [213, 16] width 15 height 15
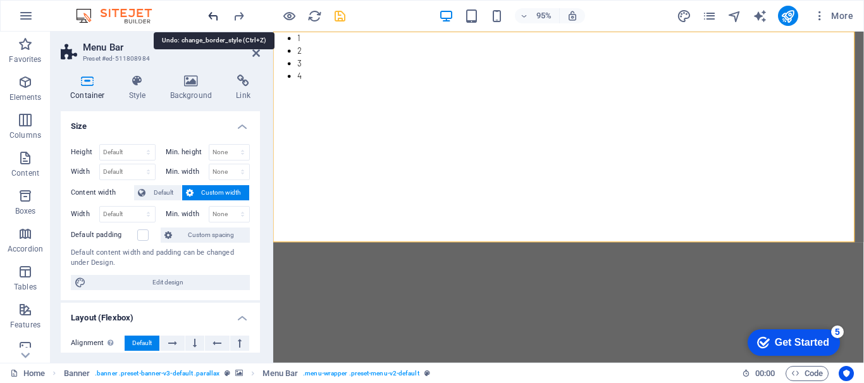
click at [210, 15] on icon "undo" at bounding box center [213, 16] width 15 height 15
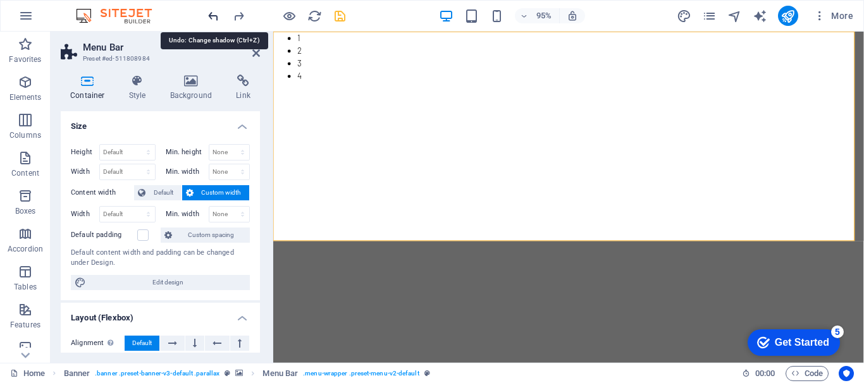
click at [210, 15] on icon "undo" at bounding box center [213, 16] width 15 height 15
click at [211, 16] on icon "undo" at bounding box center [213, 16] width 15 height 15
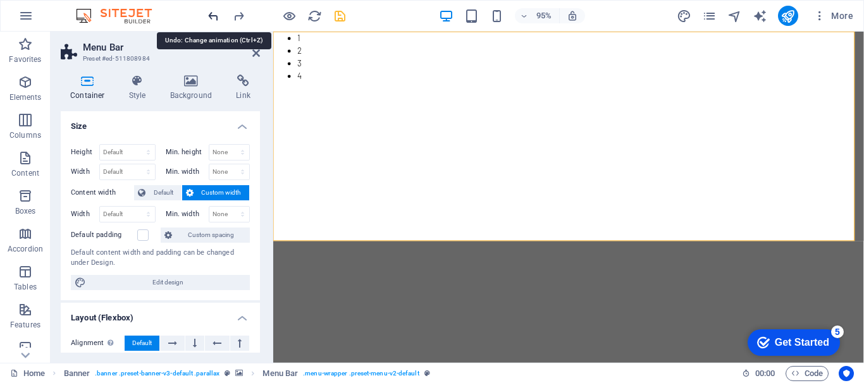
click at [211, 16] on icon "undo" at bounding box center [213, 16] width 15 height 15
click at [214, 15] on icon "undo" at bounding box center [213, 16] width 15 height 15
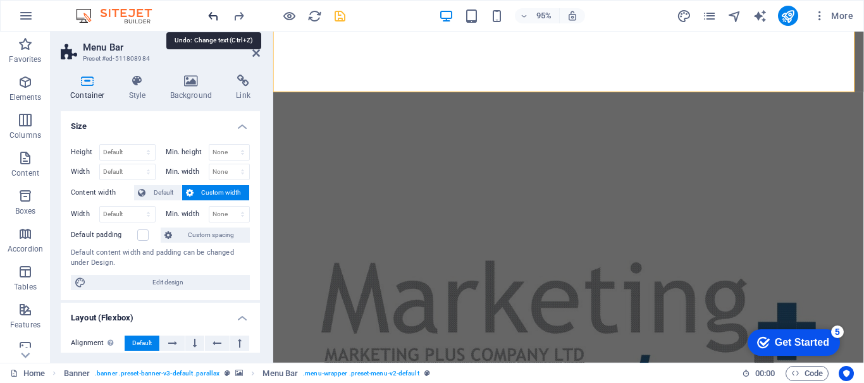
scroll to position [216, 0]
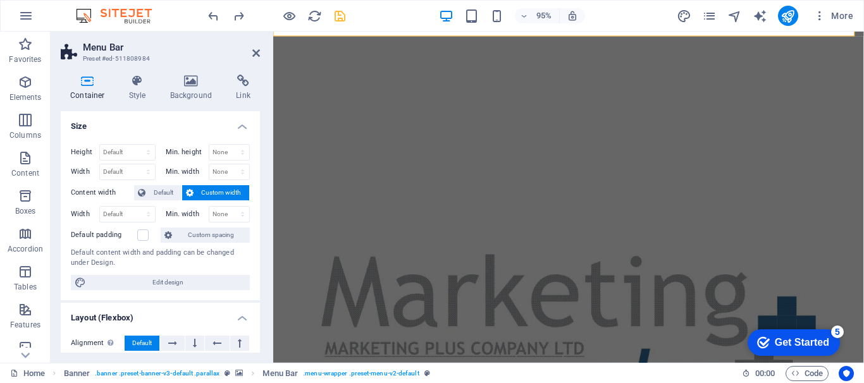
click at [260, 52] on aside "Menu Bar Preset #ed-511808984 Container Style Background Link Size Height Defau…" at bounding box center [162, 197] width 223 height 331
click at [256, 54] on icon at bounding box center [256, 53] width 8 height 10
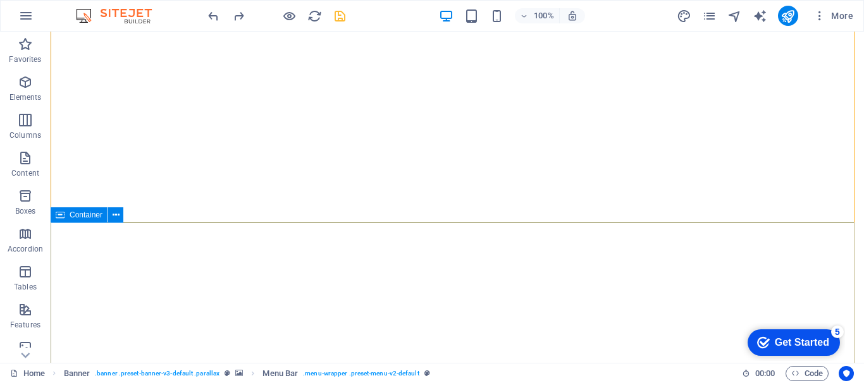
scroll to position [0, 0]
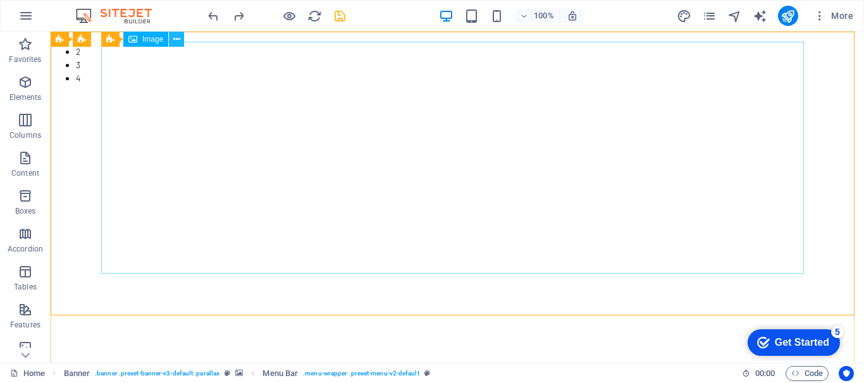
click at [176, 39] on icon at bounding box center [176, 39] width 7 height 13
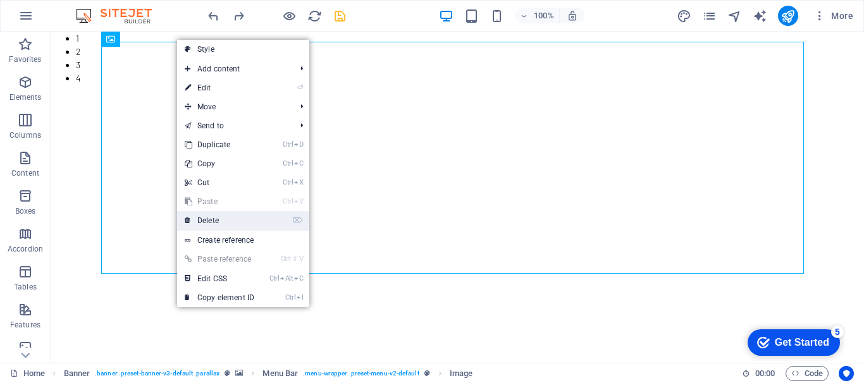
click at [211, 219] on link "⌦ Delete" at bounding box center [219, 220] width 85 height 19
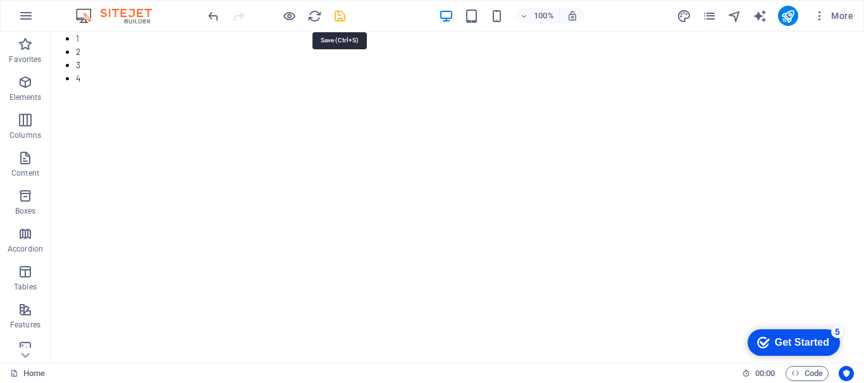
click at [341, 20] on icon "save" at bounding box center [340, 16] width 15 height 15
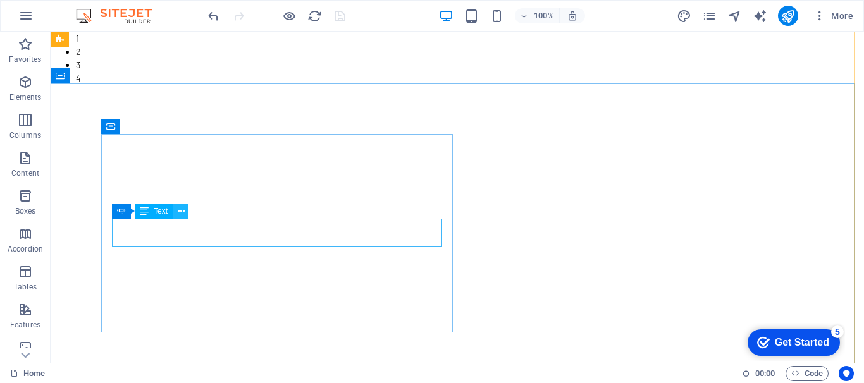
click at [183, 211] on icon at bounding box center [181, 211] width 7 height 13
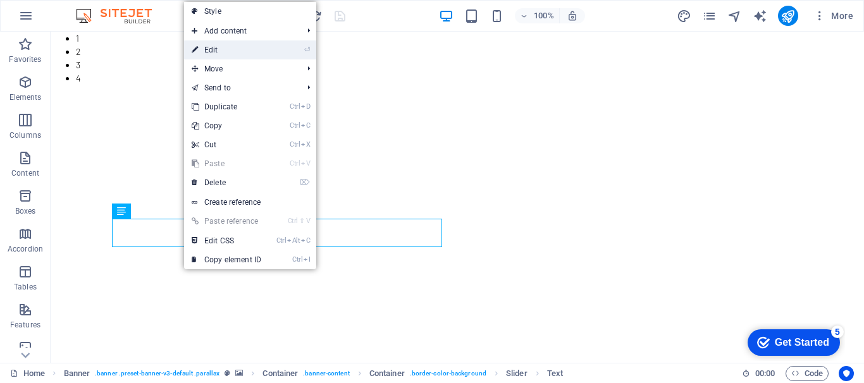
click at [238, 47] on link "⏎ Edit" at bounding box center [226, 49] width 85 height 19
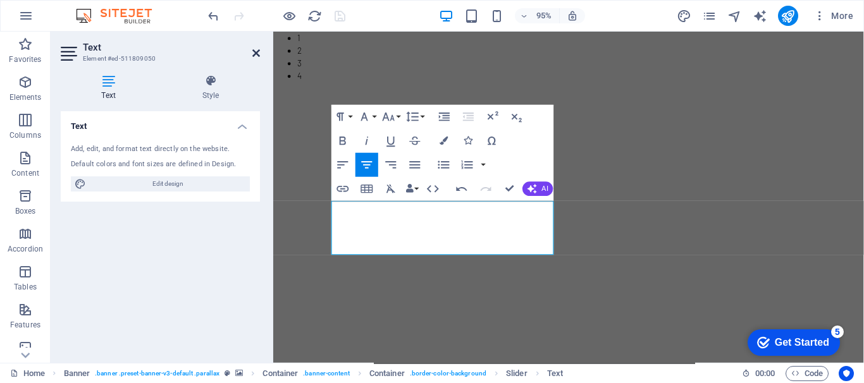
click at [256, 51] on icon at bounding box center [256, 53] width 8 height 10
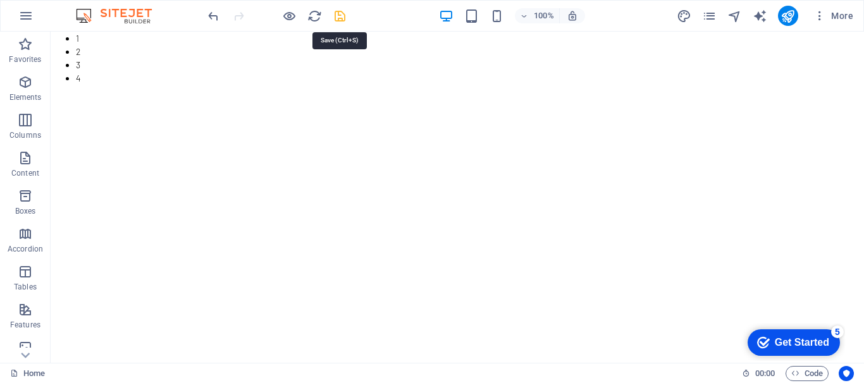
click at [335, 18] on icon "save" at bounding box center [340, 16] width 15 height 15
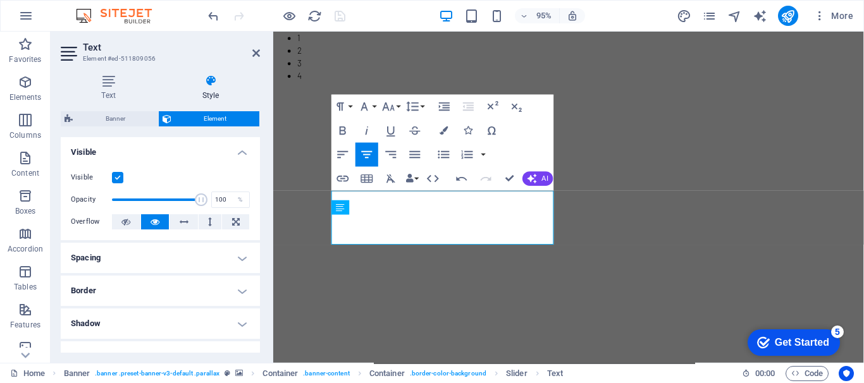
click at [258, 46] on h2 "Text" at bounding box center [171, 47] width 177 height 11
click at [255, 53] on icon at bounding box center [256, 53] width 8 height 10
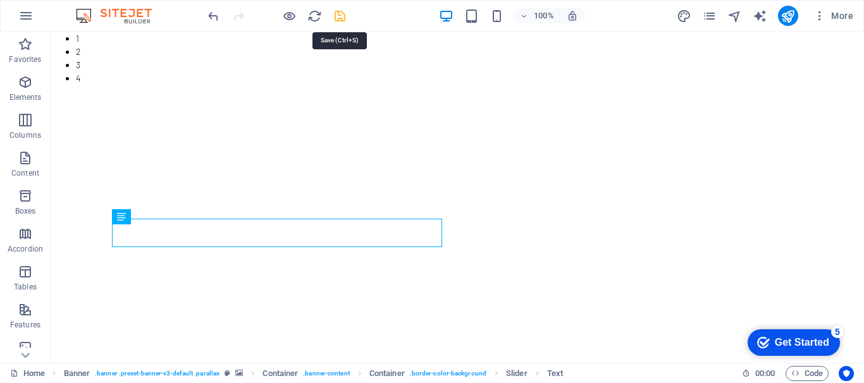
drag, startPoint x: 339, startPoint y: 15, endPoint x: 302, endPoint y: 13, distance: 37.4
click at [339, 15] on icon "save" at bounding box center [340, 16] width 15 height 15
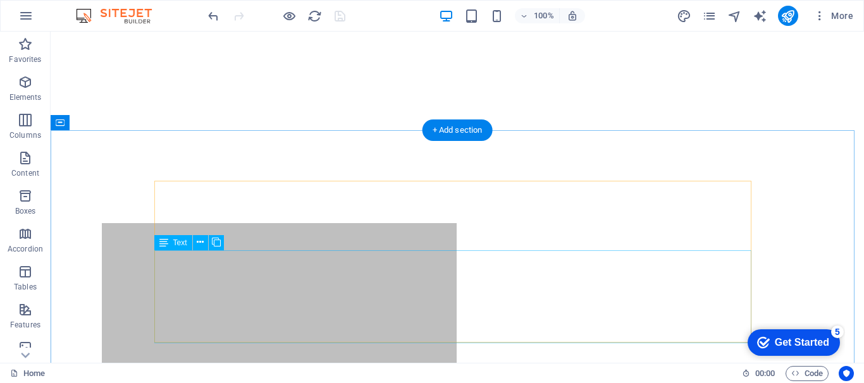
scroll to position [0, 0]
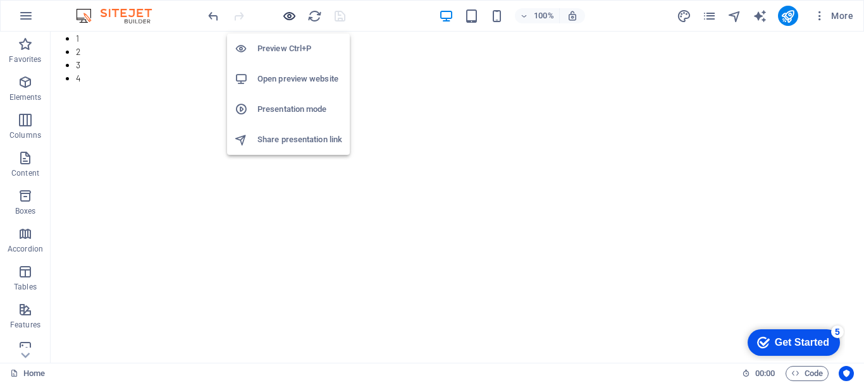
click at [291, 13] on icon "button" at bounding box center [289, 16] width 15 height 15
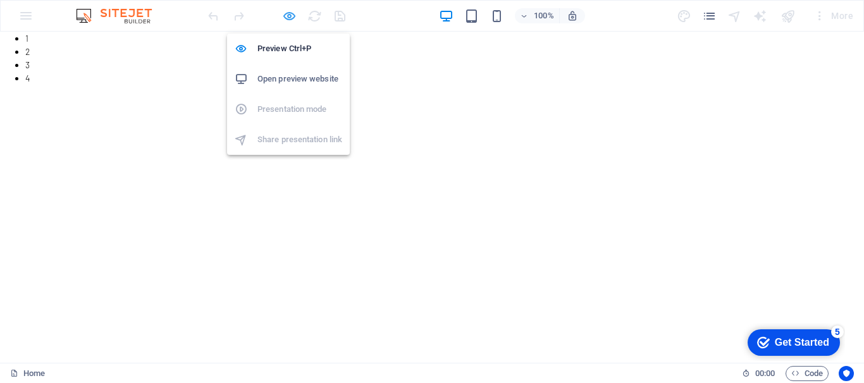
click at [291, 13] on icon "button" at bounding box center [289, 16] width 15 height 15
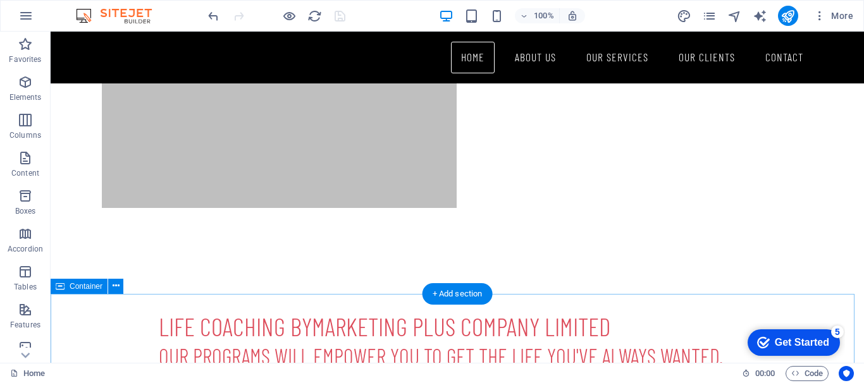
scroll to position [443, 0]
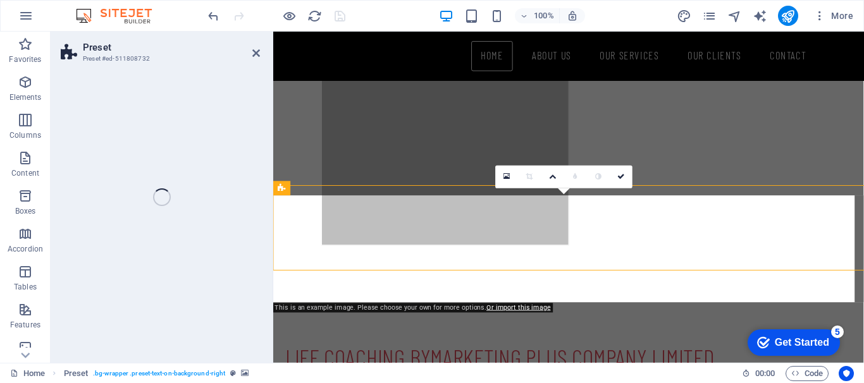
scroll to position [453, 0]
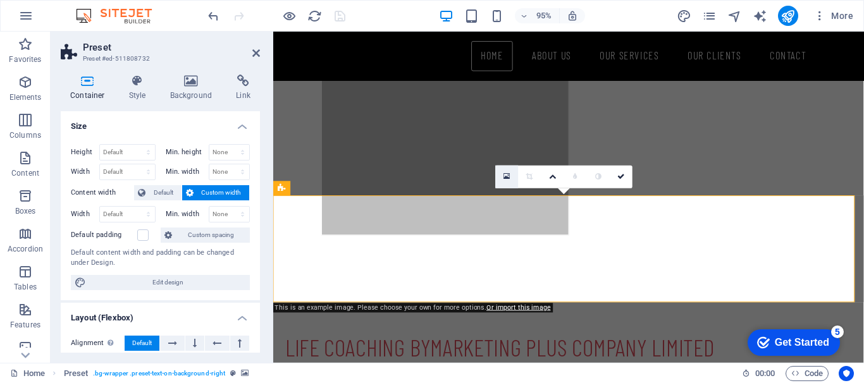
click at [506, 177] on icon at bounding box center [506, 177] width 7 height 8
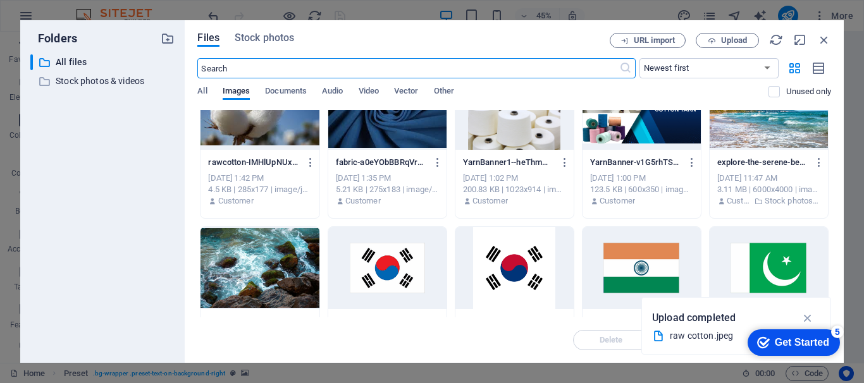
scroll to position [0, 0]
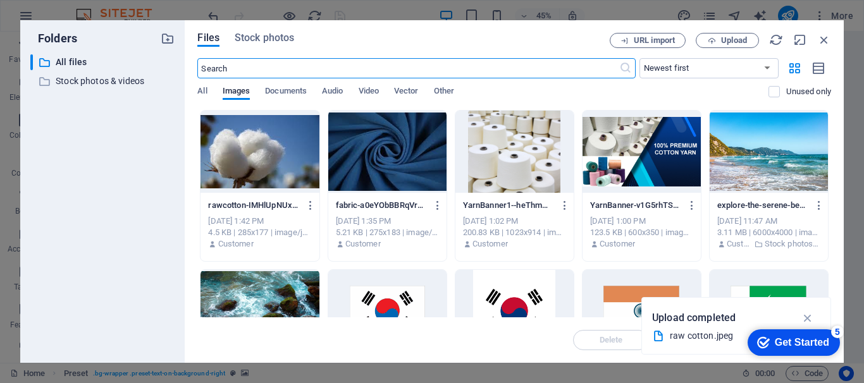
click at [557, 87] on div "All Images Documents Audio Video Vector Other" at bounding box center [482, 98] width 571 height 24
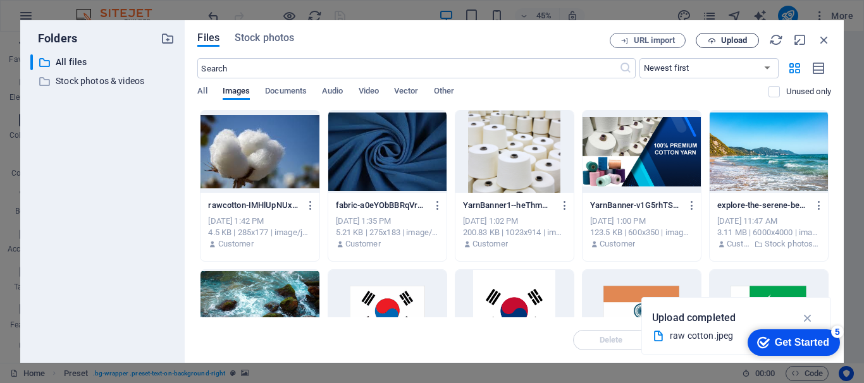
click at [736, 42] on span "Upload" at bounding box center [734, 41] width 26 height 8
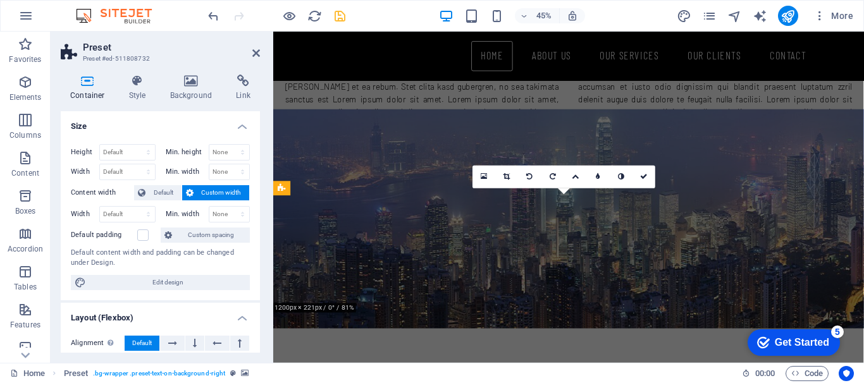
scroll to position [453, 0]
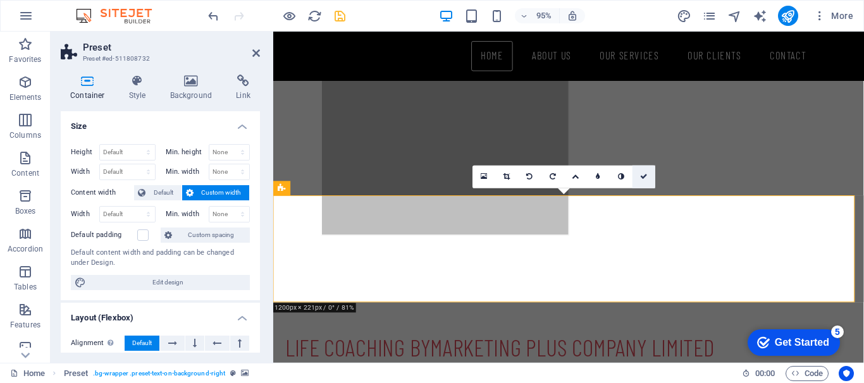
click at [646, 177] on icon at bounding box center [644, 176] width 8 height 7
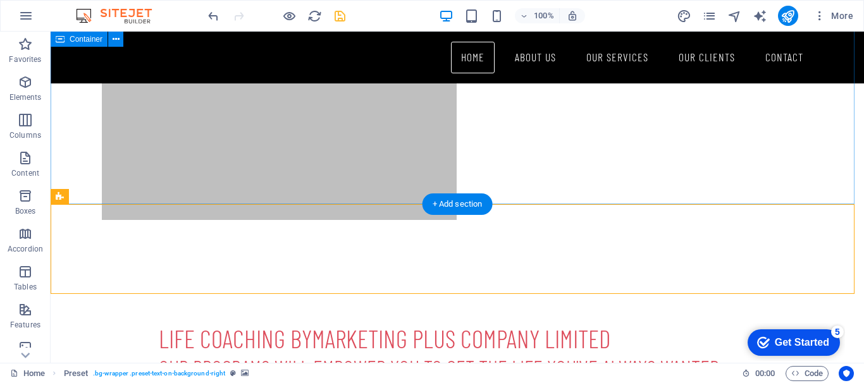
scroll to position [443, 0]
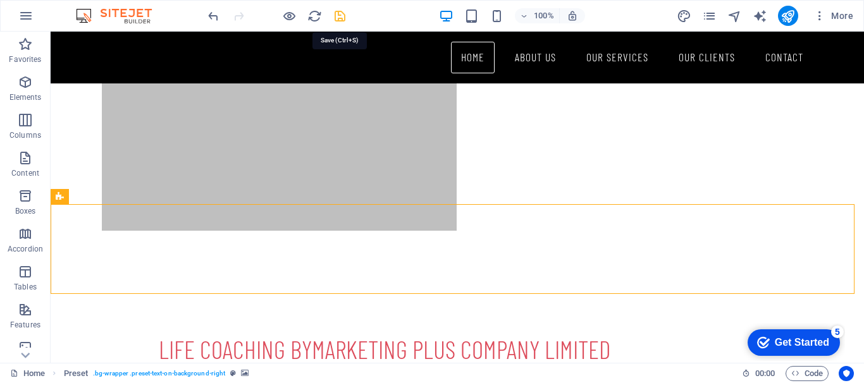
click at [339, 15] on icon "save" at bounding box center [340, 16] width 15 height 15
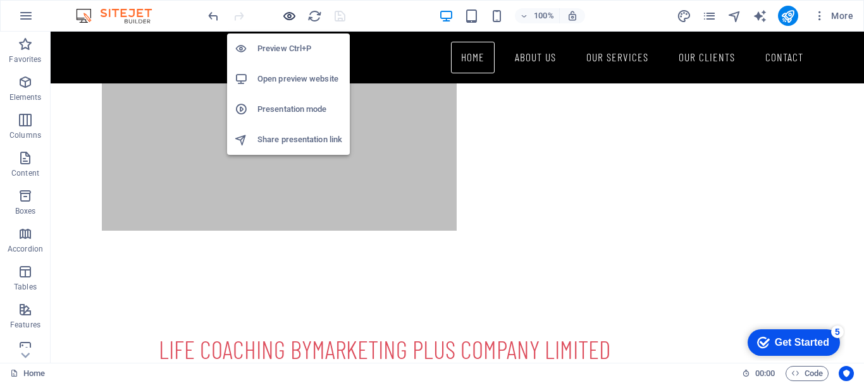
click at [291, 19] on icon "button" at bounding box center [289, 16] width 15 height 15
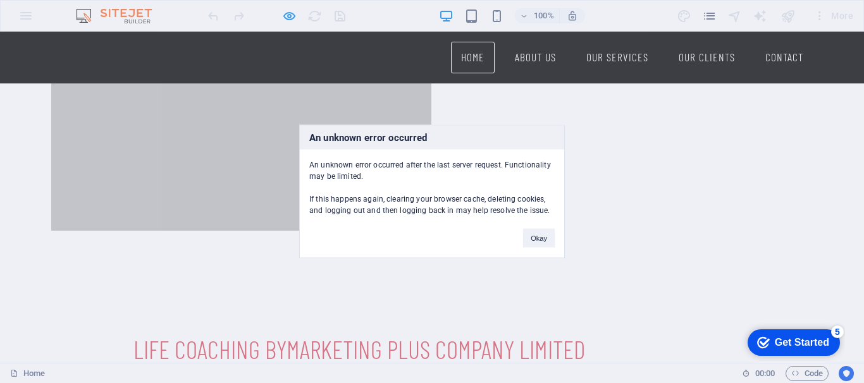
click at [286, 18] on div "An unknown error occurred An unknown error occurred after the last server reque…" at bounding box center [432, 191] width 864 height 383
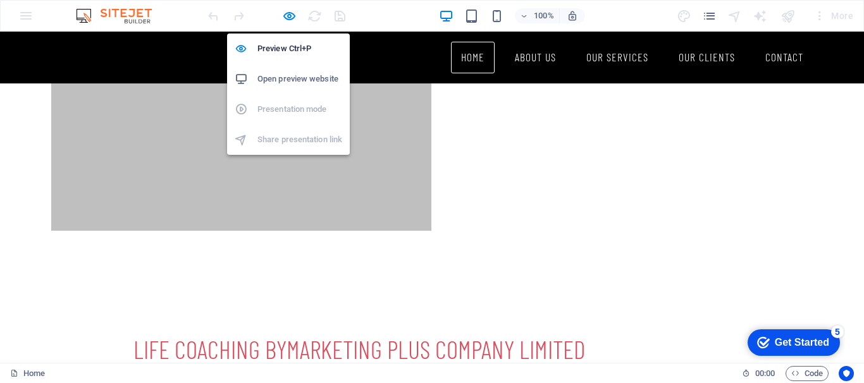
click at [290, 75] on h6 "Open preview website" at bounding box center [299, 78] width 85 height 15
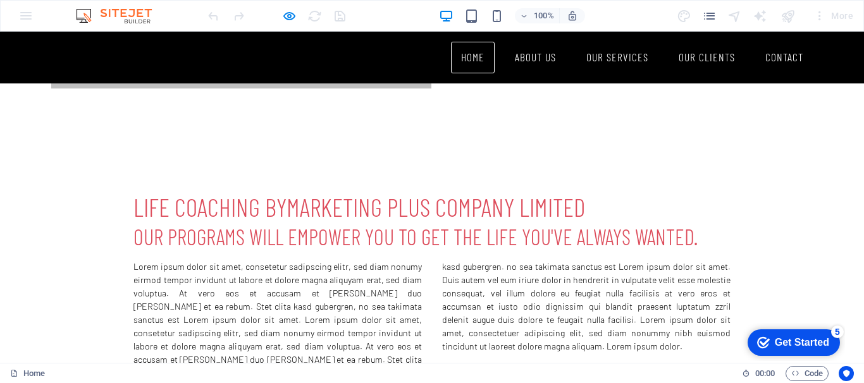
scroll to position [397, 0]
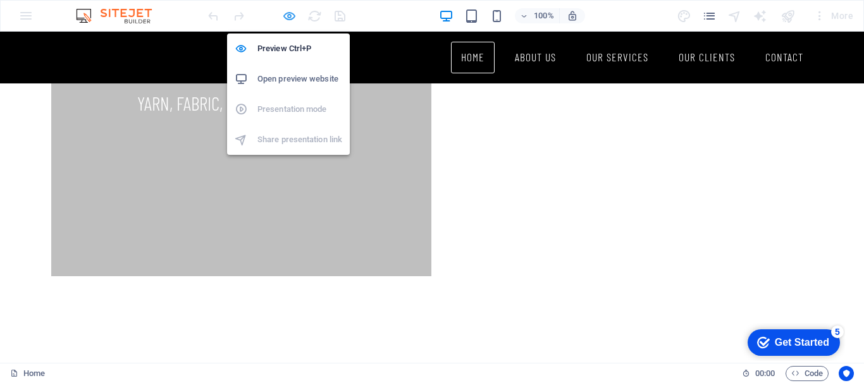
click at [291, 16] on icon "button" at bounding box center [289, 16] width 15 height 15
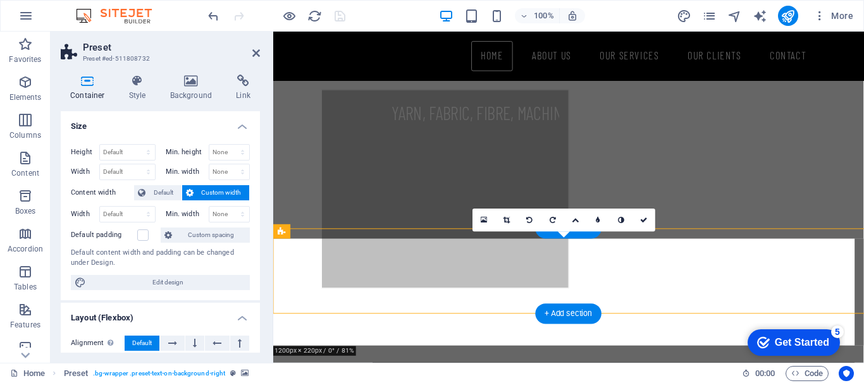
scroll to position [408, 0]
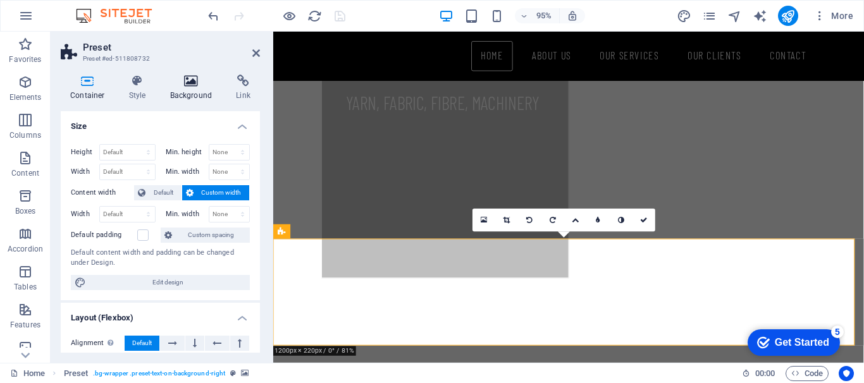
click at [192, 81] on icon at bounding box center [191, 81] width 61 height 13
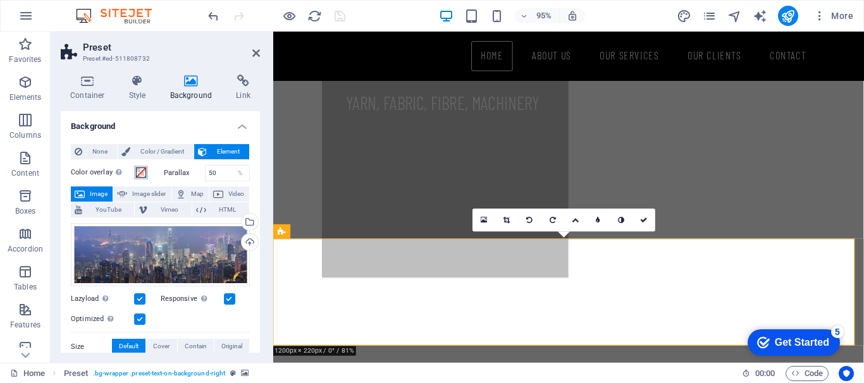
click at [142, 174] on span at bounding box center [141, 173] width 10 height 10
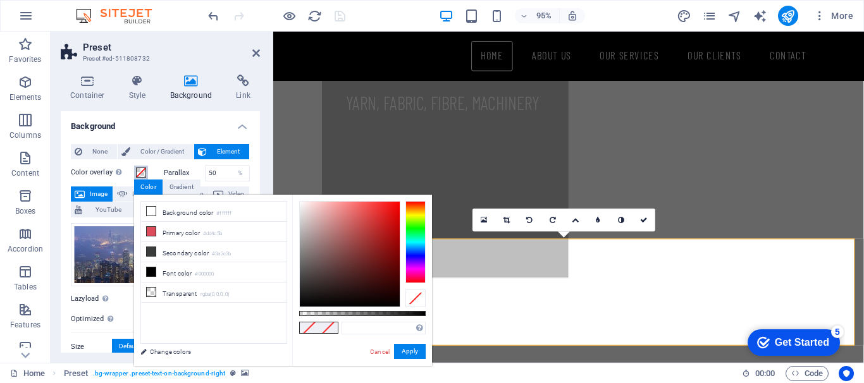
click at [142, 174] on span at bounding box center [141, 173] width 10 height 10
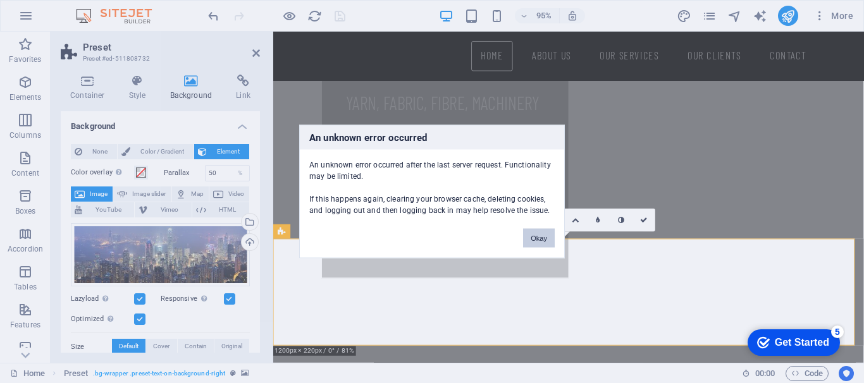
drag, startPoint x: 542, startPoint y: 240, endPoint x: 277, endPoint y: 223, distance: 266.0
click at [542, 240] on button "Okay" at bounding box center [539, 238] width 32 height 19
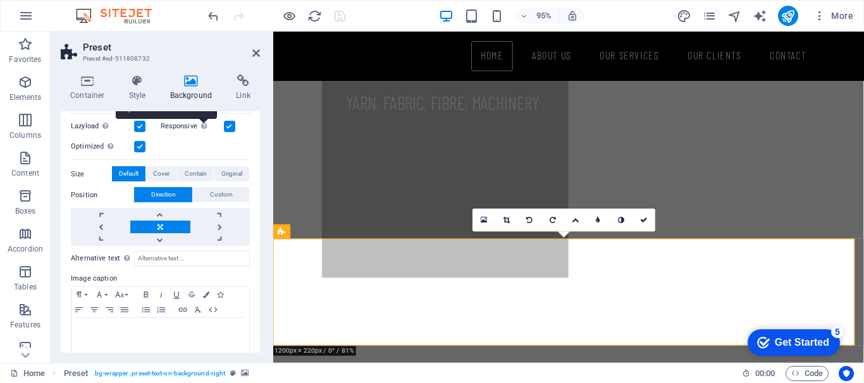
scroll to position [186, 0]
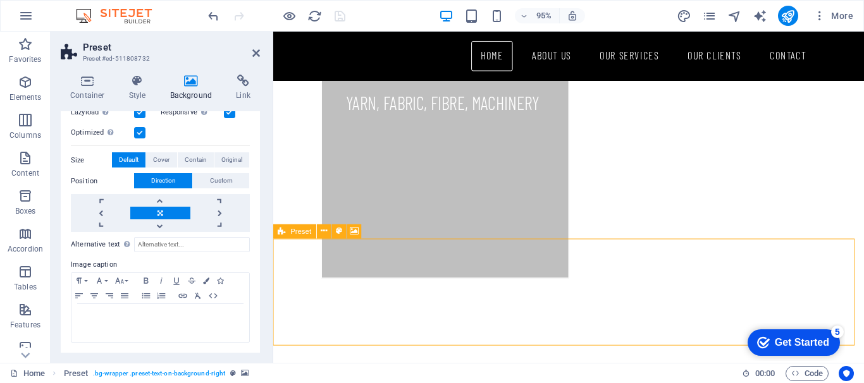
drag, startPoint x: 609, startPoint y: 283, endPoint x: 624, endPoint y: 281, distance: 15.2
click at [352, 228] on icon at bounding box center [354, 231] width 9 height 13
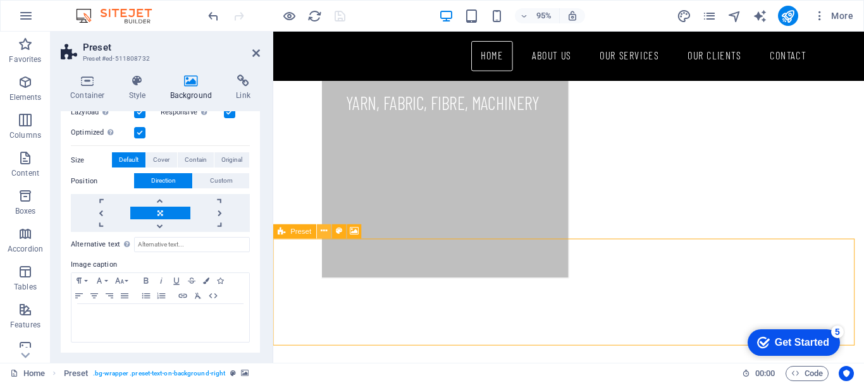
click at [327, 231] on icon at bounding box center [324, 231] width 6 height 13
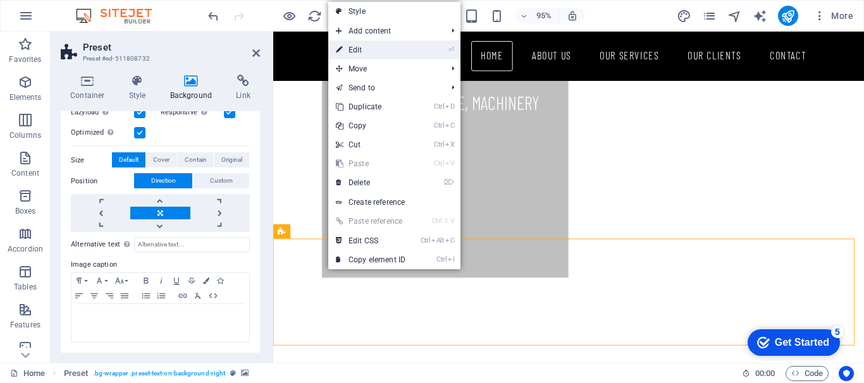
click at [390, 51] on link "⏎ Edit" at bounding box center [370, 49] width 85 height 19
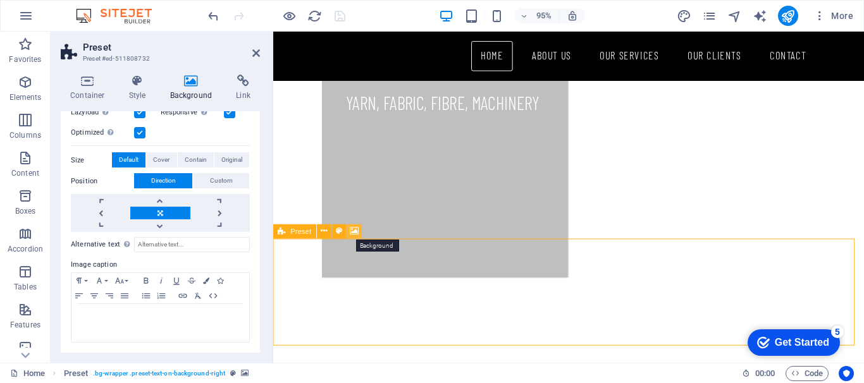
click at [350, 228] on icon at bounding box center [354, 231] width 9 height 13
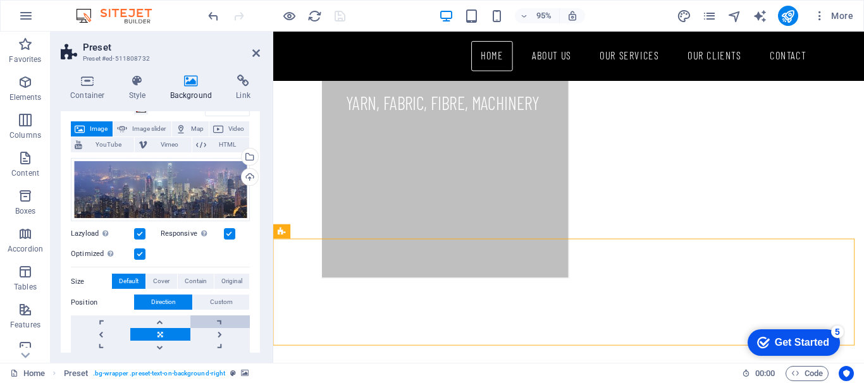
scroll to position [0, 0]
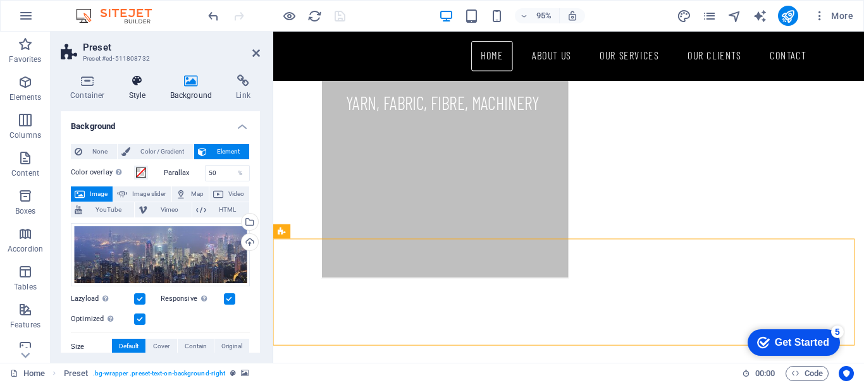
click at [134, 82] on icon at bounding box center [137, 81] width 36 height 13
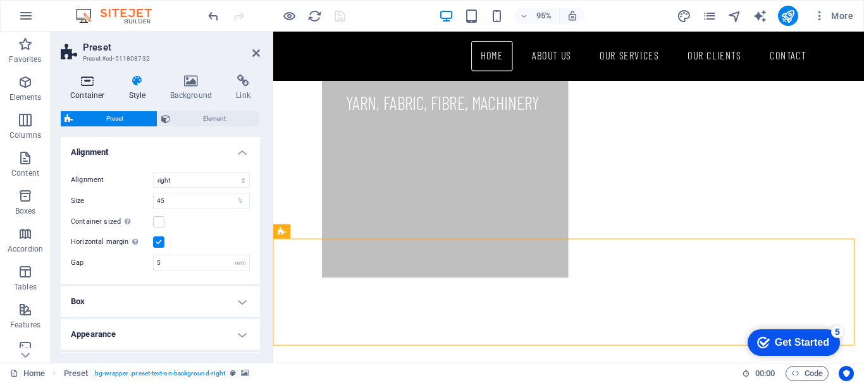
click at [89, 80] on icon at bounding box center [88, 81] width 54 height 13
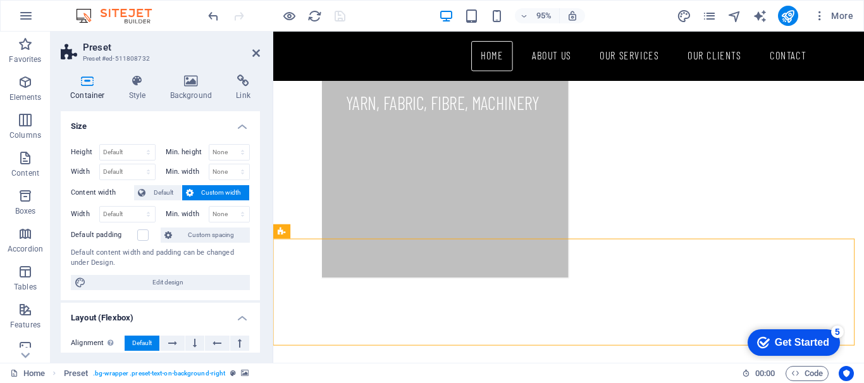
click at [90, 189] on label "Content width" at bounding box center [102, 192] width 63 height 15
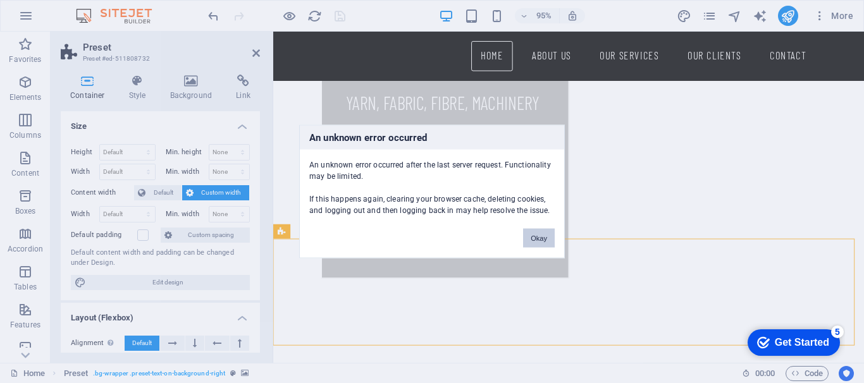
click at [539, 240] on button "Okay" at bounding box center [539, 238] width 32 height 19
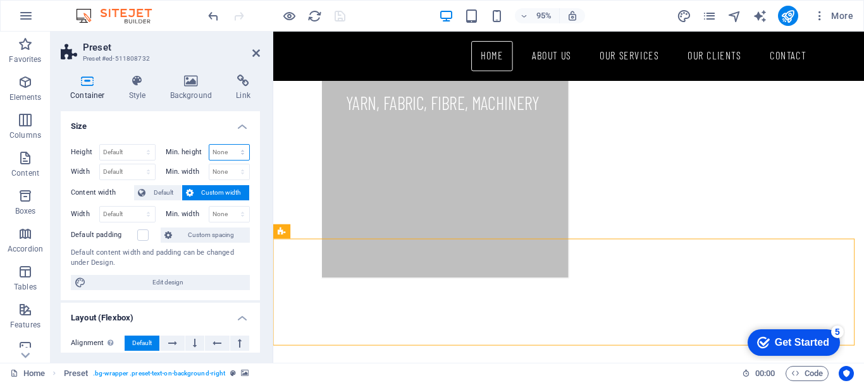
click at [241, 149] on select "None px rem % vh vw" at bounding box center [229, 152] width 40 height 15
click at [219, 123] on h4 "Size" at bounding box center [160, 122] width 199 height 23
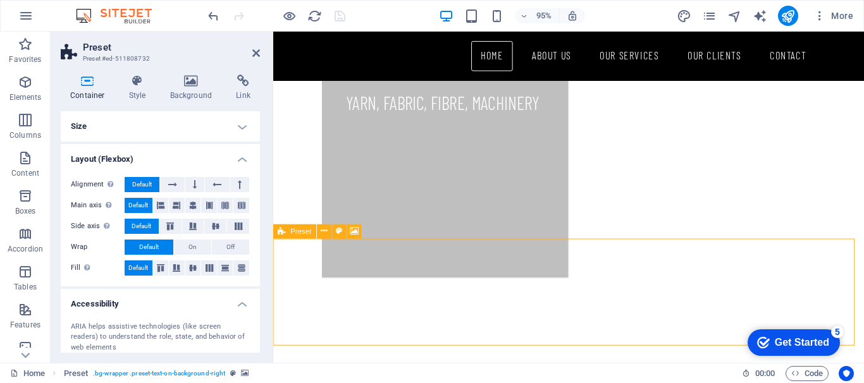
click at [281, 233] on icon at bounding box center [282, 231] width 8 height 15
click at [291, 230] on span "Preset" at bounding box center [301, 231] width 21 height 7
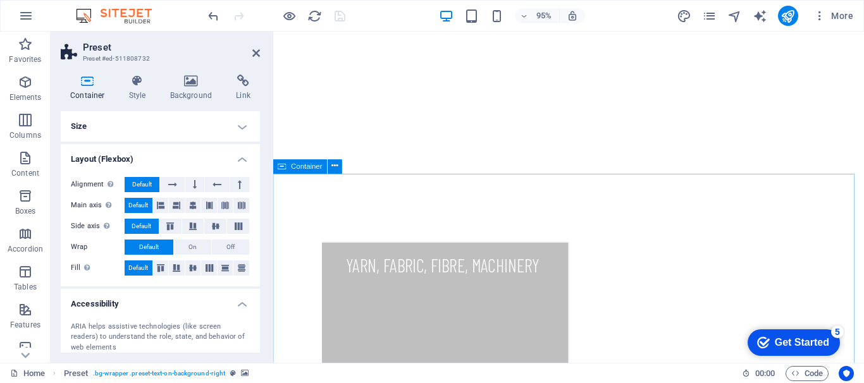
scroll to position [253, 0]
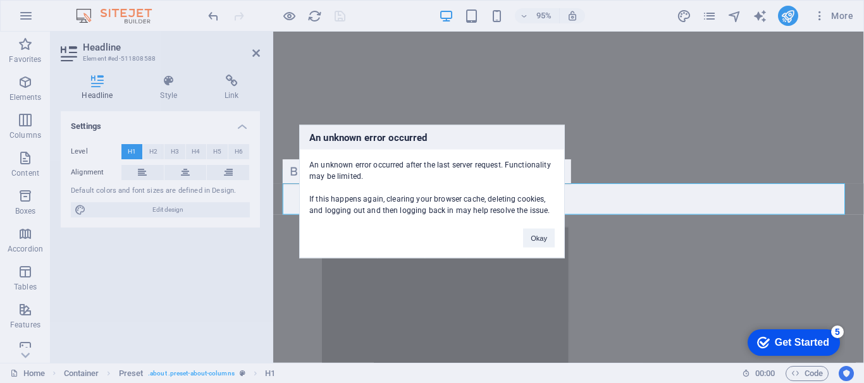
click at [256, 51] on div "An unknown error occurred An unknown error occurred after the last server reque…" at bounding box center [432, 191] width 864 height 383
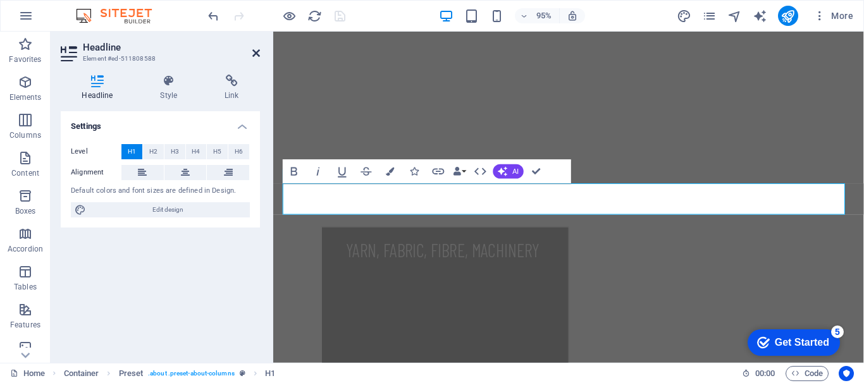
click at [255, 52] on icon at bounding box center [256, 53] width 8 height 10
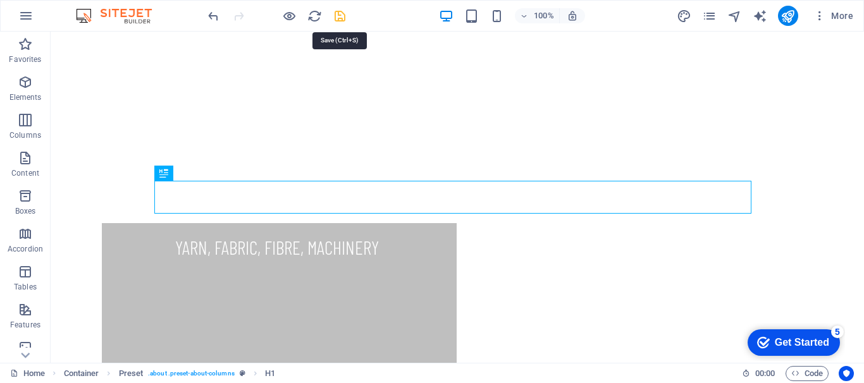
click at [341, 18] on icon "save" at bounding box center [340, 16] width 15 height 15
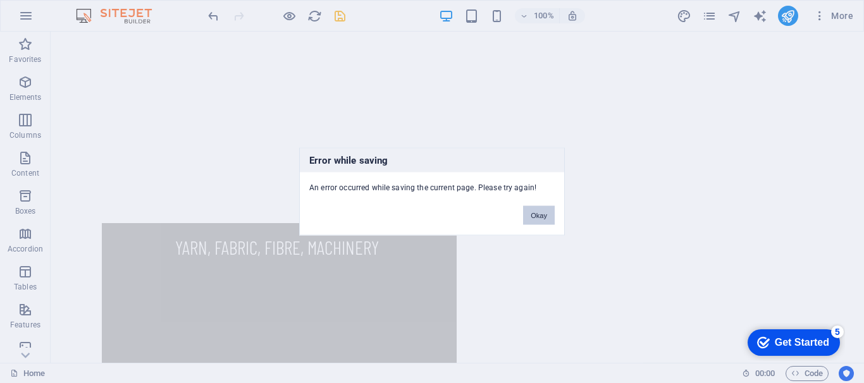
click at [540, 213] on button "Okay" at bounding box center [539, 215] width 32 height 19
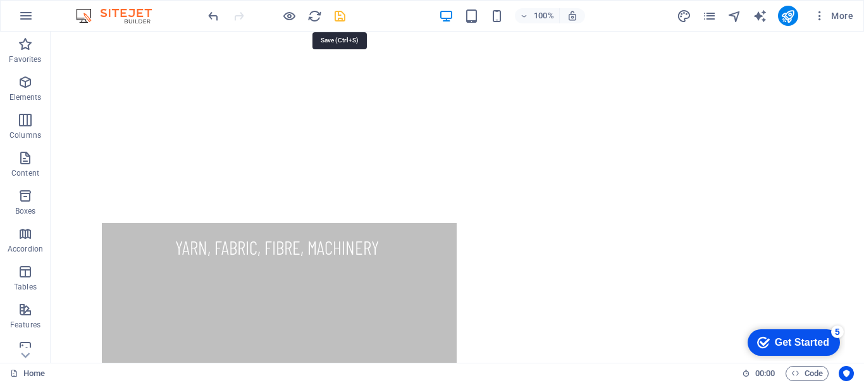
click at [338, 13] on icon "save" at bounding box center [340, 16] width 15 height 15
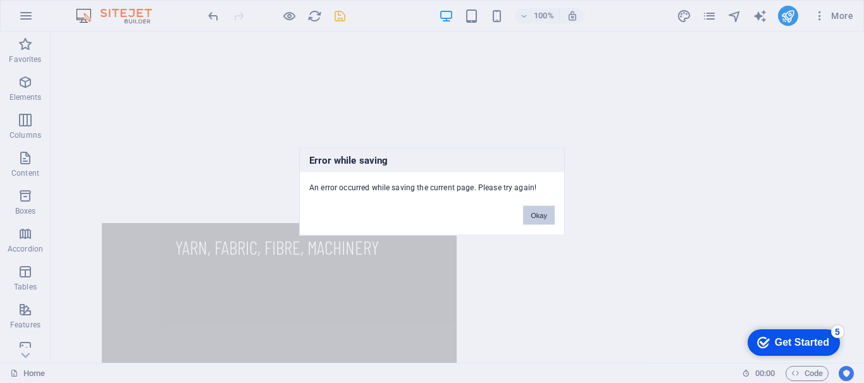
click at [535, 215] on button "Okay" at bounding box center [539, 215] width 32 height 19
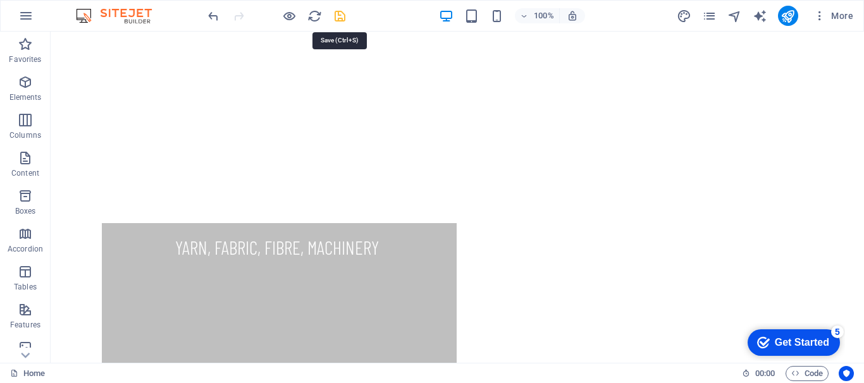
click at [340, 16] on icon "save" at bounding box center [340, 16] width 15 height 15
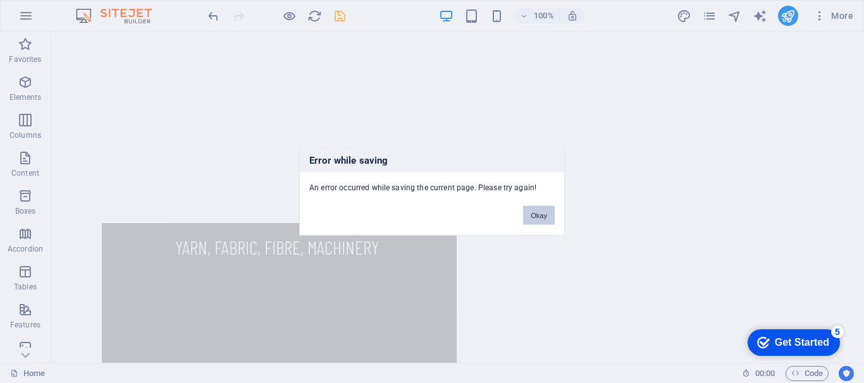
click at [544, 212] on button "Okay" at bounding box center [539, 215] width 32 height 19
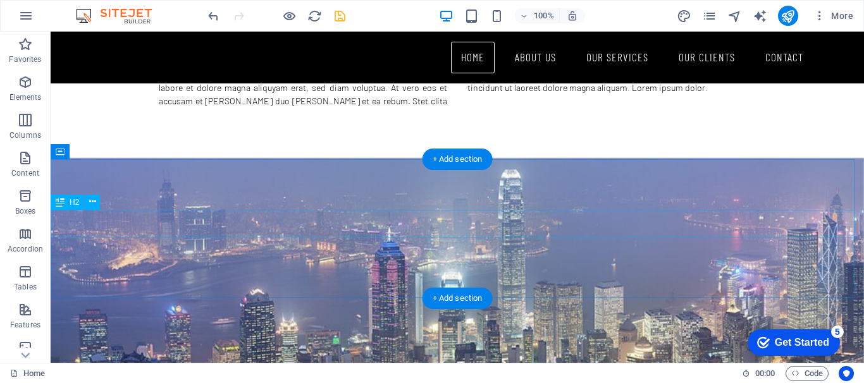
scroll to position [822, 0]
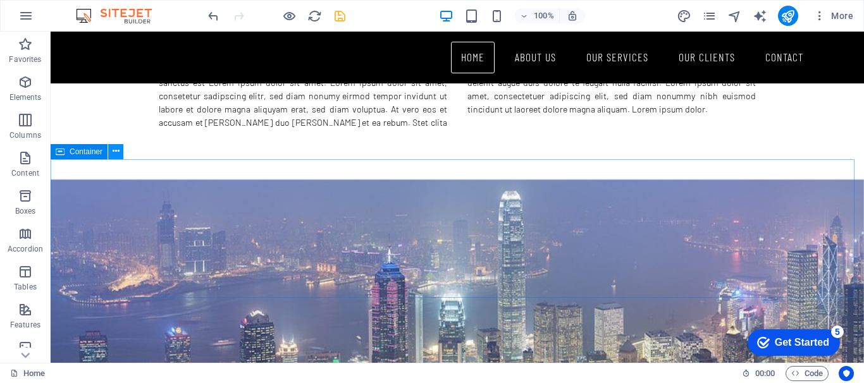
click at [117, 149] on icon at bounding box center [116, 151] width 7 height 13
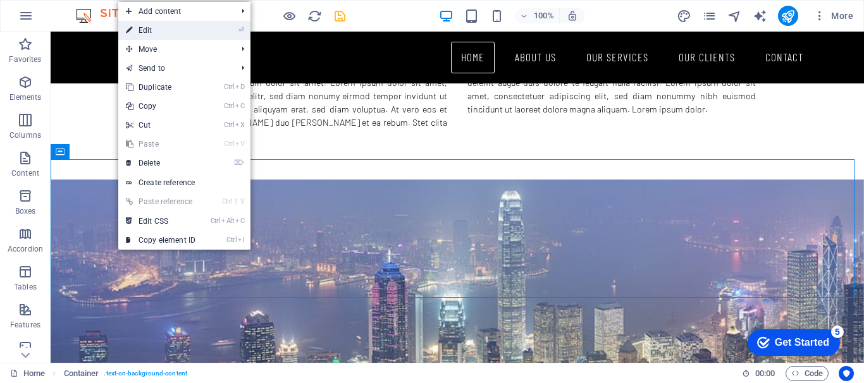
drag, startPoint x: 177, startPoint y: 36, endPoint x: 46, endPoint y: 234, distance: 237.2
click at [177, 36] on link "⏎ Edit" at bounding box center [160, 30] width 85 height 19
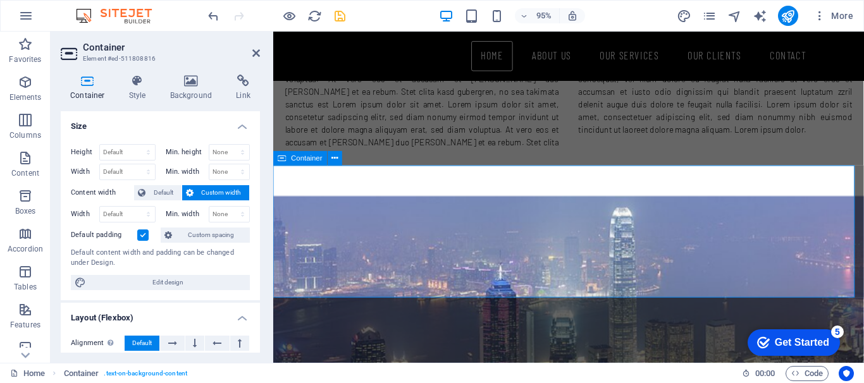
scroll to position [855, 0]
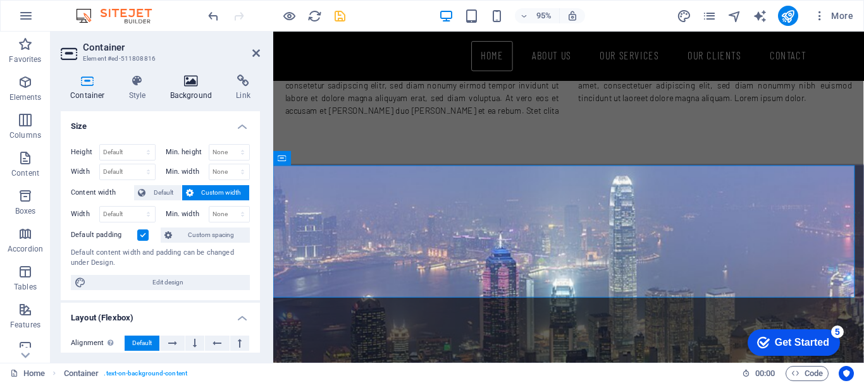
click at [185, 75] on icon at bounding box center [191, 81] width 61 height 13
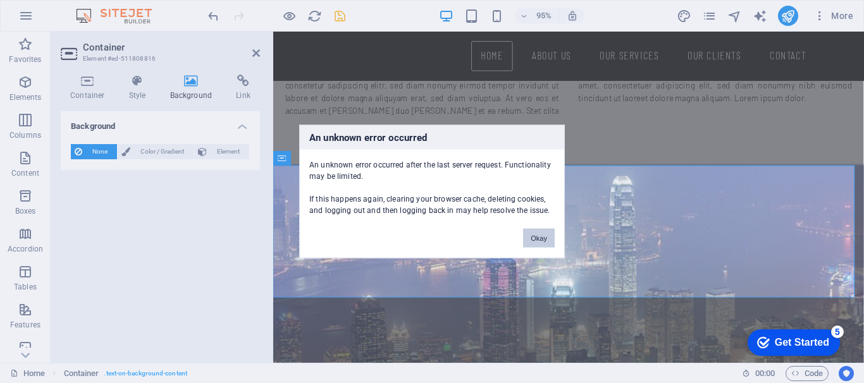
click at [530, 229] on button "Okay" at bounding box center [539, 238] width 32 height 19
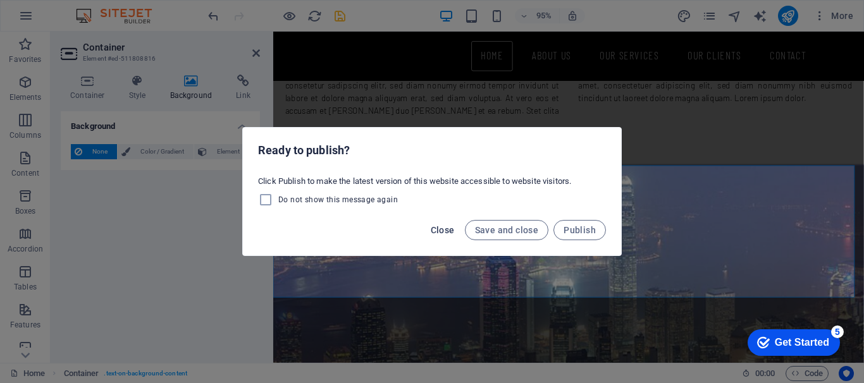
click at [439, 227] on span "Close" at bounding box center [443, 230] width 24 height 10
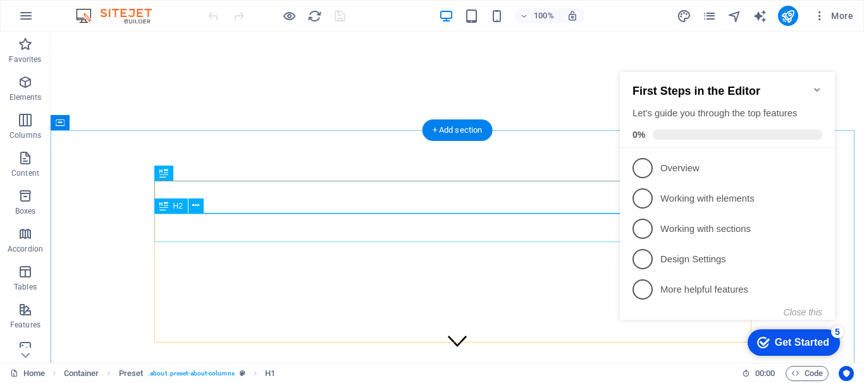
scroll to position [253, 0]
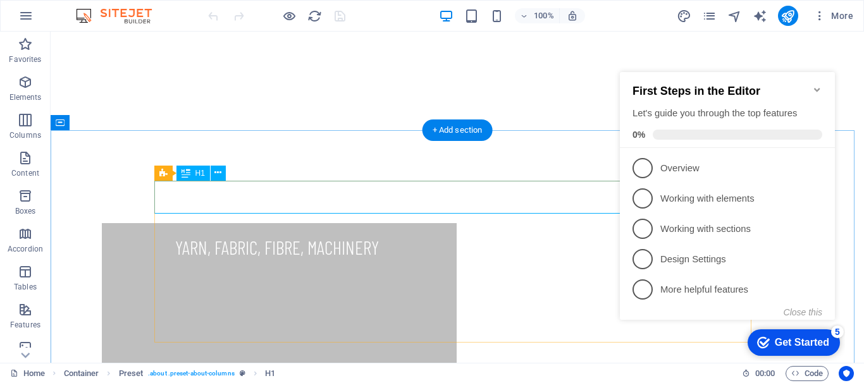
drag, startPoint x: 336, startPoint y: 195, endPoint x: 118, endPoint y: 204, distance: 218.9
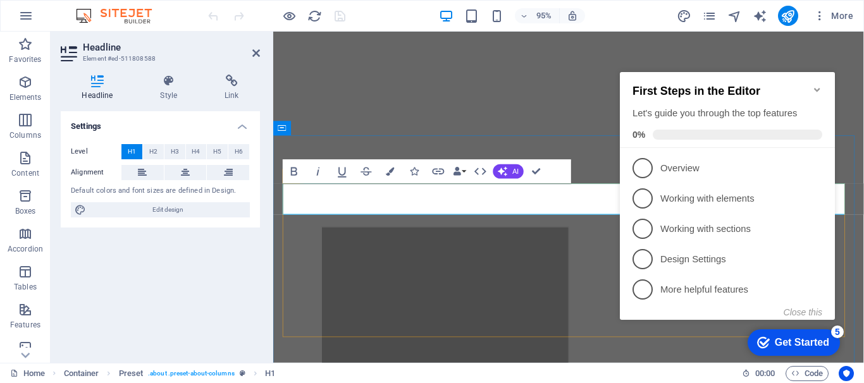
click at [260, 54] on aside "Headline Element #ed-511808588 Headline Style Link Settings Level H1 H2 H3 H4 H…" at bounding box center [162, 197] width 223 height 331
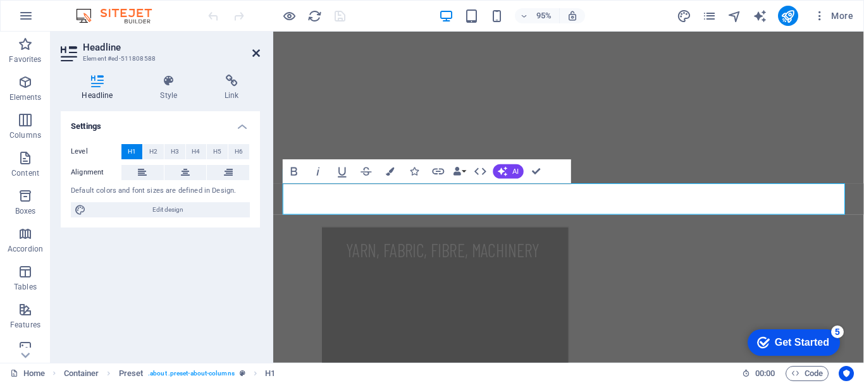
click at [257, 54] on icon at bounding box center [256, 53] width 8 height 10
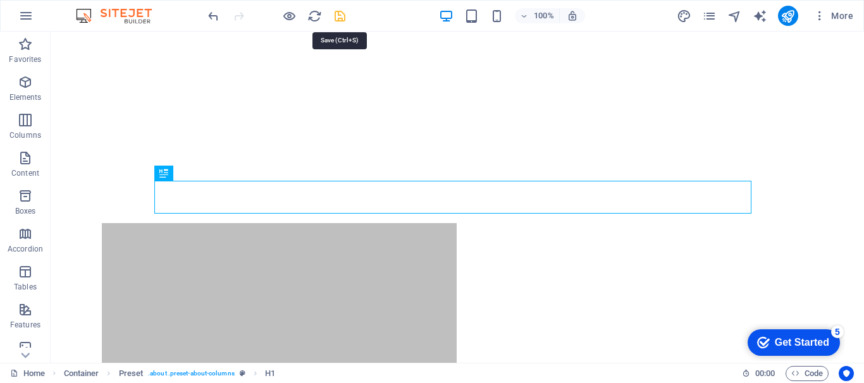
click at [338, 16] on icon "save" at bounding box center [340, 16] width 15 height 15
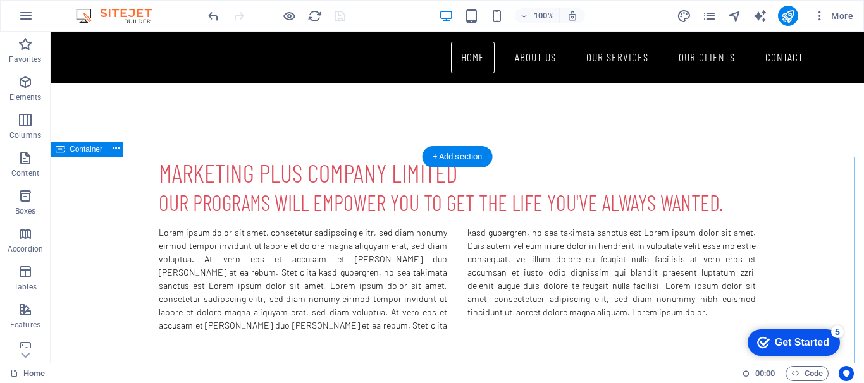
scroll to position [632, 0]
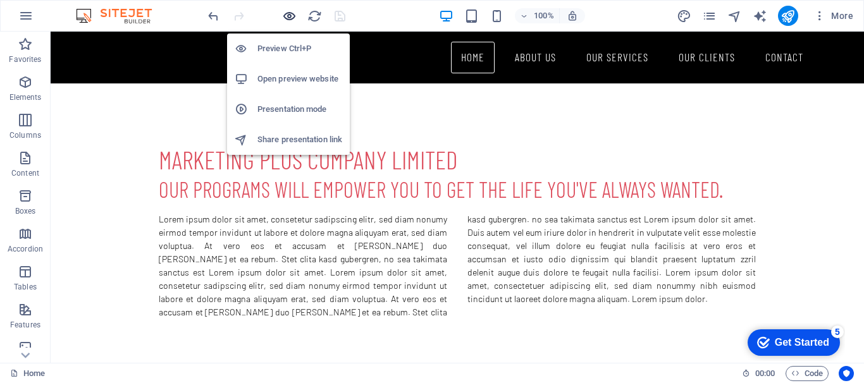
click at [289, 16] on icon "button" at bounding box center [289, 16] width 15 height 15
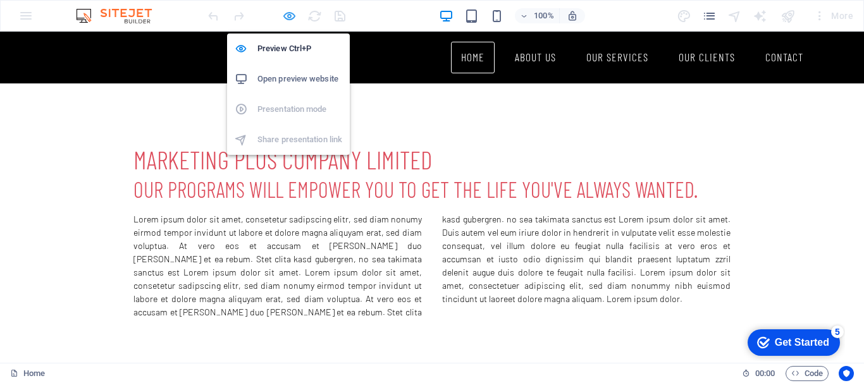
click at [289, 16] on icon "button" at bounding box center [289, 16] width 15 height 15
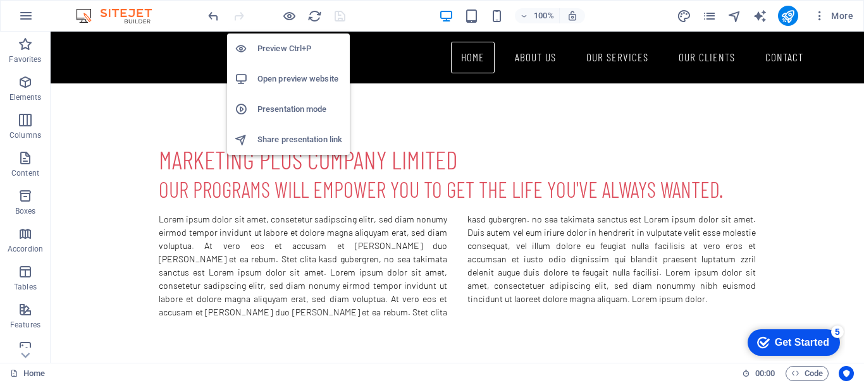
click at [312, 71] on h6 "Open preview website" at bounding box center [299, 78] width 85 height 15
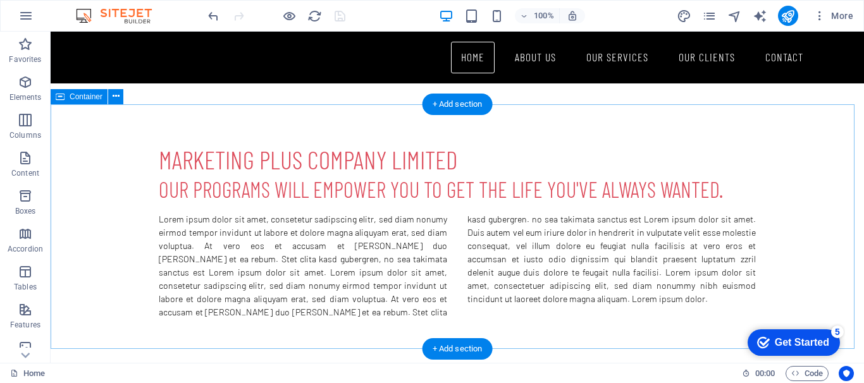
scroll to position [506, 0]
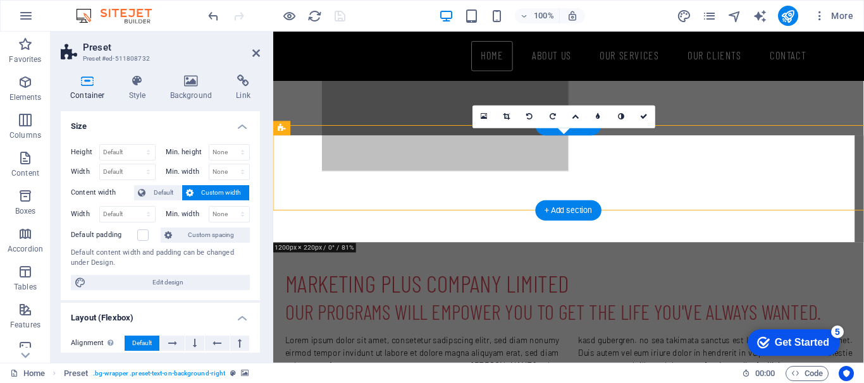
scroll to position [516, 0]
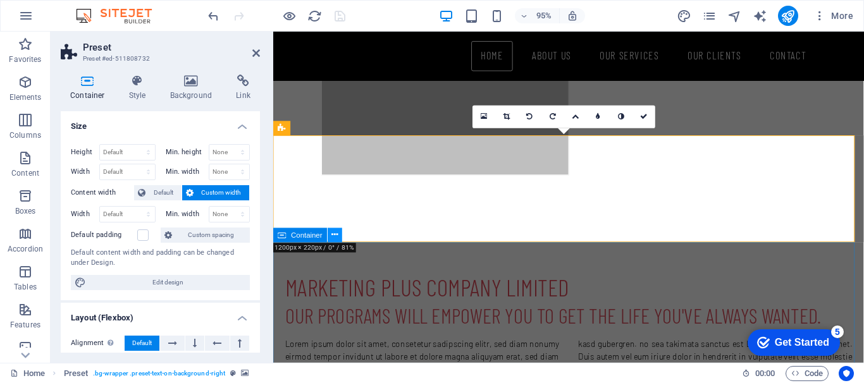
click at [334, 237] on icon at bounding box center [335, 235] width 6 height 13
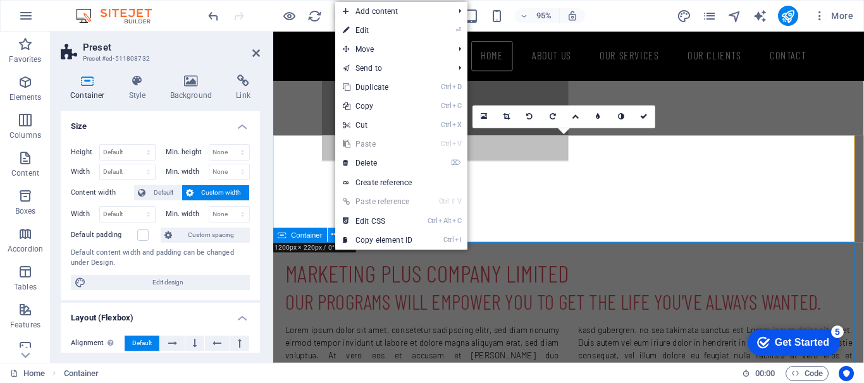
scroll to position [506, 0]
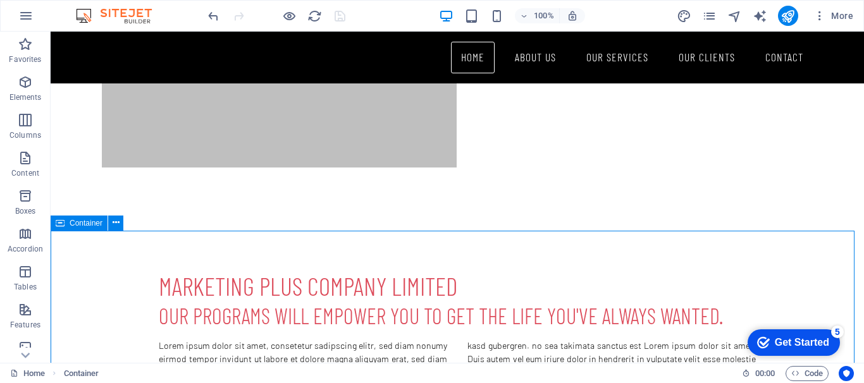
click at [59, 221] on icon at bounding box center [60, 223] width 9 height 15
click at [120, 223] on button at bounding box center [115, 223] width 15 height 15
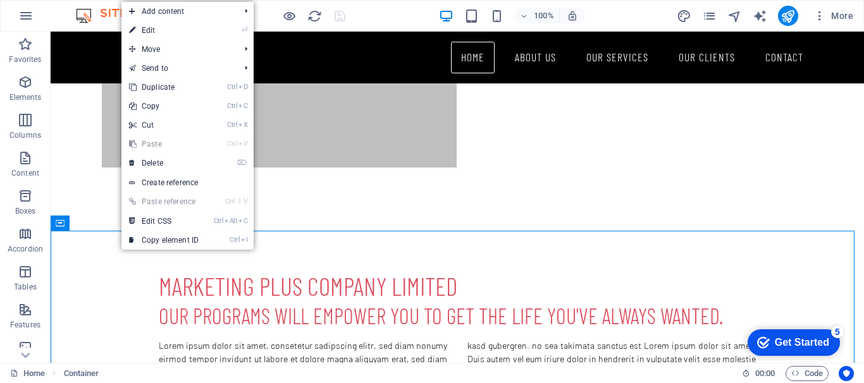
drag, startPoint x: 1, startPoint y: 107, endPoint x: 162, endPoint y: 28, distance: 179.8
click at [162, 28] on link "⏎ Edit" at bounding box center [163, 30] width 85 height 19
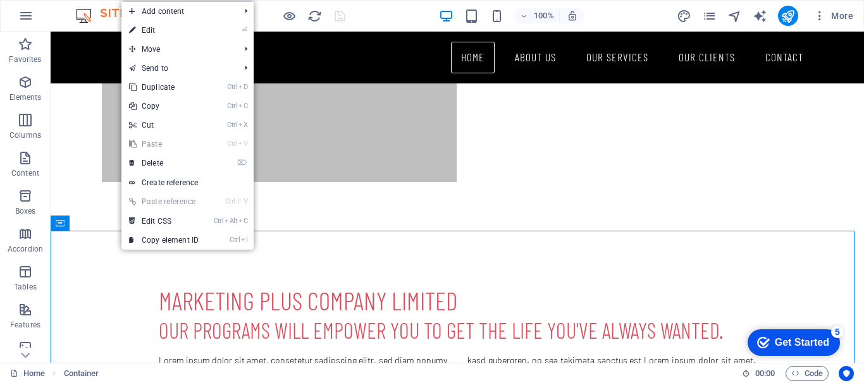
scroll to position [516, 0]
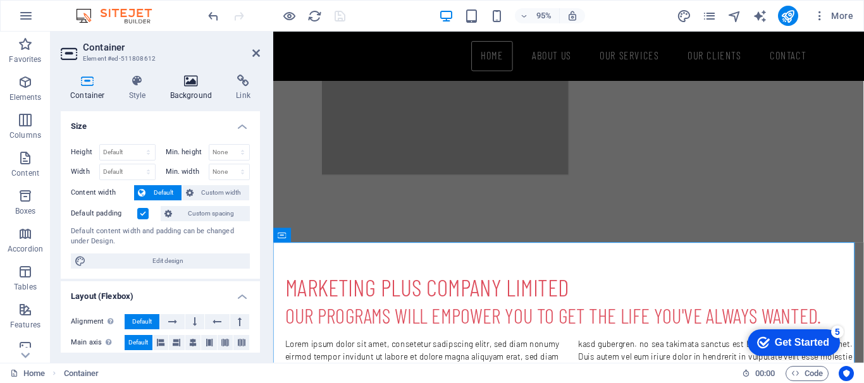
click at [184, 85] on icon at bounding box center [191, 81] width 61 height 13
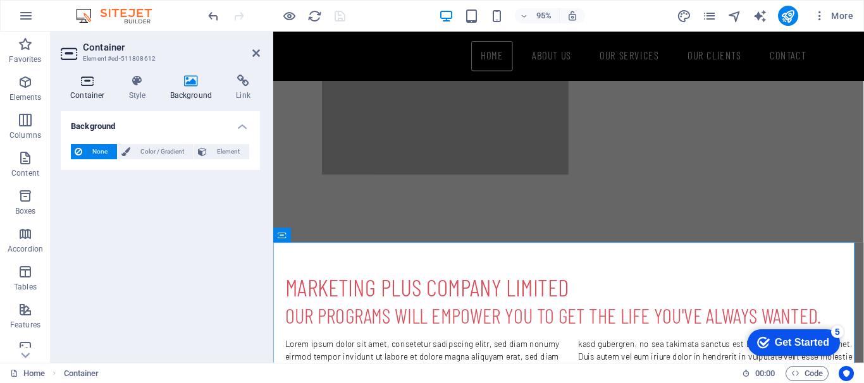
click at [83, 80] on icon at bounding box center [88, 81] width 54 height 13
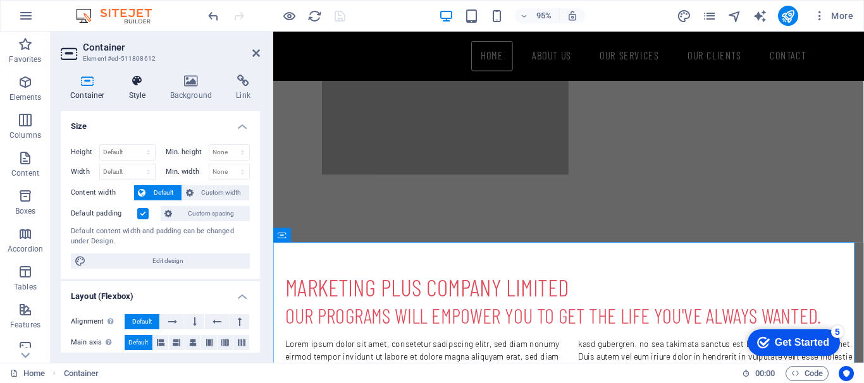
click at [138, 81] on icon at bounding box center [137, 81] width 36 height 13
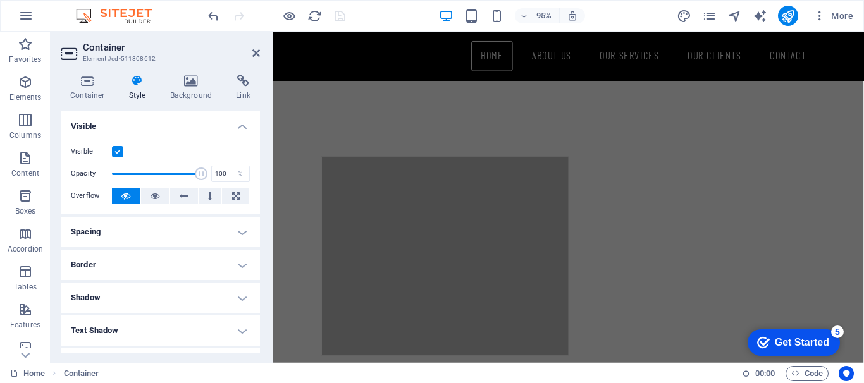
scroll to position [390, 0]
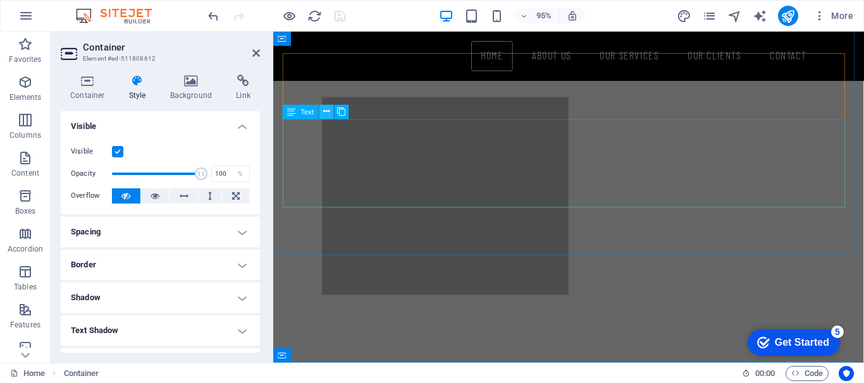
click at [327, 110] on icon at bounding box center [326, 112] width 6 height 13
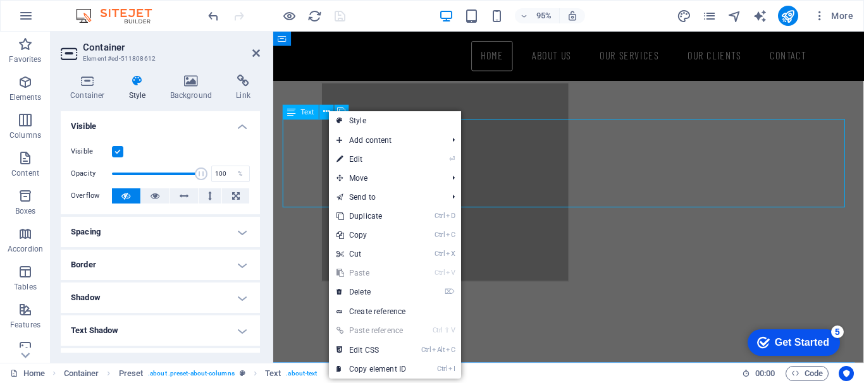
scroll to position [379, 0]
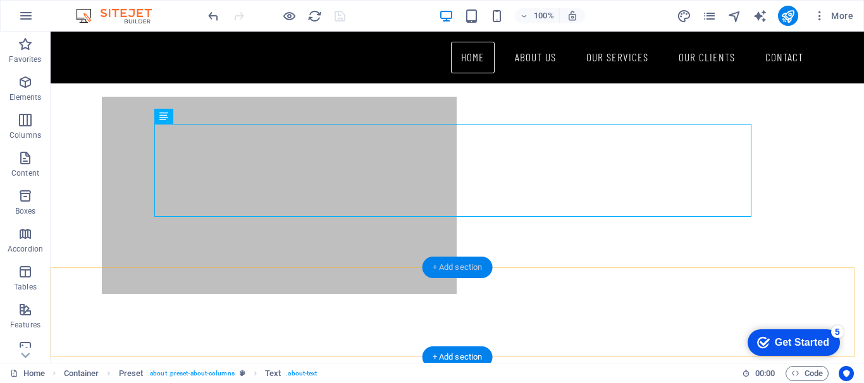
click at [446, 258] on div "+ Add section" at bounding box center [457, 267] width 70 height 21
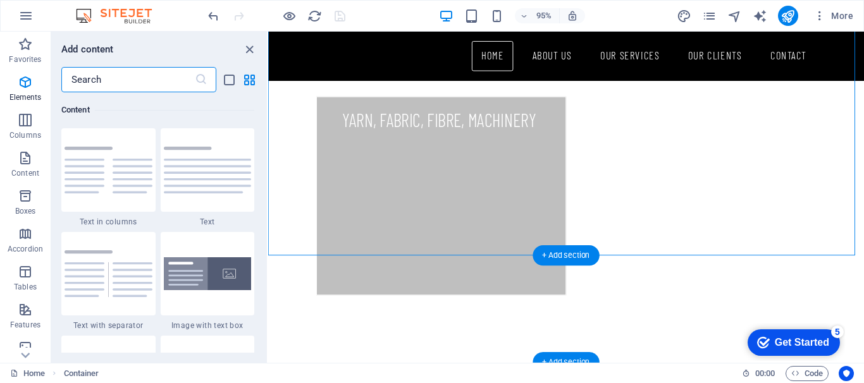
scroll to position [2212, 0]
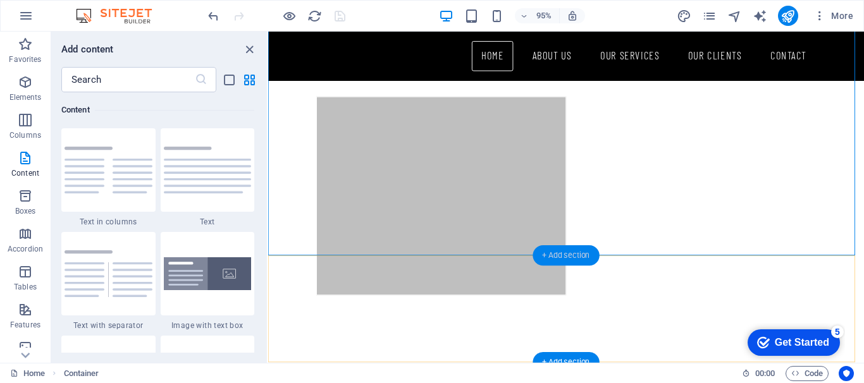
click at [560, 251] on div "+ Add section" at bounding box center [565, 255] width 66 height 20
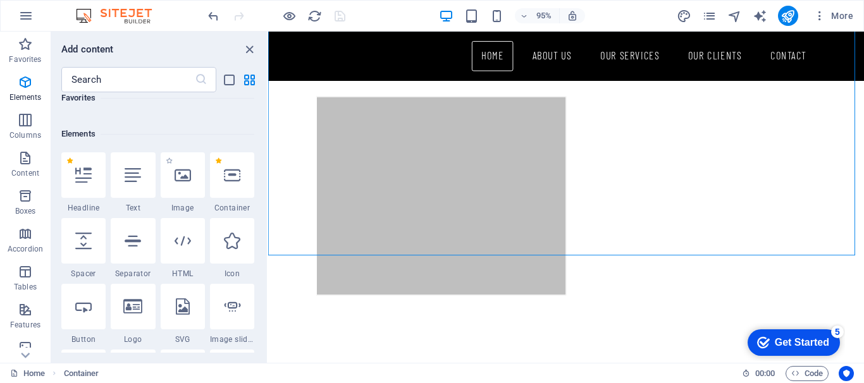
scroll to position [126, 0]
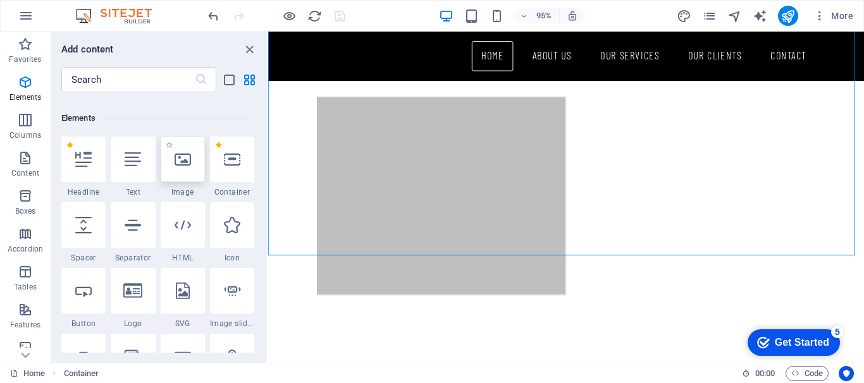
click at [185, 164] on icon at bounding box center [182, 159] width 16 height 16
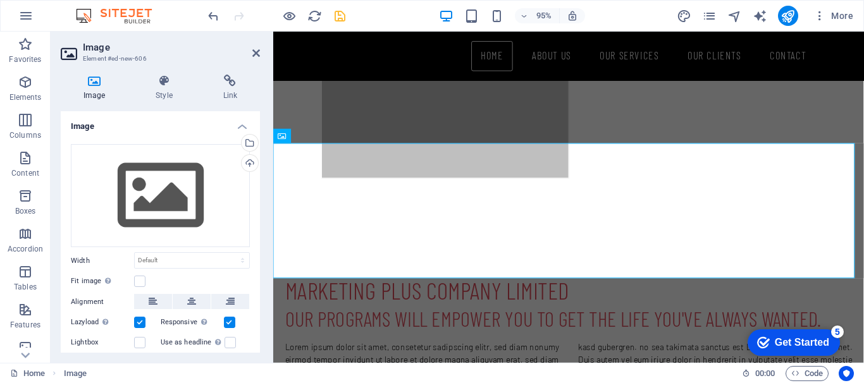
scroll to position [516, 0]
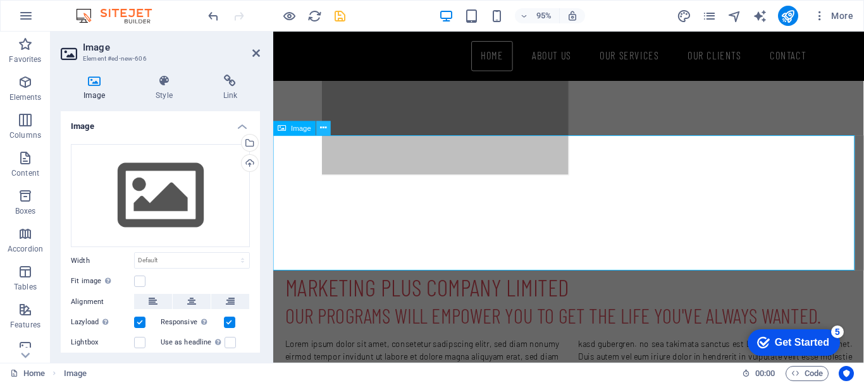
click at [321, 130] on icon at bounding box center [324, 128] width 6 height 13
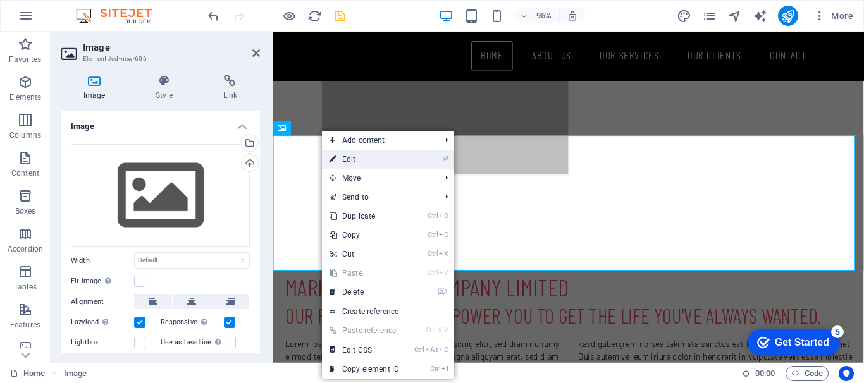
click at [343, 152] on link "⏎ Edit" at bounding box center [364, 159] width 85 height 19
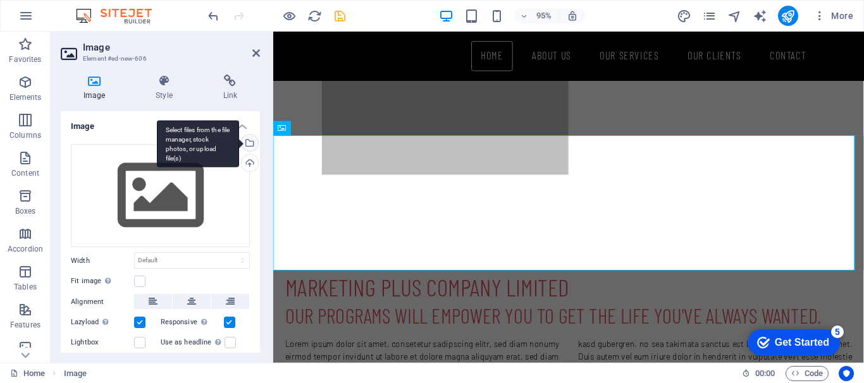
click at [239, 141] on div "Select files from the file manager, stock photos, or upload file(s)" at bounding box center [198, 143] width 82 height 47
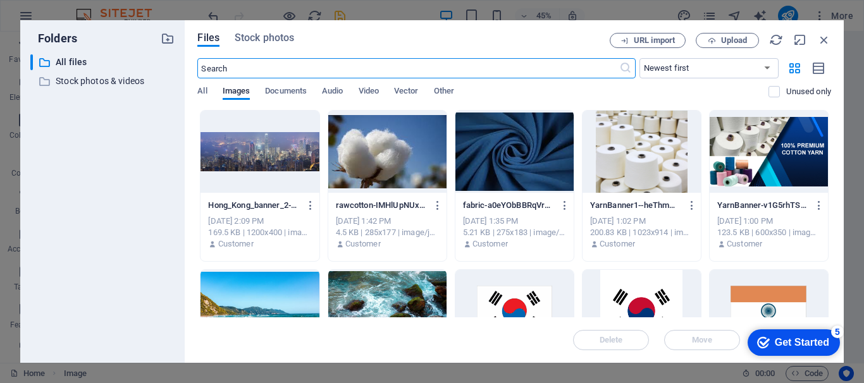
scroll to position [890, 0]
click at [296, 155] on div at bounding box center [259, 152] width 118 height 82
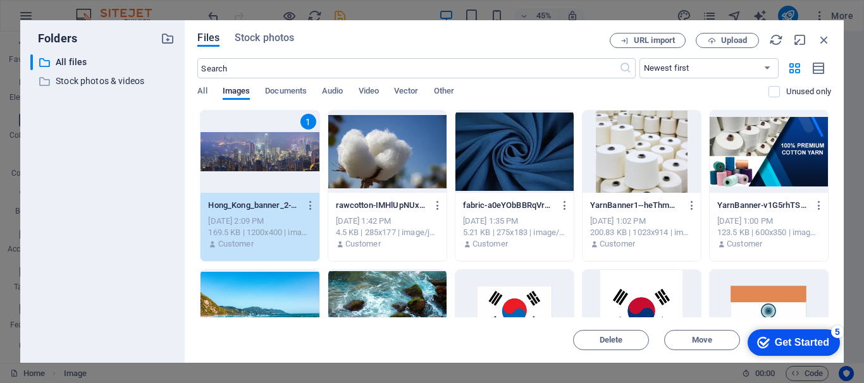
click at [279, 155] on div "1" at bounding box center [259, 152] width 118 height 82
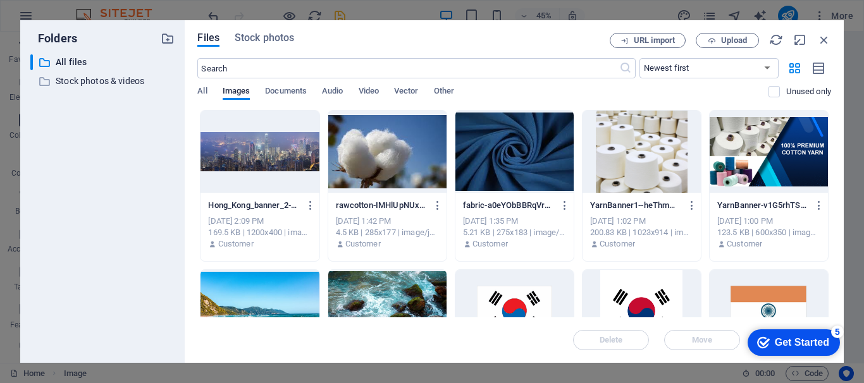
click at [279, 155] on div at bounding box center [259, 152] width 118 height 82
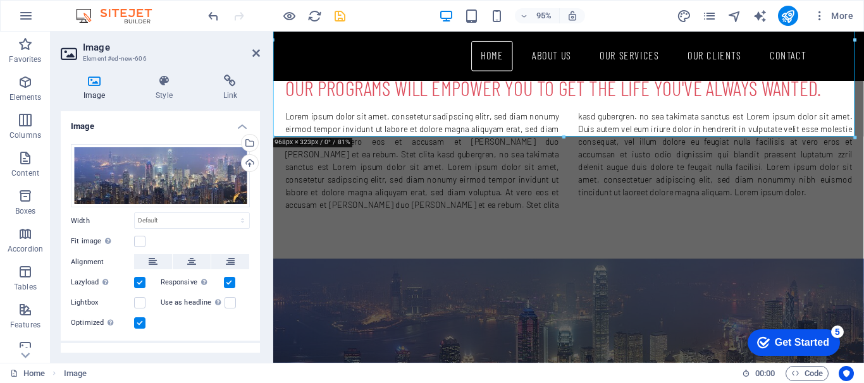
scroll to position [769, 0]
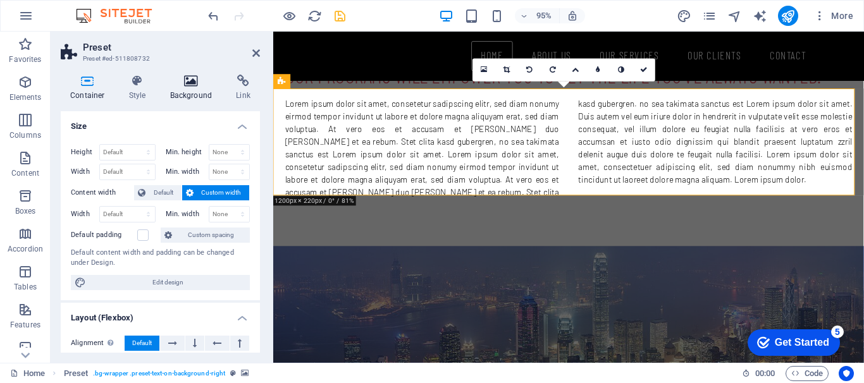
click at [191, 82] on icon at bounding box center [191, 81] width 61 height 13
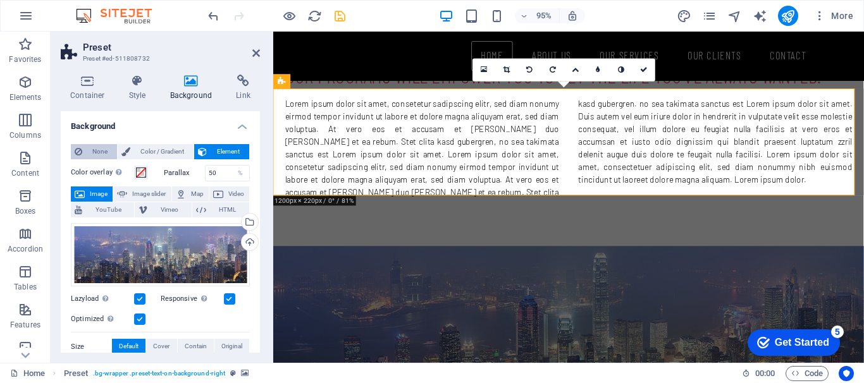
click at [95, 148] on span "None" at bounding box center [99, 151] width 27 height 15
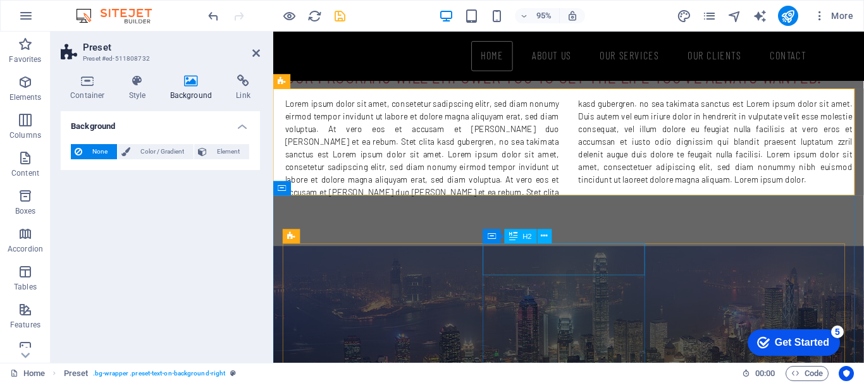
scroll to position [706, 0]
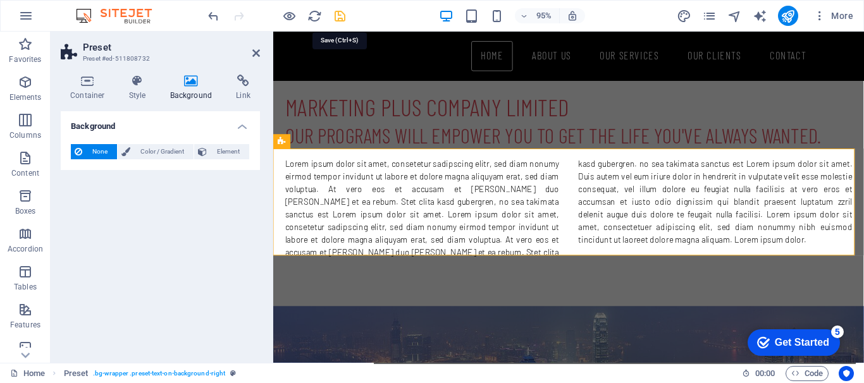
click at [343, 15] on icon "save" at bounding box center [340, 16] width 15 height 15
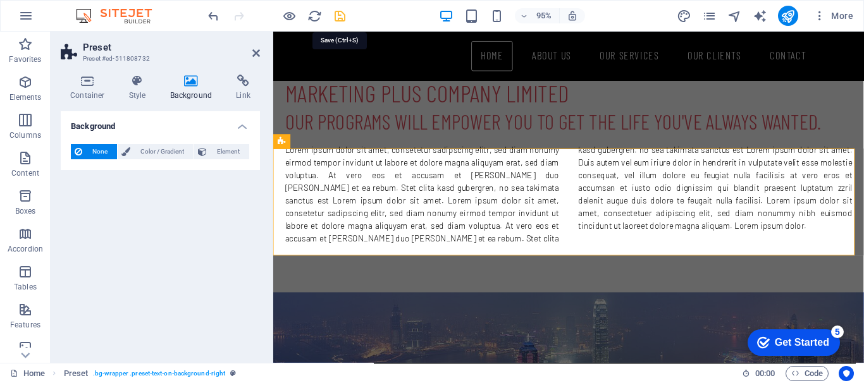
scroll to position [695, 0]
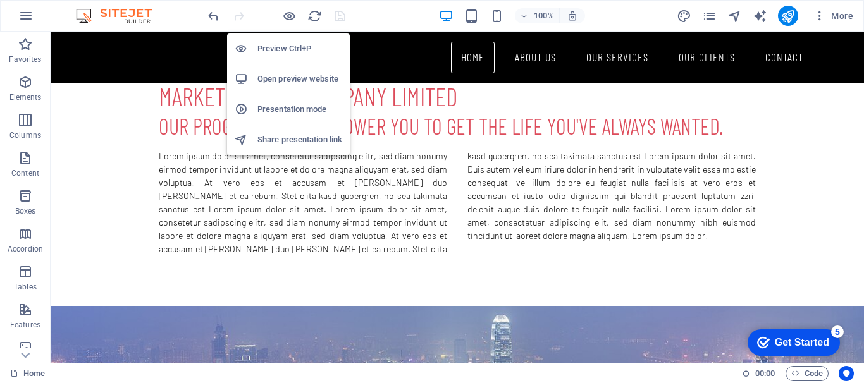
click at [283, 75] on h6 "Open preview website" at bounding box center [299, 78] width 85 height 15
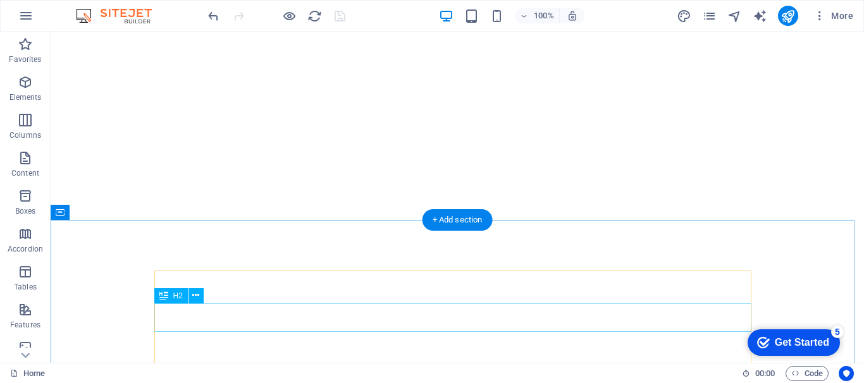
scroll to position [0, 0]
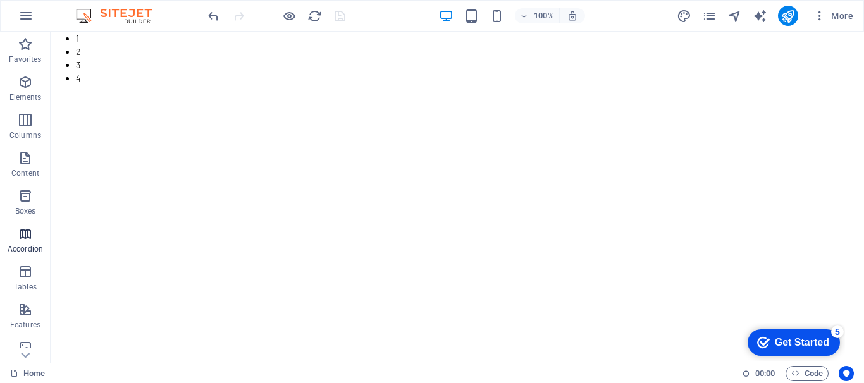
click at [24, 227] on icon "button" at bounding box center [25, 233] width 15 height 15
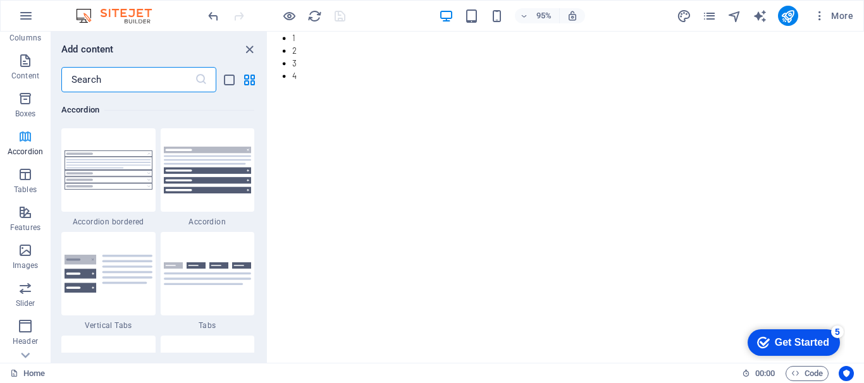
scroll to position [126, 0]
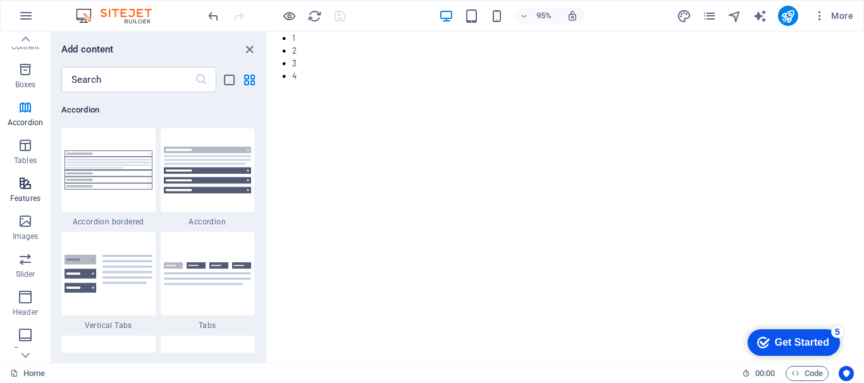
click at [24, 188] on icon "button" at bounding box center [25, 183] width 15 height 15
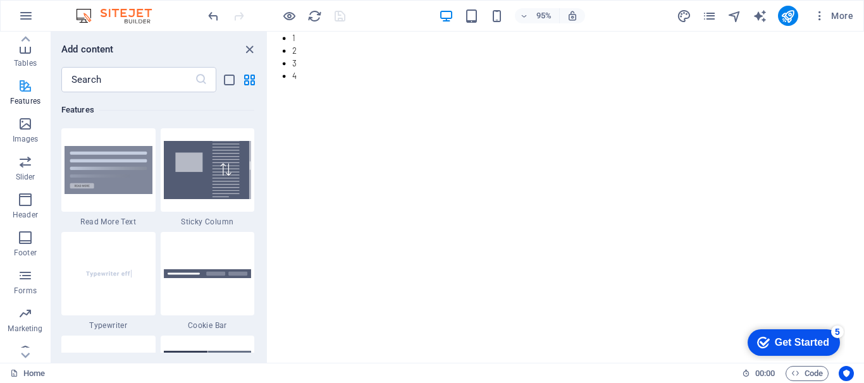
scroll to position [238, 0]
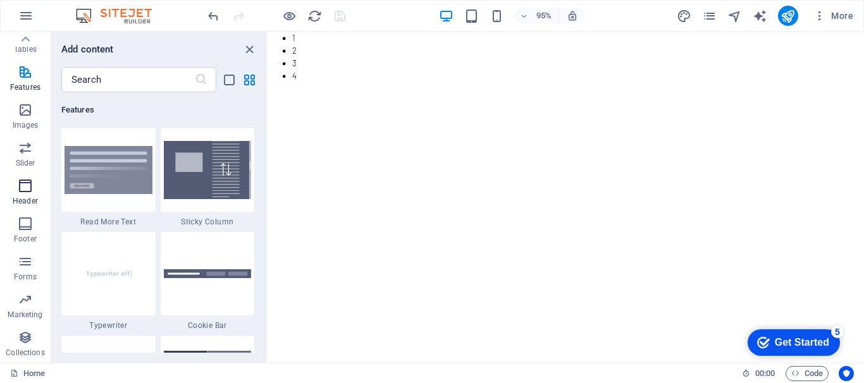
click at [27, 182] on icon "button" at bounding box center [25, 185] width 15 height 15
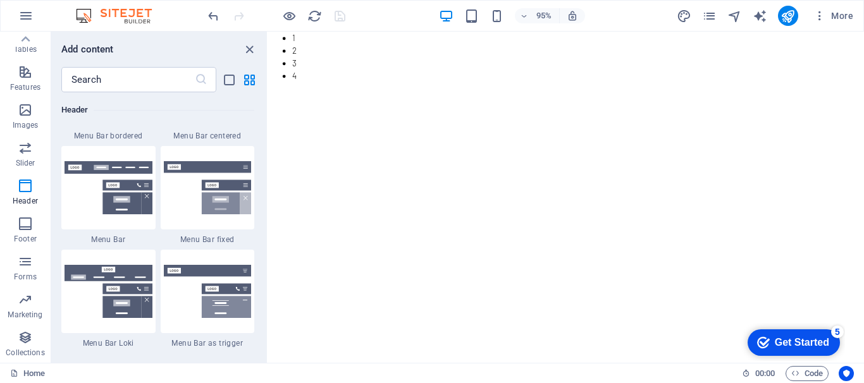
scroll to position [7739, 0]
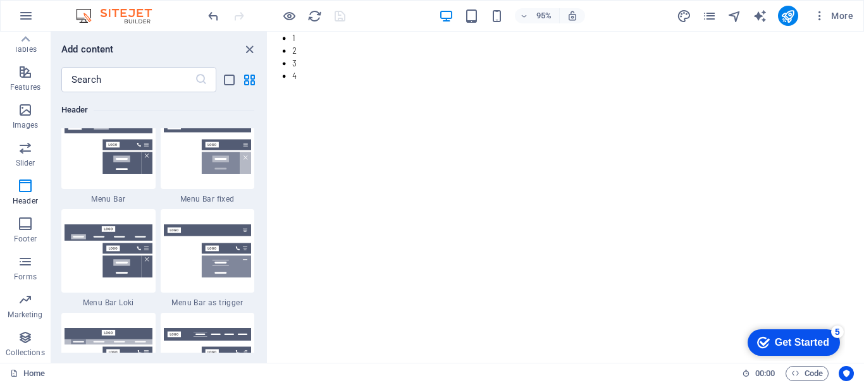
click at [204, 197] on span "Menu Bar fixed" at bounding box center [208, 199] width 94 height 10
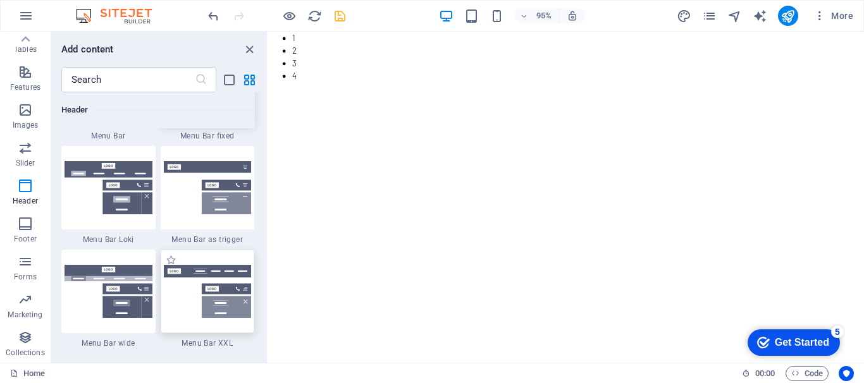
click at [217, 280] on img at bounding box center [208, 291] width 88 height 53
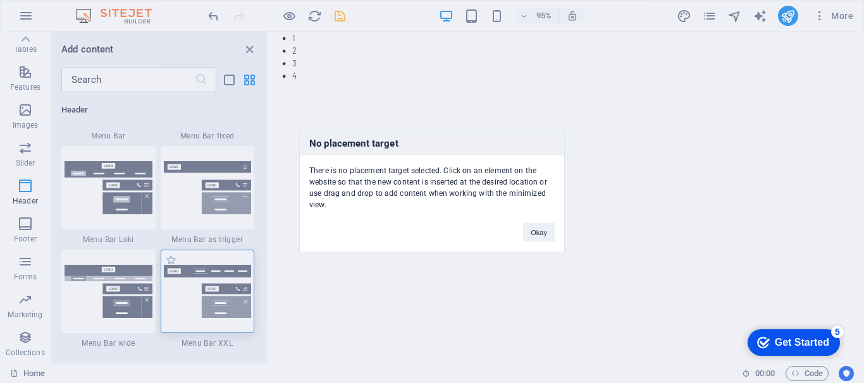
click at [213, 282] on div "No placement target There is no placement target selected. Click on an element …" at bounding box center [432, 191] width 864 height 383
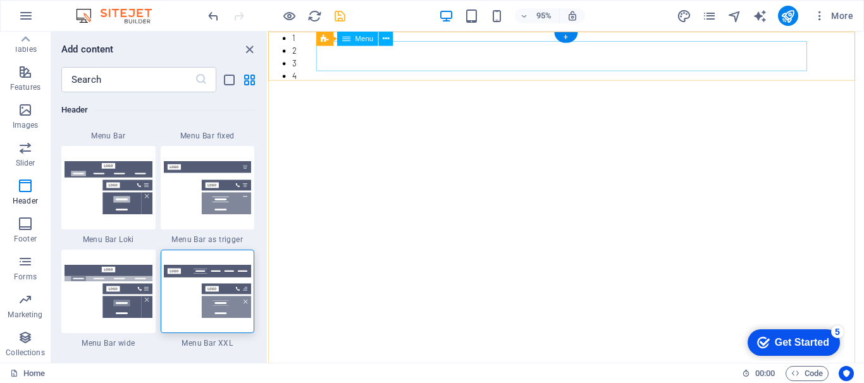
drag, startPoint x: 486, startPoint y: 312, endPoint x: 465, endPoint y: 56, distance: 256.8
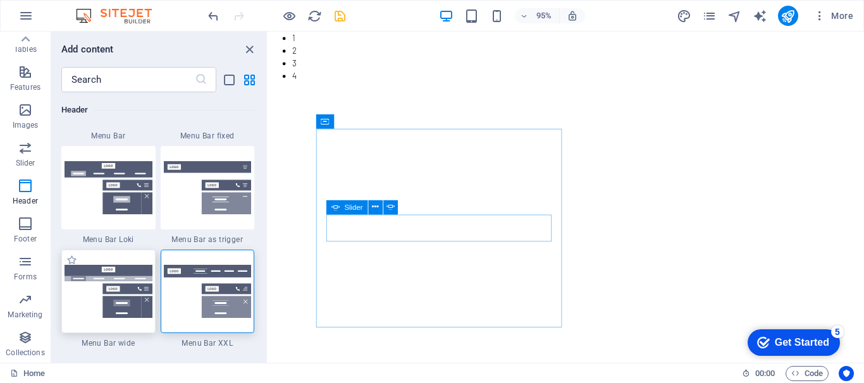
click at [130, 273] on img at bounding box center [108, 291] width 88 height 53
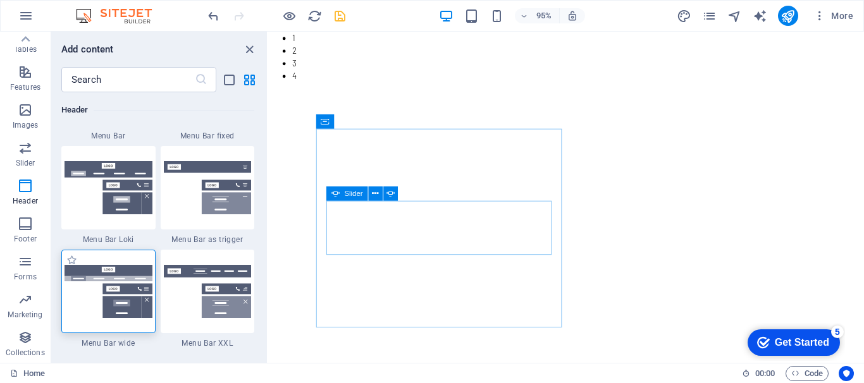
click at [130, 273] on img at bounding box center [108, 291] width 88 height 53
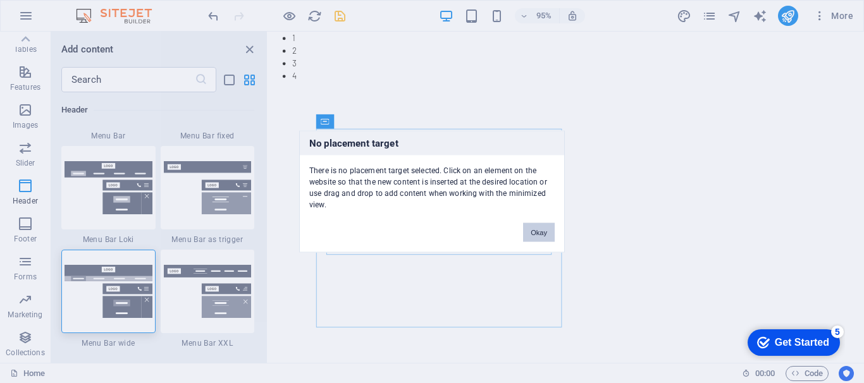
click at [537, 228] on button "Okay" at bounding box center [539, 232] width 32 height 19
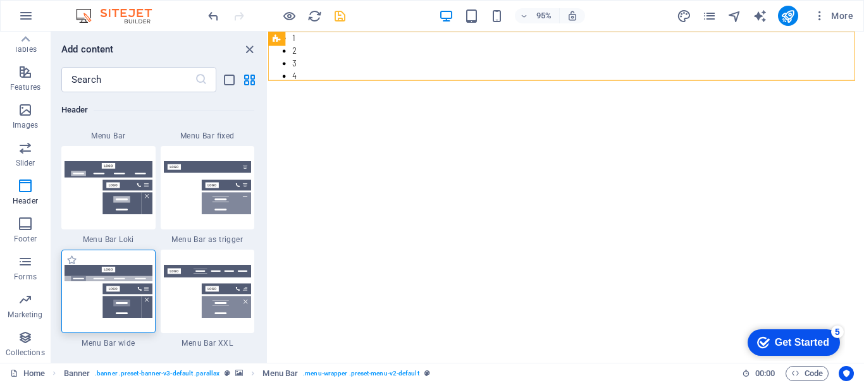
click at [116, 274] on img at bounding box center [108, 291] width 88 height 53
click at [268, 274] on div "Drag here to replace the existing content. Press “Ctrl” if you want to create a…" at bounding box center [565, 197] width 595 height 331
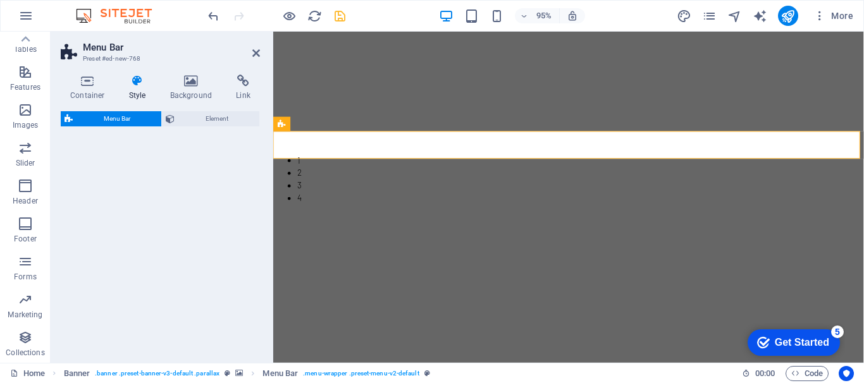
select select "rem"
select select "preset-menu-v2-wide"
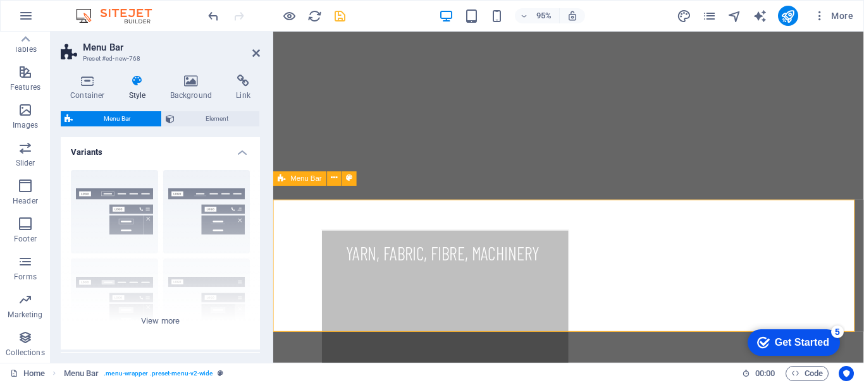
scroll to position [253, 0]
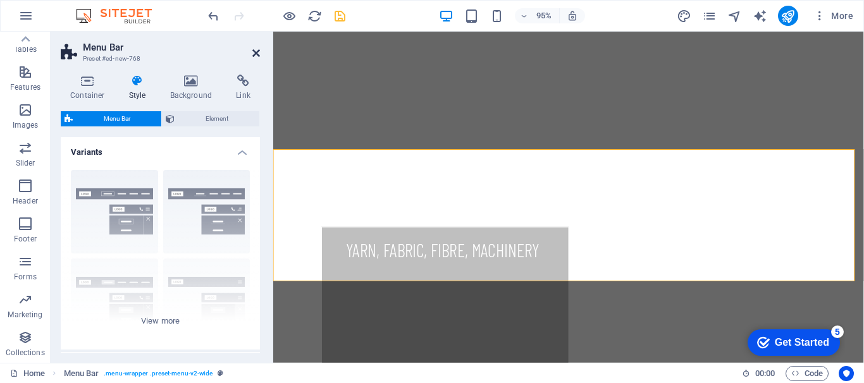
click at [258, 53] on icon at bounding box center [256, 53] width 8 height 10
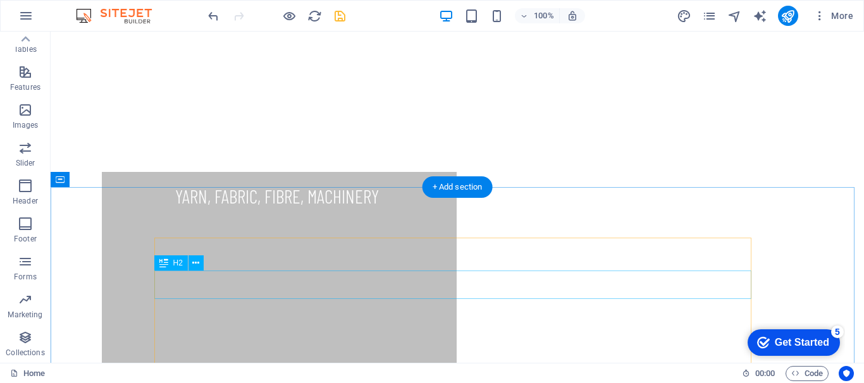
scroll to position [267, 0]
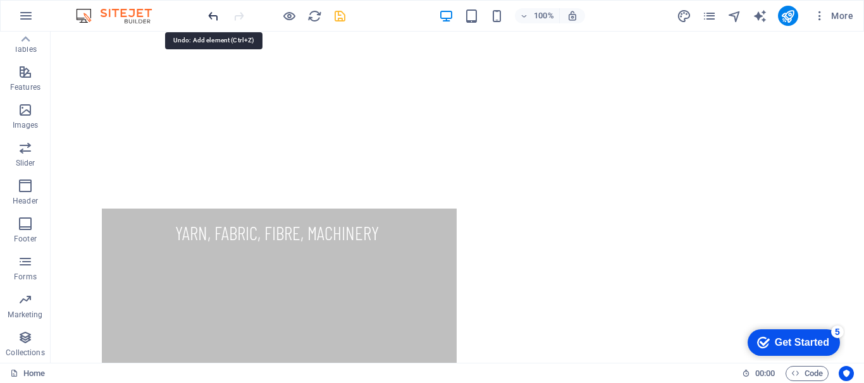
click at [214, 21] on icon "undo" at bounding box center [213, 16] width 15 height 15
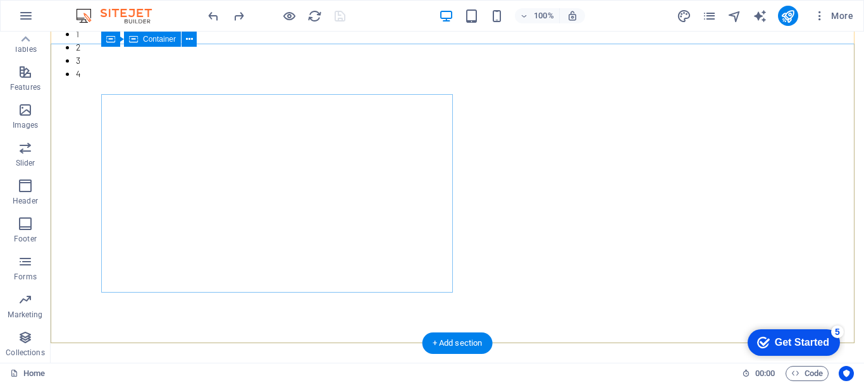
scroll to position [0, 0]
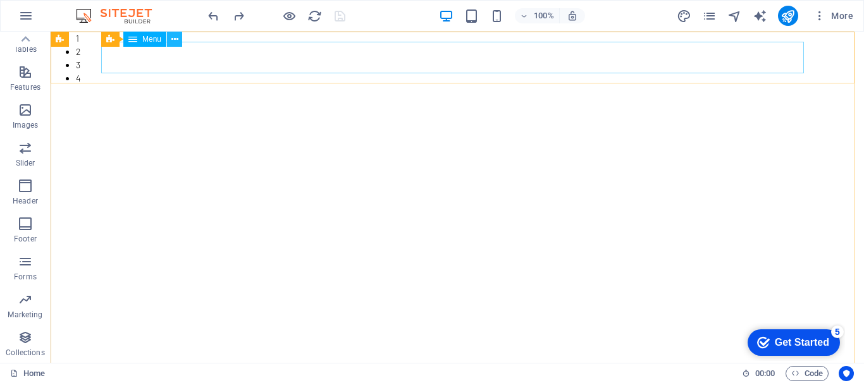
click at [176, 39] on icon at bounding box center [174, 39] width 7 height 13
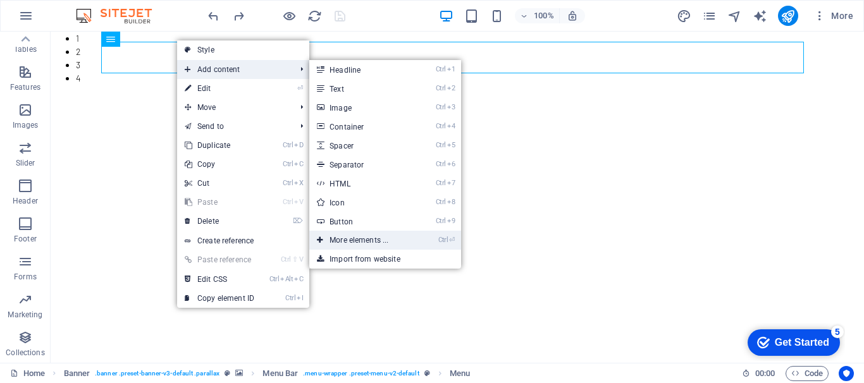
click at [376, 235] on link "Ctrl ⏎ More elements ..." at bounding box center [361, 240] width 104 height 19
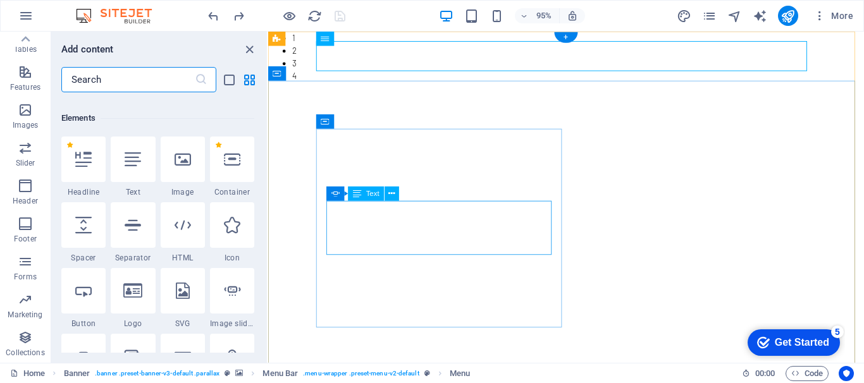
scroll to position [135, 0]
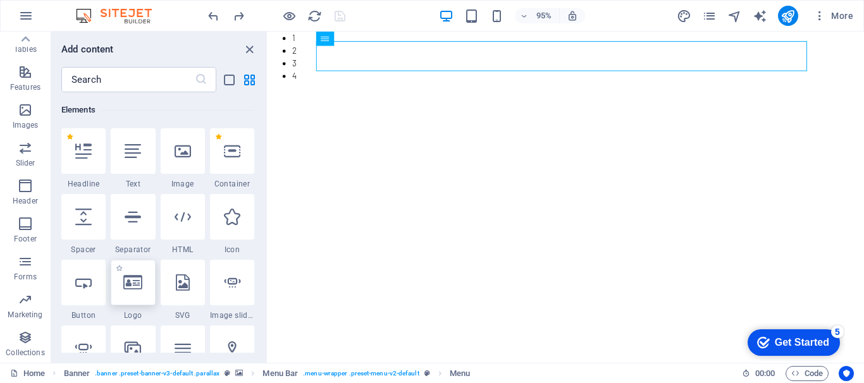
click at [139, 290] on icon at bounding box center [132, 282] width 19 height 16
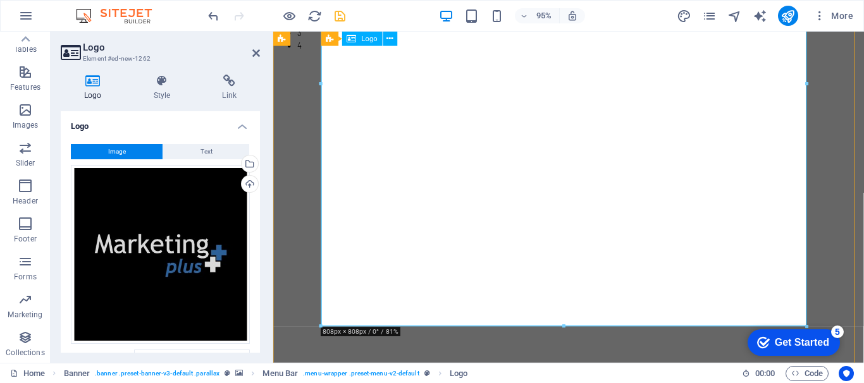
scroll to position [0, 0]
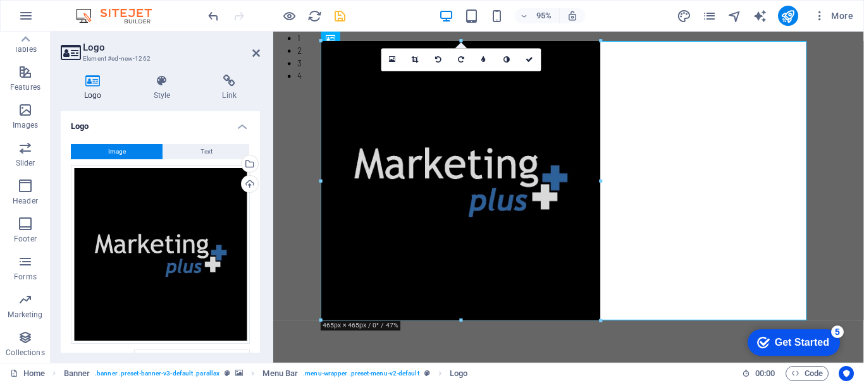
drag, startPoint x: 807, startPoint y: 39, endPoint x: 384, endPoint y: 259, distance: 476.2
type input "465"
select select "px"
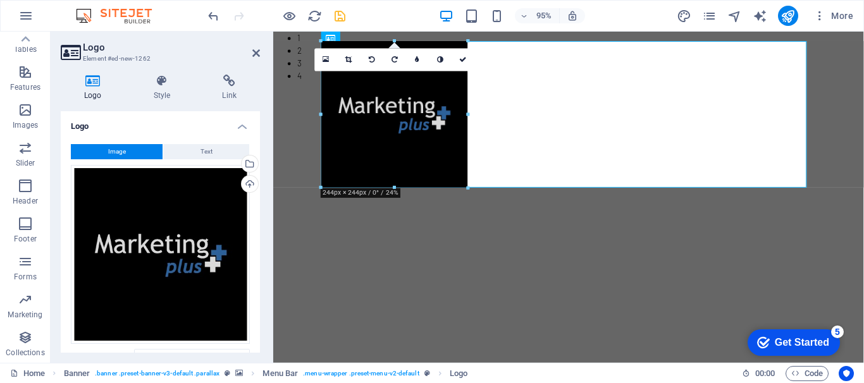
drag, startPoint x: 600, startPoint y: 39, endPoint x: 74, endPoint y: 156, distance: 538.8
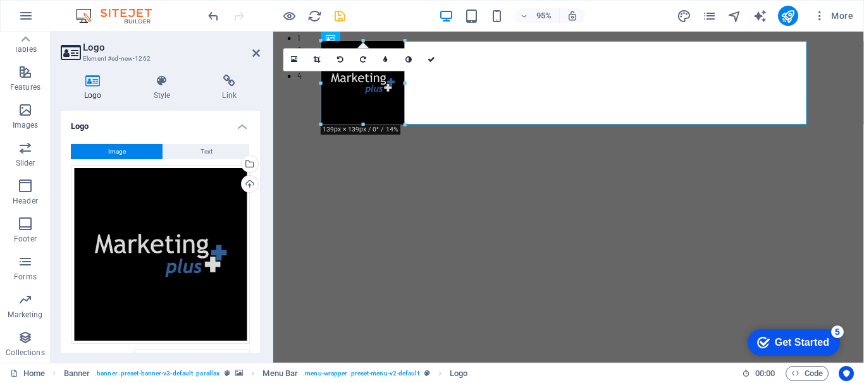
drag, startPoint x: 468, startPoint y: 39, endPoint x: 371, endPoint y: 107, distance: 118.4
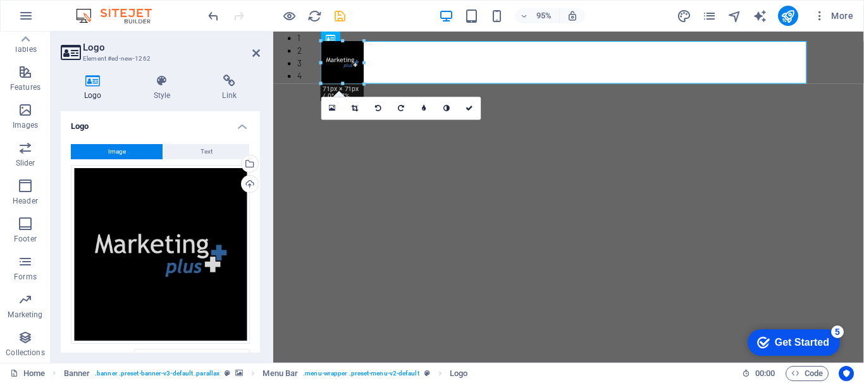
drag, startPoint x: 406, startPoint y: 41, endPoint x: 80, endPoint y: 59, distance: 326.0
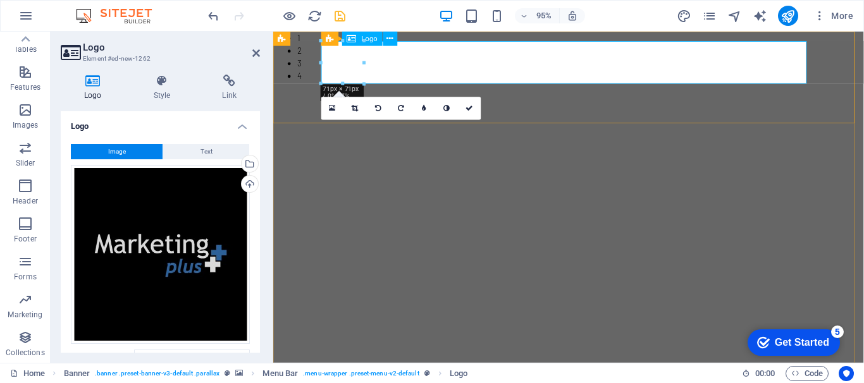
drag, startPoint x: 638, startPoint y: 92, endPoint x: 403, endPoint y: 63, distance: 237.0
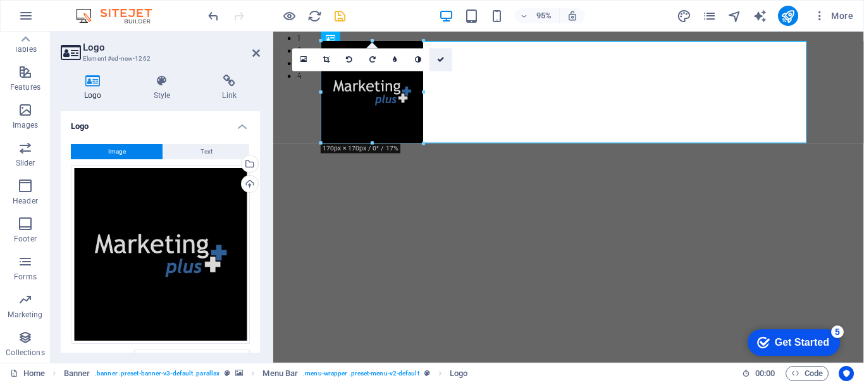
drag, startPoint x: 363, startPoint y: 64, endPoint x: 429, endPoint y: 65, distance: 65.8
type input "170"
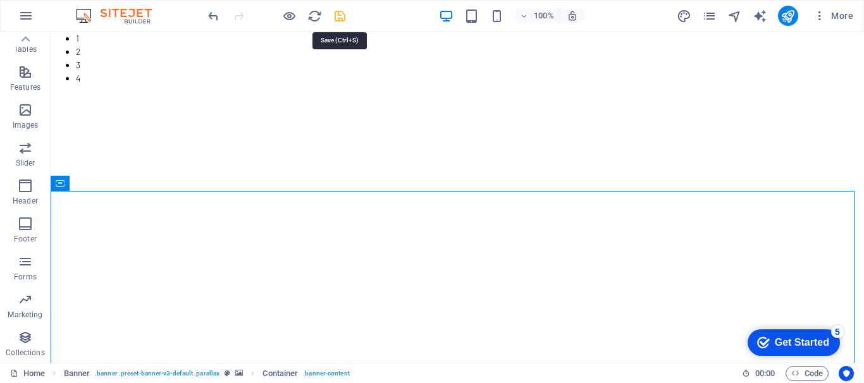
click at [338, 16] on icon "save" at bounding box center [340, 16] width 15 height 15
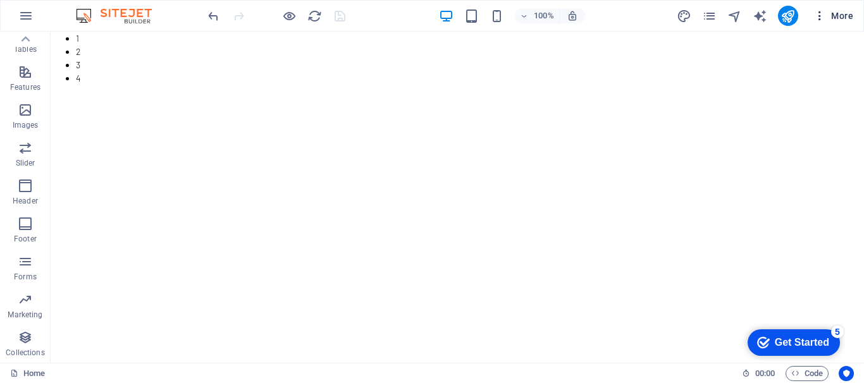
click at [829, 15] on span "More" at bounding box center [833, 15] width 40 height 13
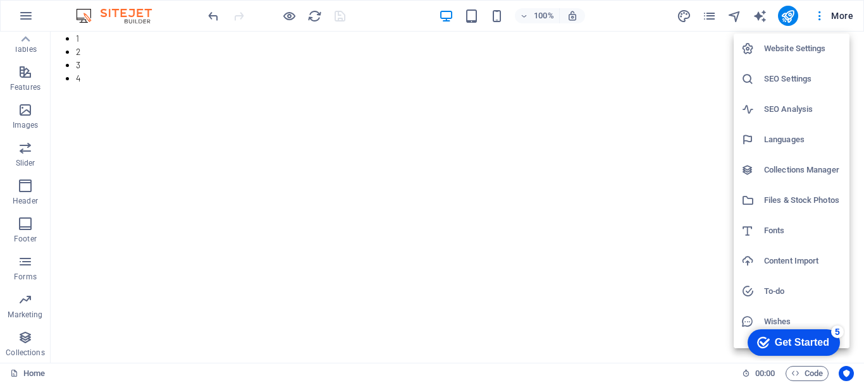
click at [817, 51] on h6 "Website Settings" at bounding box center [803, 48] width 78 height 15
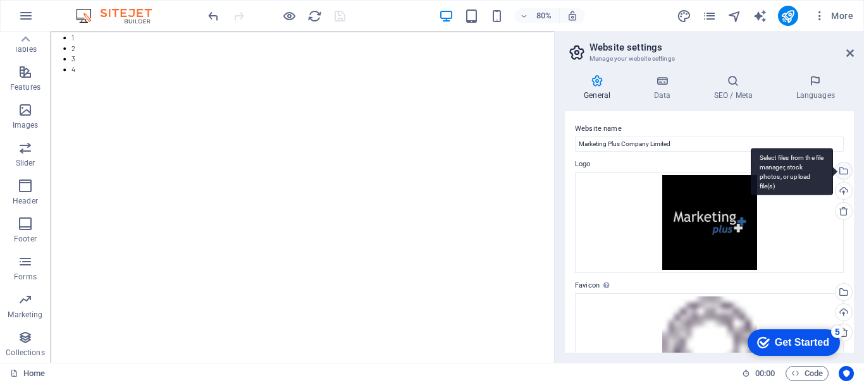
click at [840, 172] on div "Select files from the file manager, stock photos, or upload file(s)" at bounding box center [842, 171] width 19 height 19
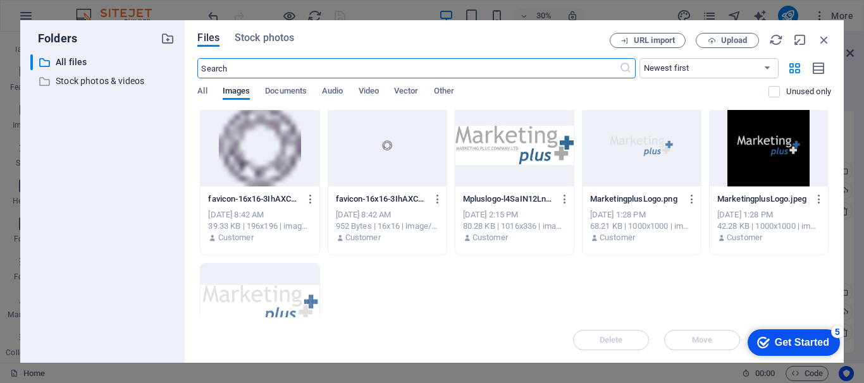
scroll to position [506, 0]
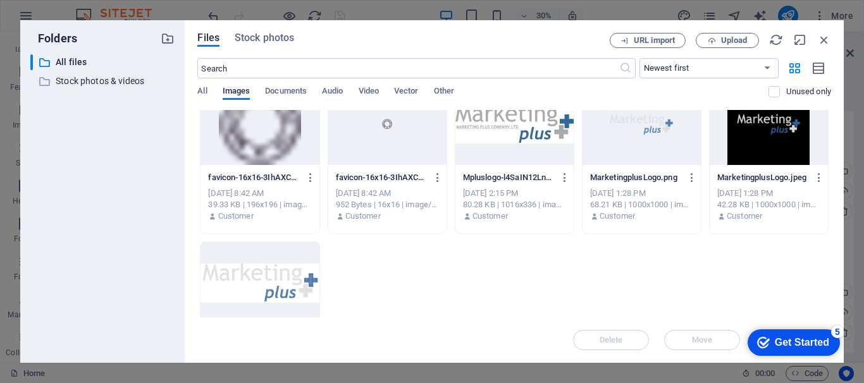
click at [505, 124] on div at bounding box center [514, 124] width 118 height 82
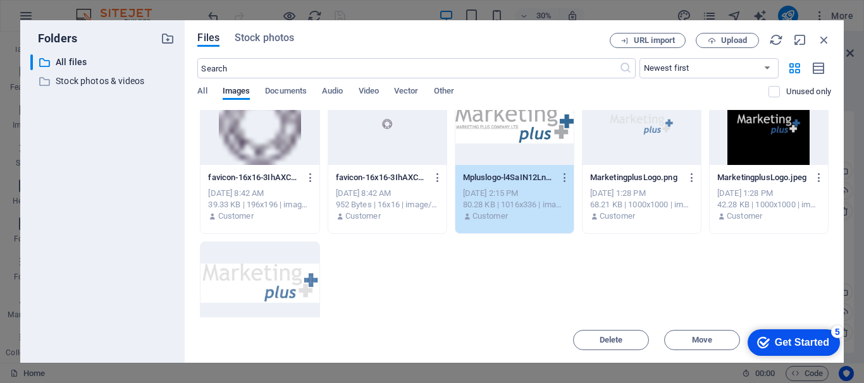
click at [532, 137] on div "1" at bounding box center [514, 124] width 118 height 82
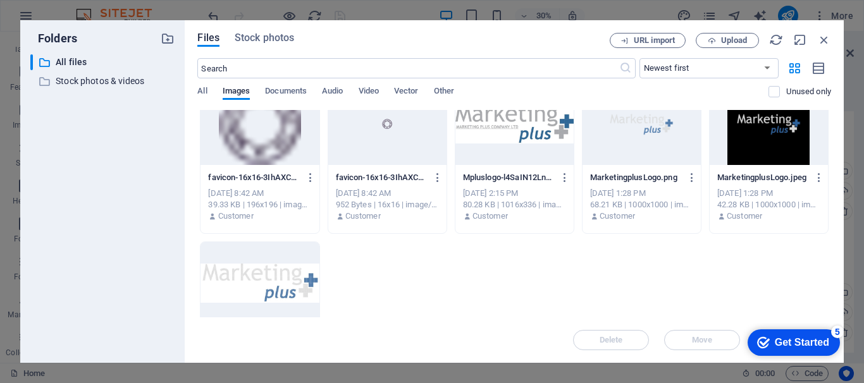
click at [532, 137] on div at bounding box center [514, 124] width 118 height 82
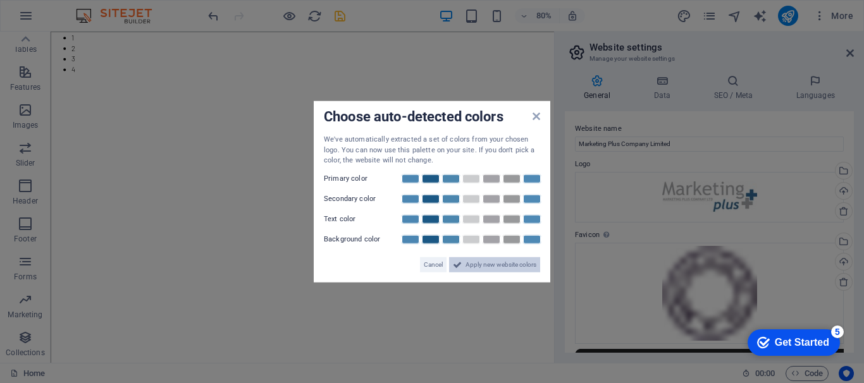
click at [515, 264] on span "Apply new website colors" at bounding box center [500, 264] width 71 height 15
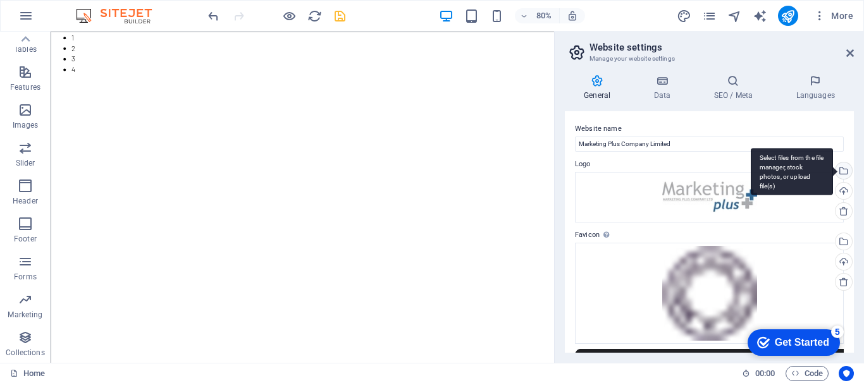
click at [844, 173] on div "Select files from the file manager, stock photos, or upload file(s)" at bounding box center [842, 171] width 19 height 19
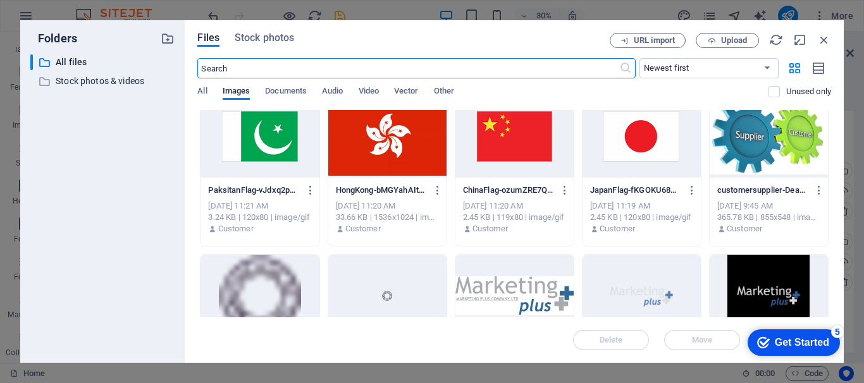
scroll to position [329, 0]
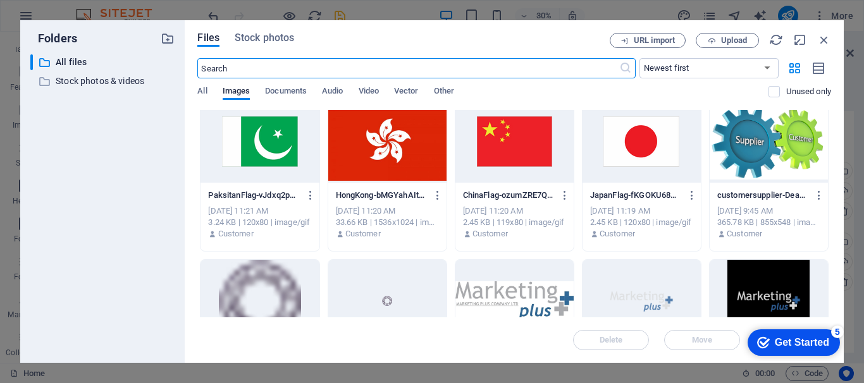
click at [634, 291] on div at bounding box center [641, 301] width 118 height 82
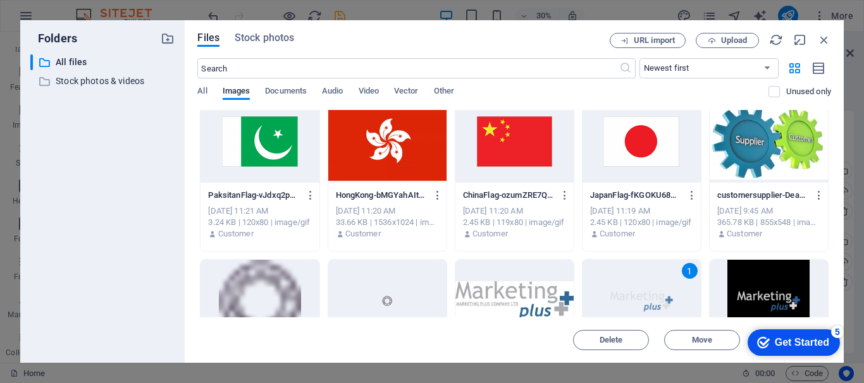
click at [634, 291] on div "1" at bounding box center [641, 301] width 118 height 82
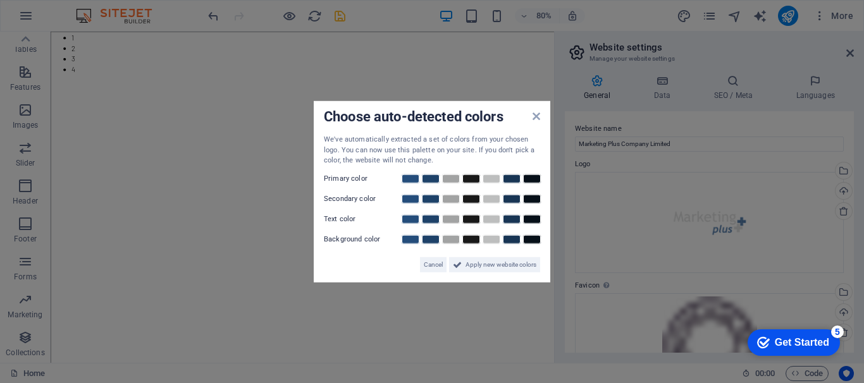
click at [534, 110] on div "Choose auto-detected colors We've automatically extracted a set of colors from …" at bounding box center [432, 191] width 236 height 181
click at [504, 267] on span "Apply new website colors" at bounding box center [500, 264] width 71 height 15
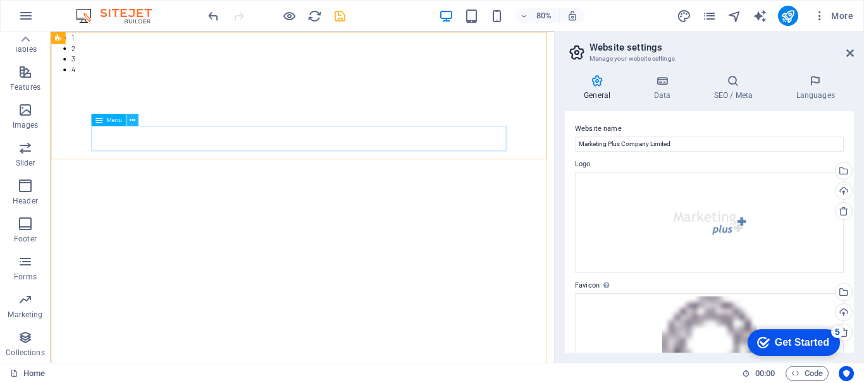
click at [135, 121] on icon at bounding box center [132, 119] width 6 height 11
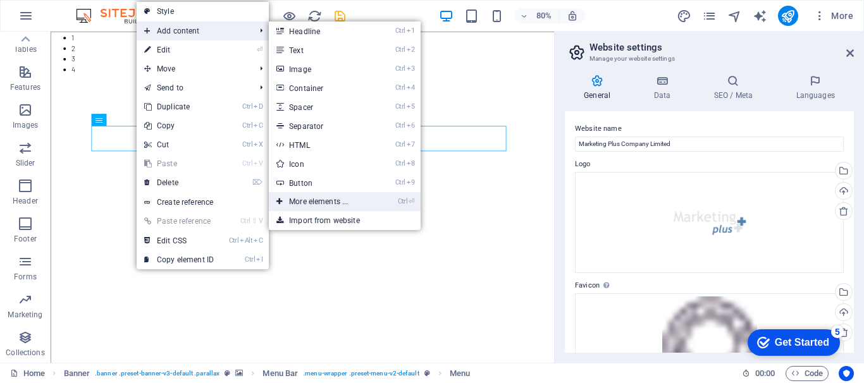
click at [311, 195] on link "Ctrl ⏎ More elements ..." at bounding box center [321, 201] width 104 height 19
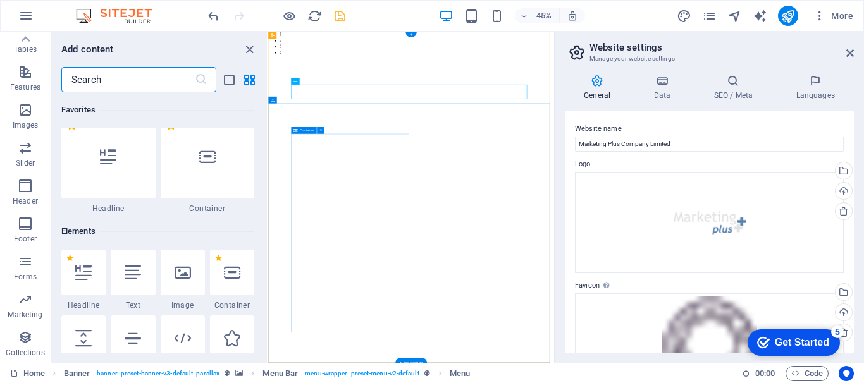
scroll to position [135, 0]
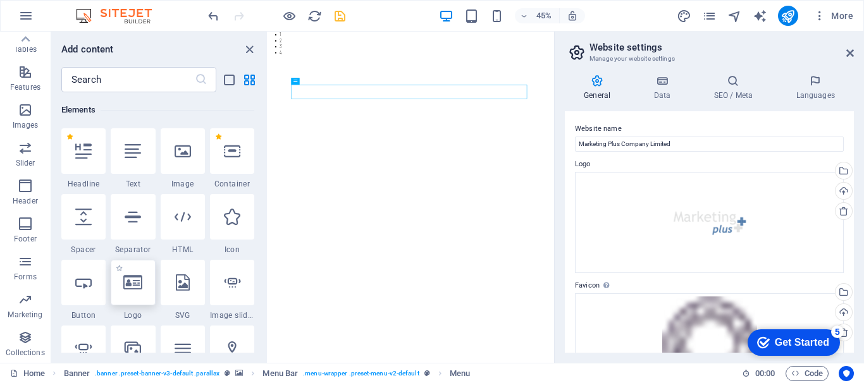
click at [138, 279] on icon at bounding box center [132, 282] width 19 height 16
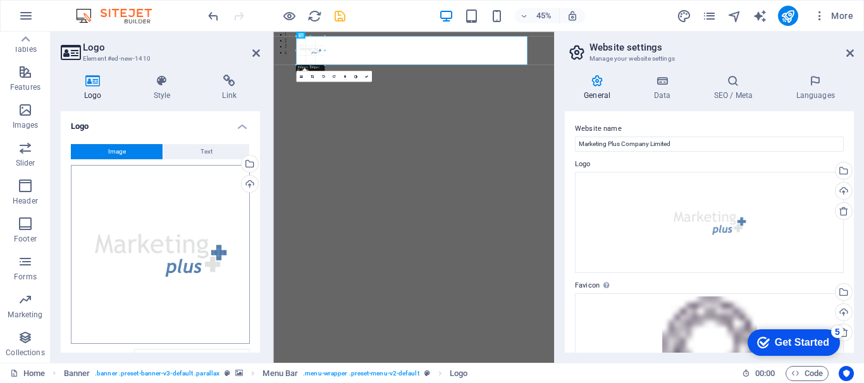
drag, startPoint x: 525, startPoint y: 37, endPoint x: 72, endPoint y: 242, distance: 497.4
type input "100"
select select "px"
click at [364, 80] on link at bounding box center [366, 76] width 11 height 11
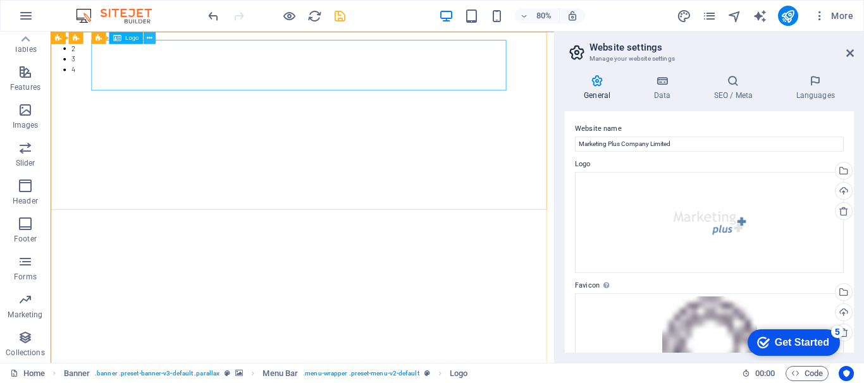
click at [150, 35] on icon at bounding box center [149, 37] width 6 height 11
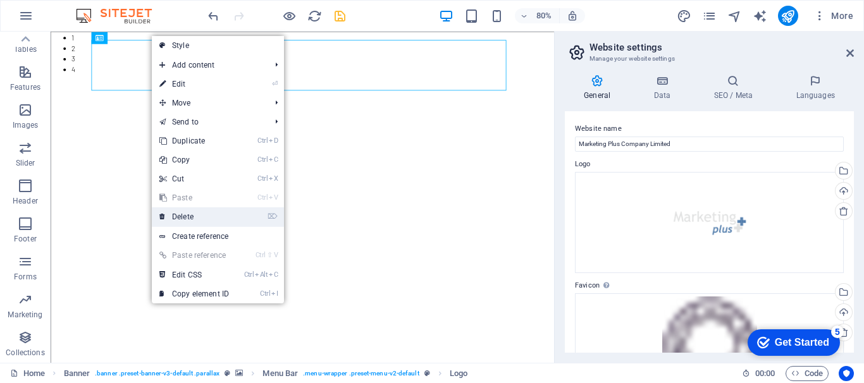
click at [200, 214] on link "⌦ Delete" at bounding box center [194, 216] width 85 height 19
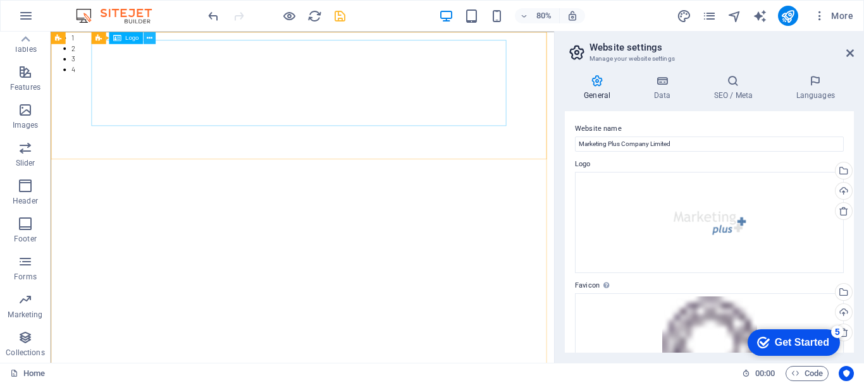
click at [147, 39] on icon at bounding box center [149, 37] width 6 height 11
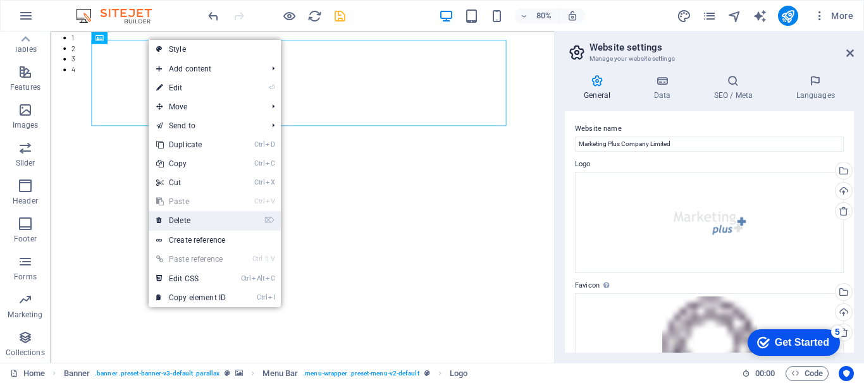
click at [193, 224] on link "⌦ Delete" at bounding box center [191, 220] width 85 height 19
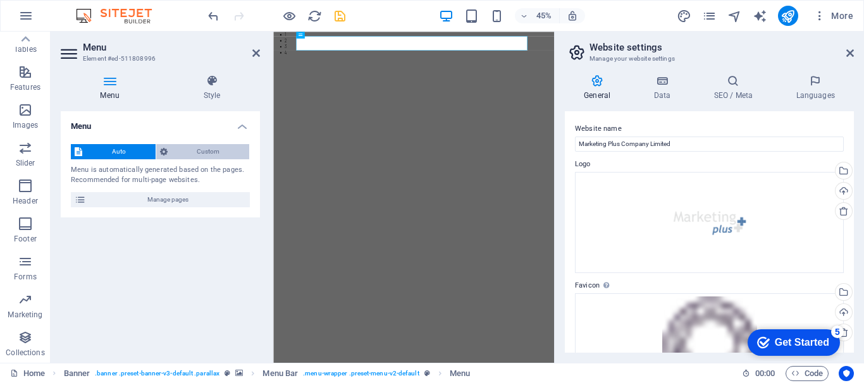
click at [165, 150] on icon at bounding box center [164, 151] width 8 height 15
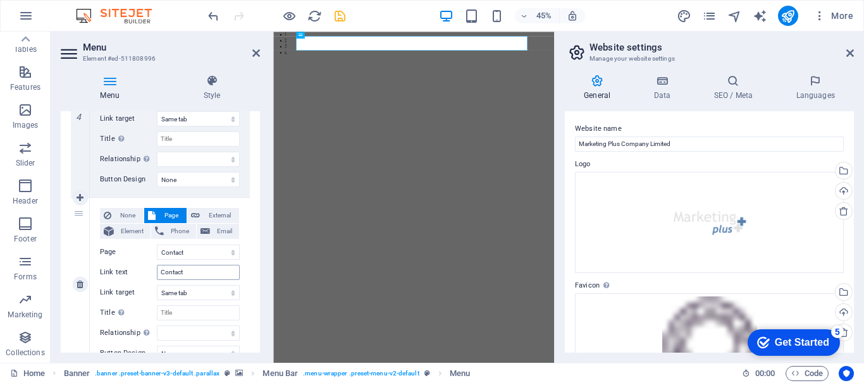
scroll to position [656, 0]
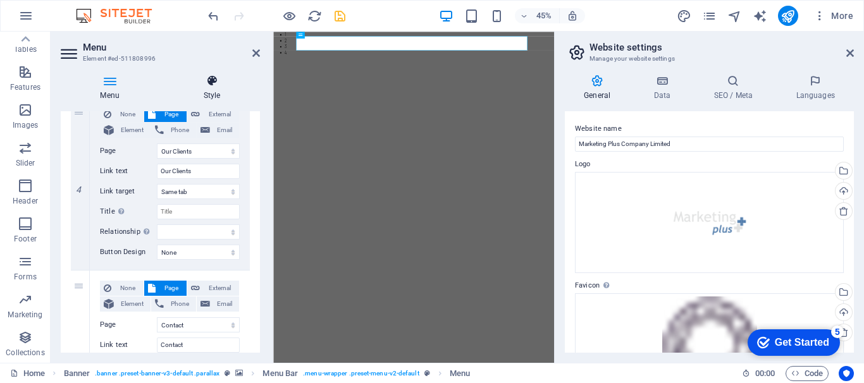
click at [211, 75] on icon at bounding box center [212, 81] width 96 height 13
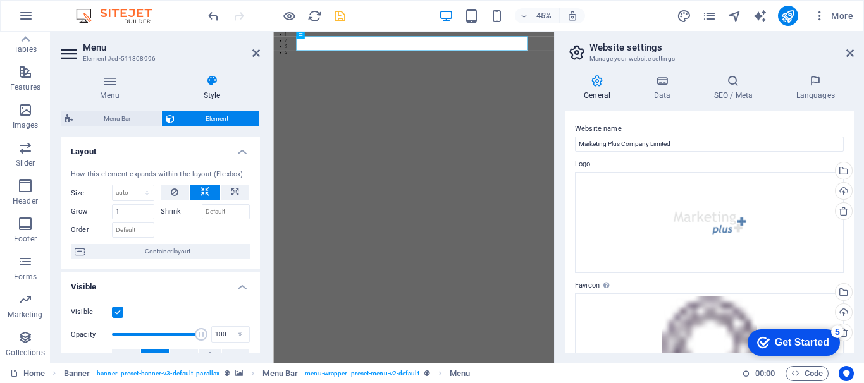
scroll to position [0, 0]
click at [253, 51] on icon at bounding box center [256, 53] width 8 height 10
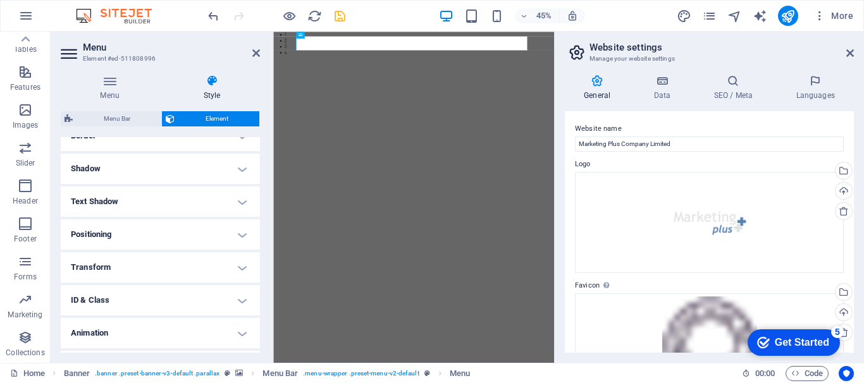
scroll to position [319, 0]
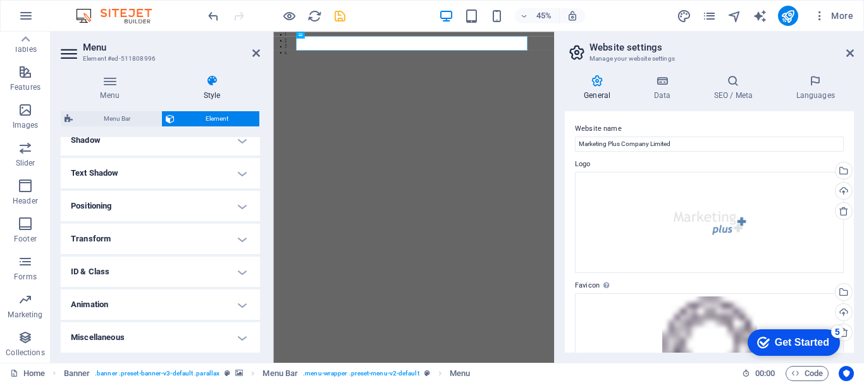
click at [240, 340] on h4 "Miscellaneous" at bounding box center [160, 337] width 199 height 30
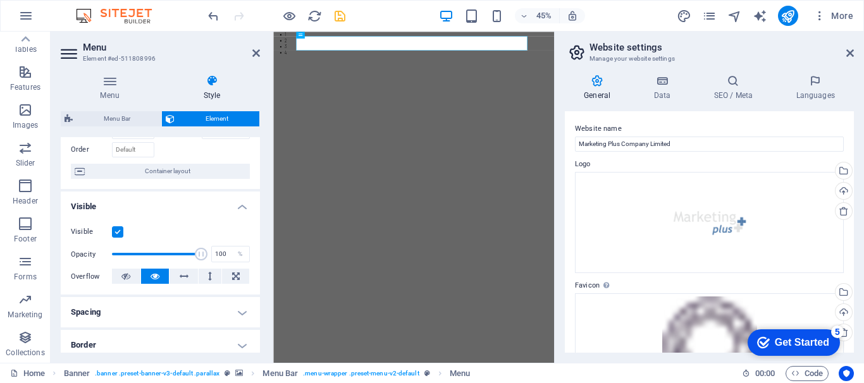
scroll to position [0, 0]
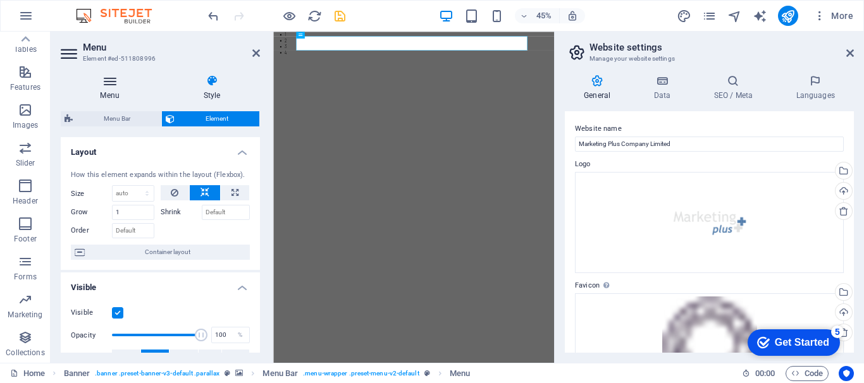
click at [107, 79] on icon at bounding box center [110, 81] width 98 height 13
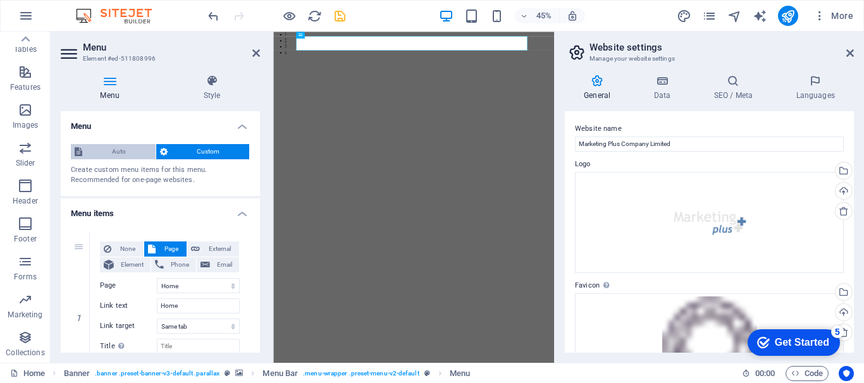
click at [114, 149] on span "Auto" at bounding box center [119, 151] width 66 height 15
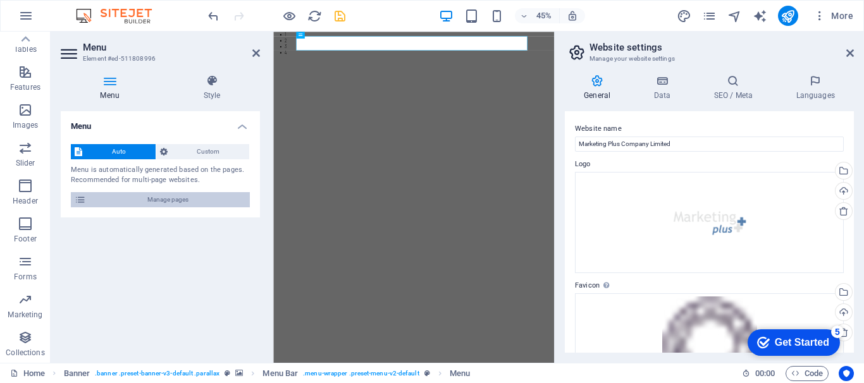
click at [171, 201] on span "Manage pages" at bounding box center [168, 199] width 156 height 15
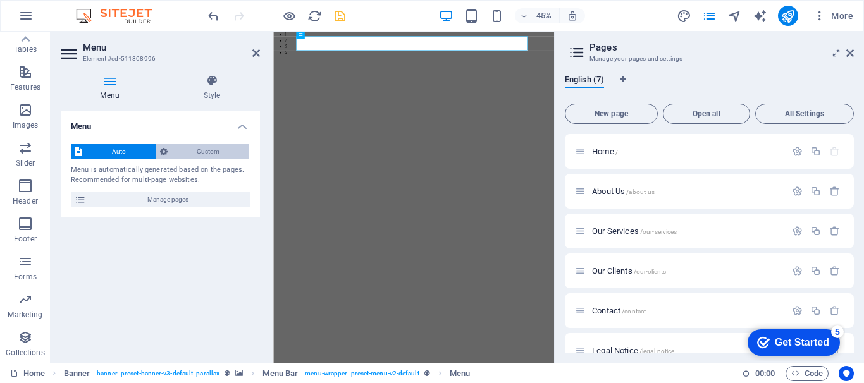
click at [219, 147] on span "Custom" at bounding box center [208, 151] width 75 height 15
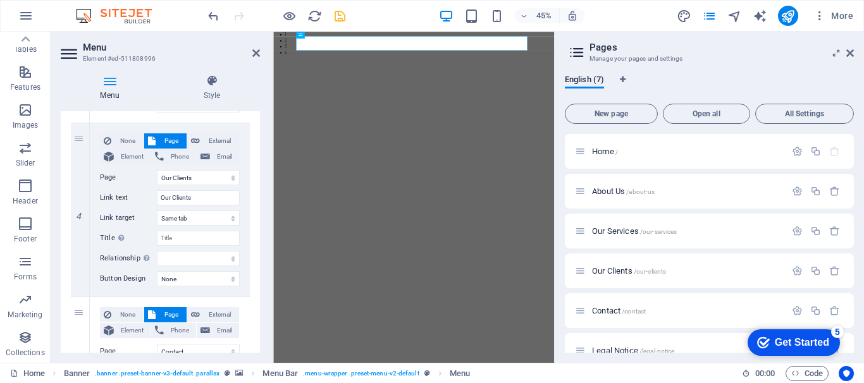
scroll to position [632, 0]
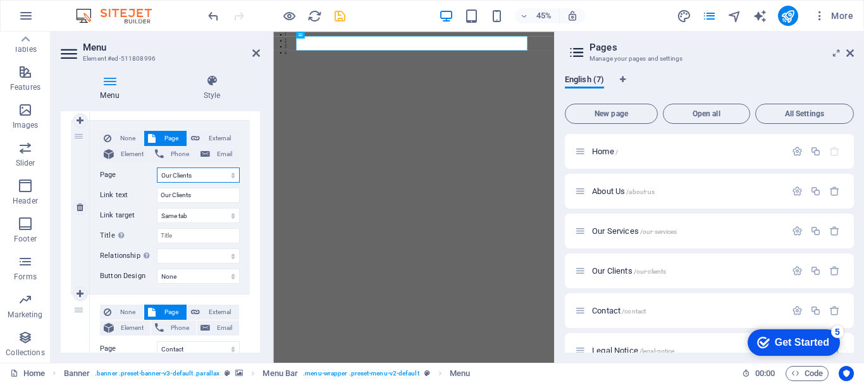
click at [198, 176] on select "Home About Us Our Services Our Clients Contact Legal Notice Privacy" at bounding box center [198, 175] width 83 height 15
click at [198, 174] on select "Home About Us Our Services Our Clients Contact Legal Notice Privacy" at bounding box center [198, 175] width 83 height 15
drag, startPoint x: 201, startPoint y: 197, endPoint x: 146, endPoint y: 195, distance: 55.0
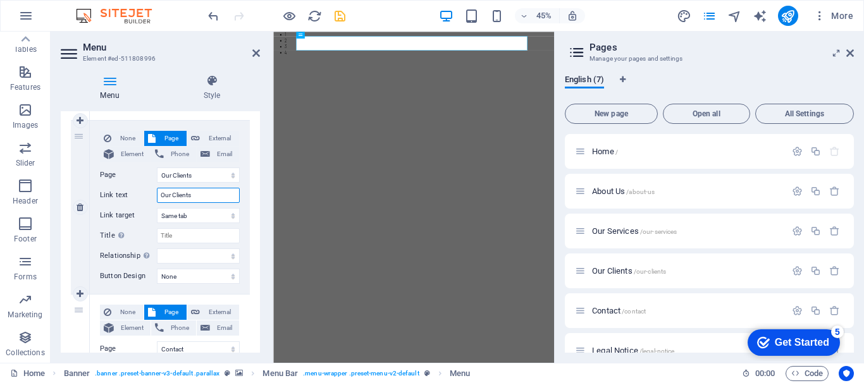
click at [146, 195] on div "Link text Our Clients" at bounding box center [170, 195] width 140 height 15
type input "Our Partners"
select select
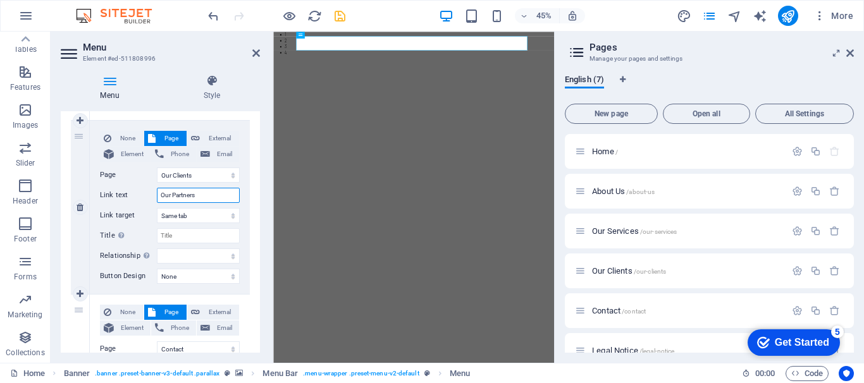
select select
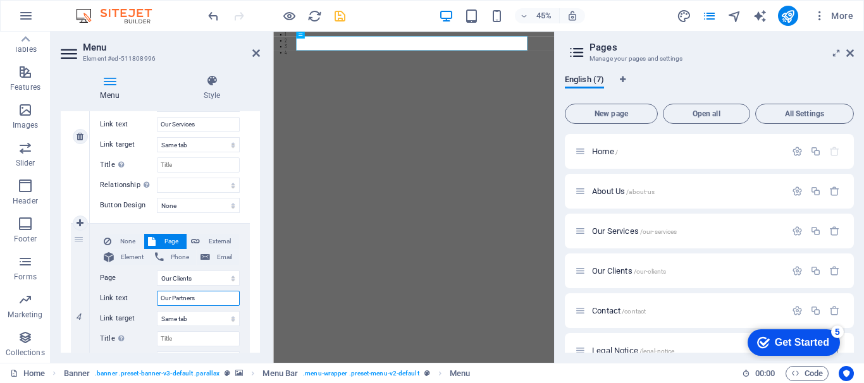
scroll to position [403, 0]
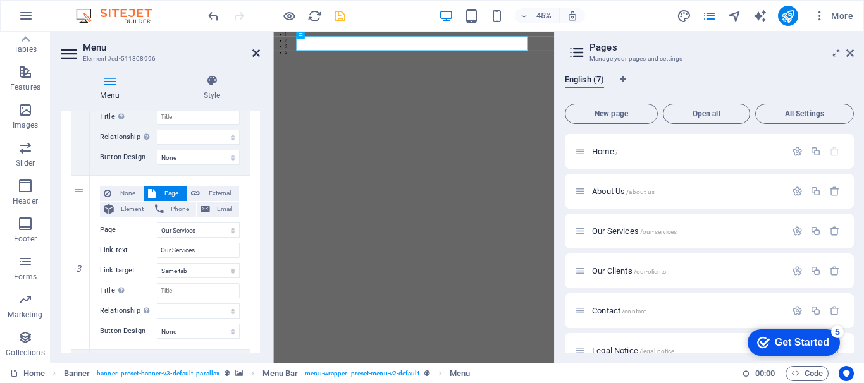
click at [253, 51] on icon at bounding box center [256, 53] width 8 height 10
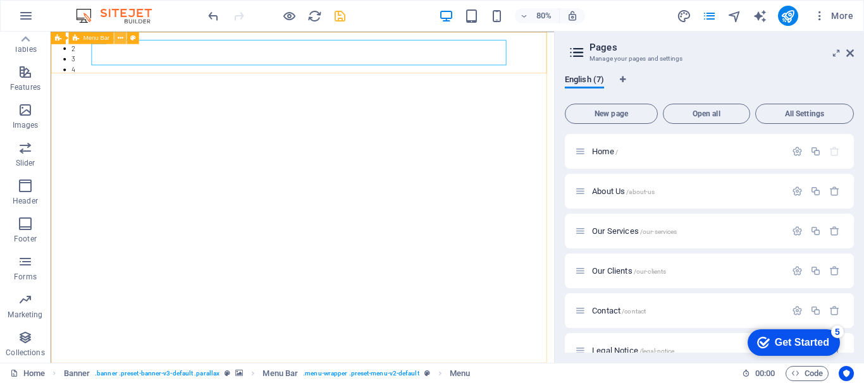
click at [119, 35] on icon at bounding box center [120, 37] width 6 height 11
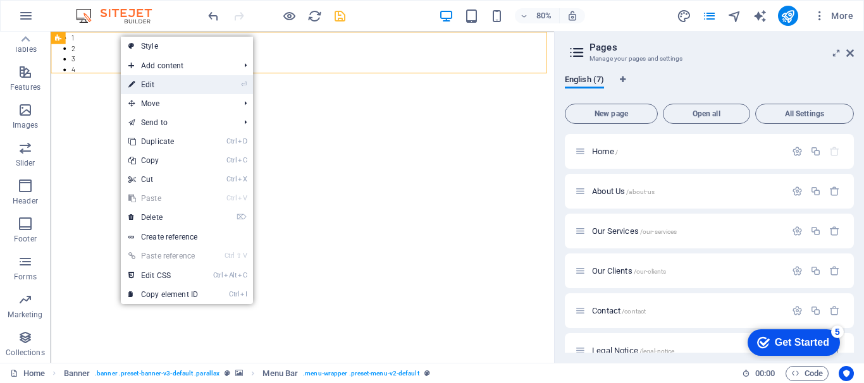
click at [158, 80] on link "⏎ Edit" at bounding box center [163, 84] width 85 height 19
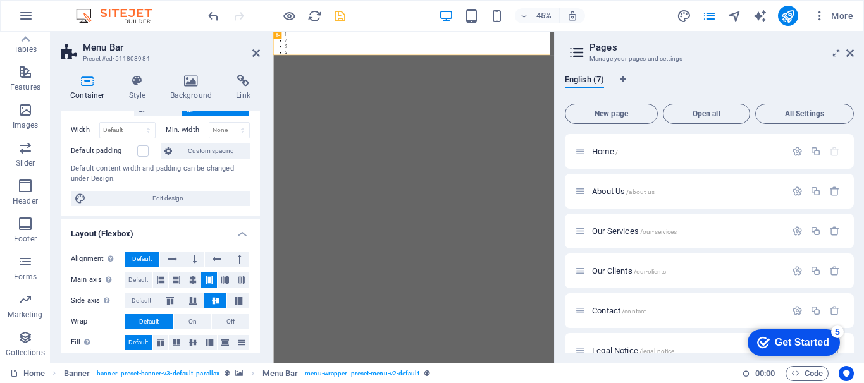
scroll to position [0, 0]
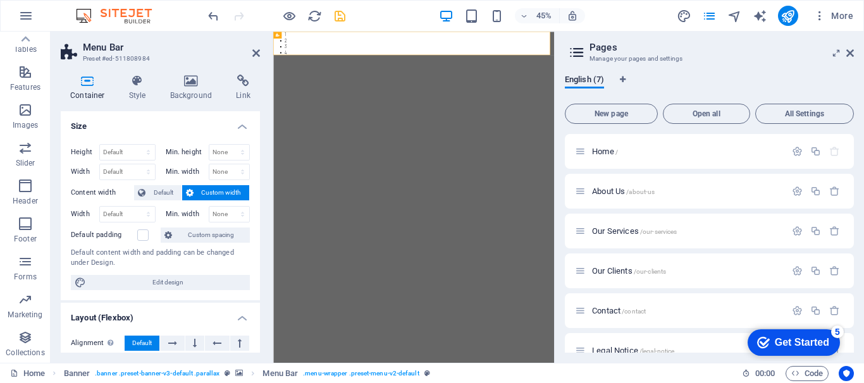
click at [203, 195] on span "Custom width" at bounding box center [221, 192] width 49 height 15
click at [253, 51] on icon at bounding box center [256, 53] width 8 height 10
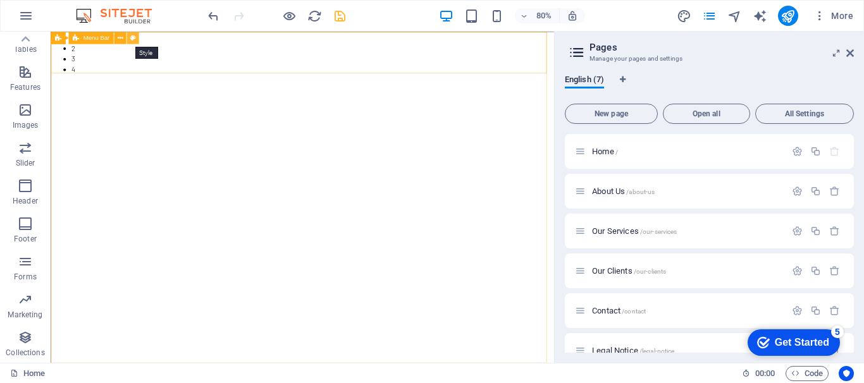
click at [138, 39] on button at bounding box center [132, 38] width 12 height 12
select select "rem"
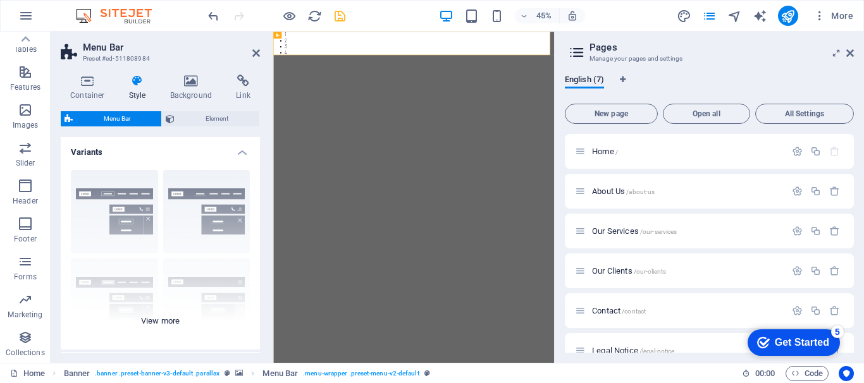
click at [133, 196] on div "Border Centered Default Fixed Loki Trigger Wide XXL" at bounding box center [160, 255] width 199 height 190
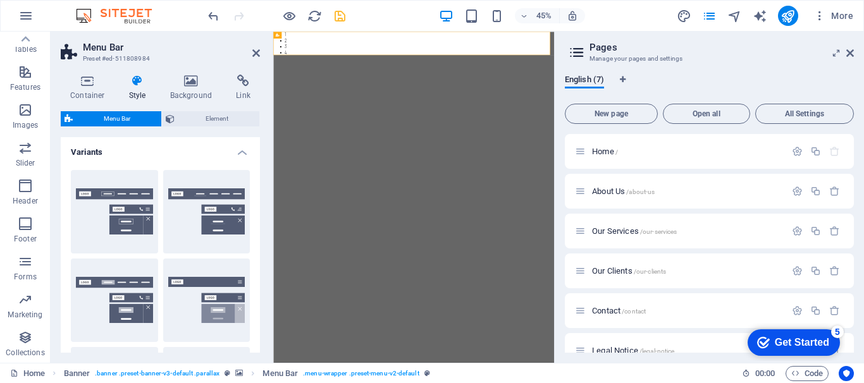
click at [133, 196] on button "Border" at bounding box center [114, 211] width 87 height 83
click at [308, 36] on div "Menu Bar Preset #ed-511808984 Container Style Background Link Size Height Defau…" at bounding box center [302, 197] width 503 height 331
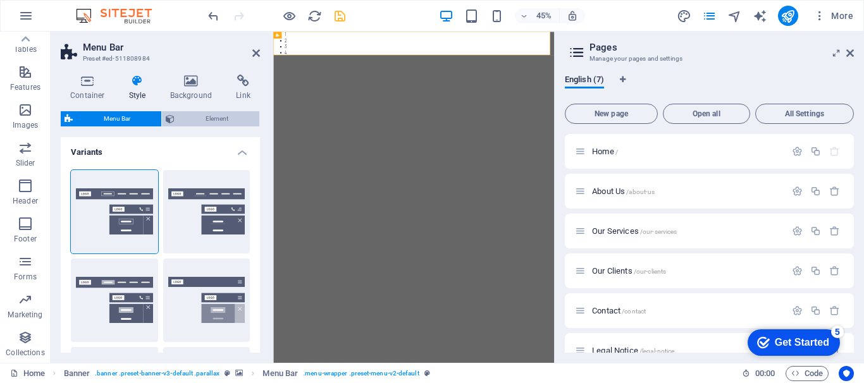
click at [216, 119] on span "Element" at bounding box center [216, 118] width 77 height 15
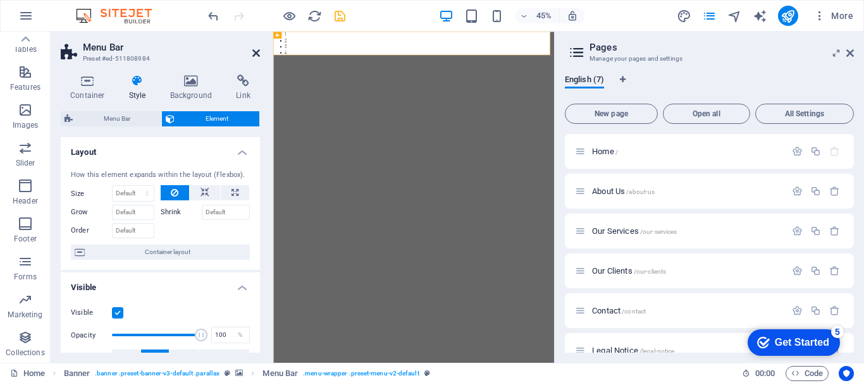
click at [255, 52] on icon at bounding box center [256, 53] width 8 height 10
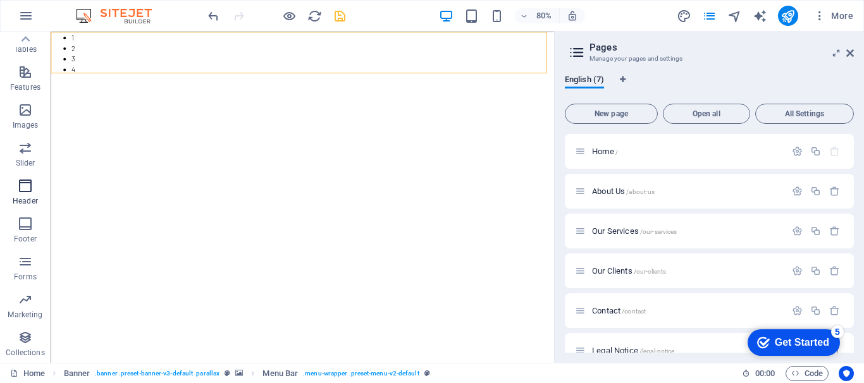
click at [21, 192] on icon "button" at bounding box center [25, 185] width 15 height 15
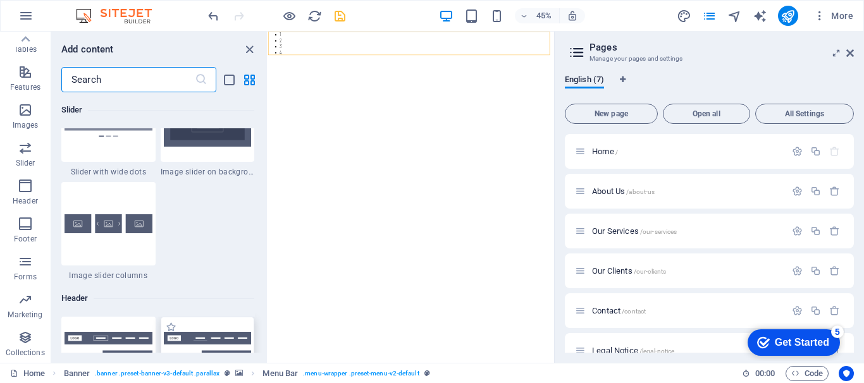
scroll to position [7613, 0]
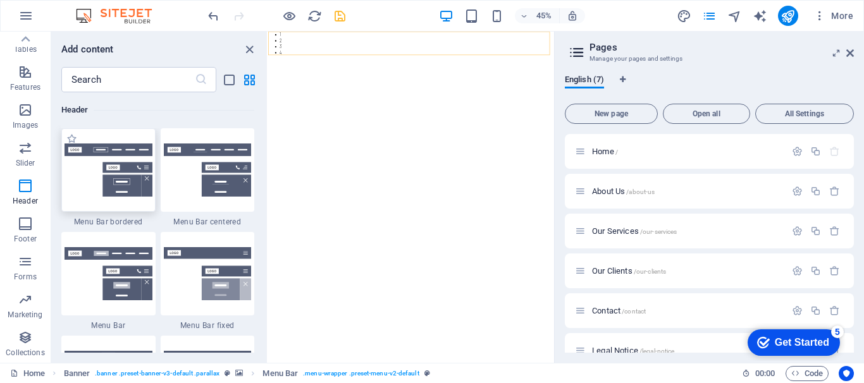
click at [107, 166] on img at bounding box center [108, 170] width 88 height 53
click at [268, 166] on div "Preset H1 Container Preset Container Banner H2 Spacer Container Text Placeholde…" at bounding box center [411, 197] width 286 height 331
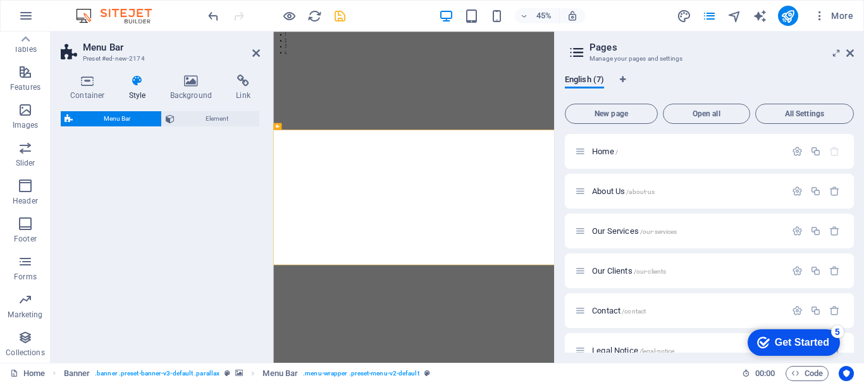
scroll to position [518, 0]
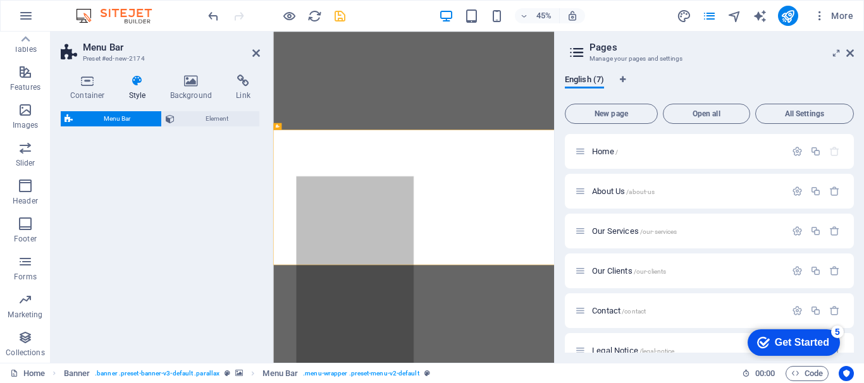
select select "rem"
select select "preset-menu-v2-border"
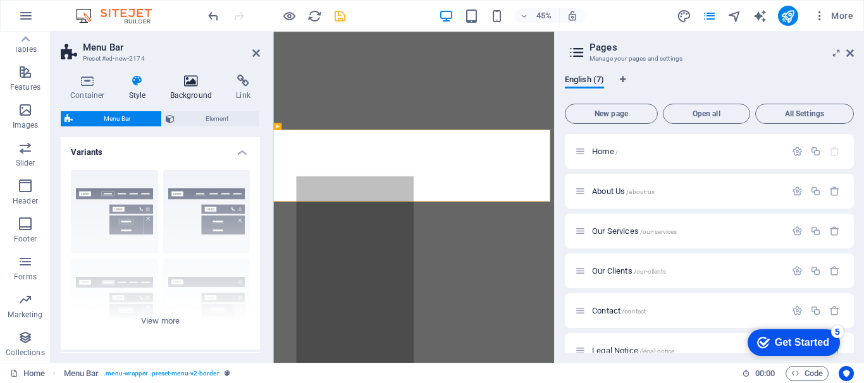
click at [186, 89] on h4 "Background" at bounding box center [194, 88] width 66 height 27
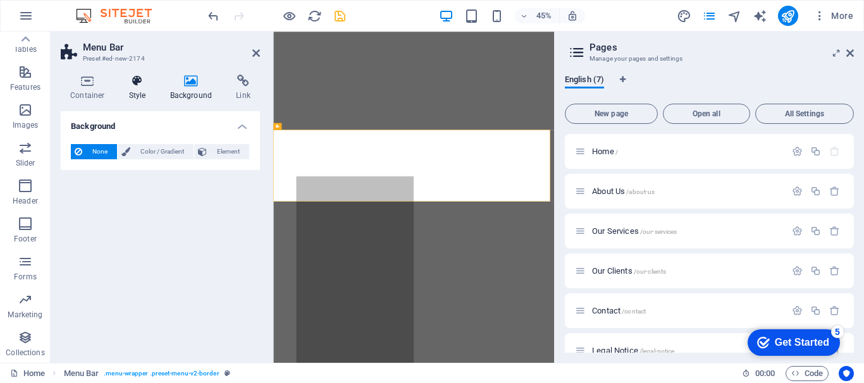
click at [138, 93] on h4 "Style" at bounding box center [139, 88] width 41 height 27
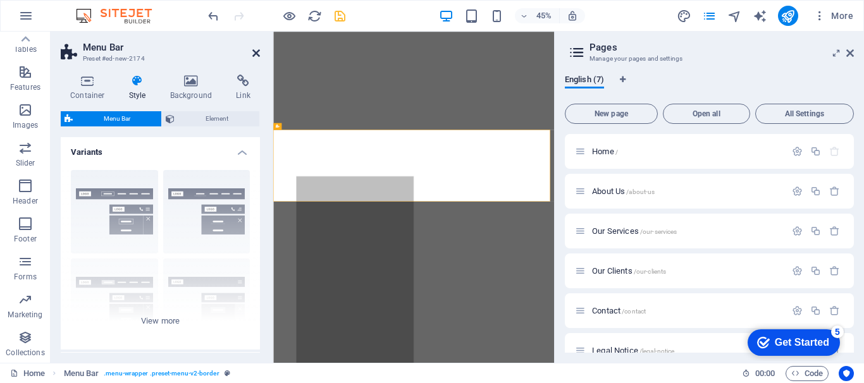
click at [257, 52] on icon at bounding box center [256, 53] width 8 height 10
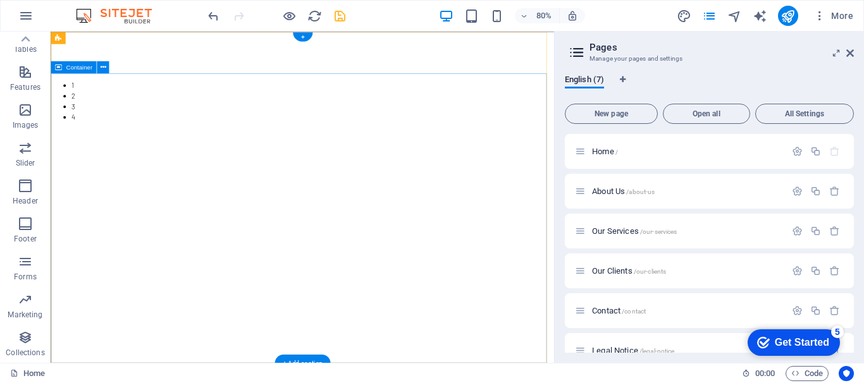
scroll to position [379, 0]
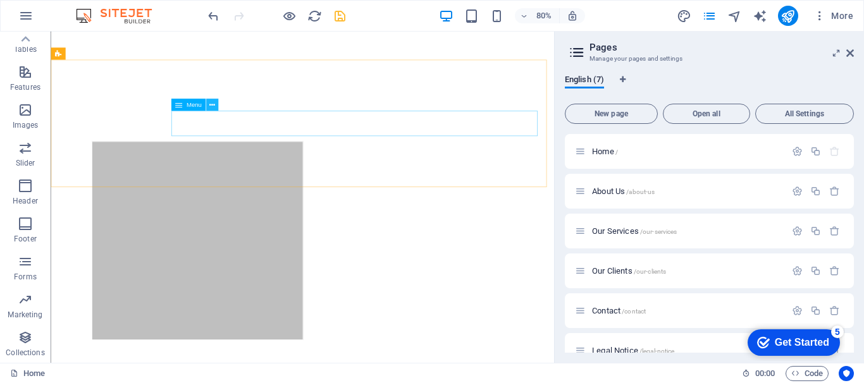
click at [211, 109] on icon at bounding box center [212, 104] width 6 height 11
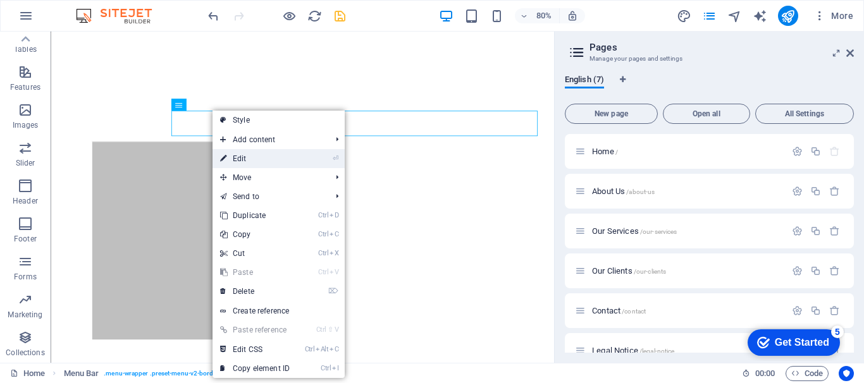
click at [229, 159] on link "⏎ Edit" at bounding box center [254, 158] width 85 height 19
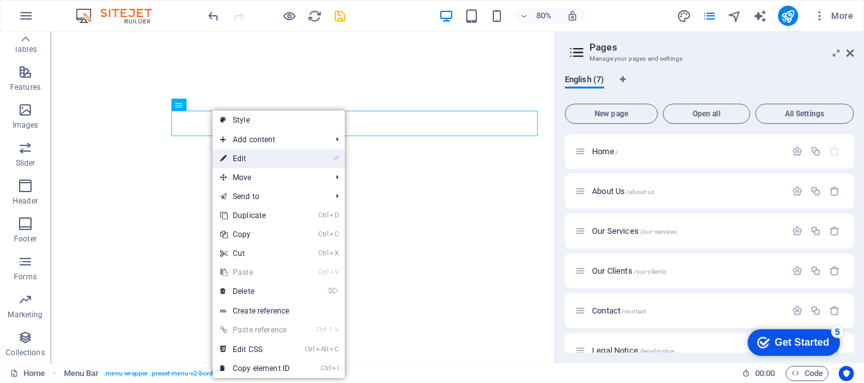
select select
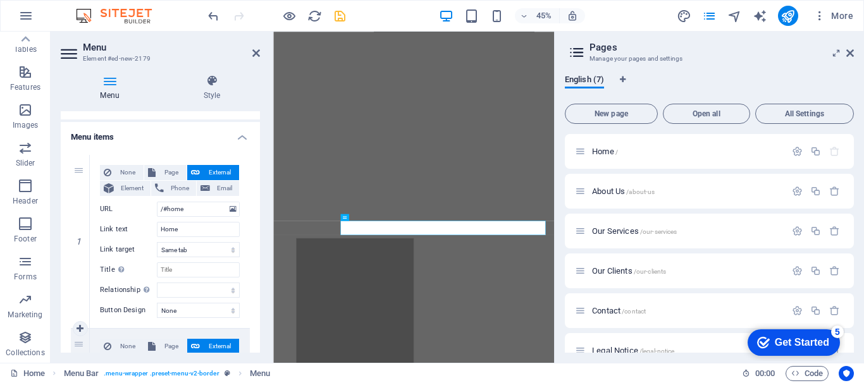
scroll to position [0, 0]
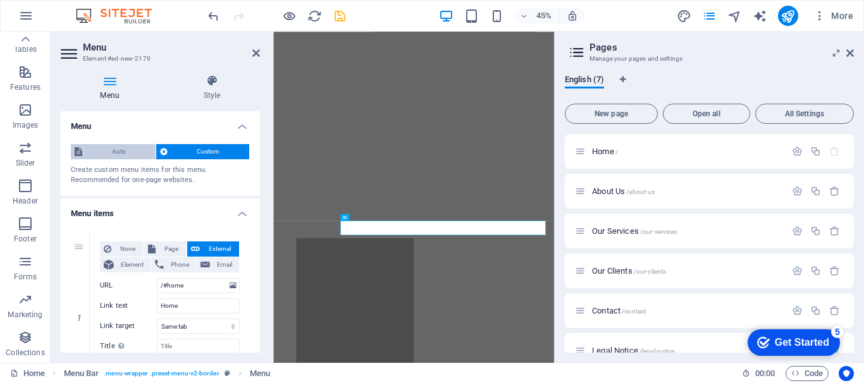
click at [120, 147] on span "Auto" at bounding box center [119, 151] width 66 height 15
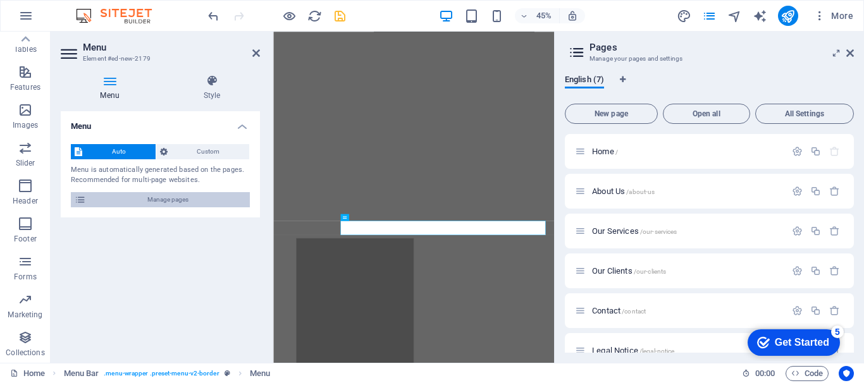
click at [212, 200] on span "Manage pages" at bounding box center [168, 199] width 156 height 15
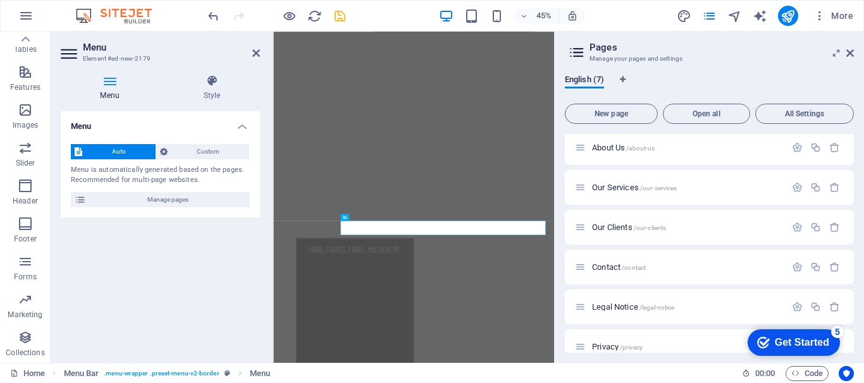
scroll to position [60, 0]
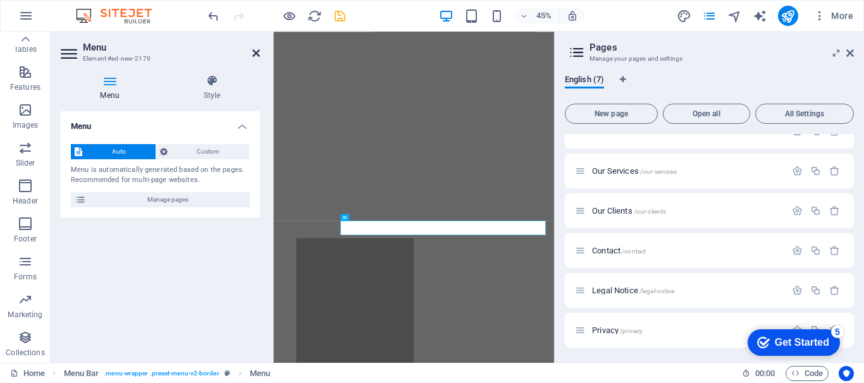
click at [256, 52] on icon at bounding box center [256, 53] width 8 height 10
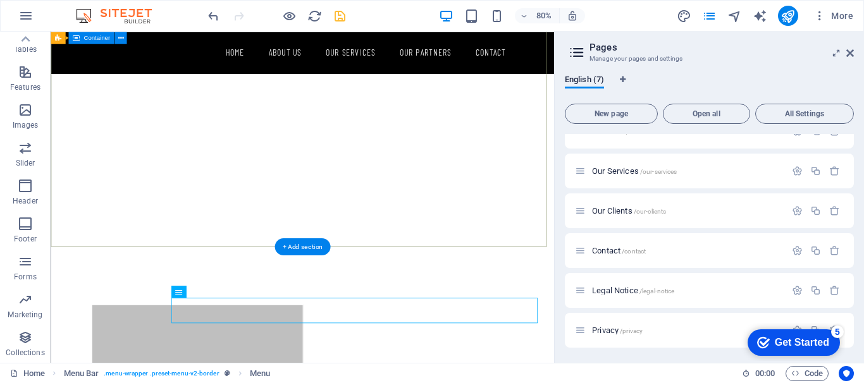
scroll to position [0, 0]
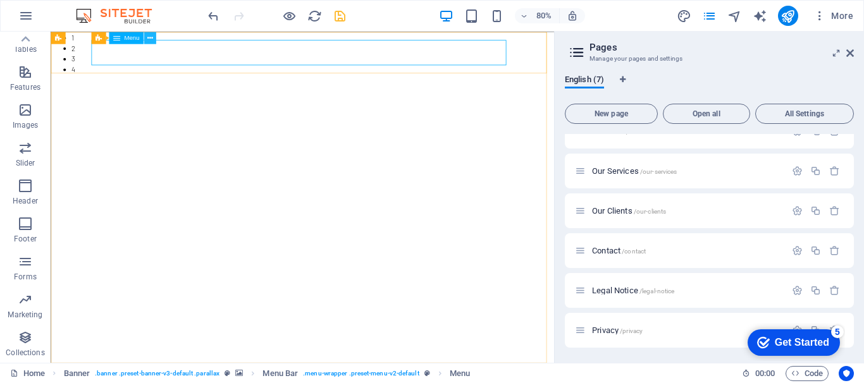
click at [156, 37] on button at bounding box center [150, 38] width 12 height 12
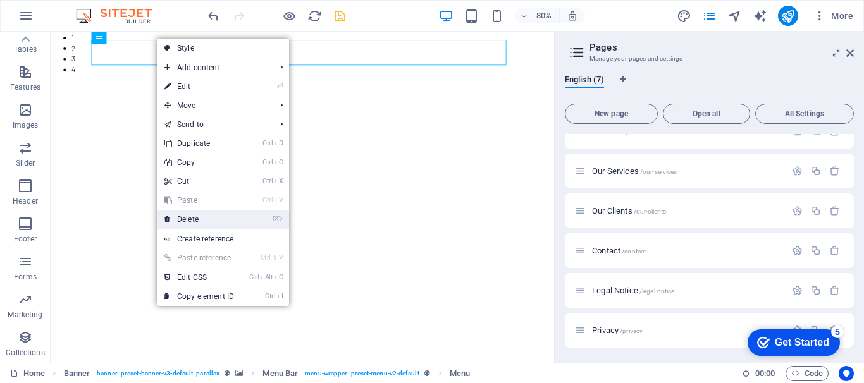
click at [214, 221] on link "⌦ Delete" at bounding box center [199, 219] width 85 height 19
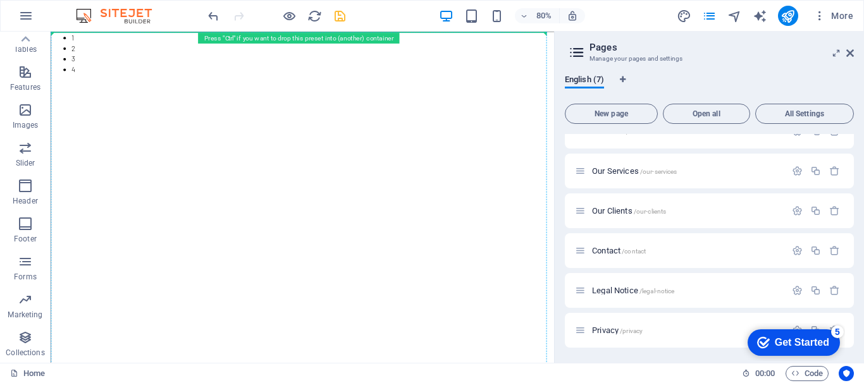
drag, startPoint x: 130, startPoint y: 274, endPoint x: 183, endPoint y: 33, distance: 246.8
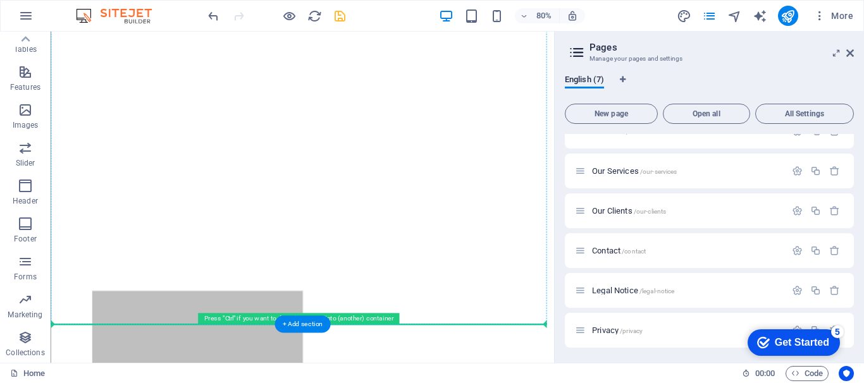
scroll to position [197, 0]
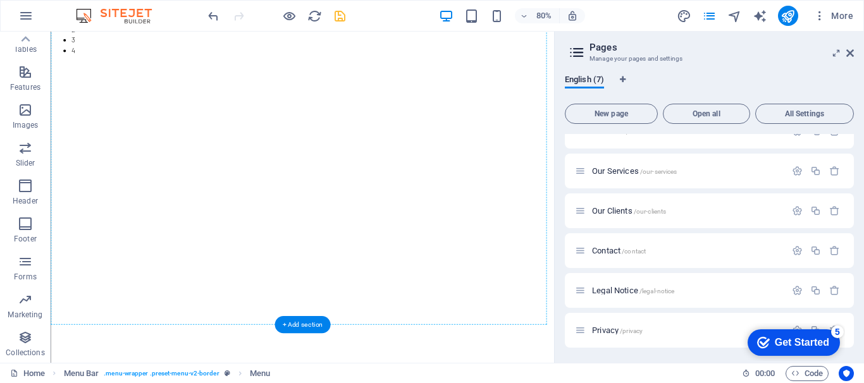
scroll to position [0, 0]
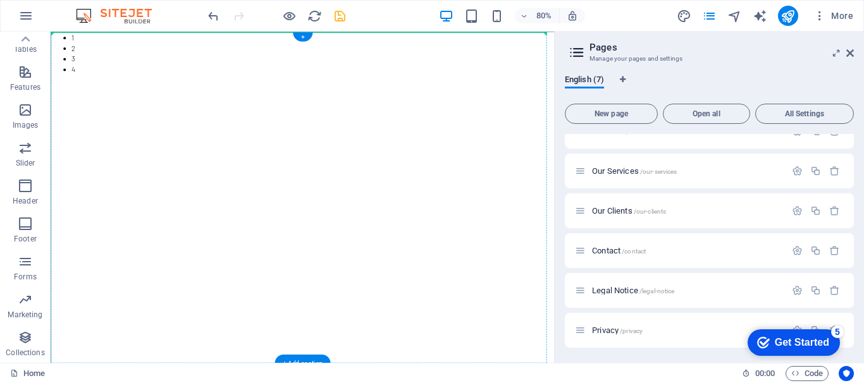
drag, startPoint x: 228, startPoint y: 283, endPoint x: 241, endPoint y: 63, distance: 219.7
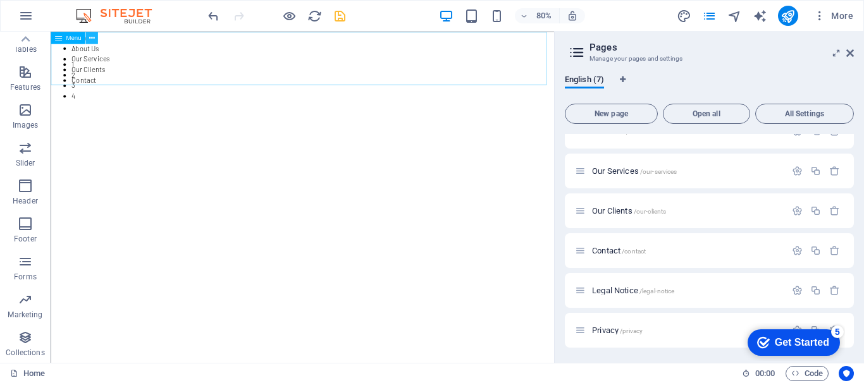
click at [93, 32] on icon at bounding box center [92, 37] width 6 height 11
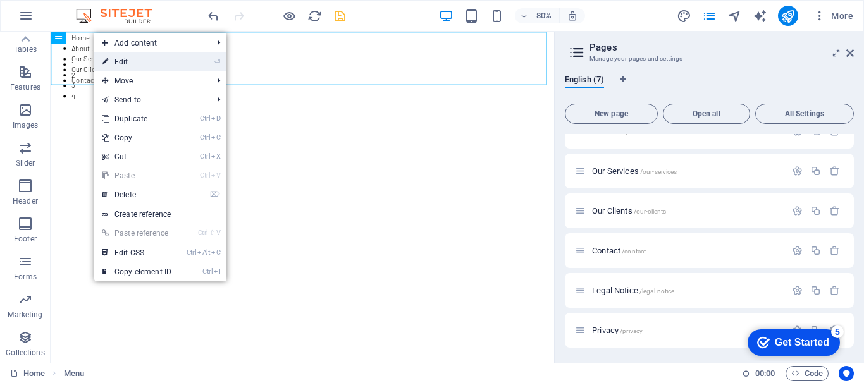
click at [138, 64] on link "⏎ Edit" at bounding box center [136, 61] width 85 height 19
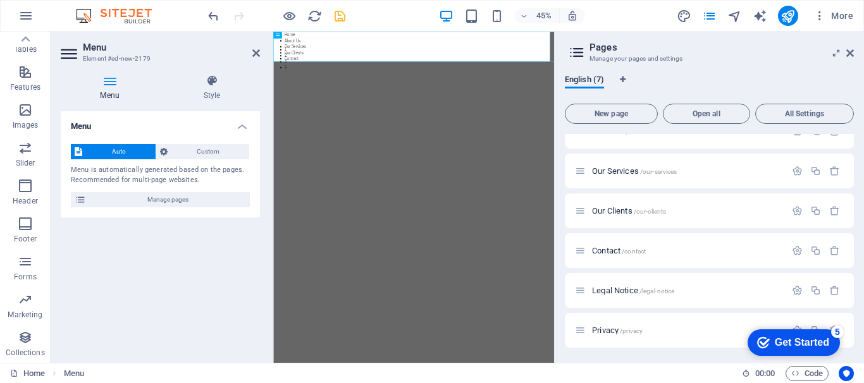
click at [130, 152] on span "Auto" at bounding box center [119, 151] width 66 height 15
click at [212, 85] on icon at bounding box center [212, 81] width 96 height 13
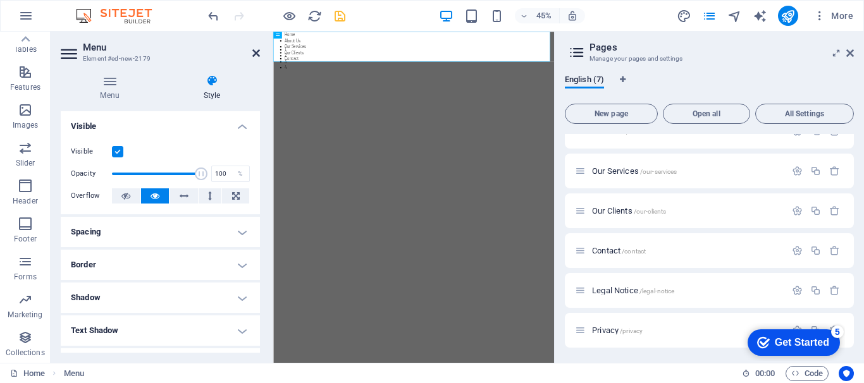
click at [256, 56] on icon at bounding box center [256, 53] width 8 height 10
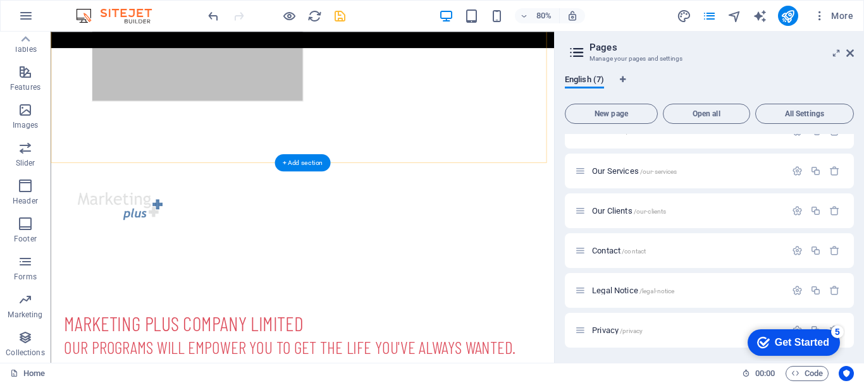
scroll to position [316, 0]
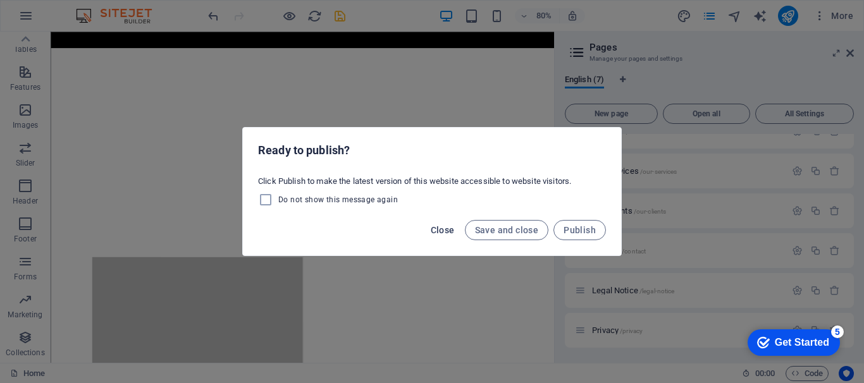
click at [438, 230] on span "Close" at bounding box center [443, 230] width 24 height 10
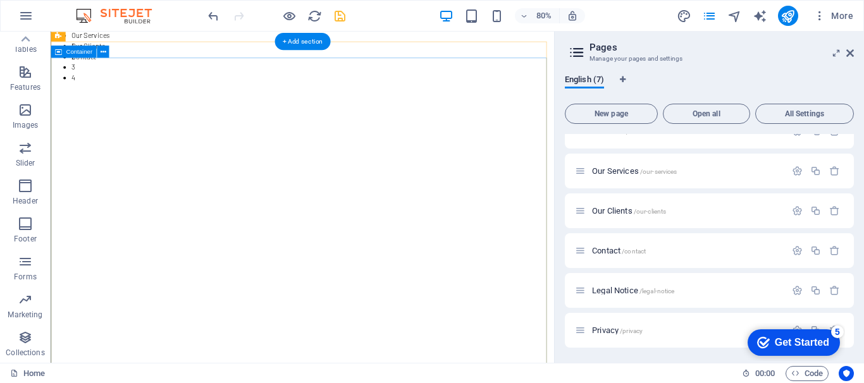
scroll to position [0, 0]
